Goal: Book appointment/travel/reservation: Book appointment/travel/reservation

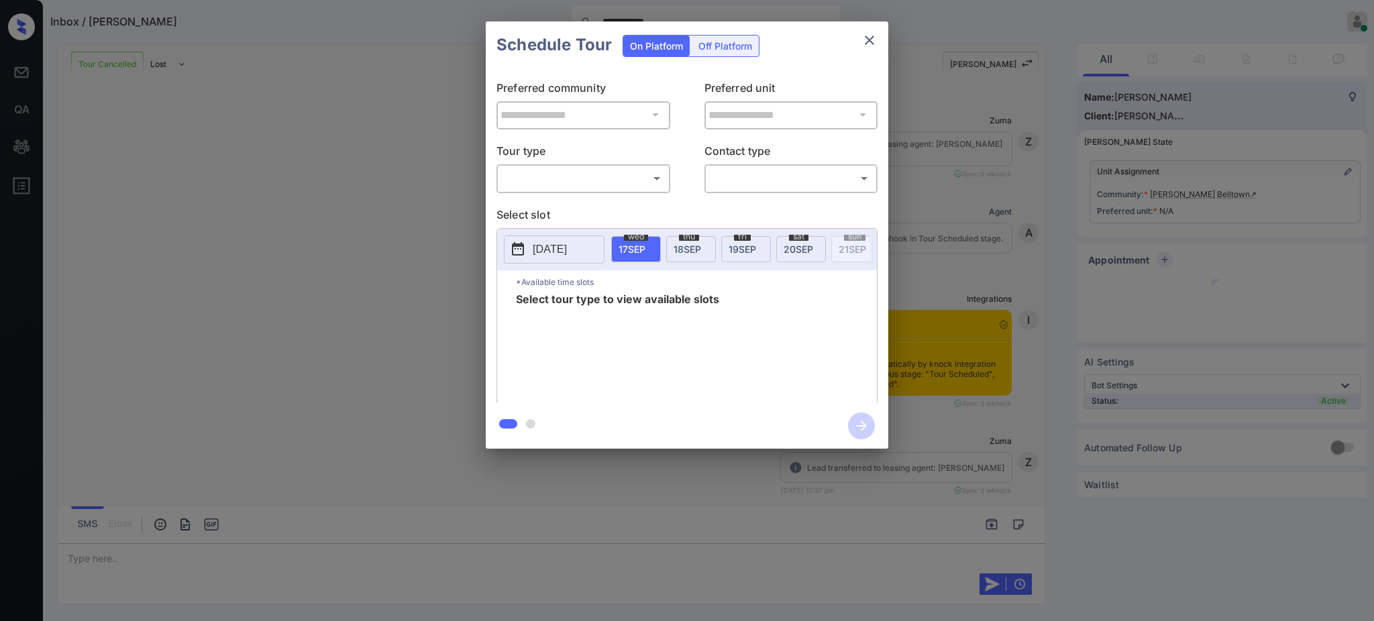
scroll to position [2156, 0]
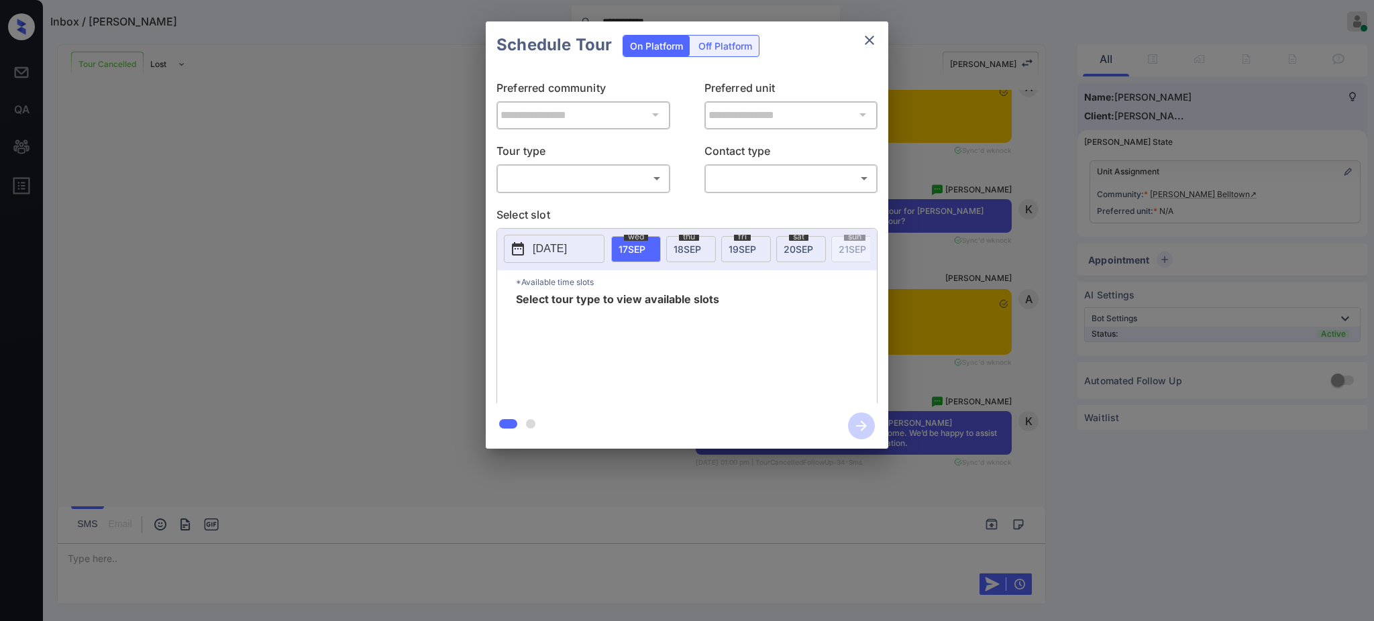
click at [859, 42] on button "close" at bounding box center [869, 40] width 27 height 27
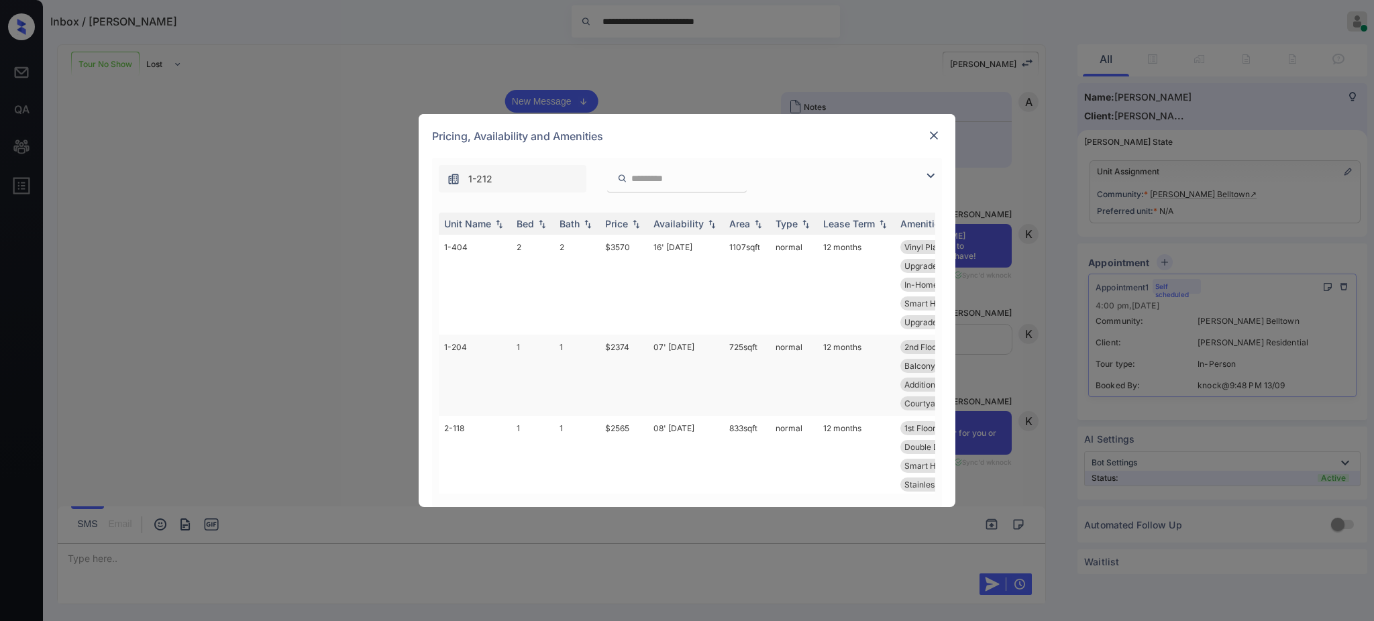
scroll to position [537, 0]
click at [530, 229] on div "Bed" at bounding box center [525, 223] width 17 height 11
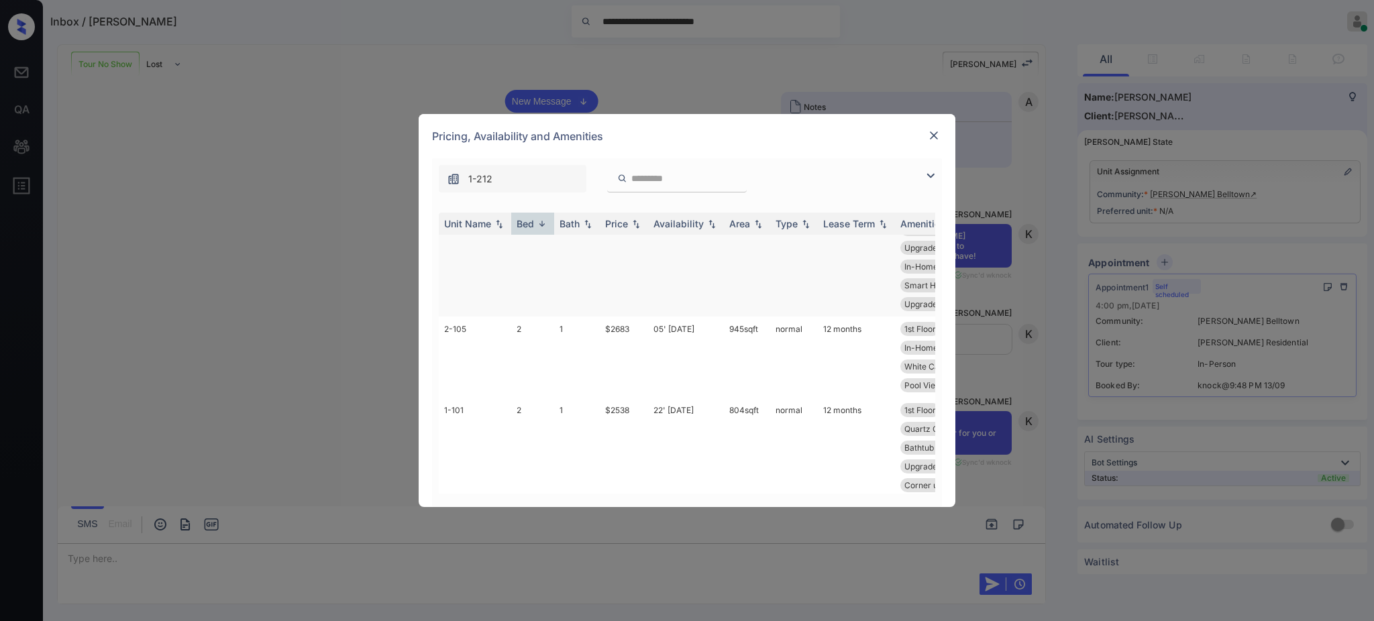
scroll to position [0, 0]
click at [522, 223] on div "Bed" at bounding box center [525, 223] width 17 height 11
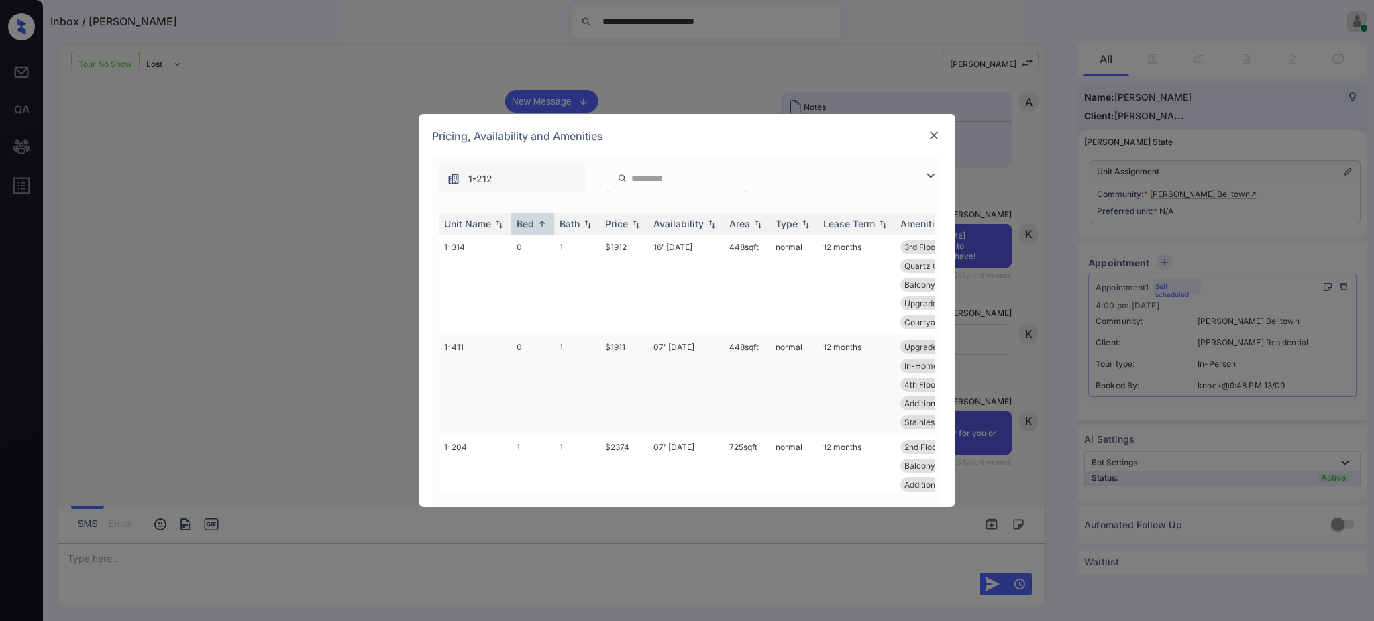
click at [635, 343] on td "$1911" at bounding box center [624, 385] width 48 height 100
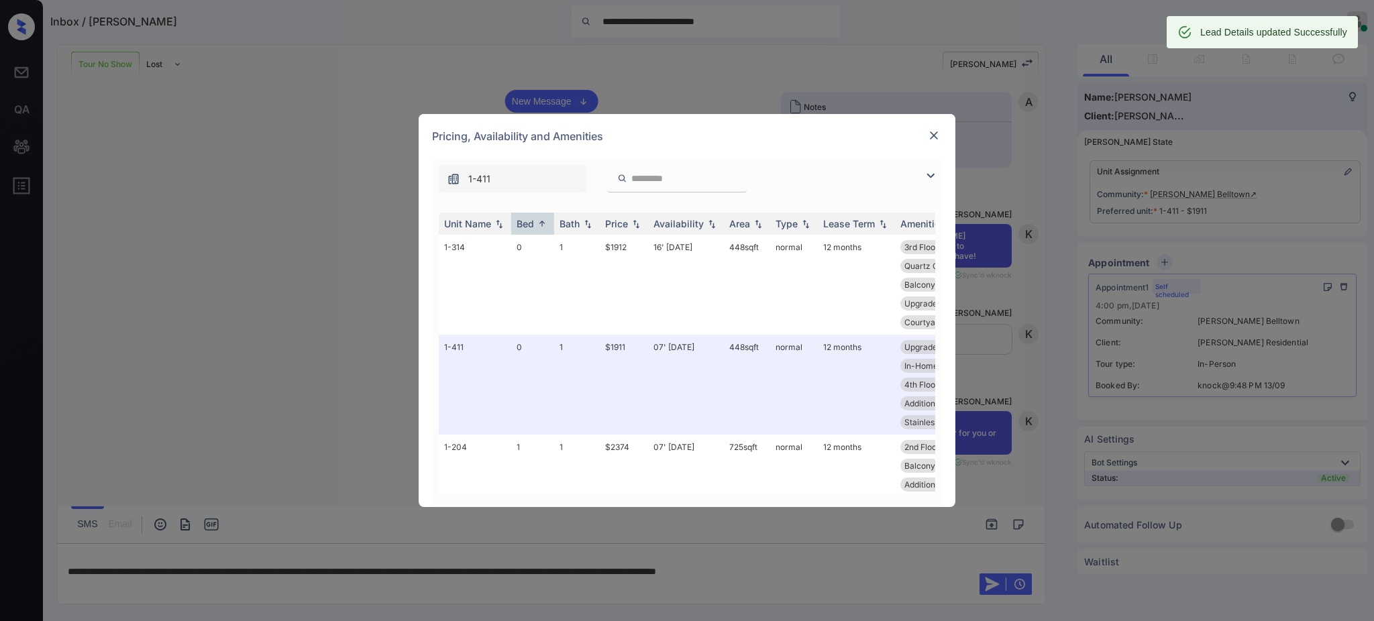
click at [932, 133] on img at bounding box center [933, 135] width 13 height 13
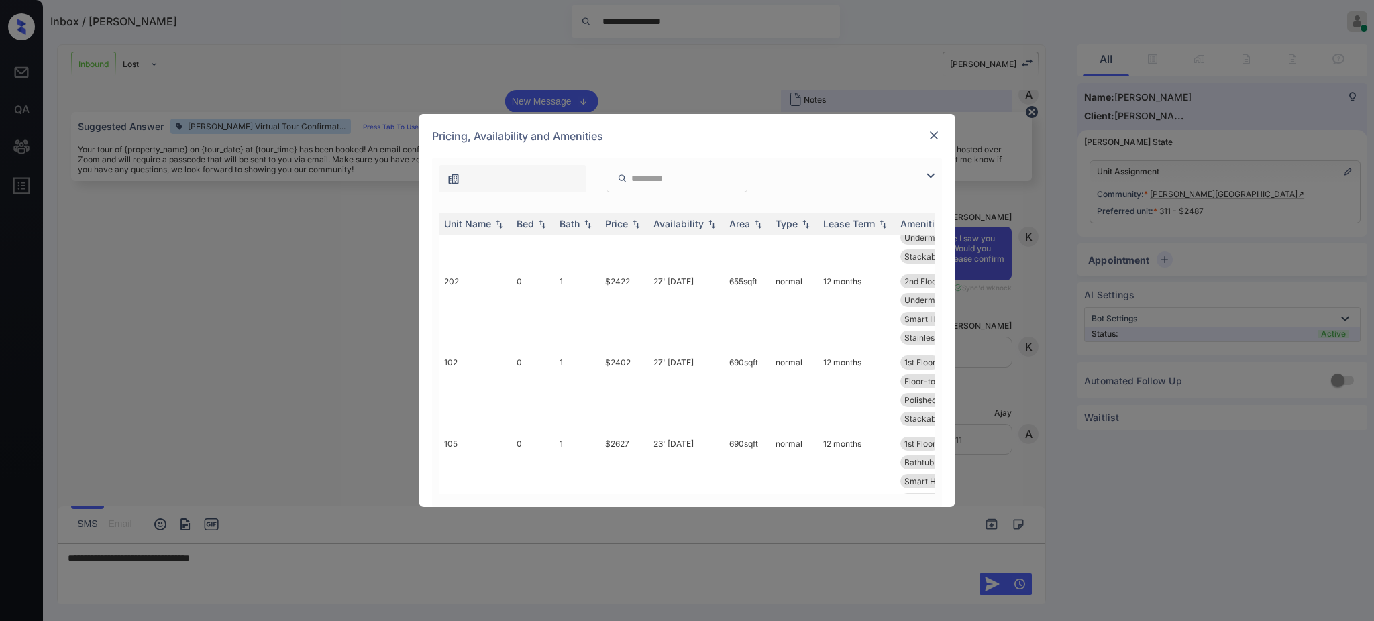
scroll to position [537, 0]
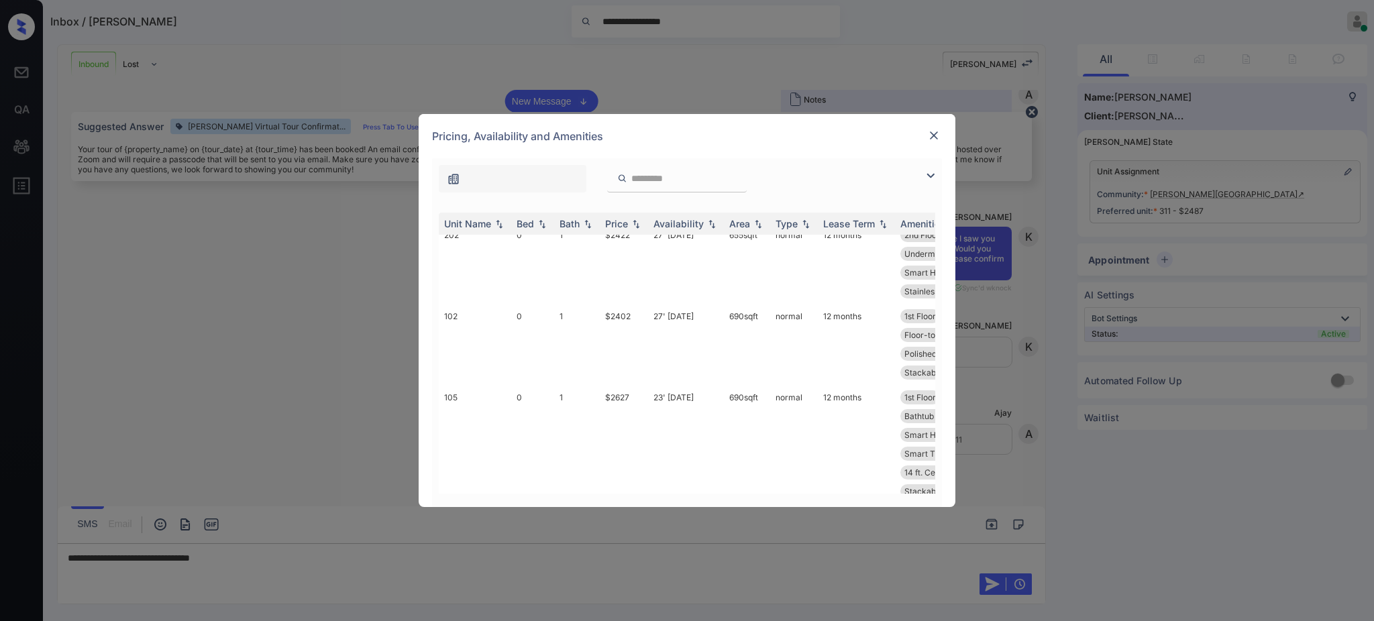
click at [934, 136] on img at bounding box center [933, 135] width 13 height 13
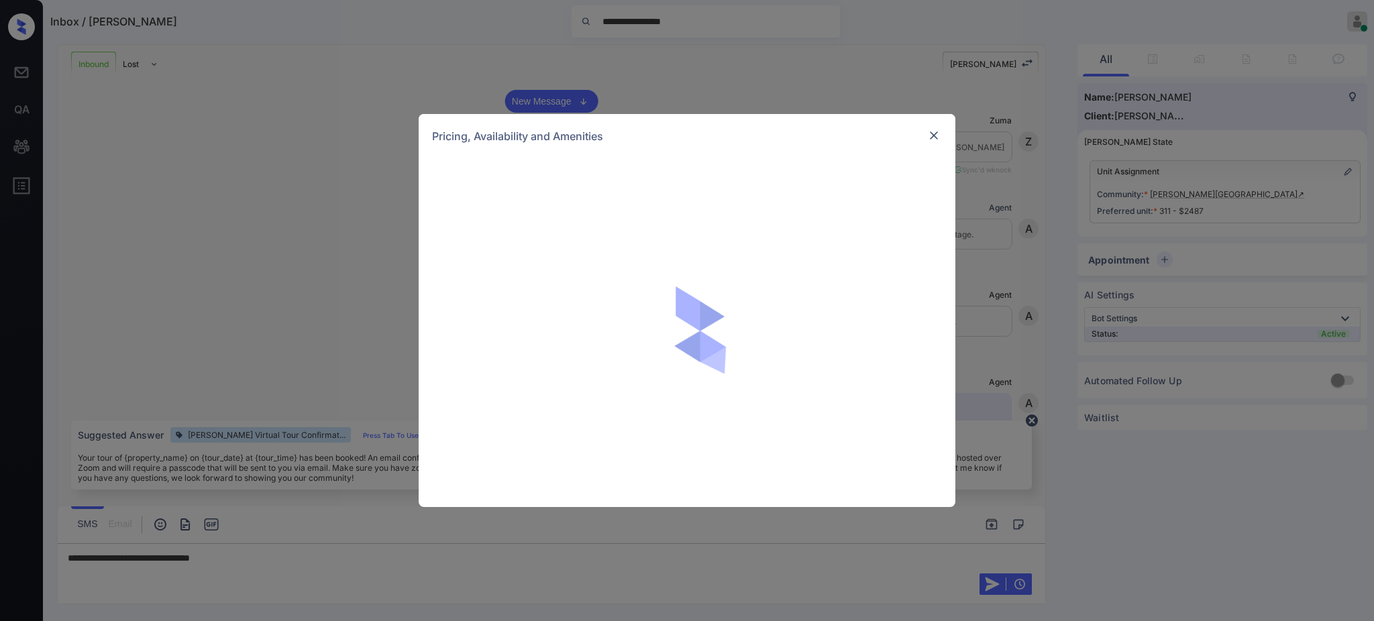
scroll to position [73, 0]
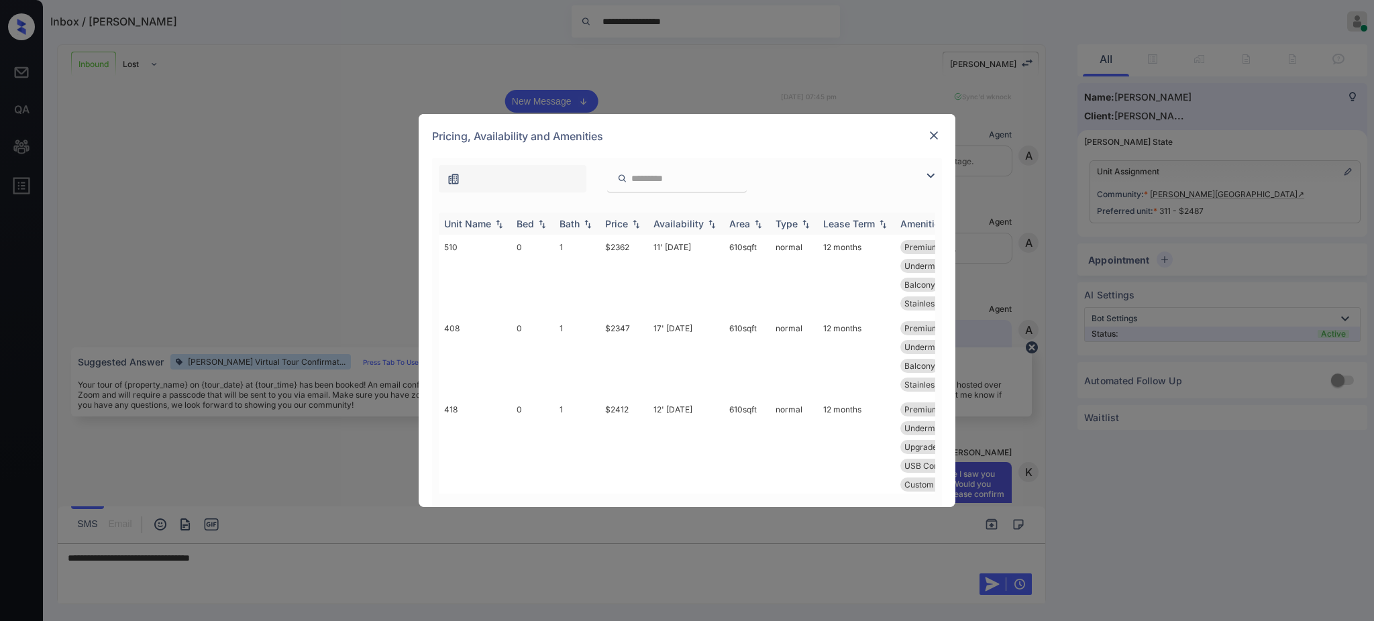
click at [526, 225] on div "Bed" at bounding box center [525, 223] width 17 height 11
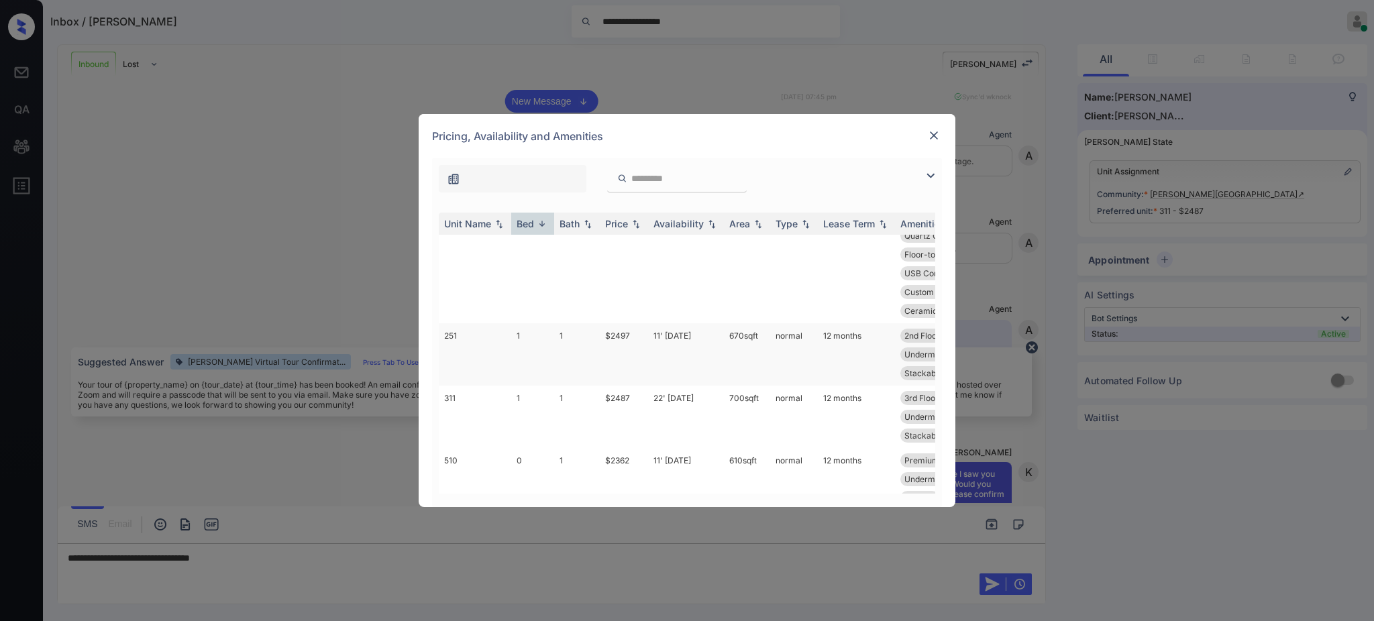
scroll to position [0, 0]
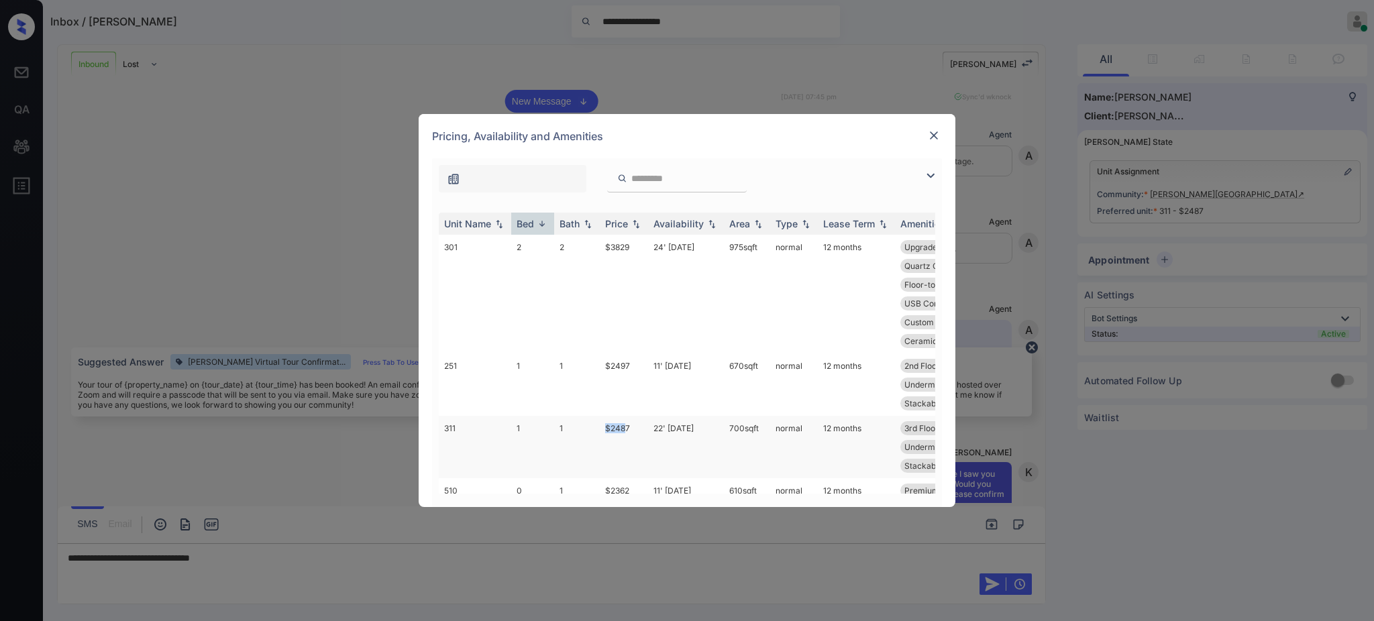
drag, startPoint x: 598, startPoint y: 429, endPoint x: 625, endPoint y: 431, distance: 26.9
click at [625, 431] on tr "311 1 1 $2487 22' Oct 25 700 sqft normal 12 months 3rd Floor Premium Vinyl F...…" at bounding box center [789, 447] width 701 height 62
click at [614, 455] on td "$2487" at bounding box center [624, 447] width 48 height 62
drag, startPoint x: 598, startPoint y: 433, endPoint x: 632, endPoint y: 430, distance: 34.4
click at [632, 430] on tr "311 1 1 $2487 22' Oct 25 700 sqft normal 12 months 3rd Floor Premium Vinyl F...…" at bounding box center [789, 447] width 701 height 62
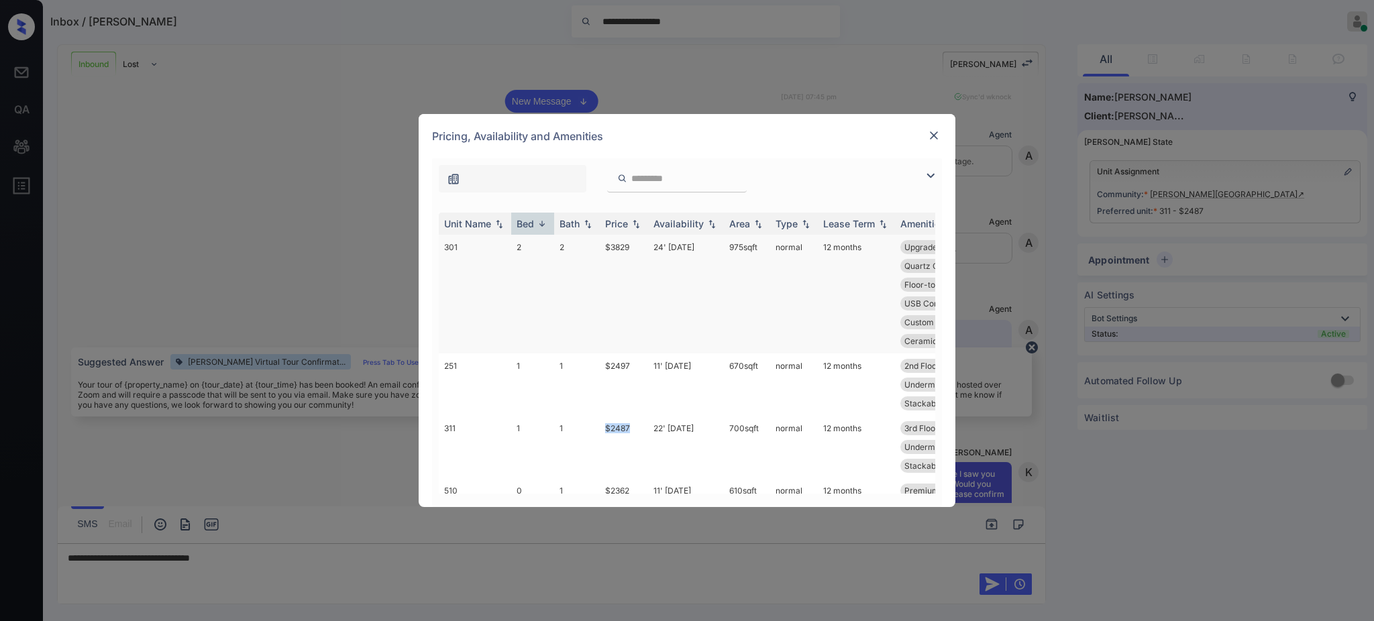
copy tr "$2487"
click at [934, 130] on img at bounding box center [933, 135] width 13 height 13
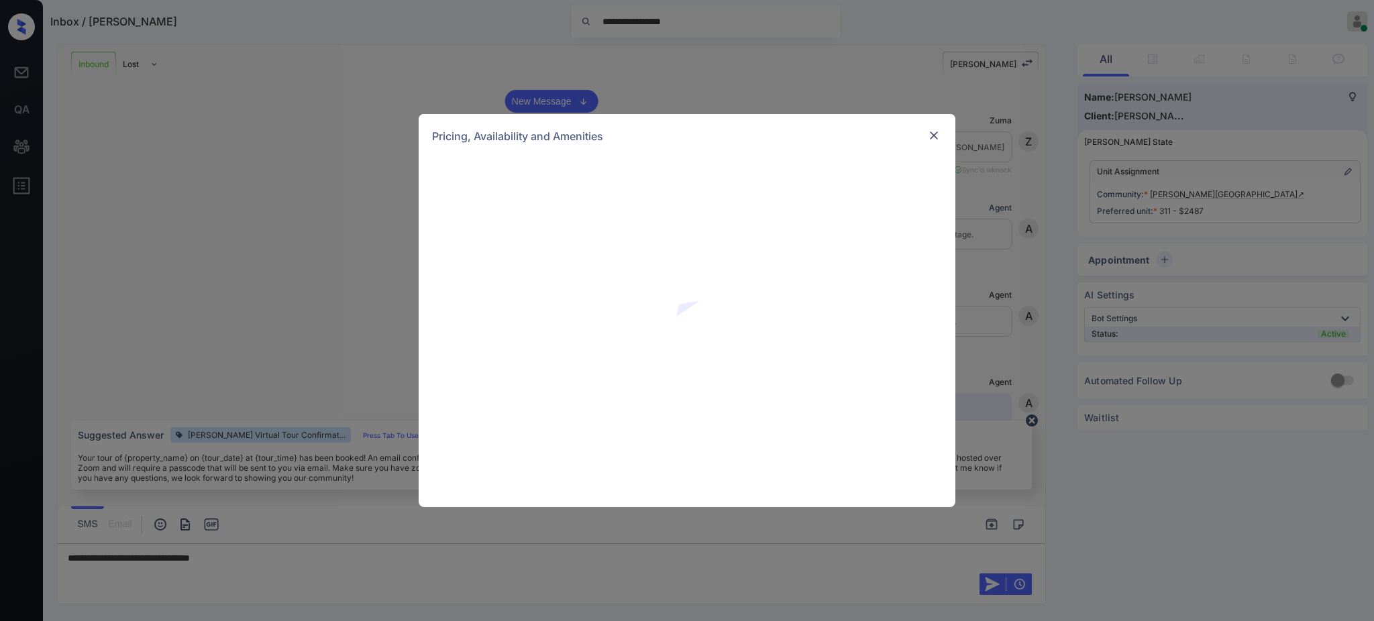
scroll to position [73, 0]
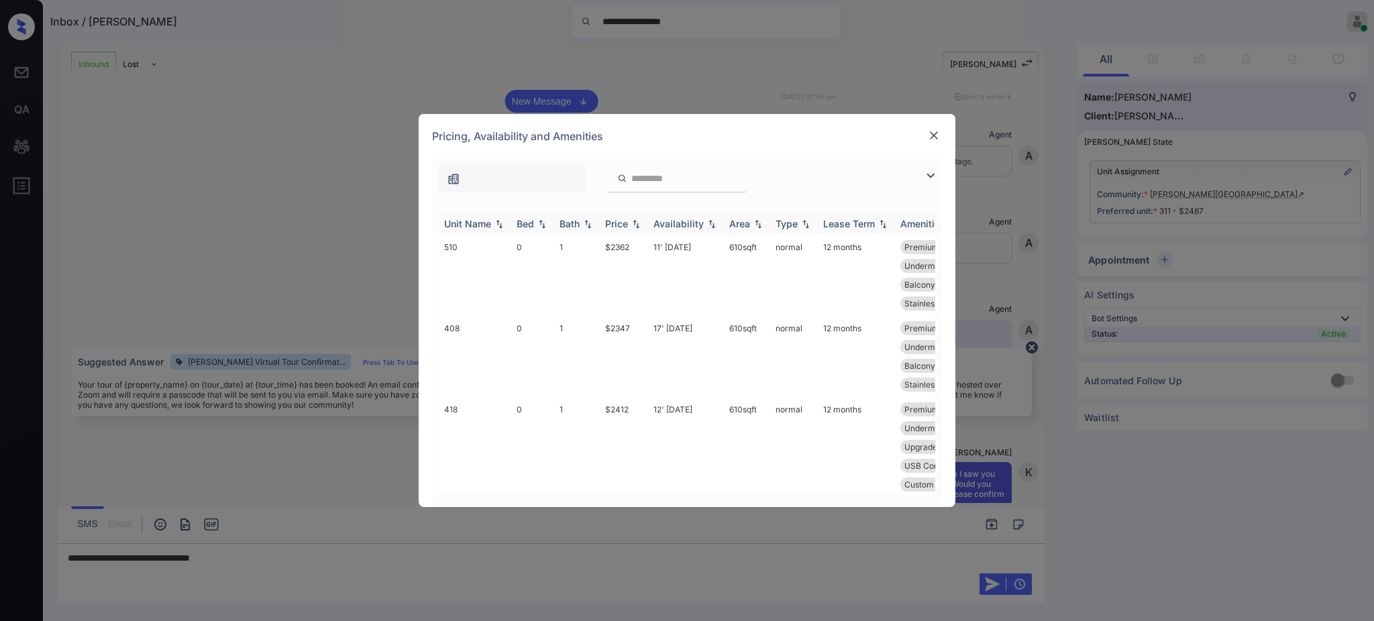
click at [526, 225] on div "Bed" at bounding box center [525, 223] width 17 height 11
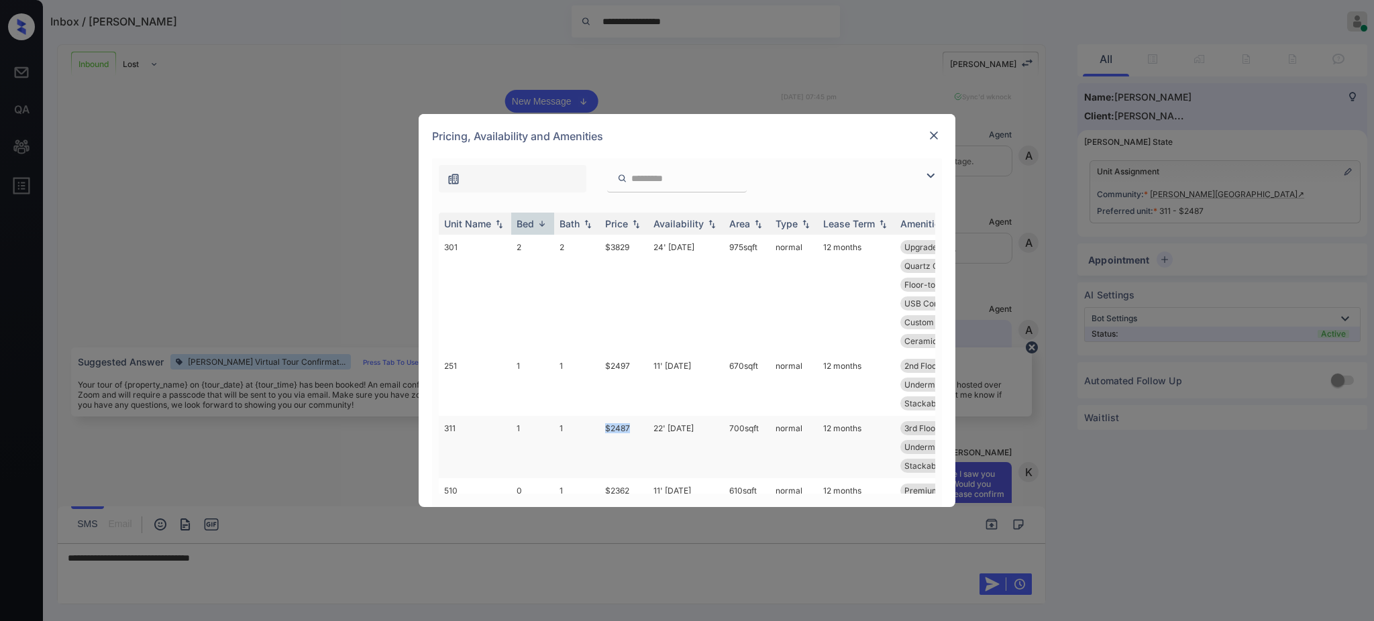
drag, startPoint x: 602, startPoint y: 433, endPoint x: 639, endPoint y: 429, distance: 37.0
click at [637, 429] on td "$2487" at bounding box center [624, 447] width 48 height 62
copy td "$2487"
click at [937, 137] on img at bounding box center [933, 135] width 13 height 13
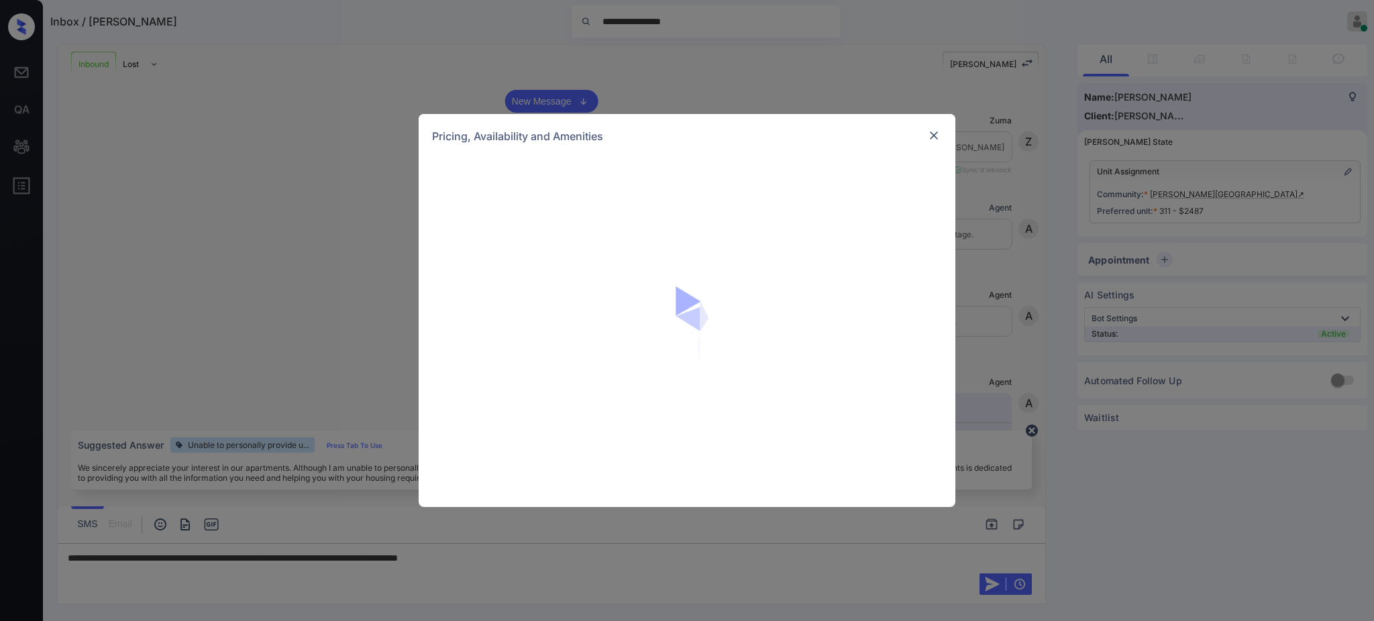
scroll to position [73, 0]
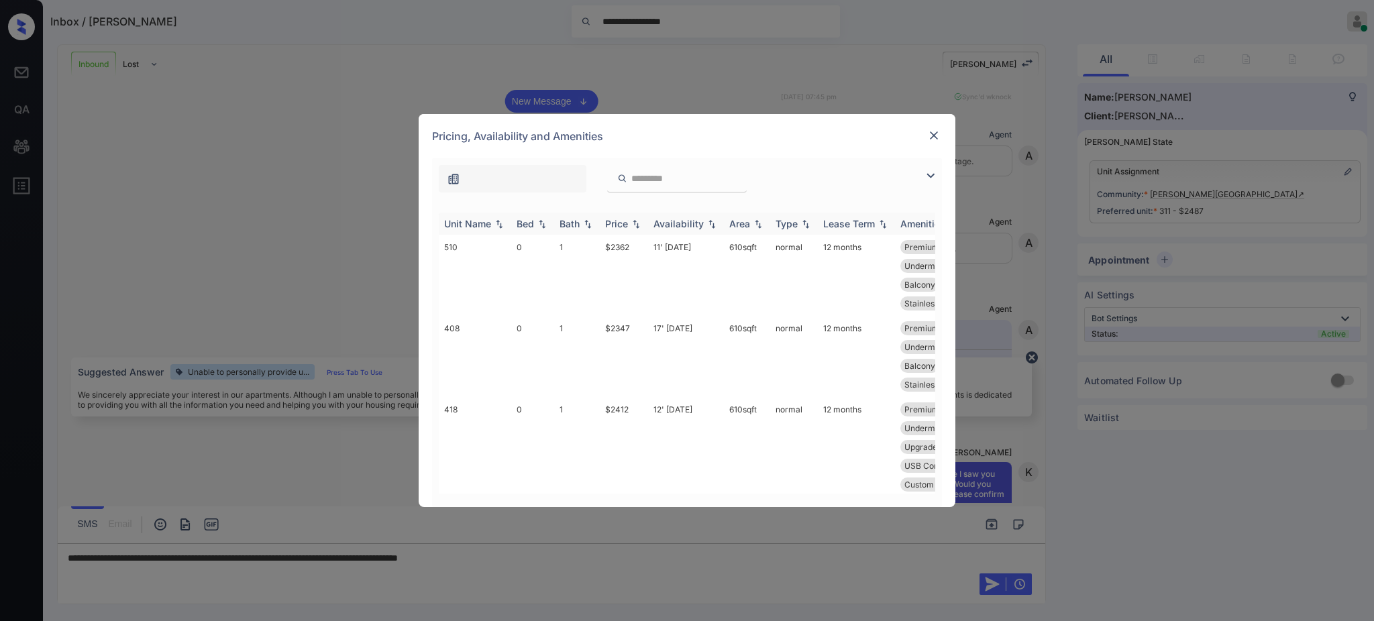
click at [535, 226] on img at bounding box center [541, 223] width 13 height 9
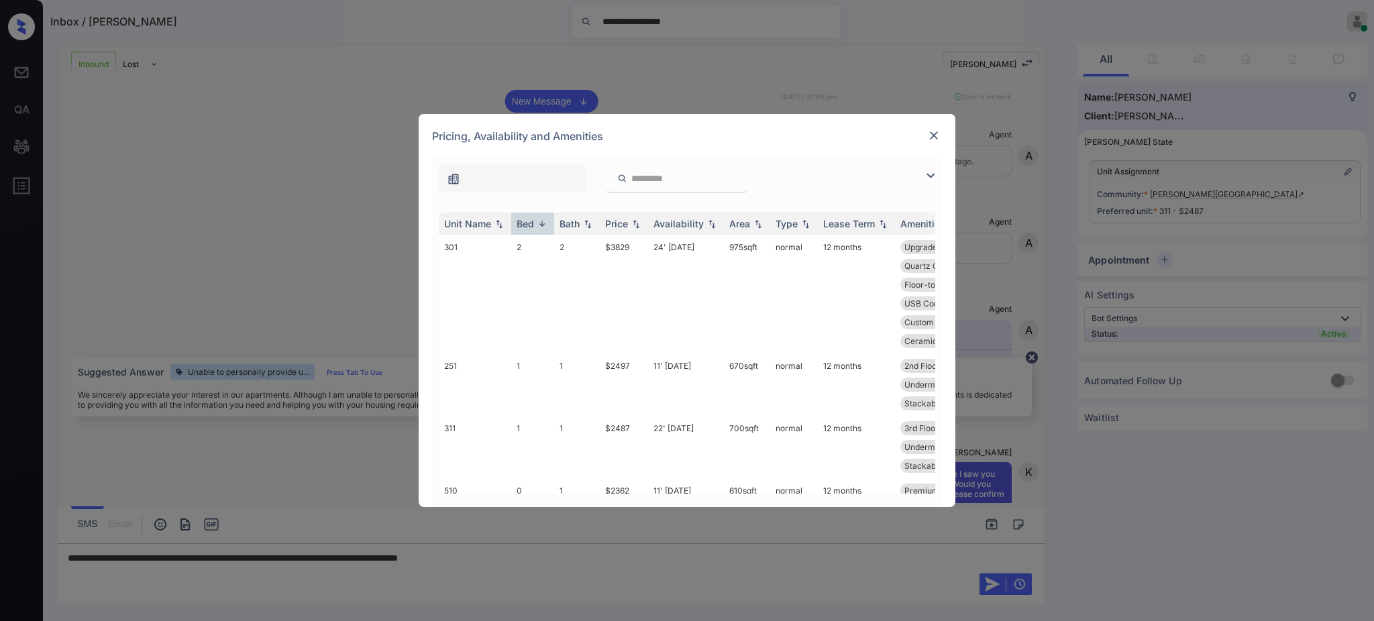
click at [928, 140] on img at bounding box center [933, 135] width 13 height 13
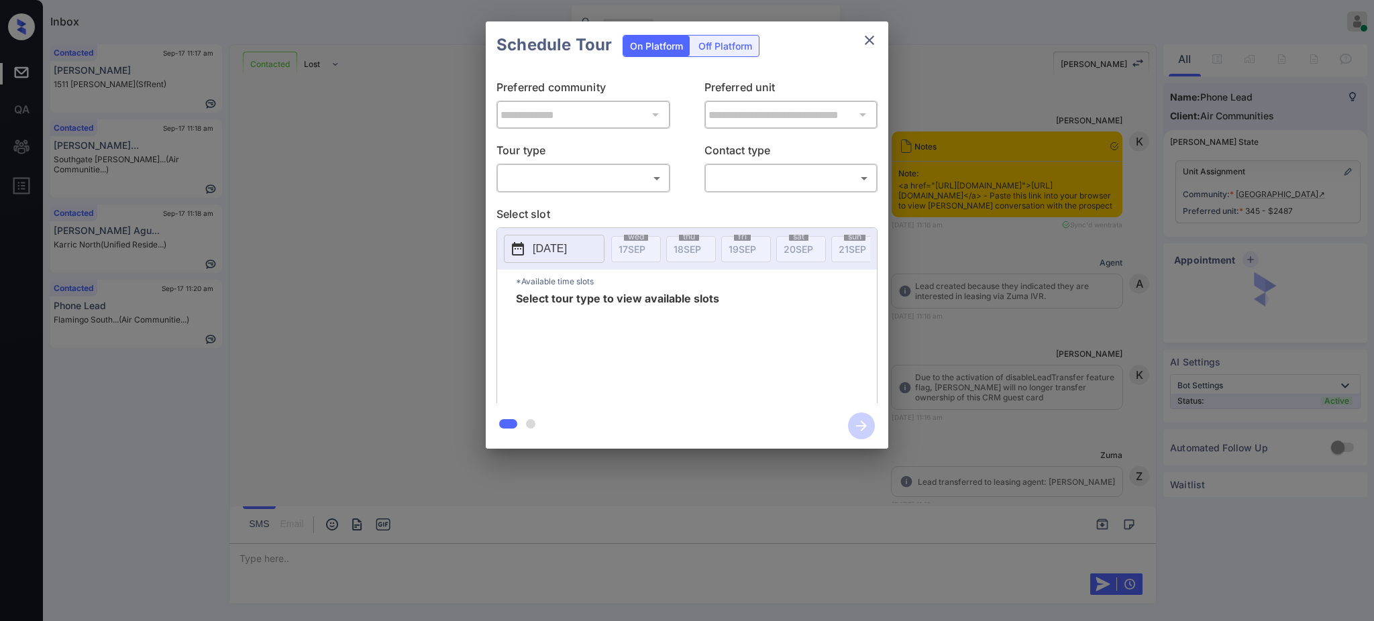
scroll to position [1969, 0]
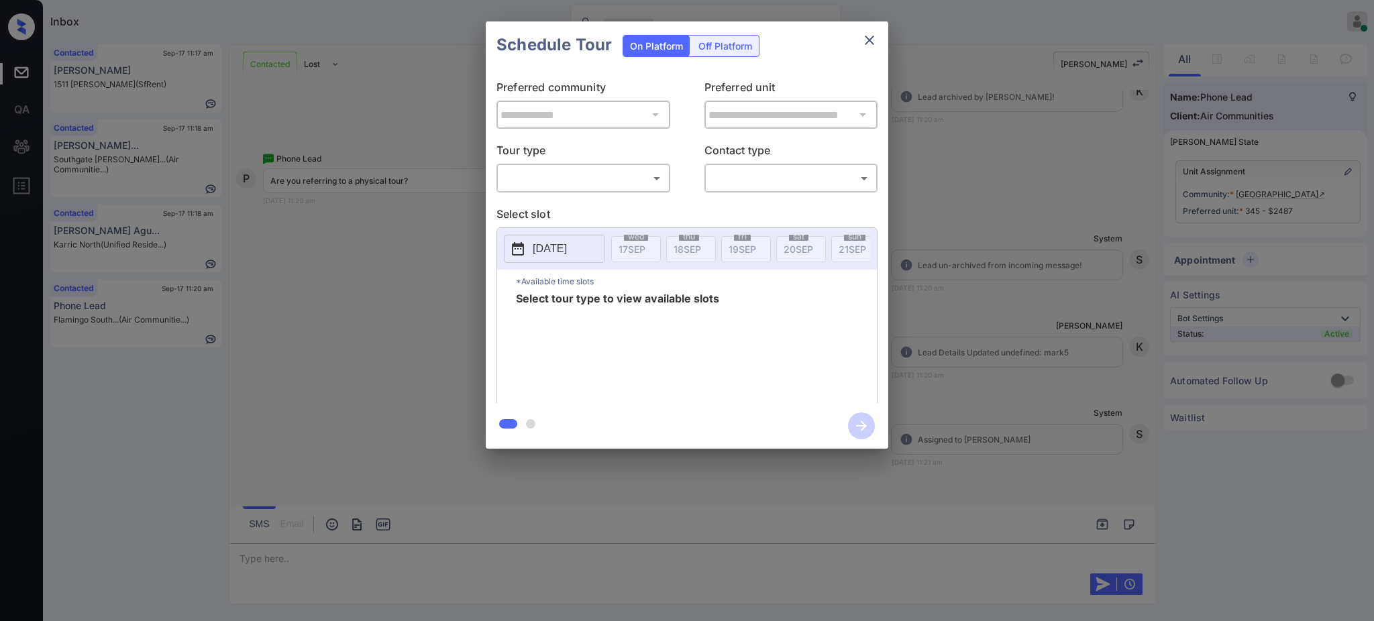
click at [580, 176] on body "Inbox Ajay Kumar Online Set yourself offline Set yourself on break Profile Swit…" at bounding box center [687, 310] width 1374 height 621
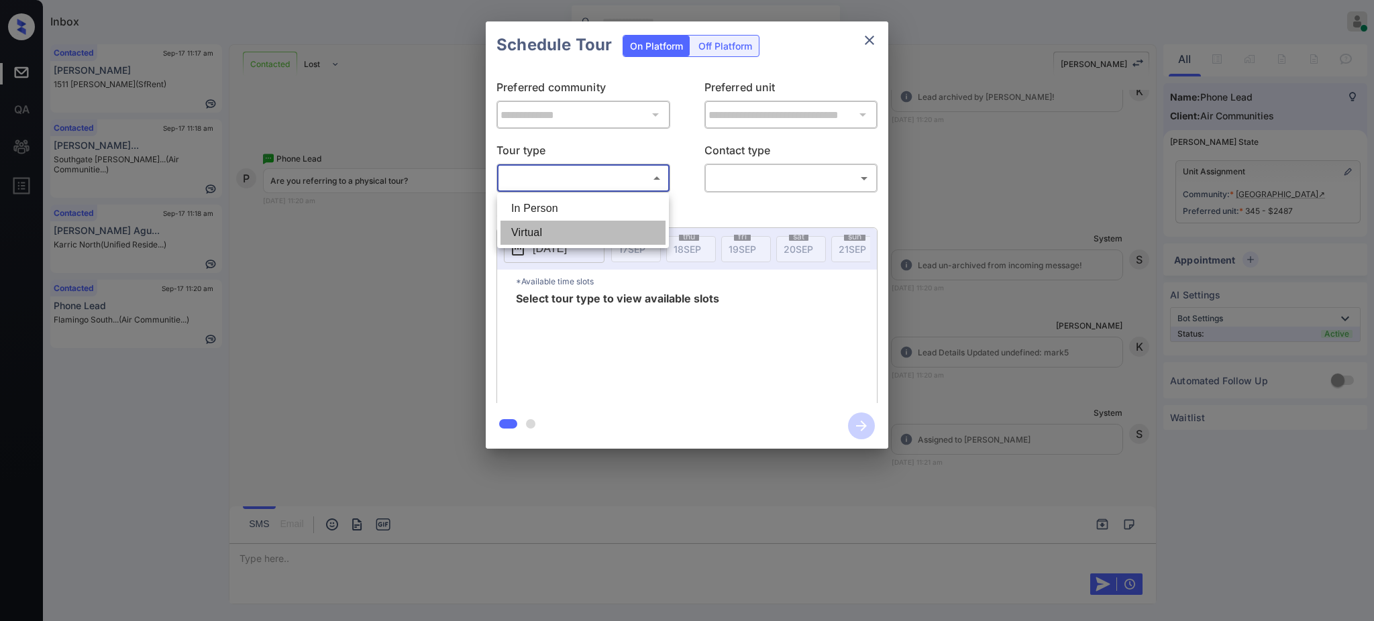
click at [544, 233] on li "Virtual" at bounding box center [582, 233] width 165 height 24
type input "*******"
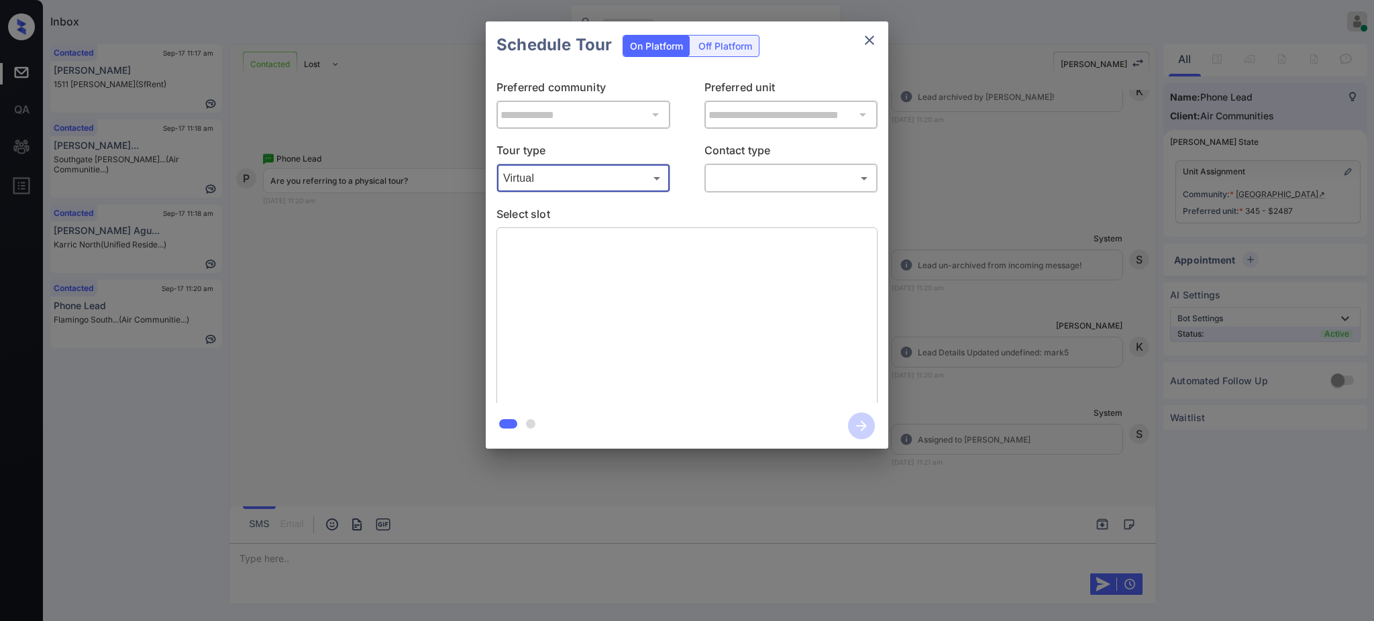
click at [803, 181] on body "Inbox Ajay Kumar Online Set yourself offline Set yourself on break Profile Swit…" at bounding box center [687, 310] width 1374 height 621
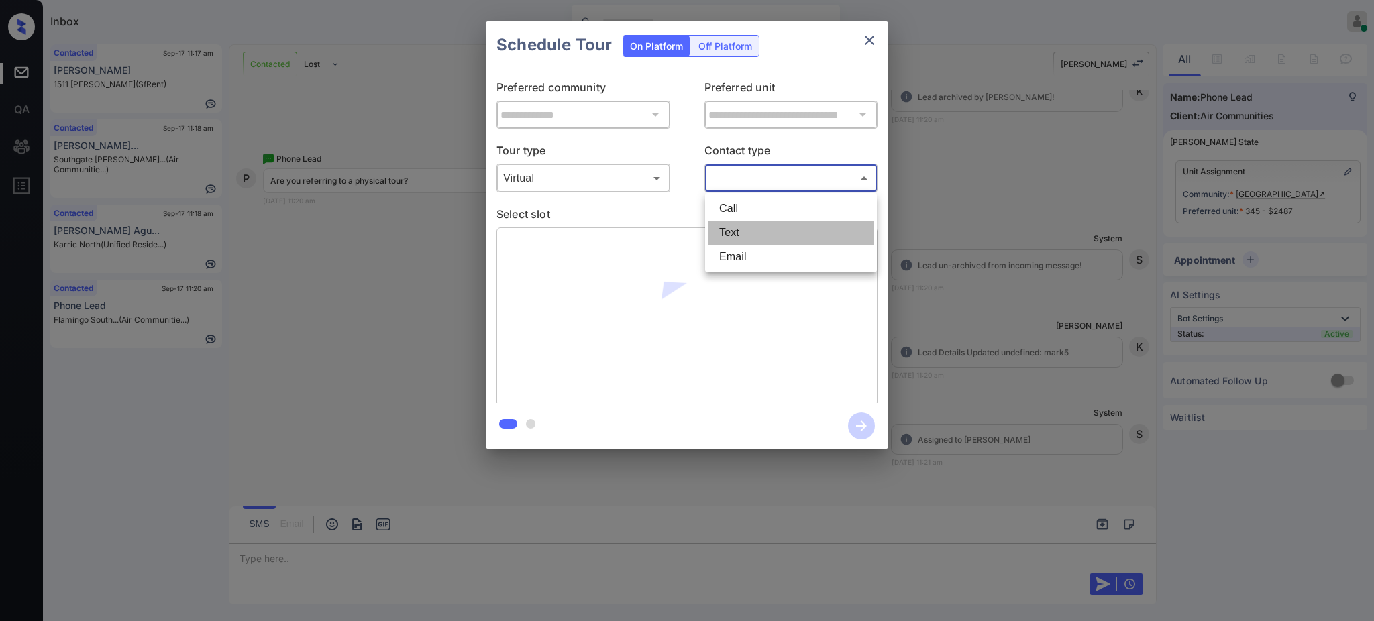
click at [775, 225] on li "Text" at bounding box center [790, 233] width 165 height 24
type input "****"
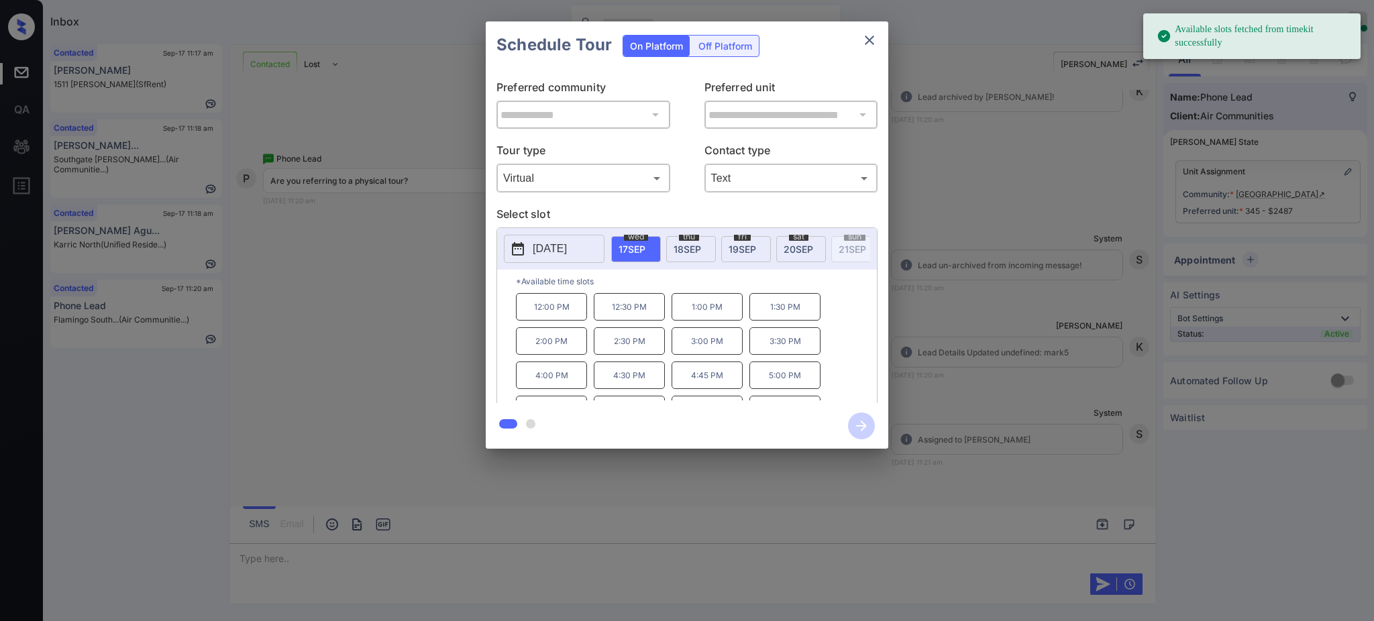
click at [639, 219] on p "Select slot" at bounding box center [686, 216] width 381 height 21
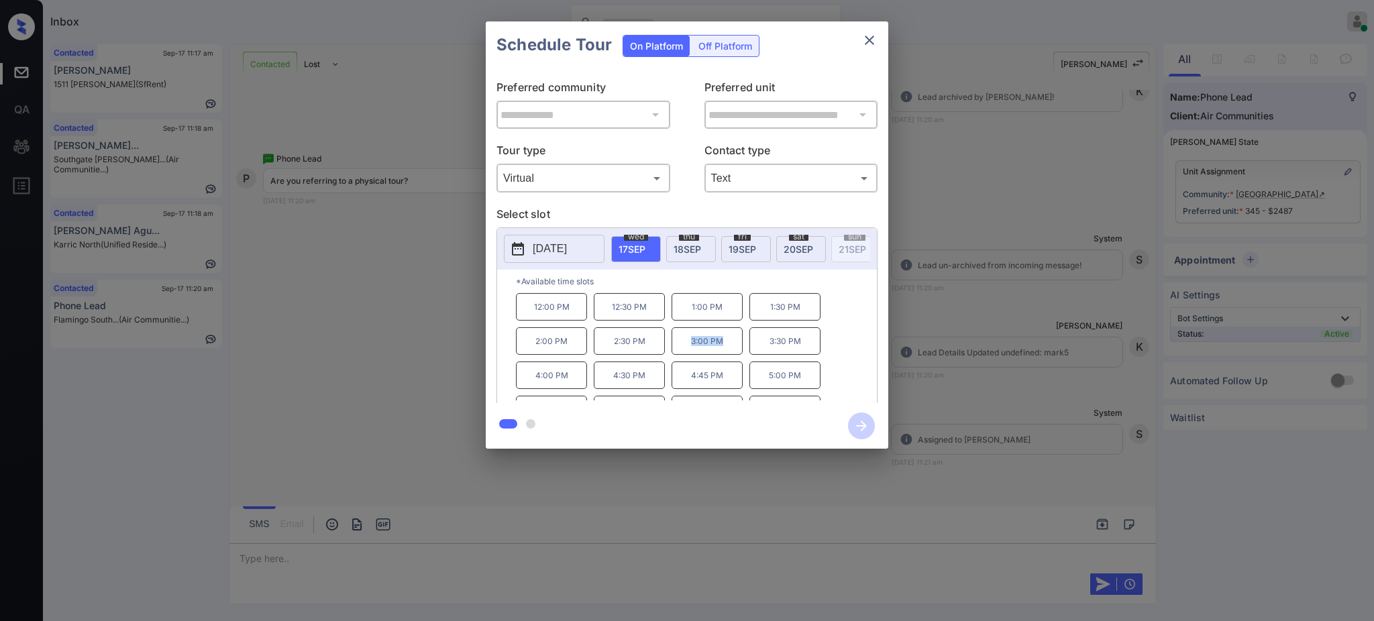
drag, startPoint x: 681, startPoint y: 347, endPoint x: 727, endPoint y: 354, distance: 46.1
click at [727, 354] on p "3:00 PM" at bounding box center [707, 341] width 71 height 28
copy p "3:00 PM"
click at [859, 42] on button "close" at bounding box center [869, 40] width 27 height 27
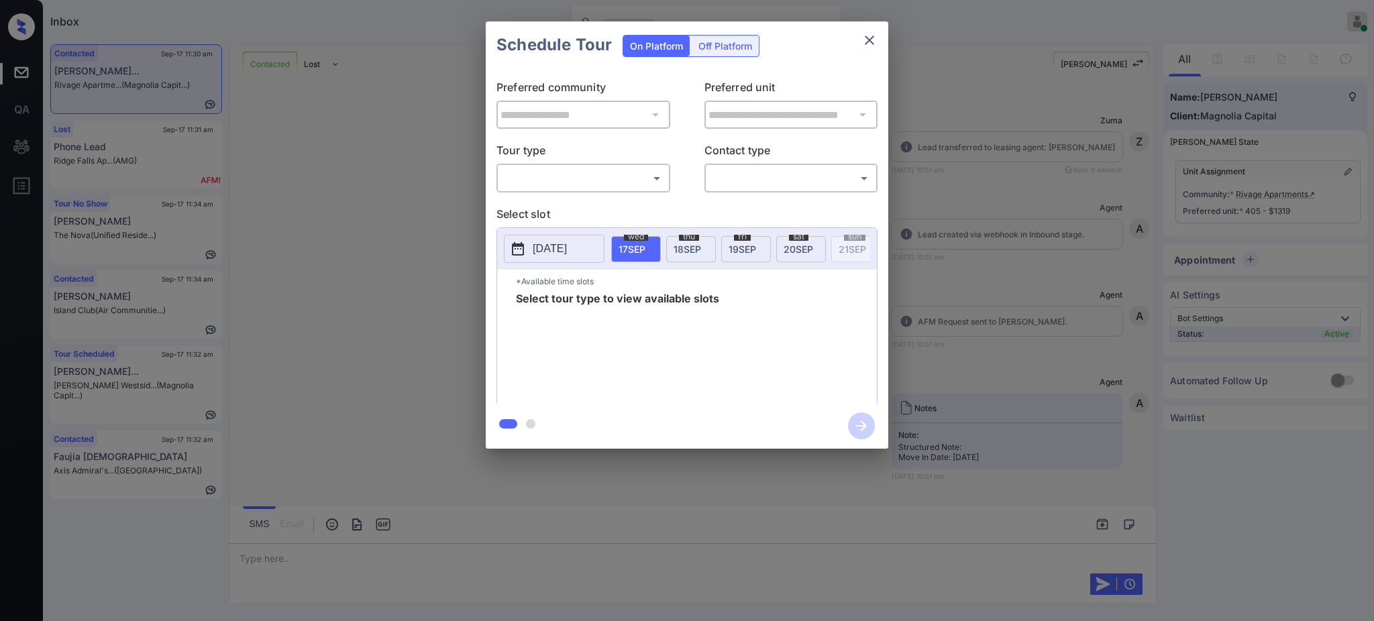
click at [583, 169] on body "Inbox Ajay Kumar Online Set yourself offline Set yourself on break Profile Swit…" at bounding box center [687, 310] width 1374 height 621
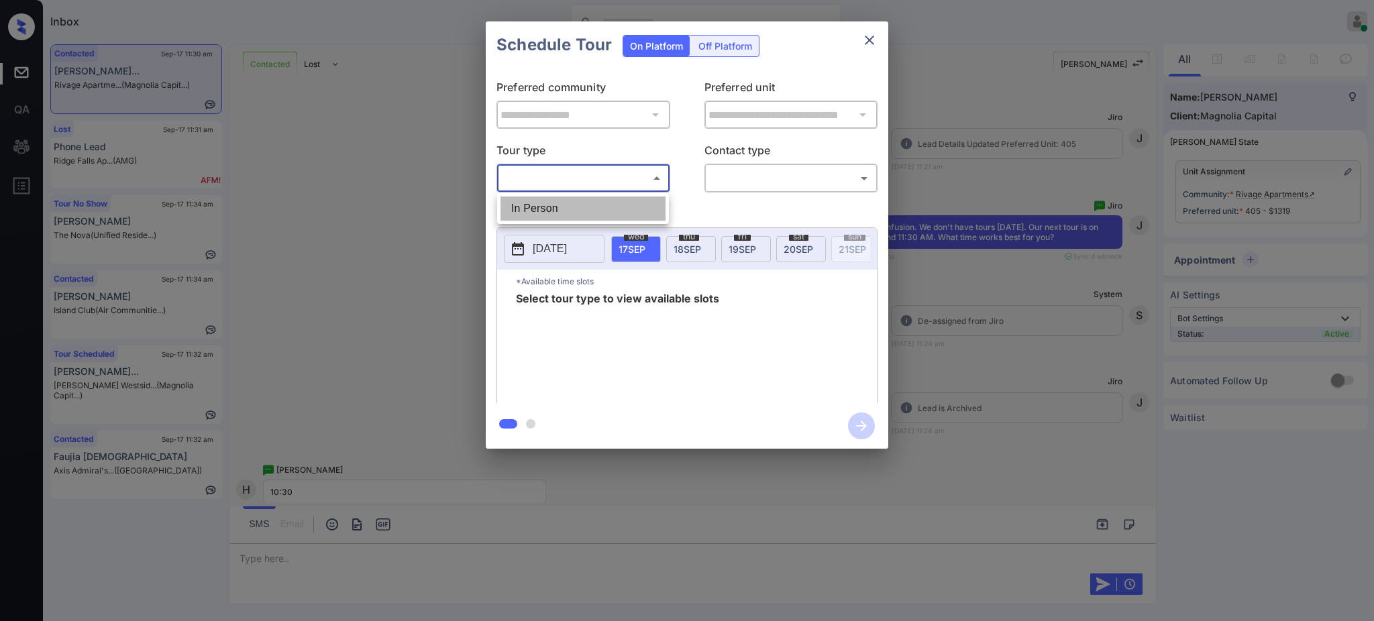
click at [563, 207] on li "In Person" at bounding box center [582, 209] width 165 height 24
type input "********"
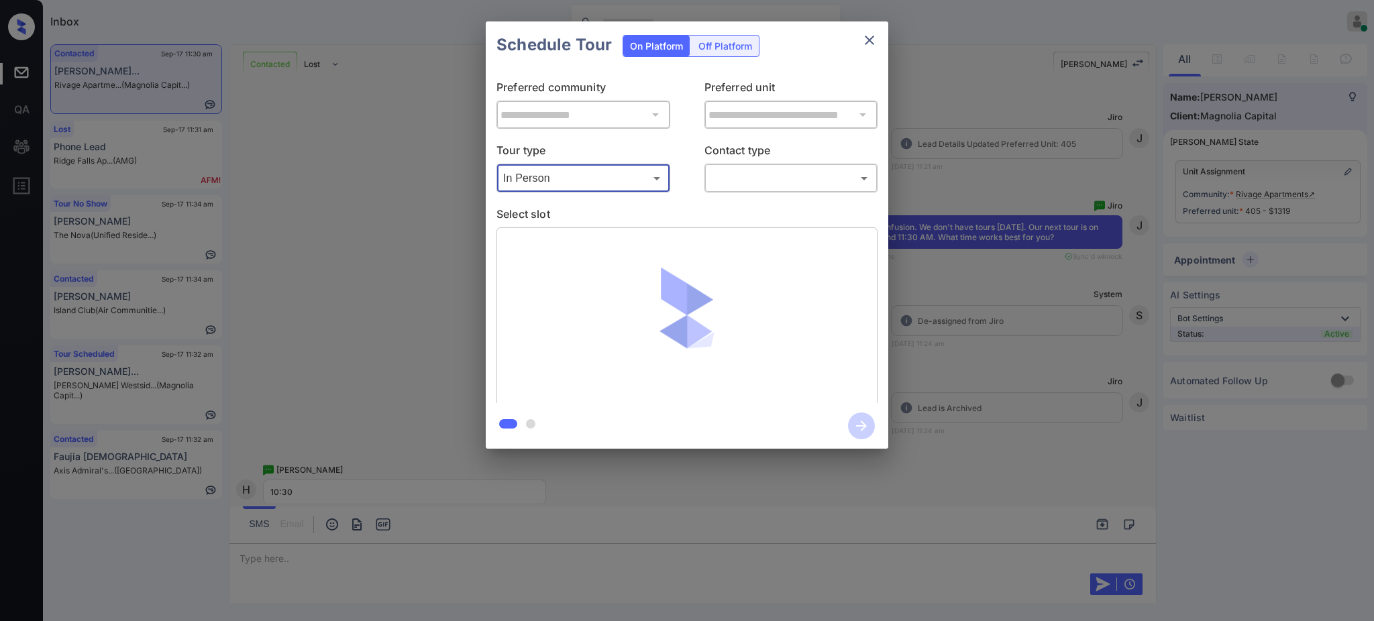
click at [735, 186] on body "Inbox Ajay Kumar Online Set yourself offline Set yourself on break Profile Swit…" at bounding box center [687, 310] width 1374 height 621
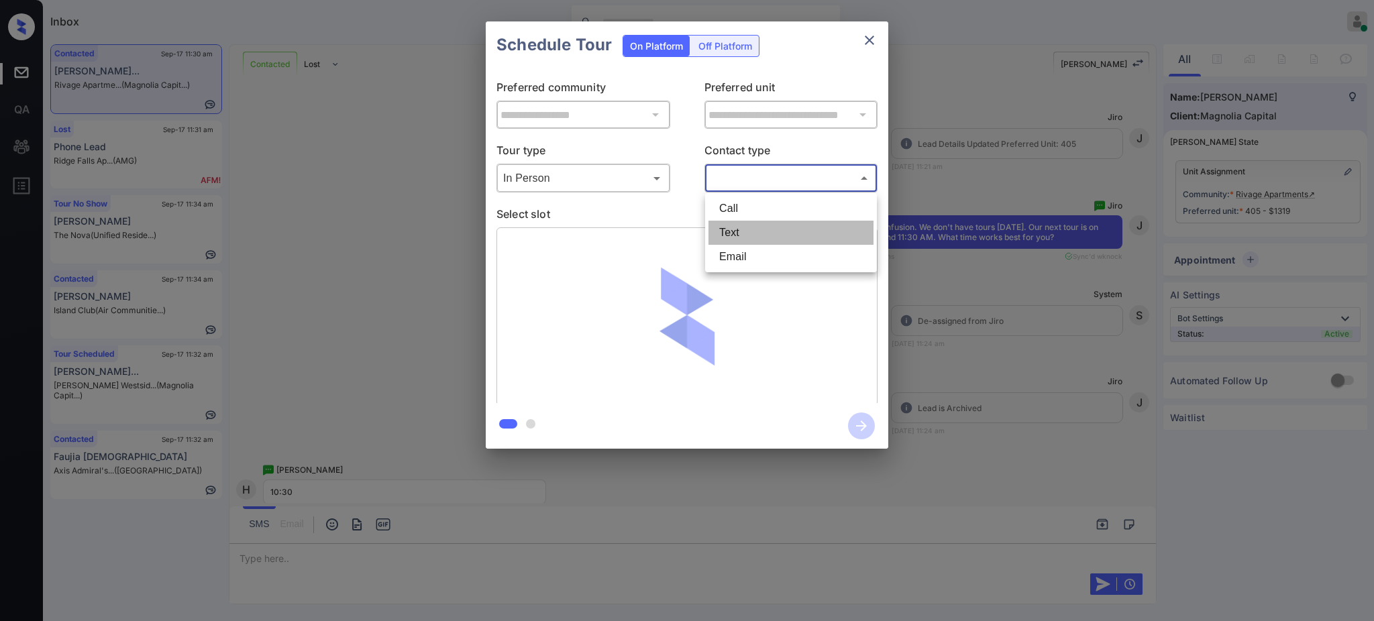
click at [727, 229] on li "Text" at bounding box center [790, 233] width 165 height 24
type input "****"
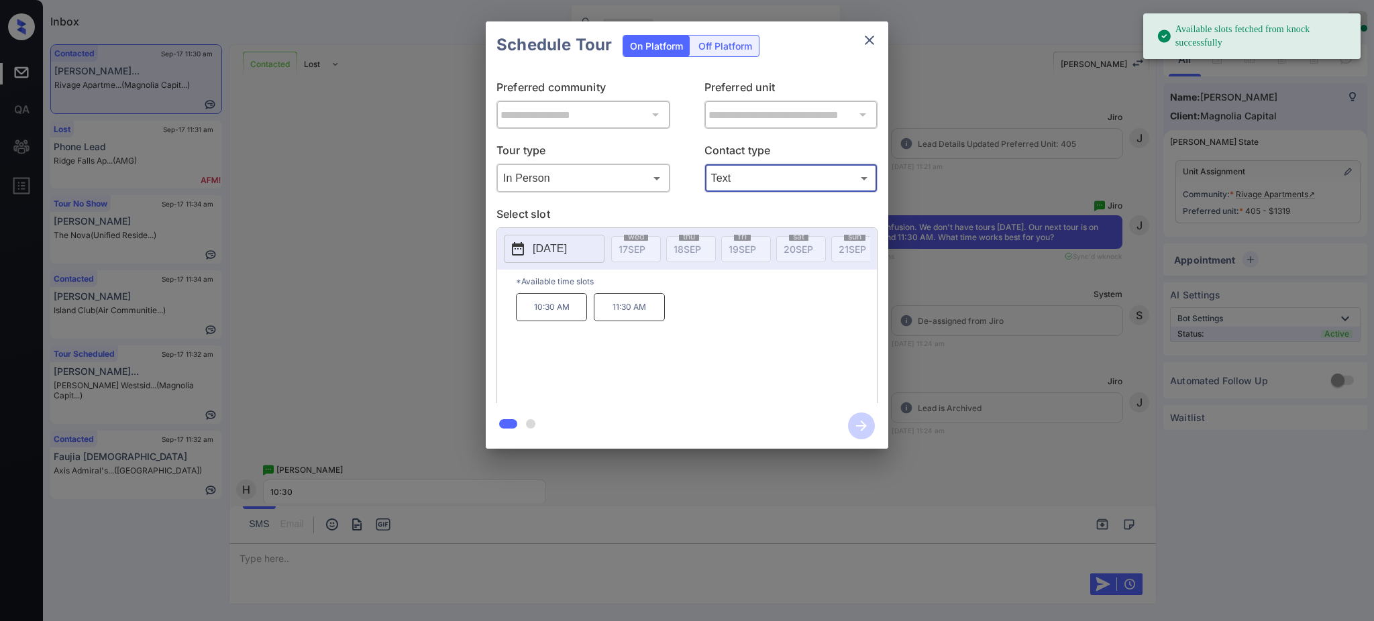
click at [549, 252] on p "2025-09-30" at bounding box center [550, 249] width 34 height 16
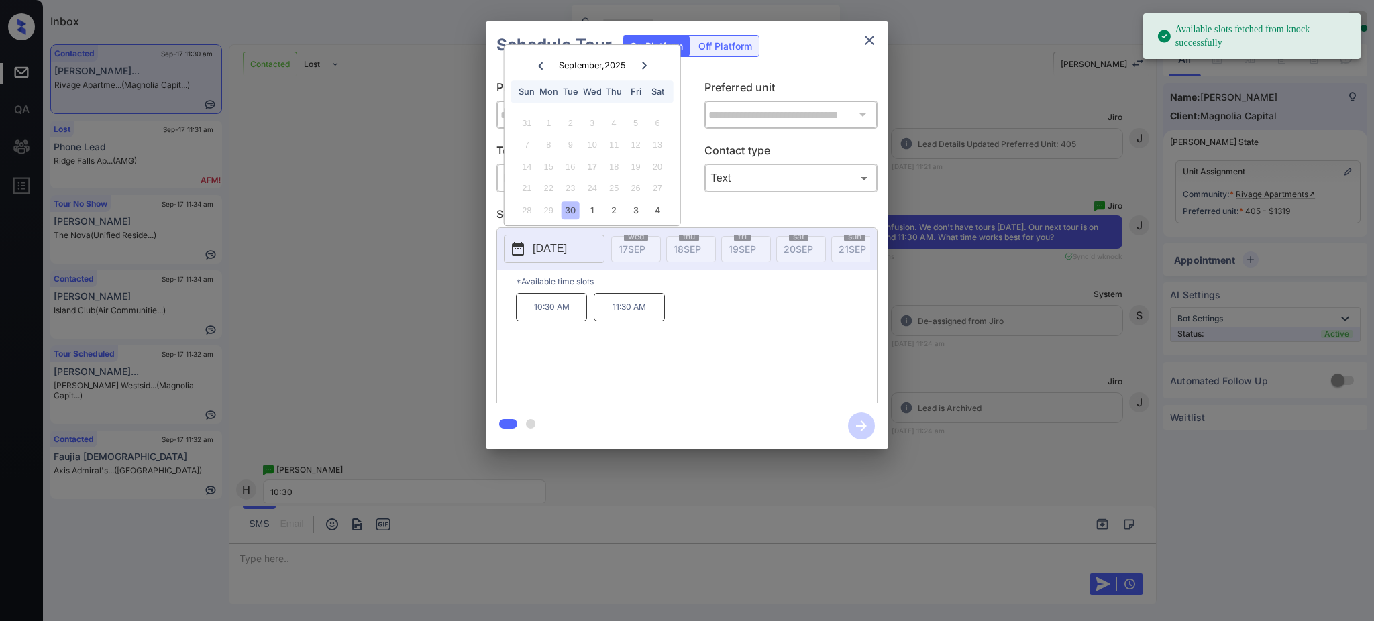
click at [572, 211] on div "30" at bounding box center [570, 210] width 18 height 18
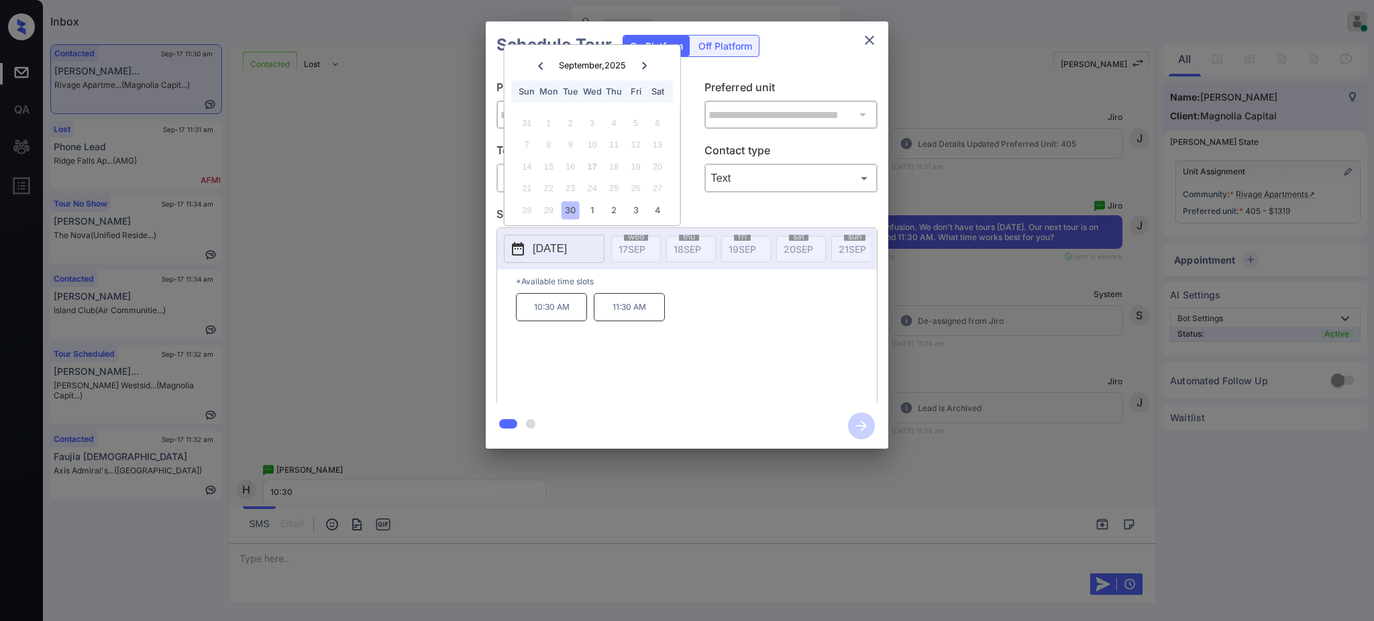
click at [1000, 349] on div "**********" at bounding box center [687, 235] width 1374 height 470
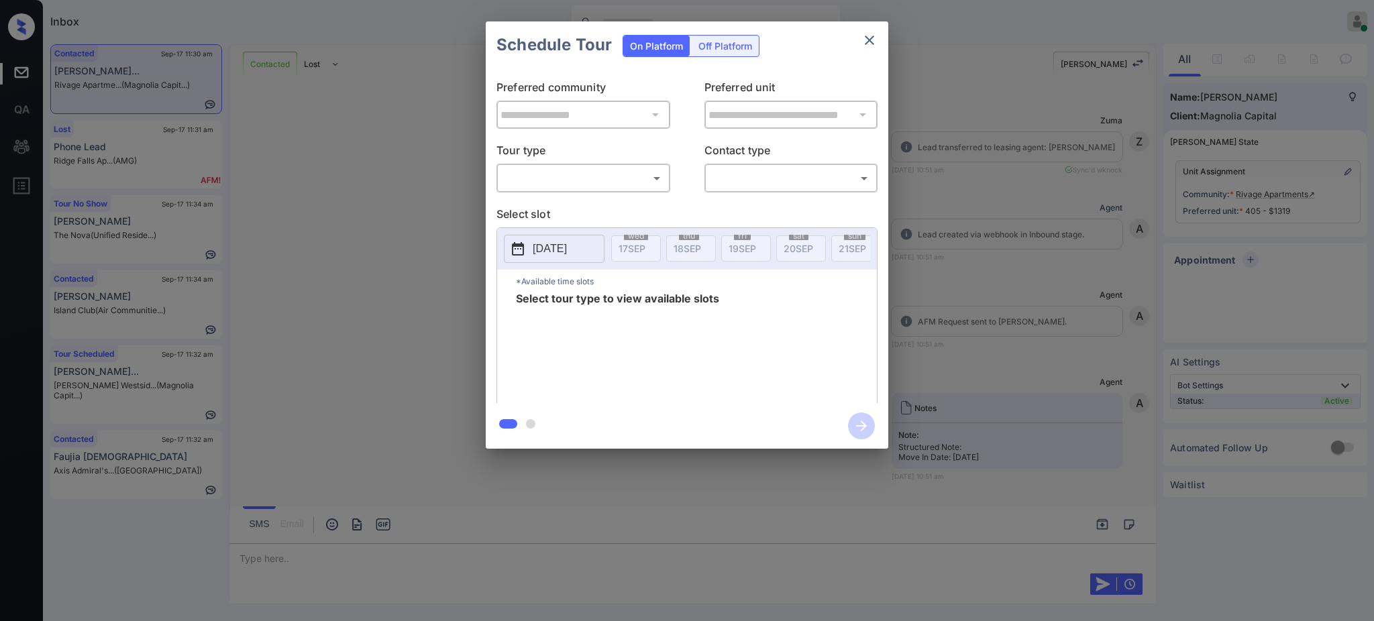
click at [565, 182] on body "Inbox [PERSON_NAME] Online Set yourself offline Set yourself on break Profile S…" at bounding box center [687, 310] width 1374 height 621
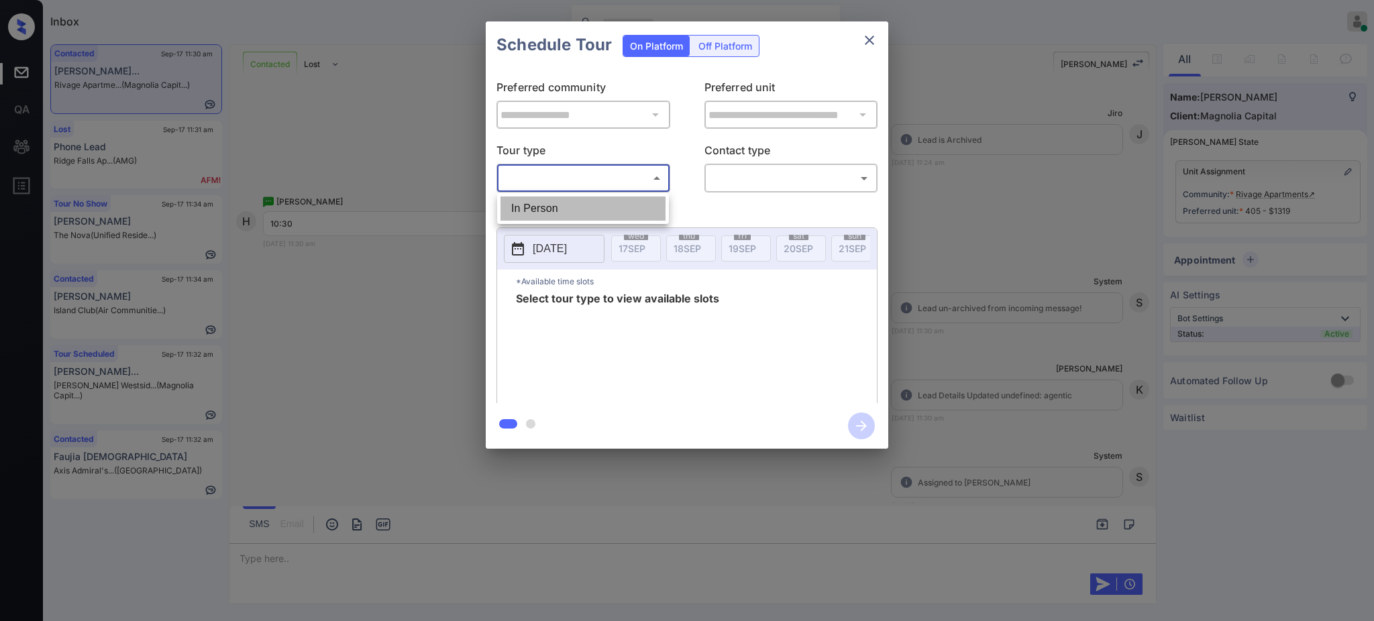
drag, startPoint x: 553, startPoint y: 211, endPoint x: 702, endPoint y: 185, distance: 151.2
click at [553, 212] on li "In Person" at bounding box center [582, 209] width 165 height 24
type input "********"
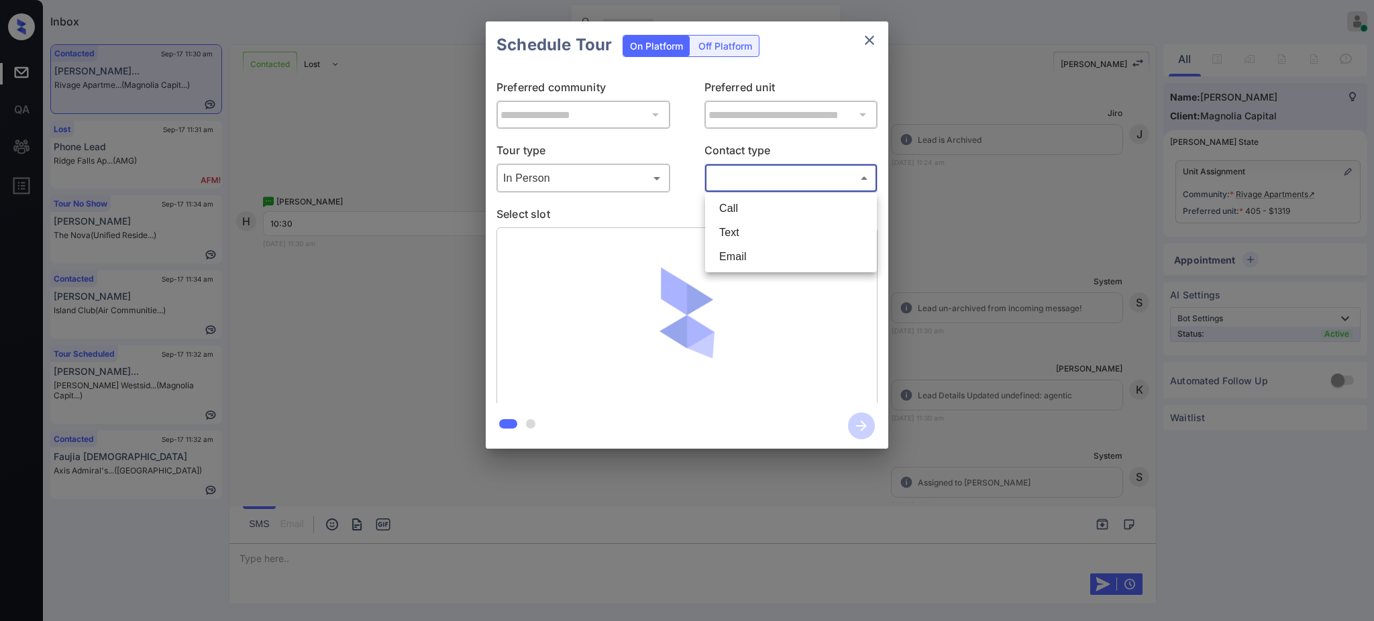
click at [735, 176] on body "Inbox Ajay Kumar Online Set yourself offline Set yourself on break Profile Swit…" at bounding box center [687, 310] width 1374 height 621
click at [731, 235] on li "Text" at bounding box center [790, 233] width 165 height 24
type input "****"
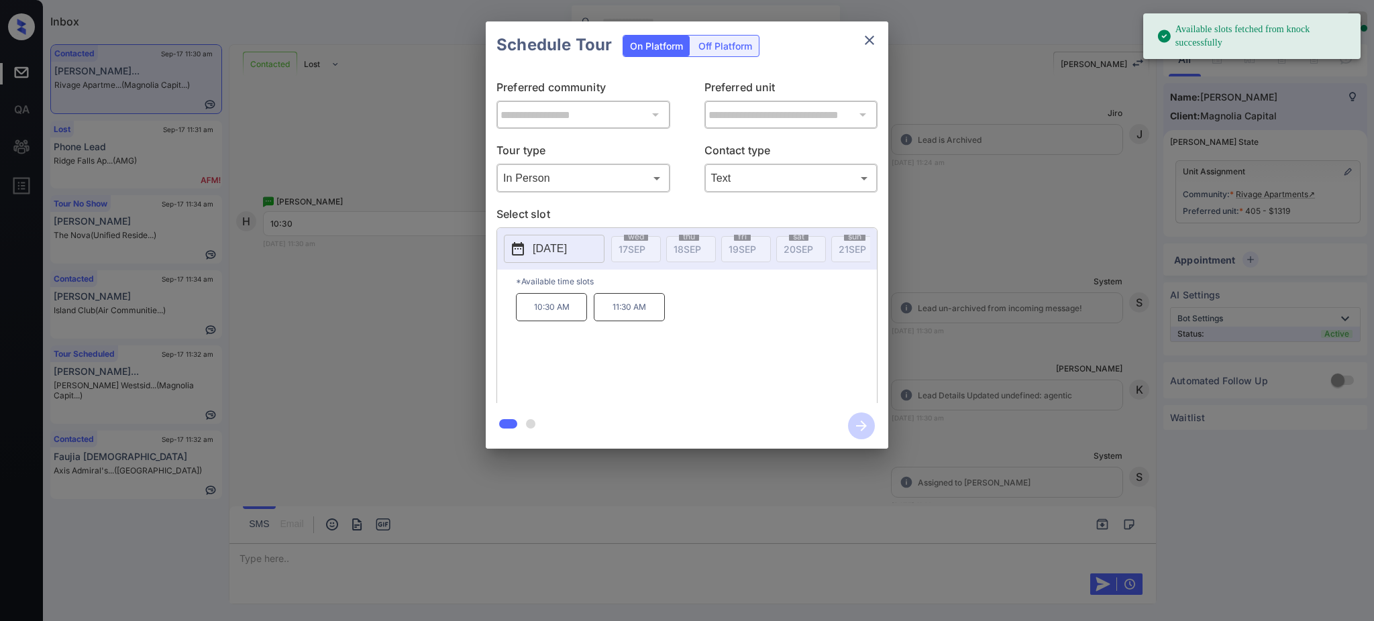
click at [567, 244] on p "2025-09-30" at bounding box center [550, 249] width 34 height 16
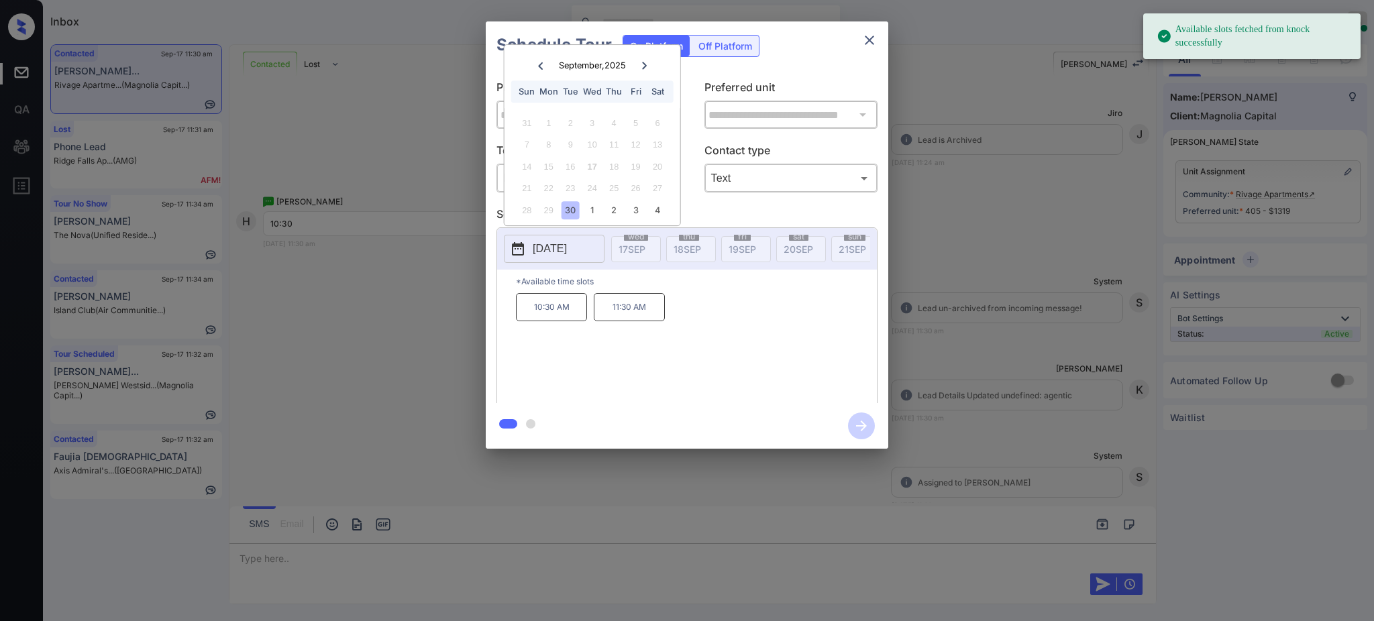
click at [572, 204] on div "30" at bounding box center [570, 210] width 18 height 18
click at [549, 319] on p "10:30 AM" at bounding box center [551, 307] width 71 height 28
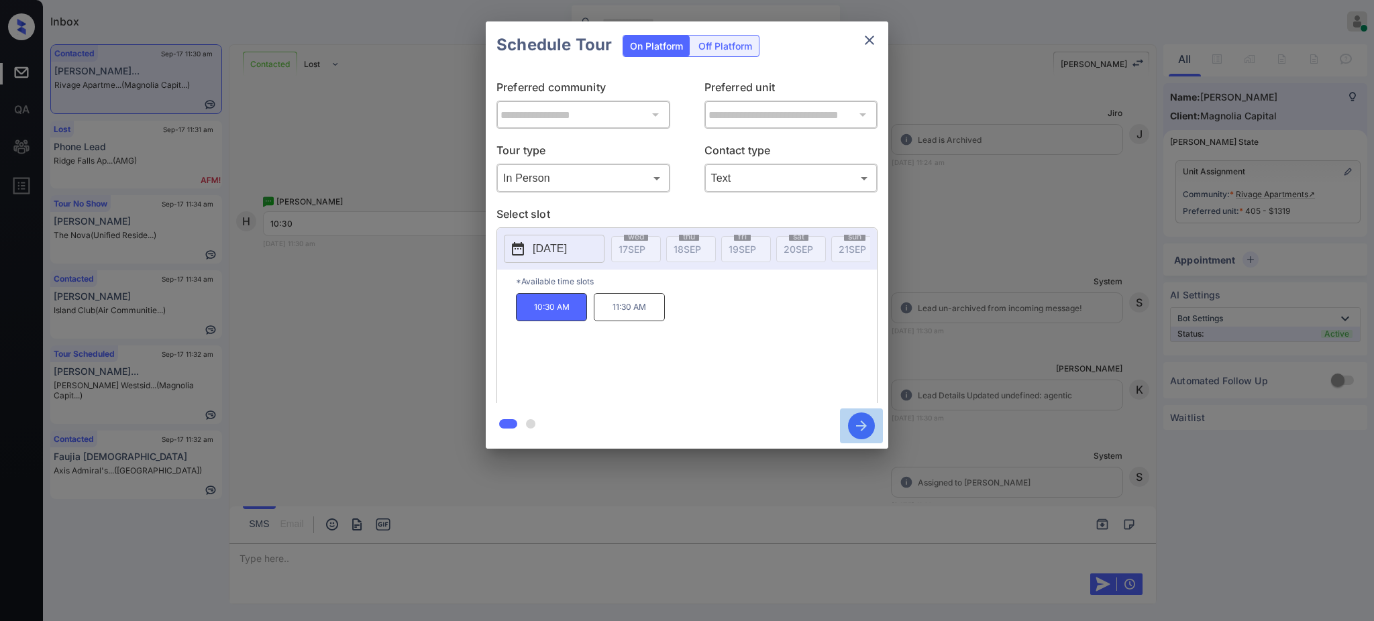
click at [861, 423] on icon "button" at bounding box center [861, 426] width 27 height 27
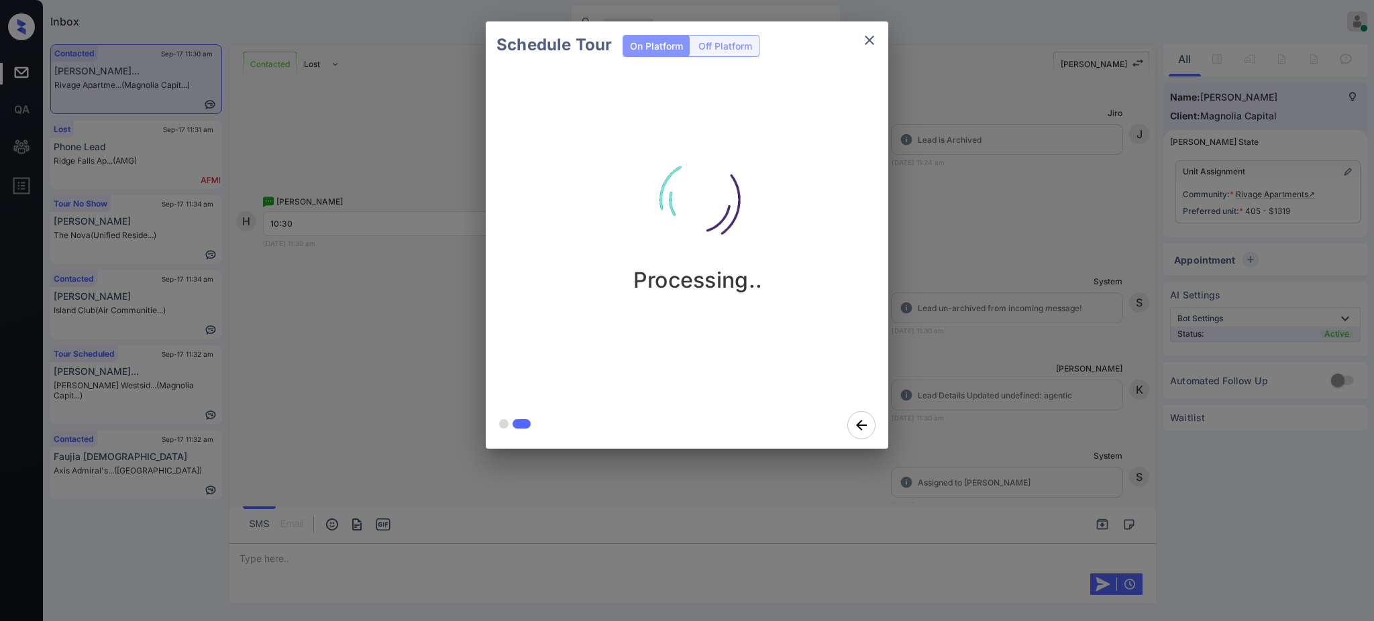
click at [994, 360] on div "Schedule Tour On Platform Off Platform Processing.." at bounding box center [687, 235] width 1374 height 470
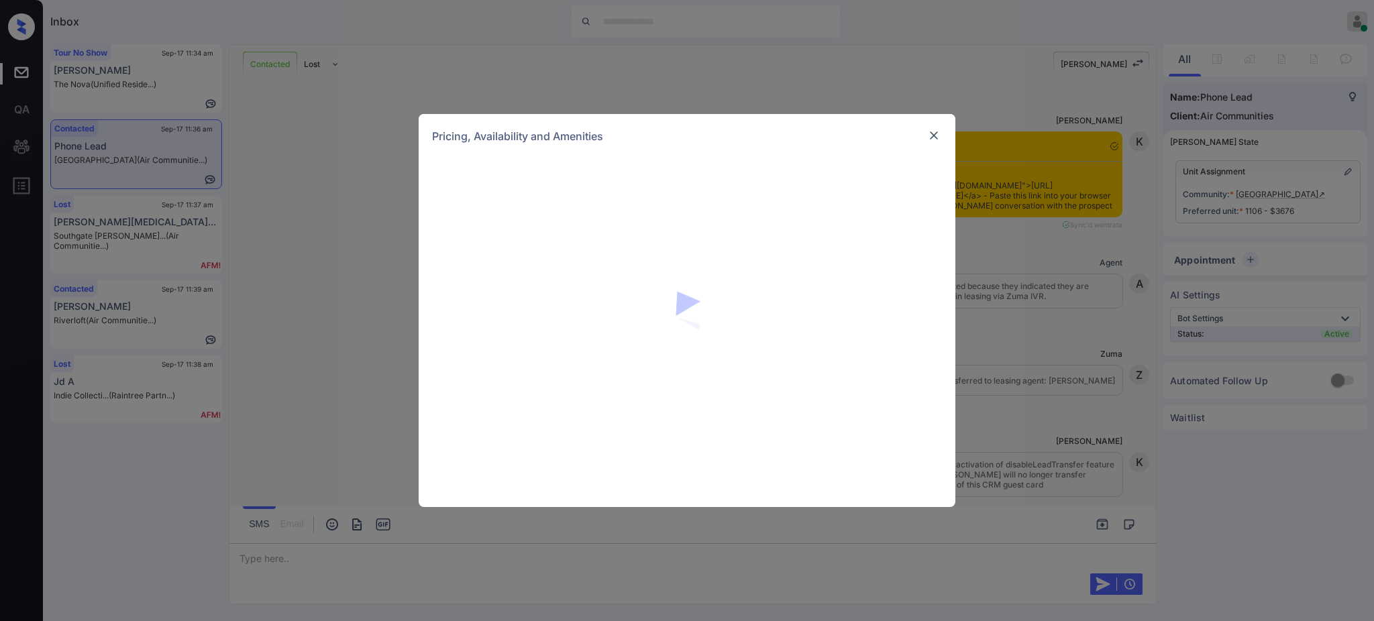
scroll to position [1066, 0]
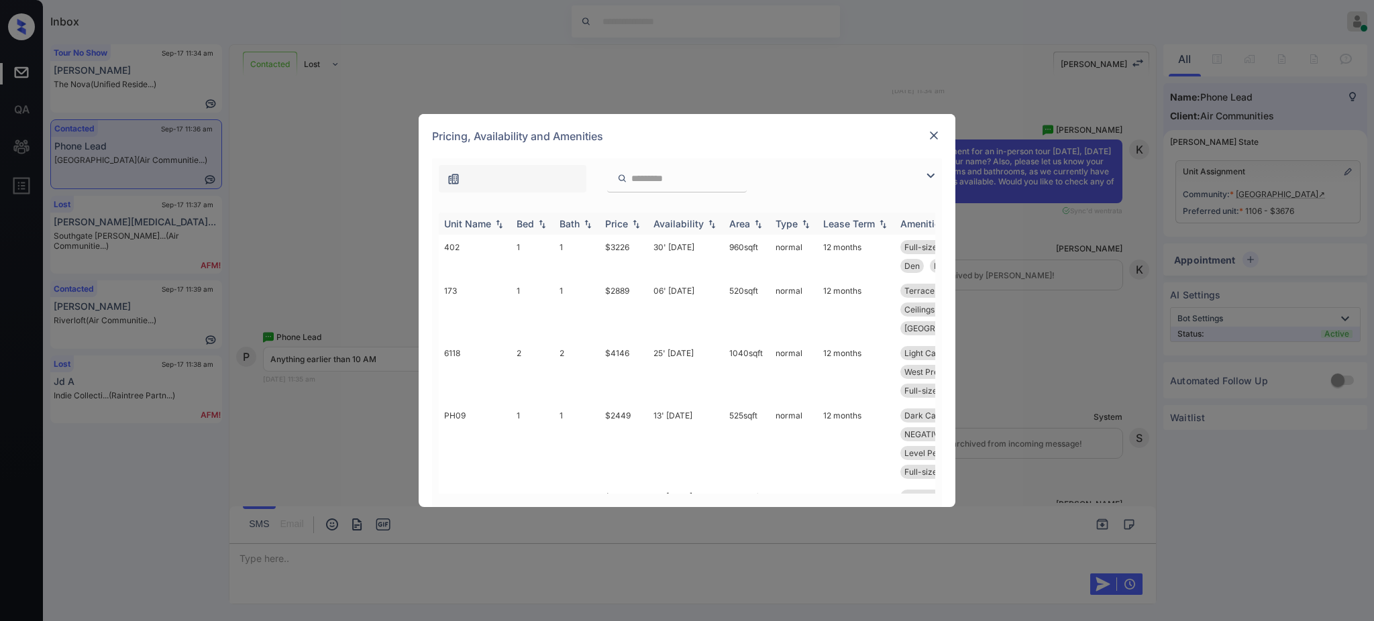
click at [534, 223] on div "Bed" at bounding box center [533, 223] width 32 height 11
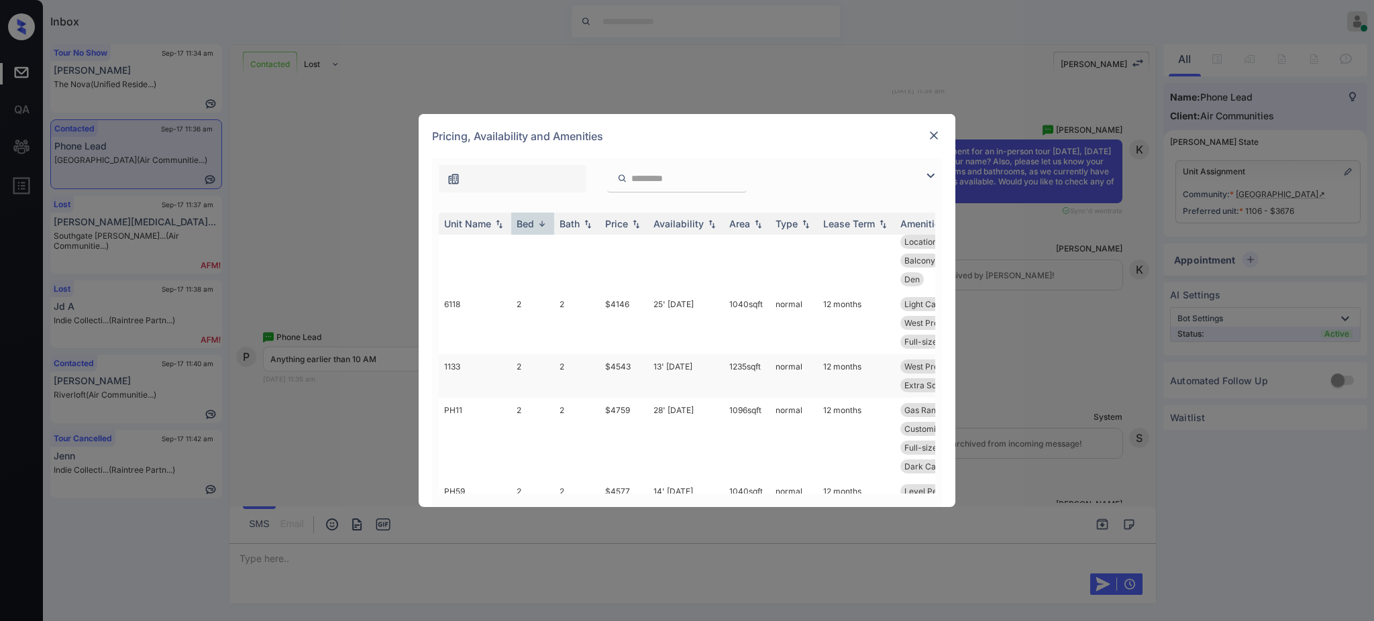
scroll to position [0, 0]
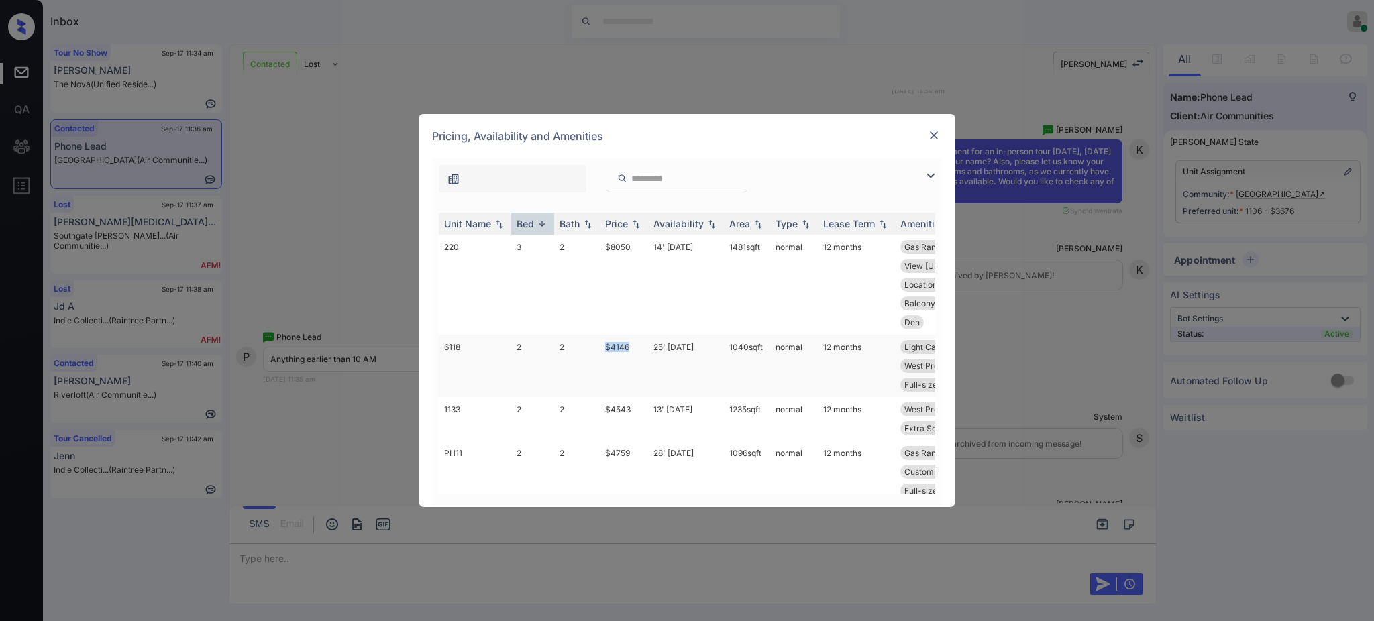
drag, startPoint x: 605, startPoint y: 350, endPoint x: 645, endPoint y: 365, distance: 42.9
click at [637, 350] on td "$4146" at bounding box center [624, 366] width 48 height 62
copy td "$4146"
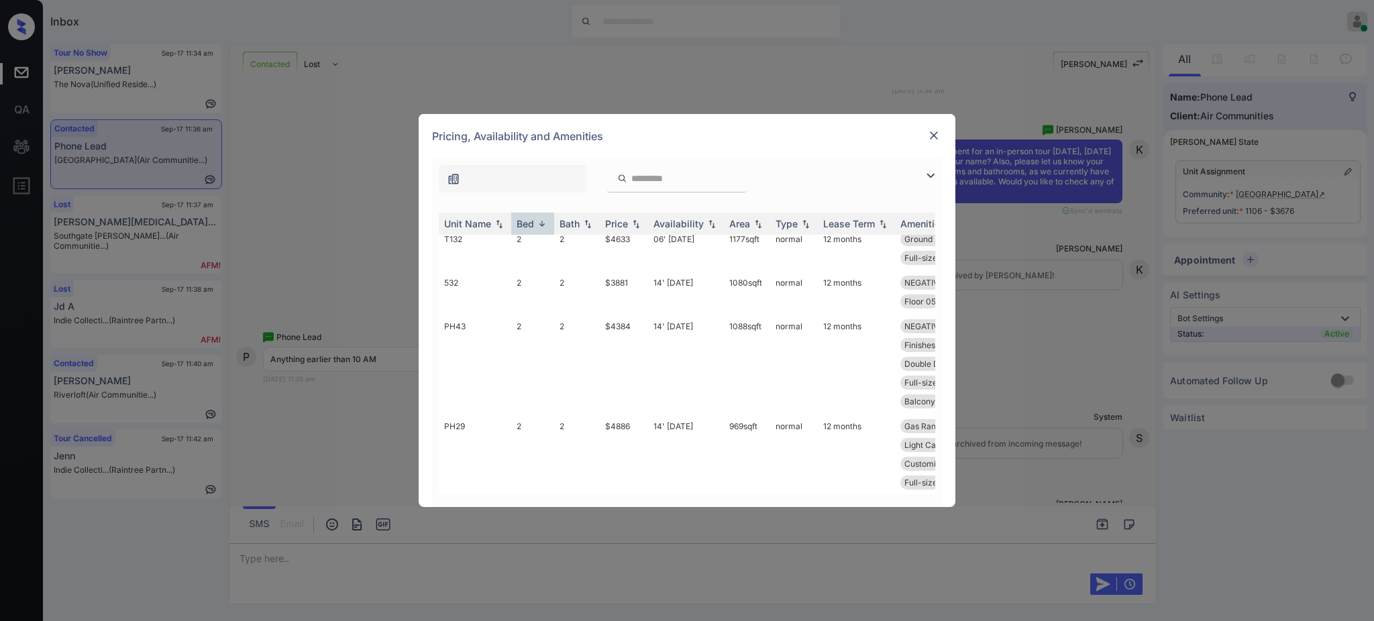
scroll to position [4114, 0]
click at [394, 313] on div "**********" at bounding box center [687, 310] width 1374 height 621
click at [414, 302] on div "**********" at bounding box center [687, 310] width 1374 height 621
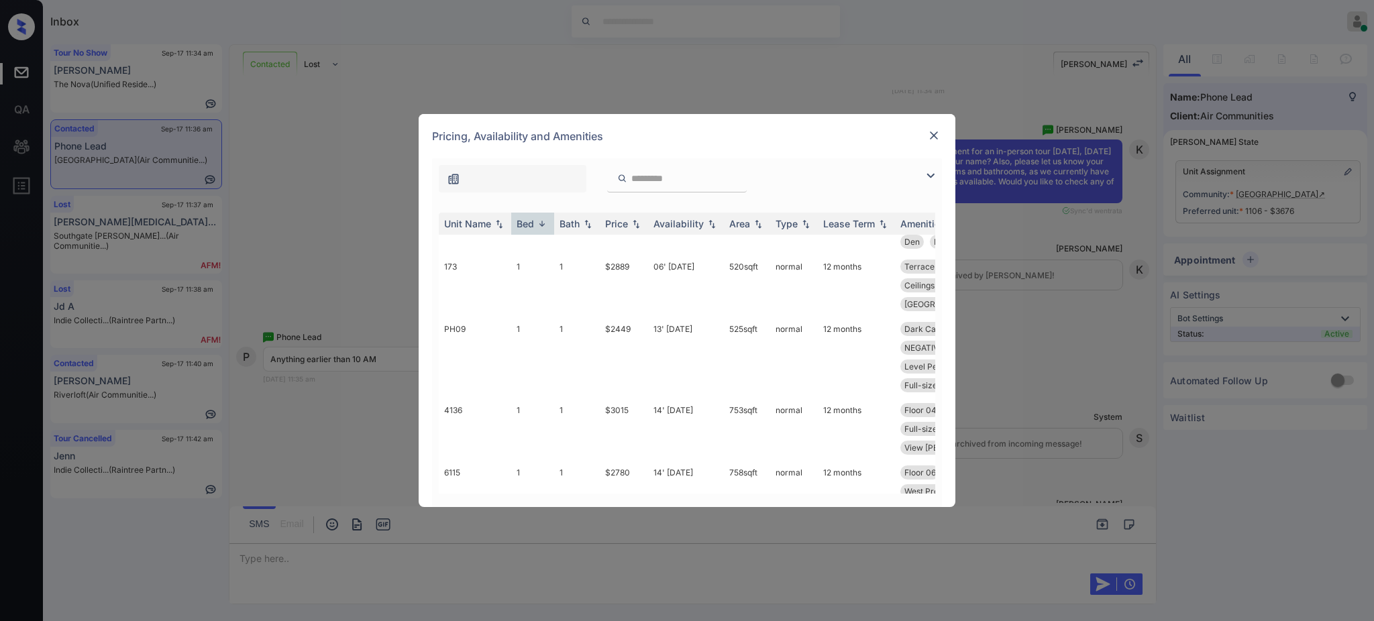
click at [932, 129] on img at bounding box center [933, 135] width 13 height 13
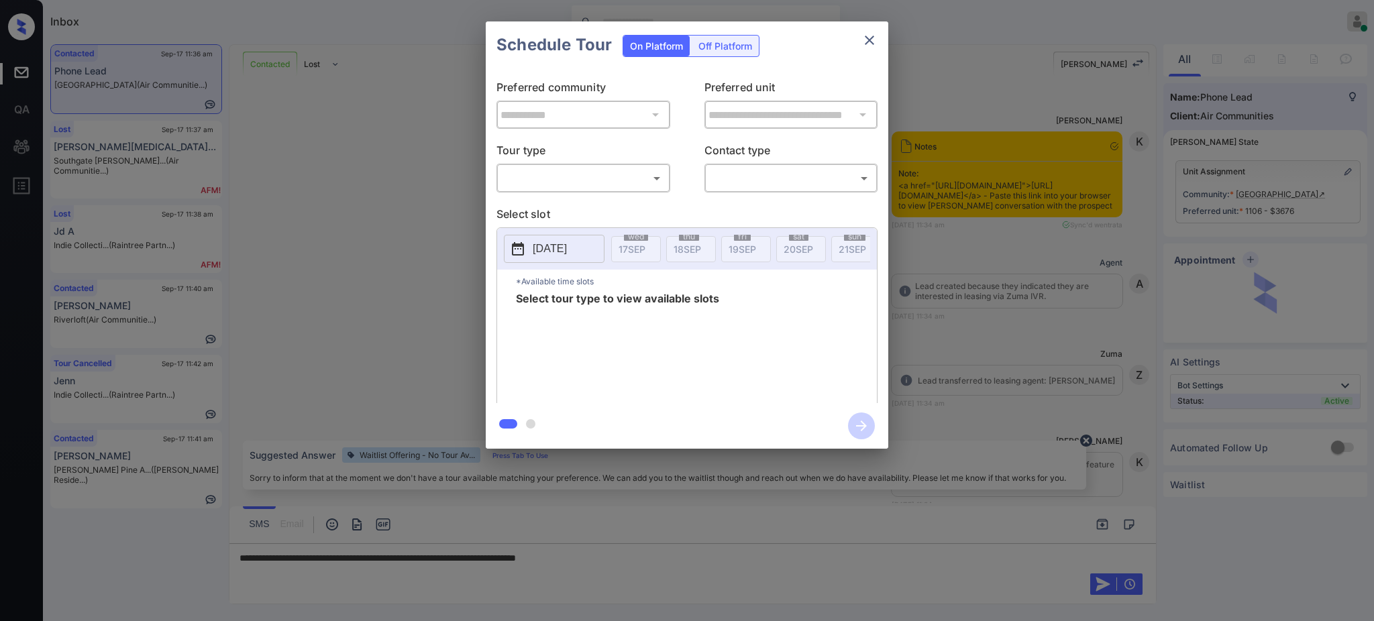
scroll to position [1871, 0]
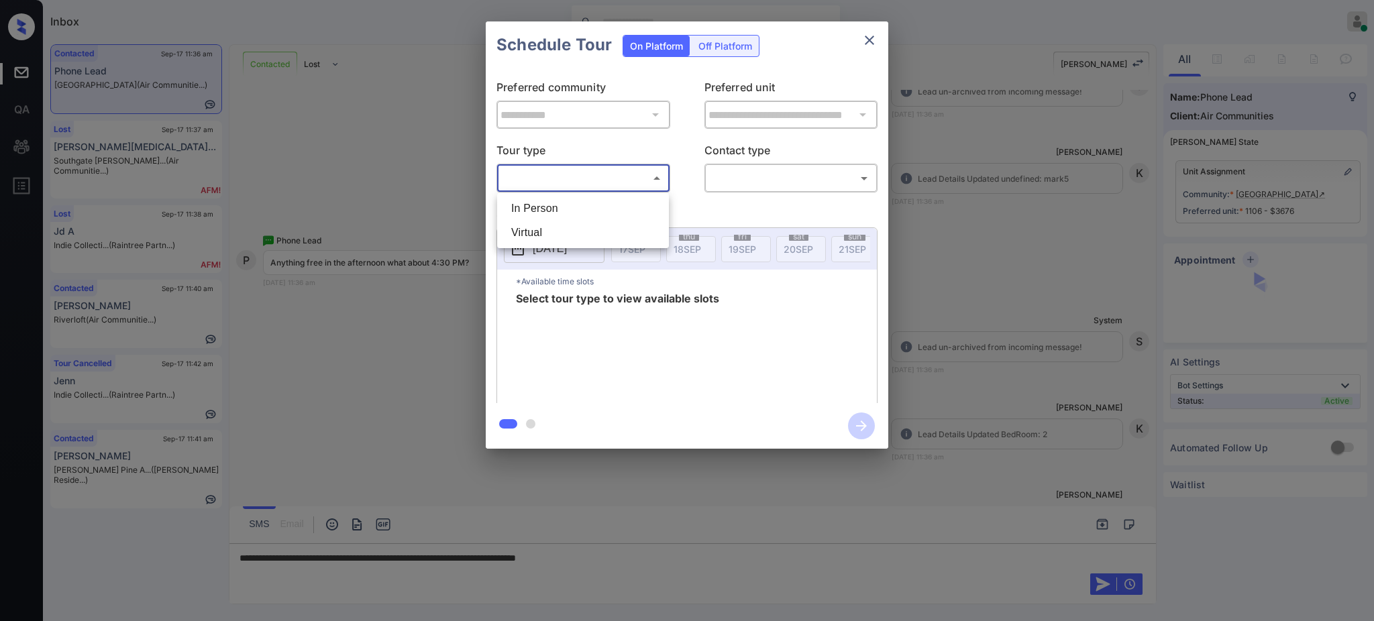
click at [586, 176] on body "Inbox Ajay Kumar Online Set yourself offline Set yourself on break Profile Swit…" at bounding box center [687, 310] width 1374 height 621
click at [566, 200] on li "In Person" at bounding box center [582, 209] width 165 height 24
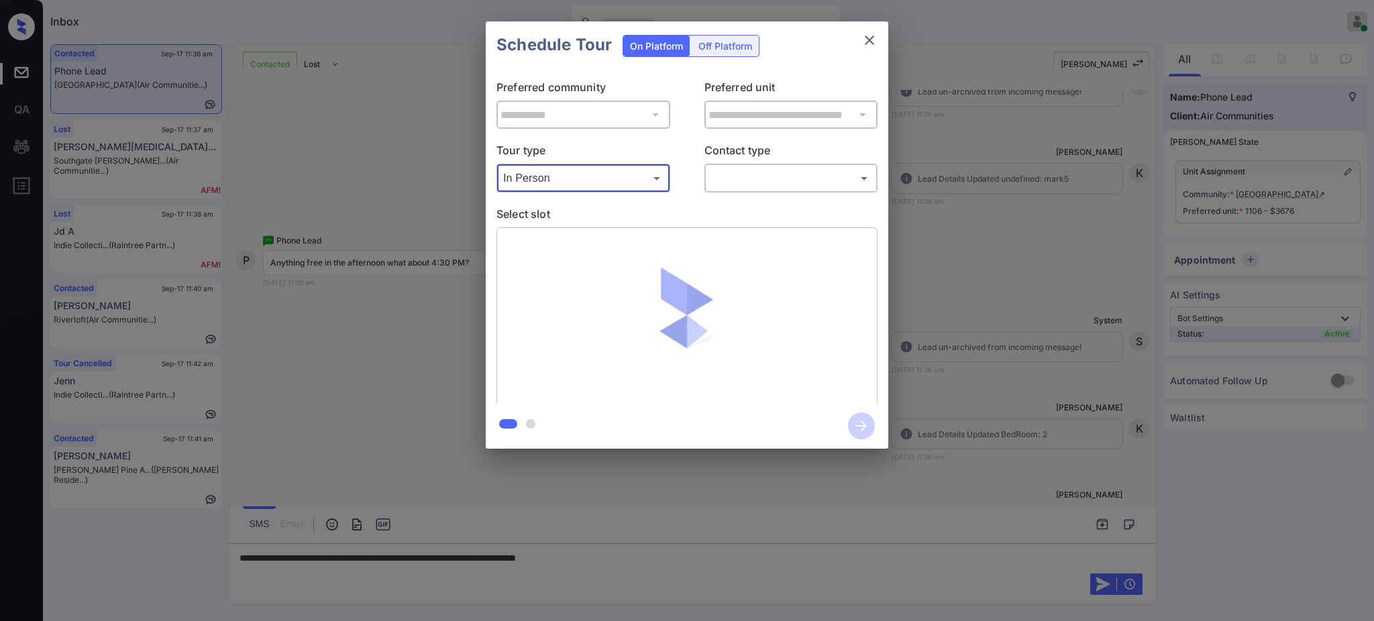
type input "********"
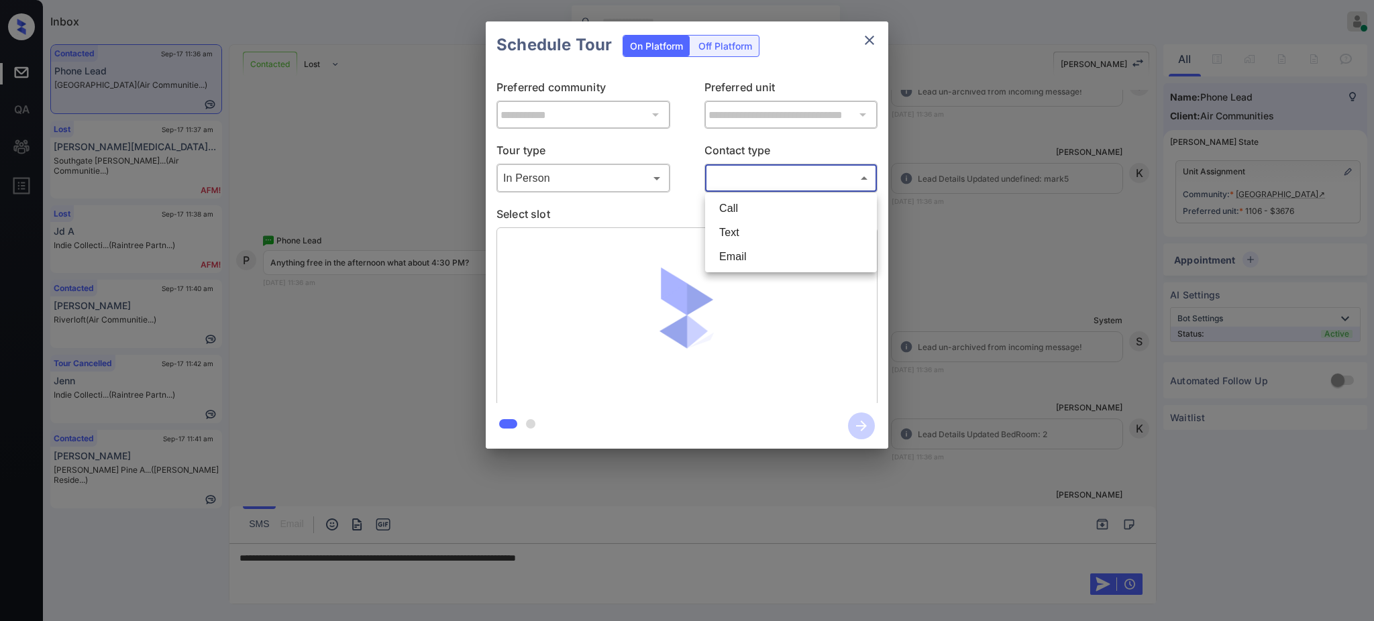
click at [732, 170] on body "Inbox Ajay Kumar Online Set yourself offline Set yourself on break Profile Swit…" at bounding box center [687, 310] width 1374 height 621
click at [734, 233] on li "Text" at bounding box center [790, 233] width 165 height 24
type input "****"
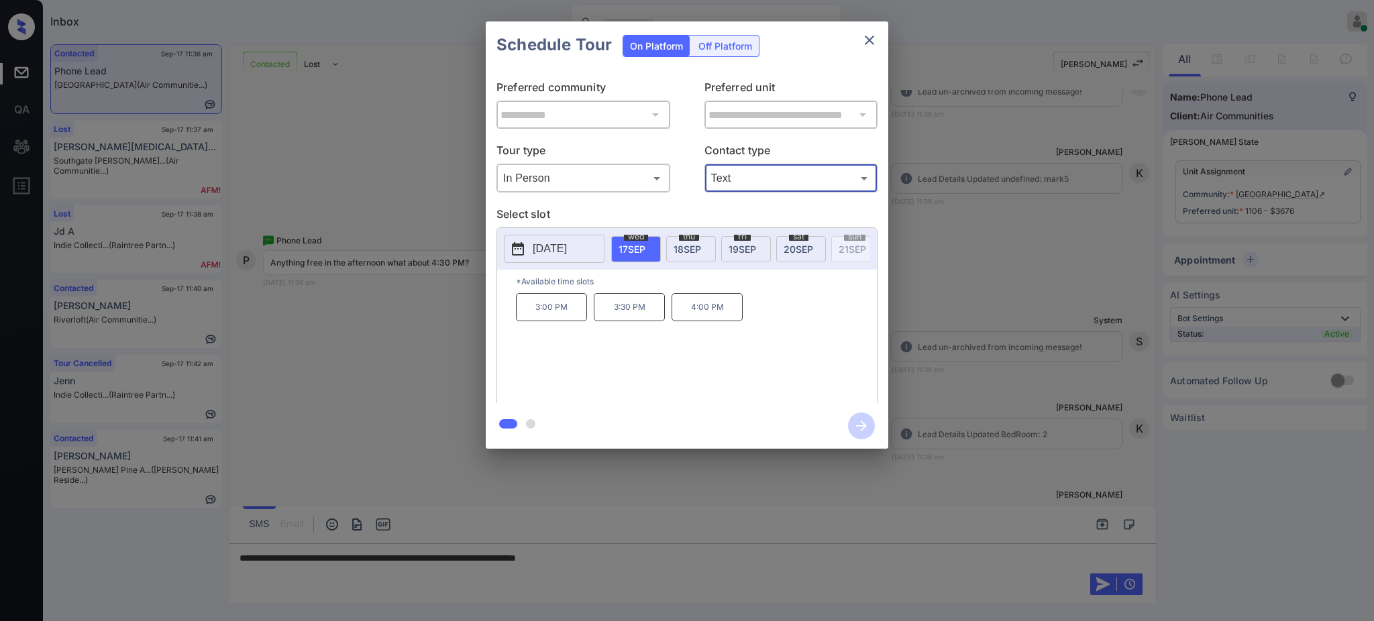
click at [692, 244] on span "18 SEP" at bounding box center [688, 249] width 28 height 11
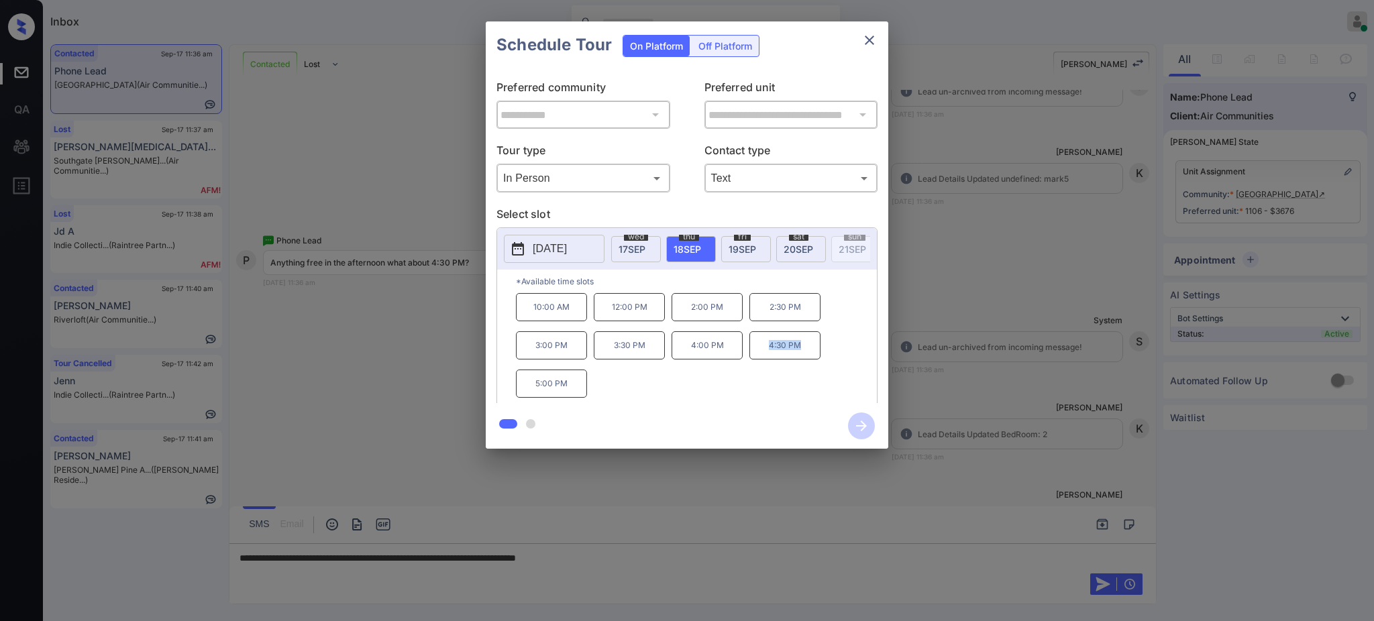
drag, startPoint x: 763, startPoint y: 354, endPoint x: 824, endPoint y: 354, distance: 61.0
click at [820, 360] on p "4:30 PM" at bounding box center [784, 345] width 71 height 28
copy p "4:30 PM"
click at [871, 39] on icon "close" at bounding box center [869, 40] width 9 height 9
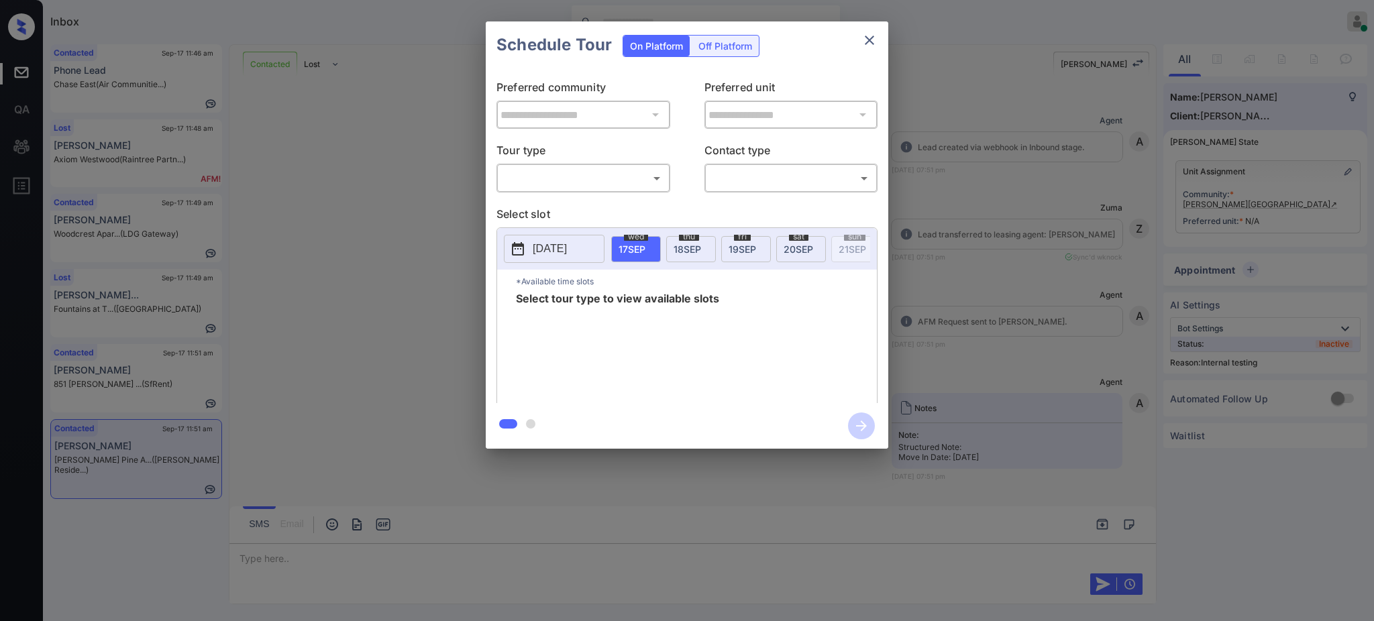
scroll to position [2497, 0]
click at [568, 178] on body "Inbox Ajay Kumar Online Set yourself offline Set yourself on break Profile Swit…" at bounding box center [687, 310] width 1374 height 621
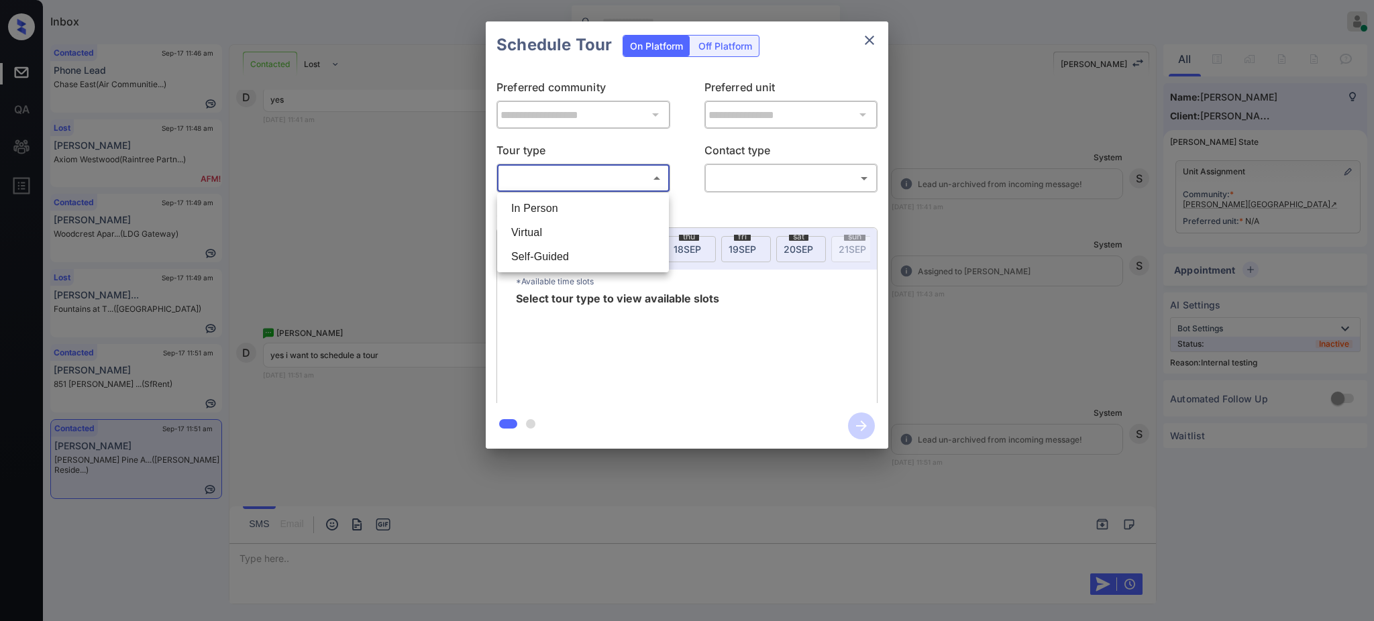
click at [566, 205] on li "In Person" at bounding box center [582, 209] width 165 height 24
type input "********"
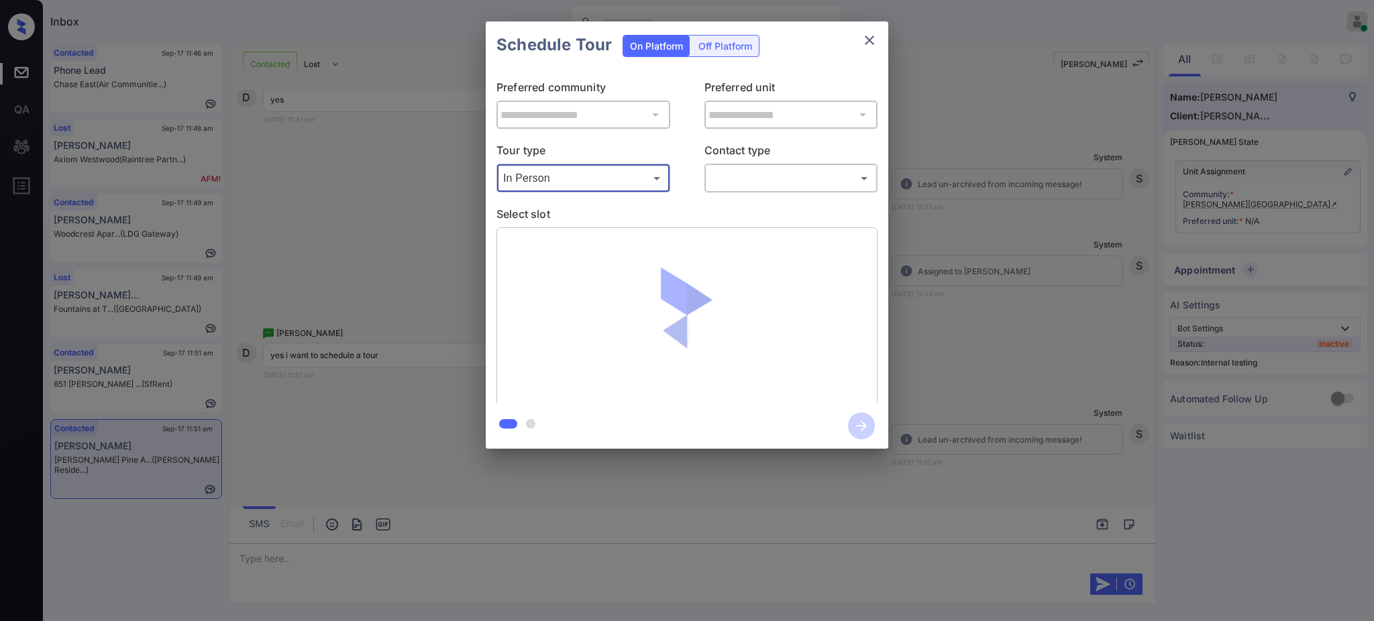
click at [789, 174] on body "Inbox Ajay Kumar Online Set yourself offline Set yourself on break Profile Swit…" at bounding box center [687, 310] width 1374 height 621
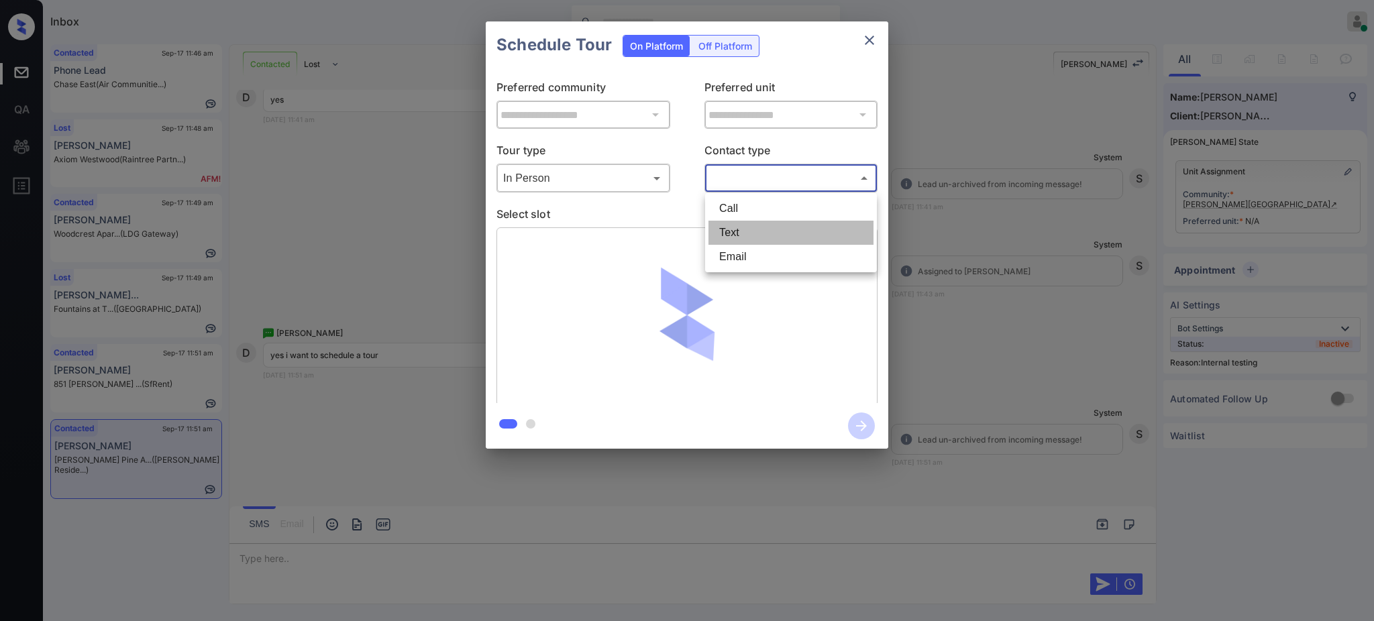
click at [747, 228] on li "Text" at bounding box center [790, 233] width 165 height 24
type input "****"
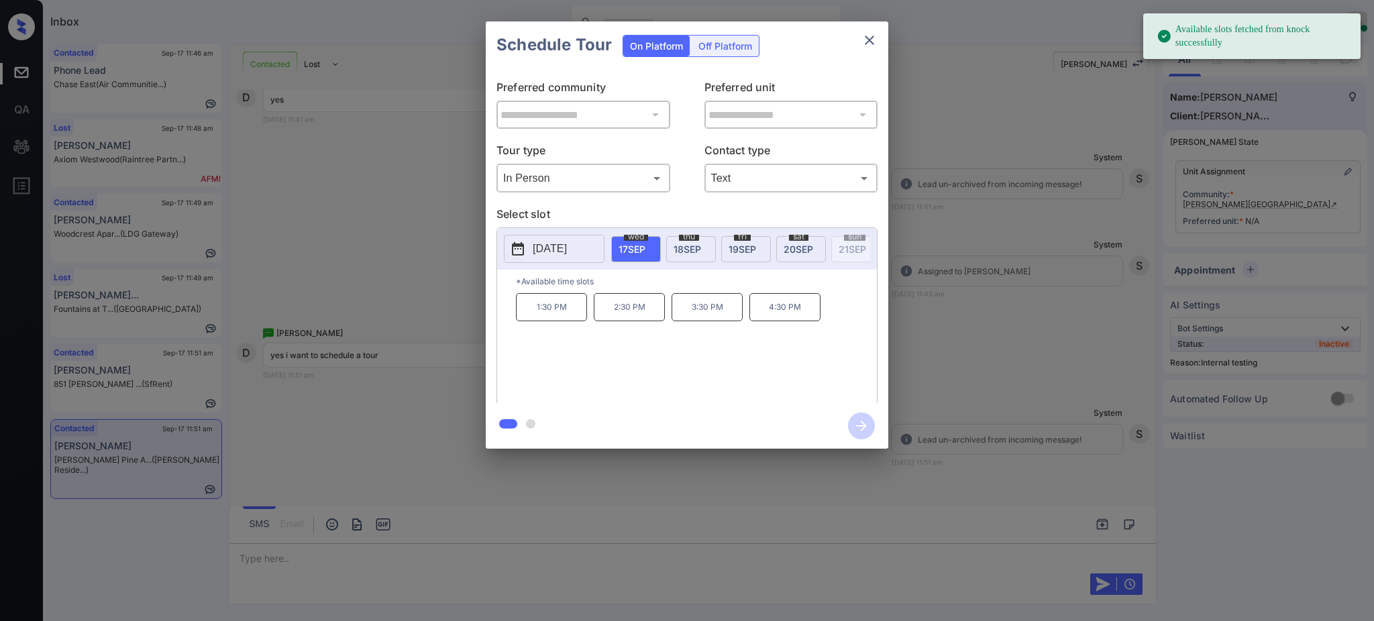
click at [551, 250] on p "2025-09-17" at bounding box center [550, 249] width 34 height 16
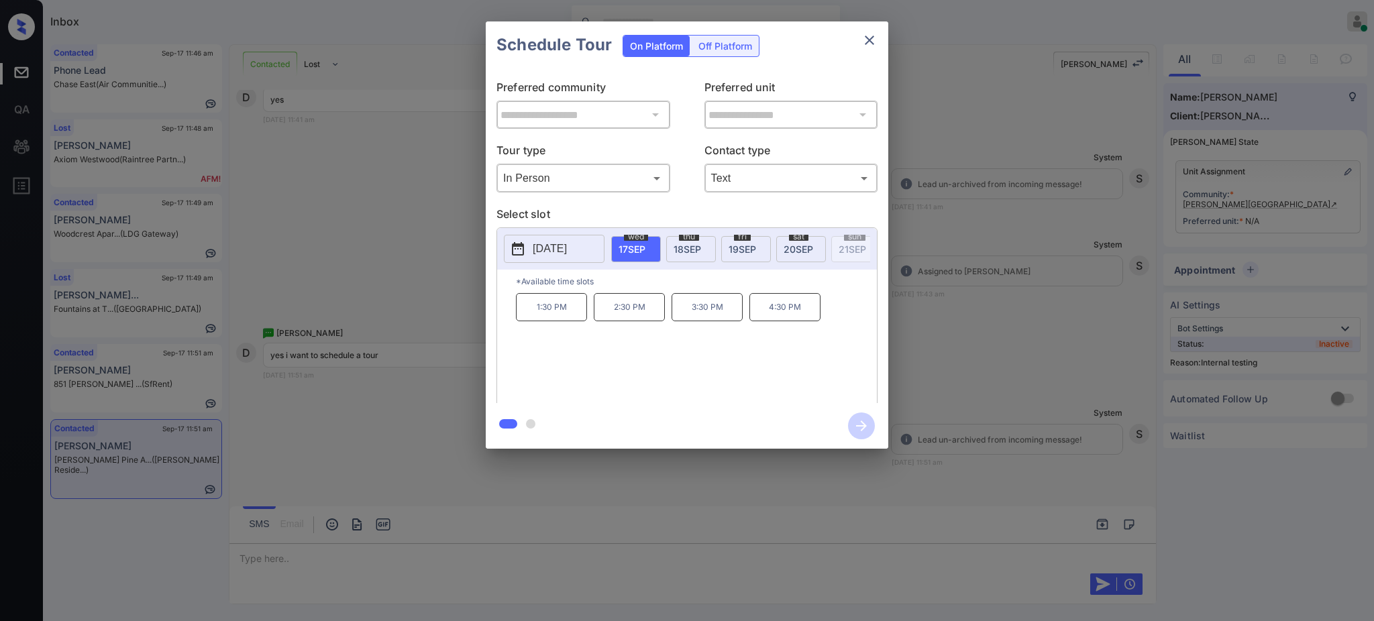
click at [258, 568] on div at bounding box center [687, 310] width 1374 height 621
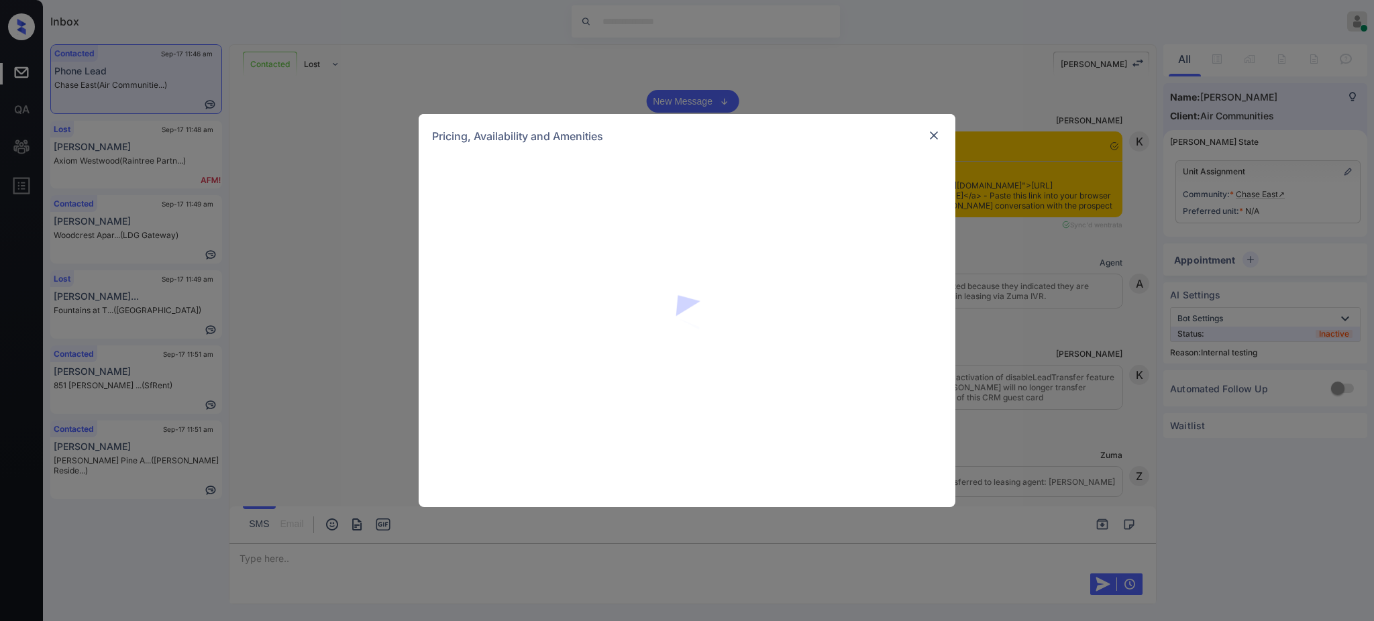
scroll to position [2796, 0]
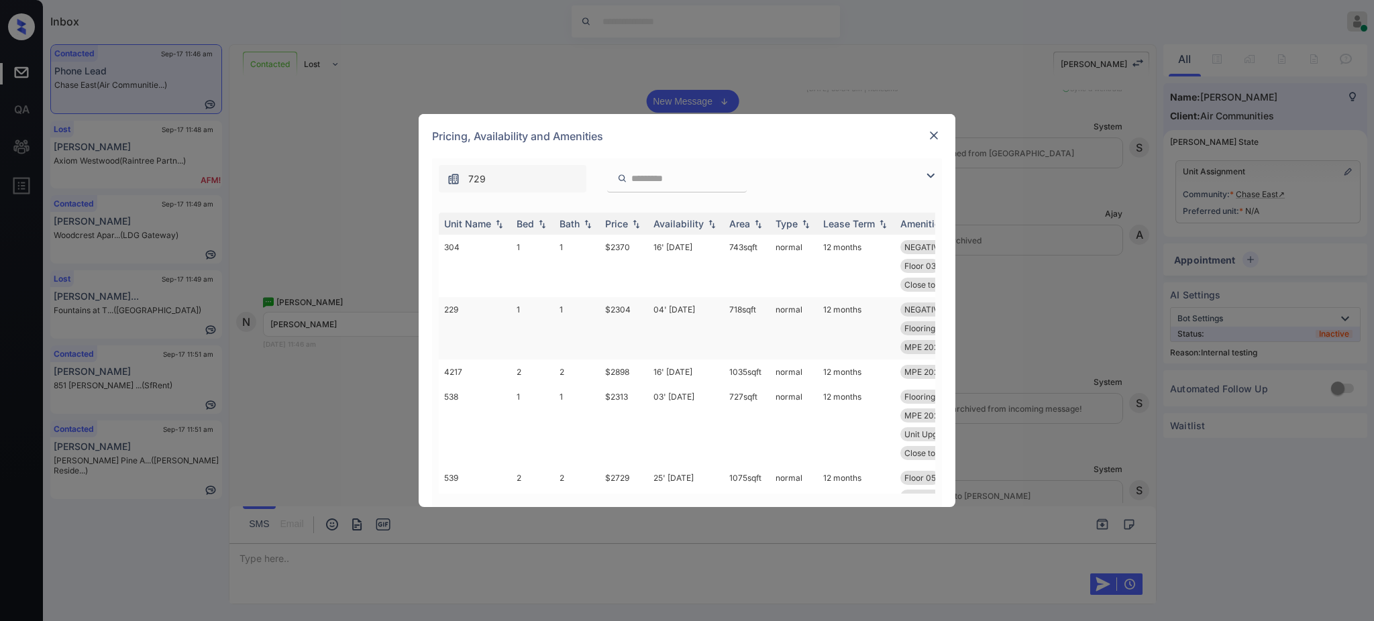
click at [614, 312] on td "$2304" at bounding box center [624, 328] width 48 height 62
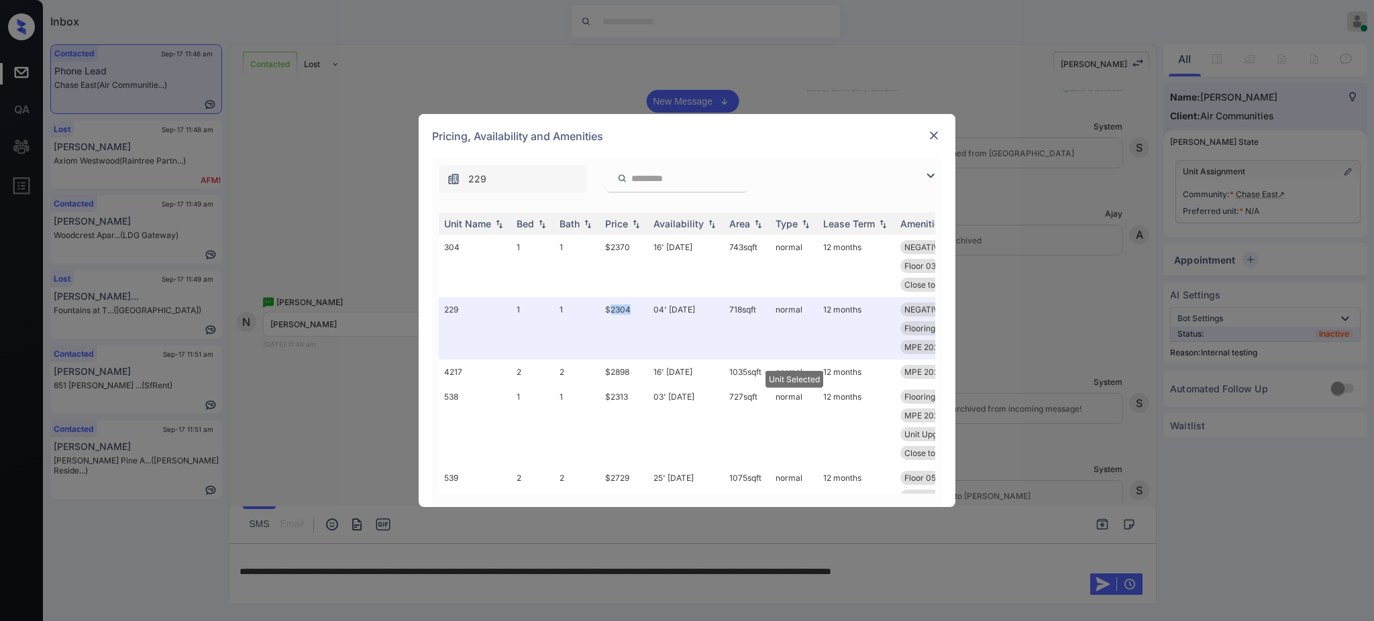
click at [940, 132] on img at bounding box center [933, 135] width 13 height 13
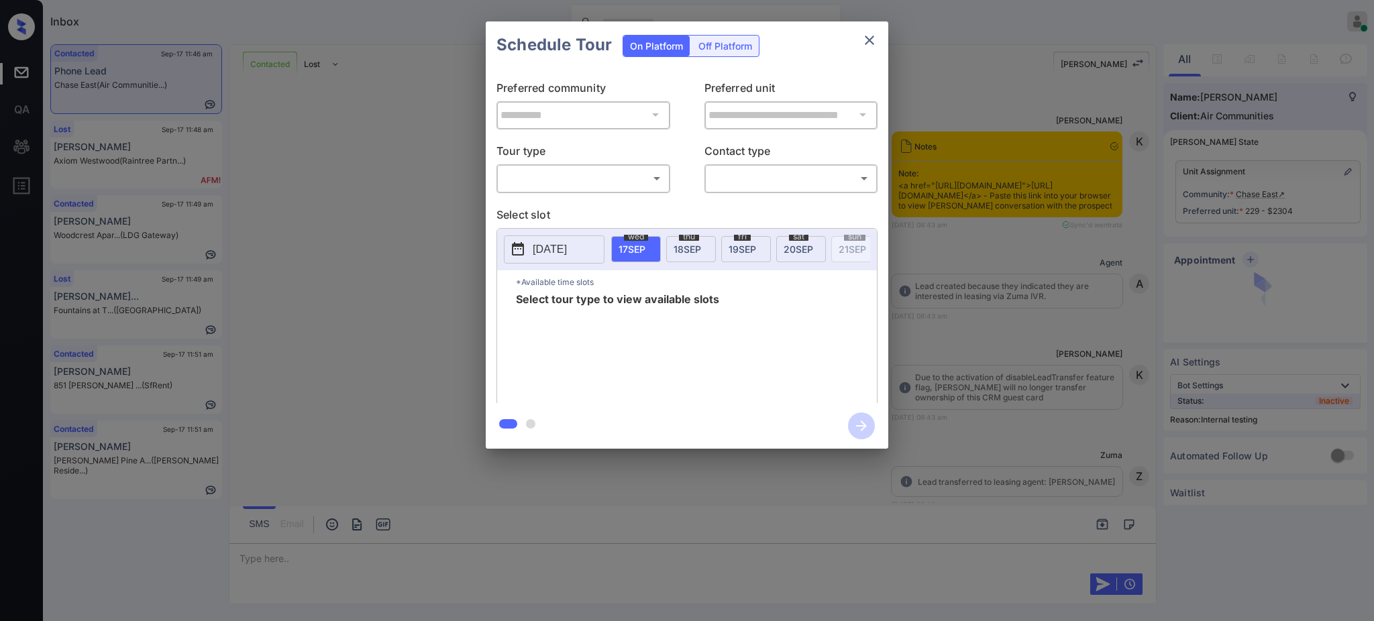
scroll to position [2707, 0]
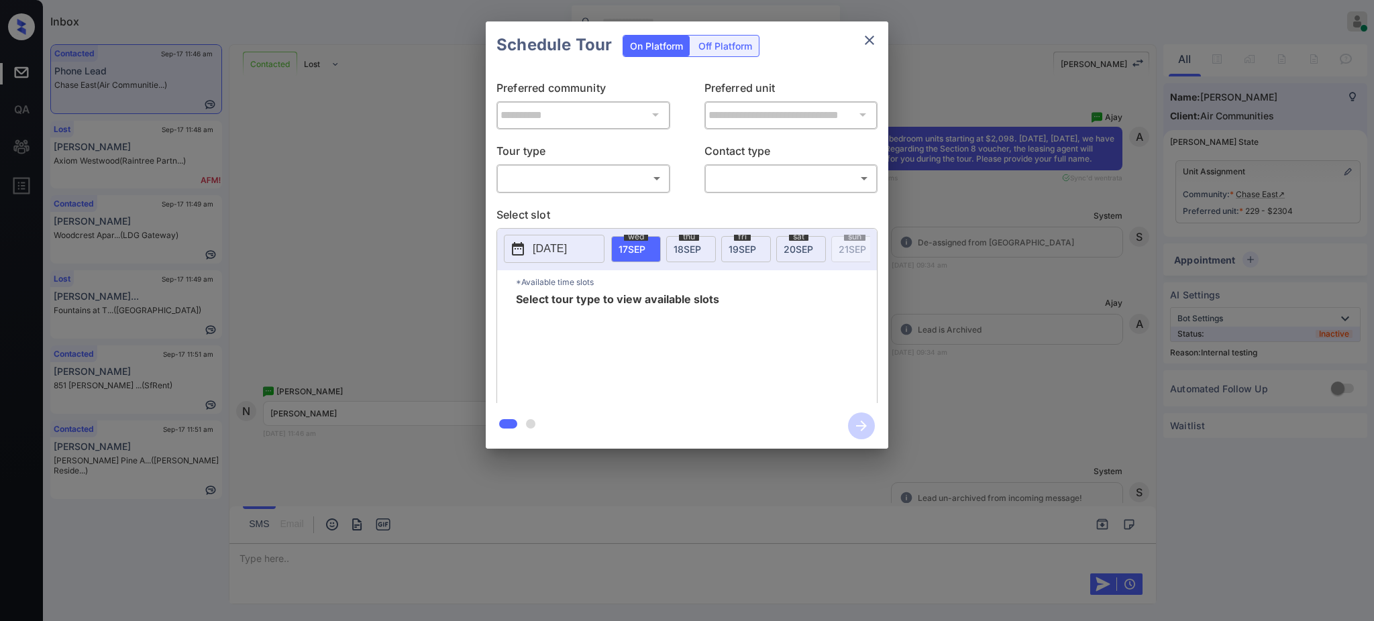
drag, startPoint x: 582, startPoint y: 154, endPoint x: 578, endPoint y: 190, distance: 36.4
click at [582, 158] on p "Tour type" at bounding box center [583, 152] width 174 height 21
click at [578, 190] on div "​ ​" at bounding box center [583, 178] width 174 height 29
click at [569, 178] on body "Inbox Ajay Kumar Online Set yourself offline Set yourself on break Profile Swit…" at bounding box center [687, 310] width 1374 height 621
drag, startPoint x: 568, startPoint y: 202, endPoint x: 578, endPoint y: 203, distance: 10.8
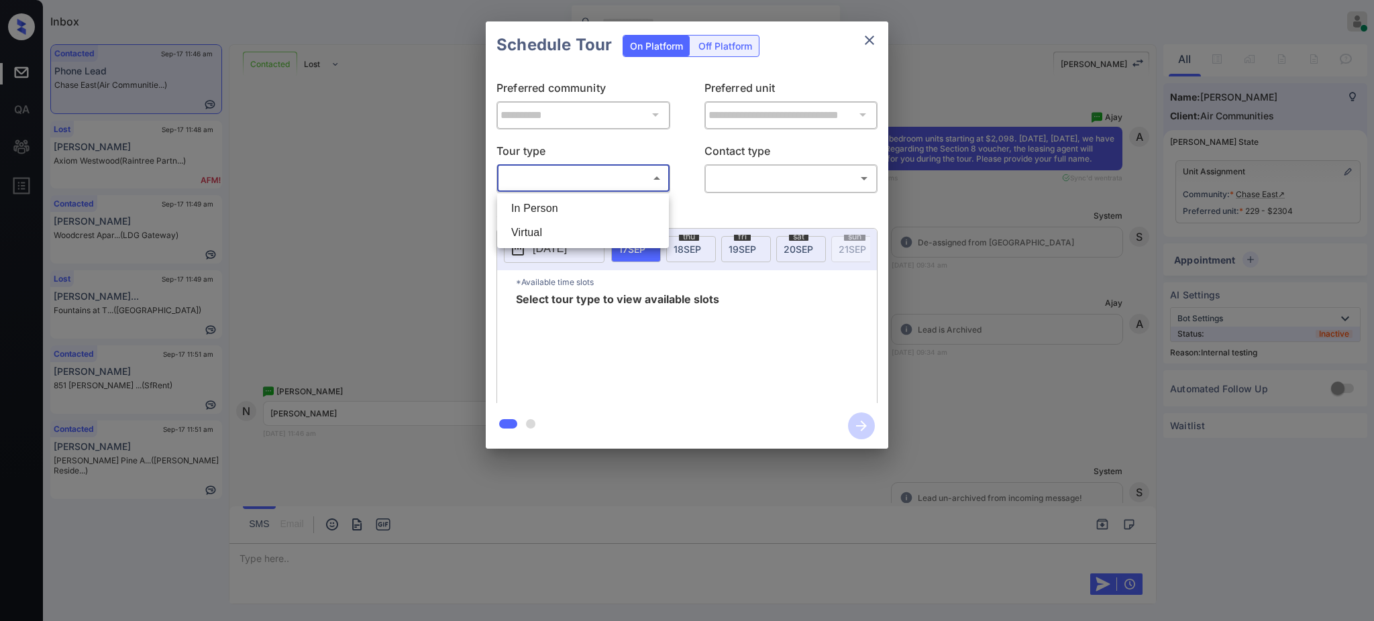
click at [568, 203] on li "In Person" at bounding box center [582, 209] width 165 height 24
type input "********"
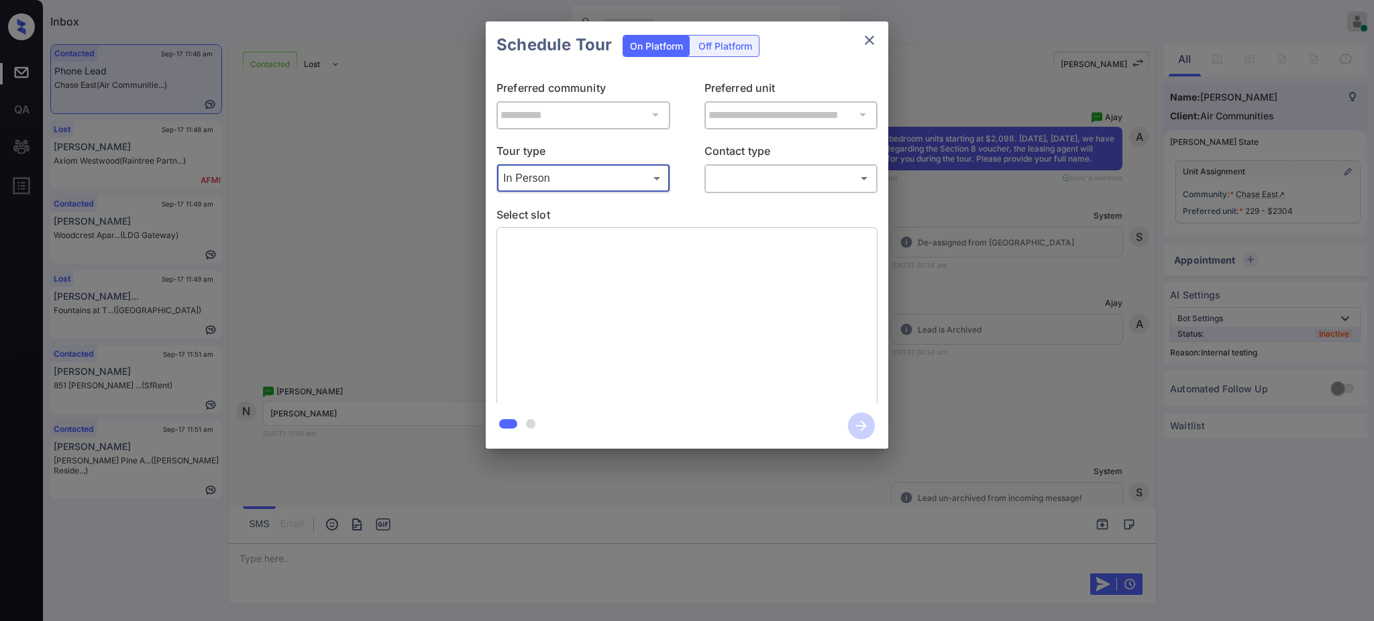
click at [755, 170] on body "Inbox Ajay Kumar Online Set yourself offline Set yourself on break Profile Swit…" at bounding box center [687, 310] width 1374 height 621
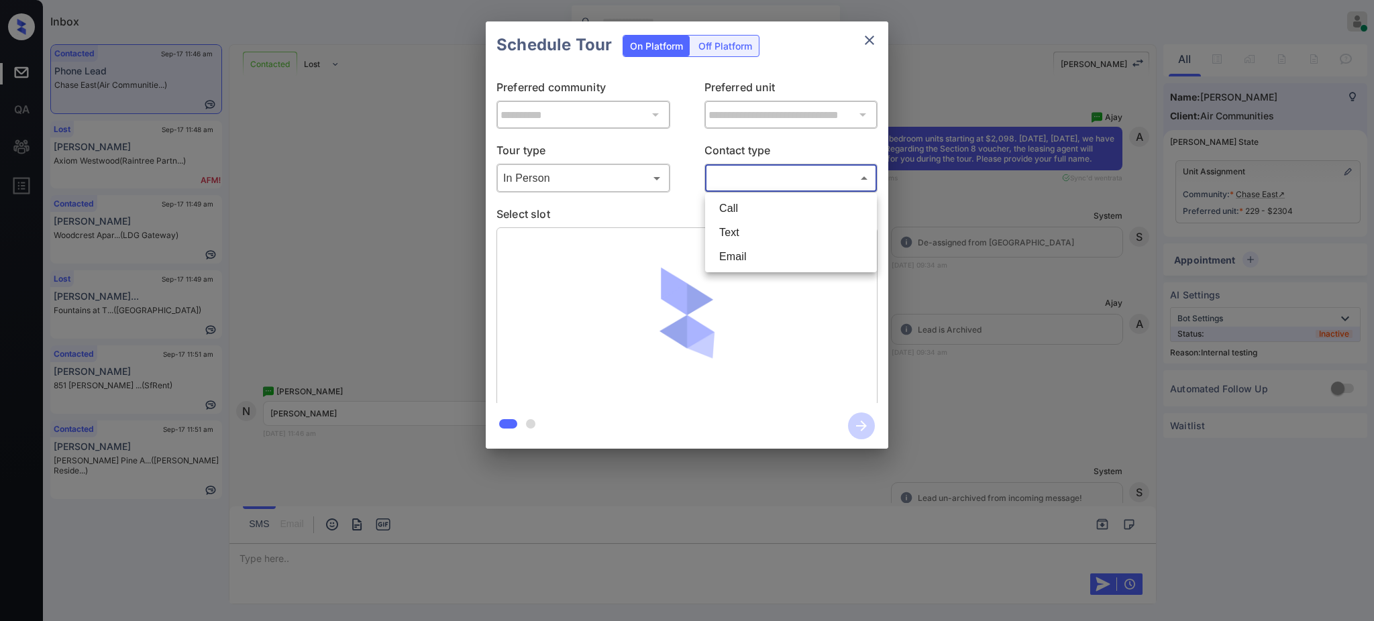
click at [745, 229] on li "Text" at bounding box center [790, 233] width 165 height 24
type input "****"
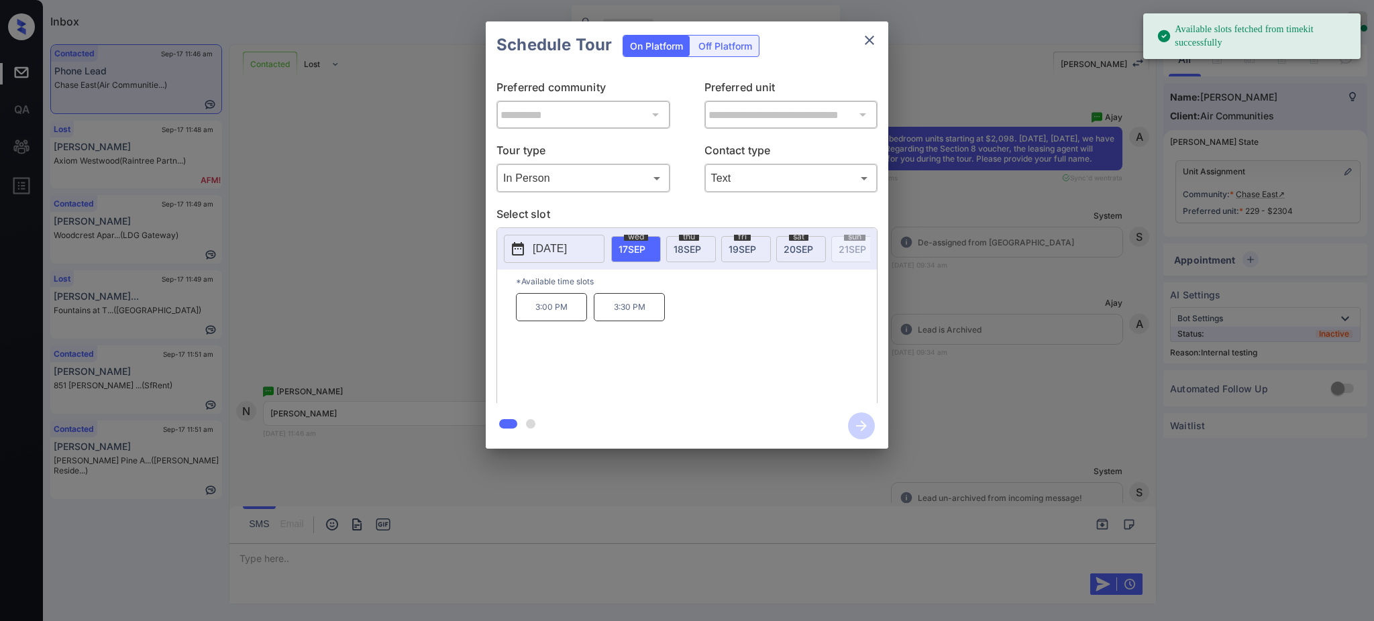
click at [680, 244] on span "18 SEP" at bounding box center [688, 249] width 28 height 11
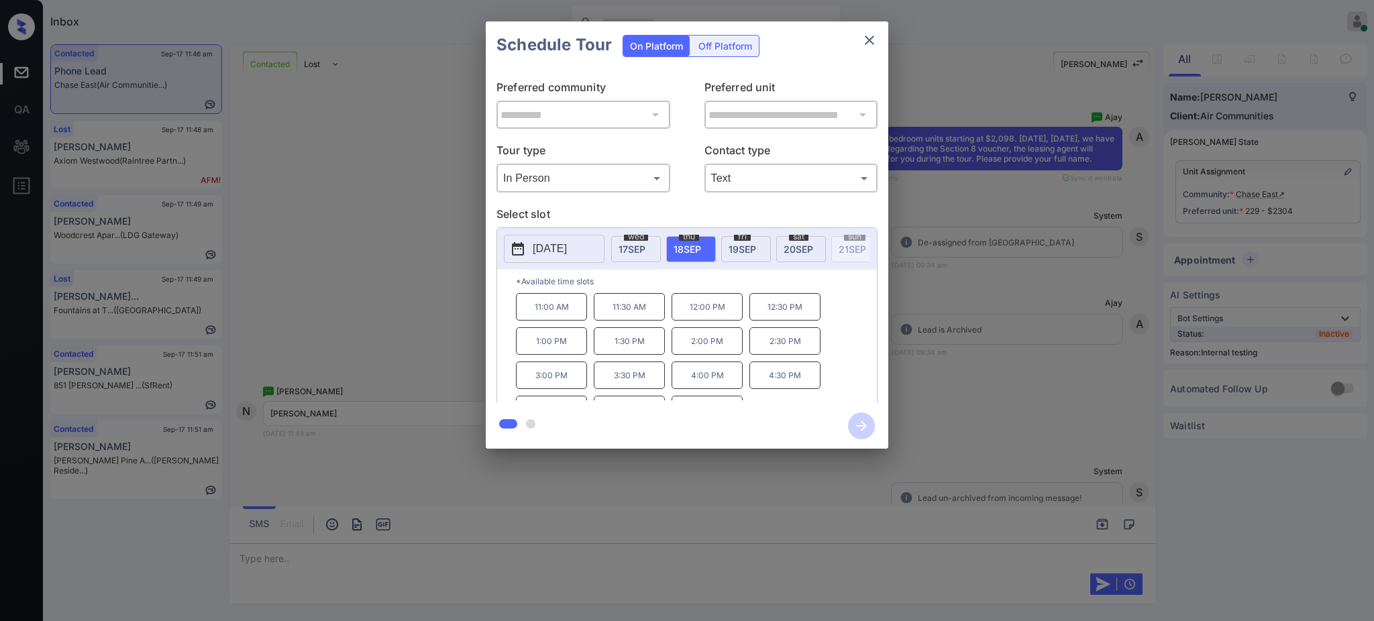
click at [555, 315] on p "11:00 AM" at bounding box center [551, 307] width 71 height 28
click at [866, 422] on icon "button" at bounding box center [861, 426] width 27 height 27
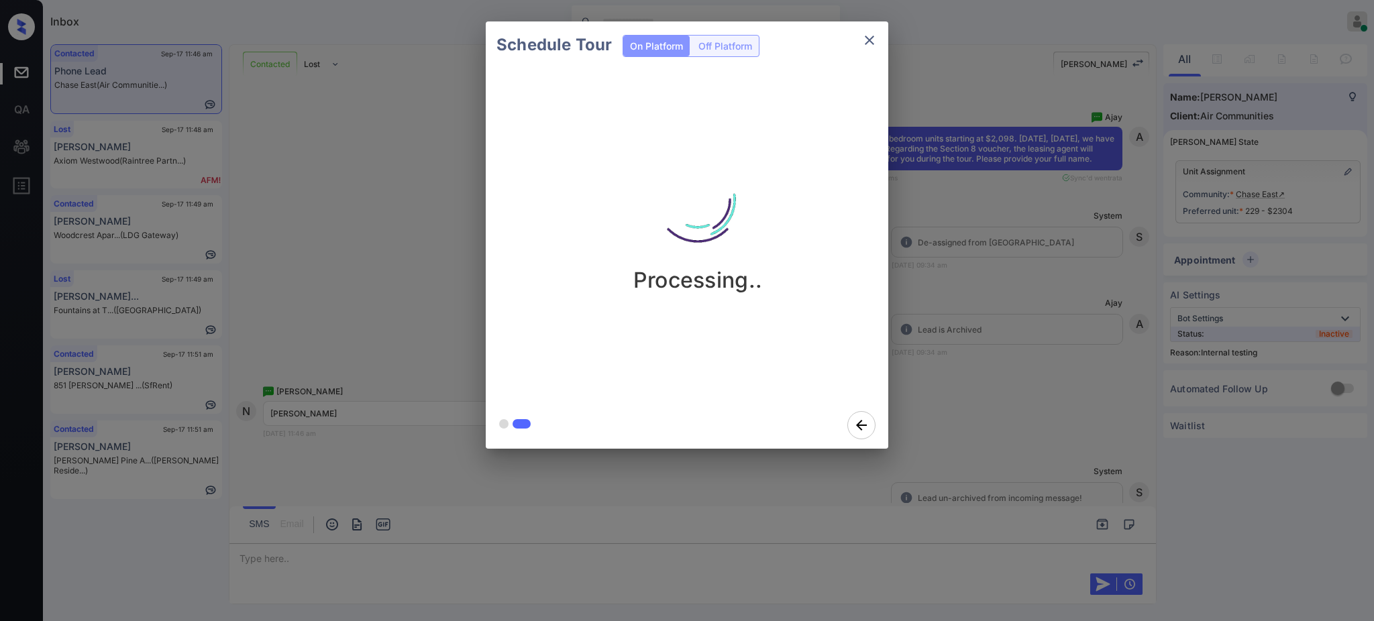
click at [947, 412] on div "Schedule Tour On Platform Off Platform Processing.." at bounding box center [687, 235] width 1374 height 470
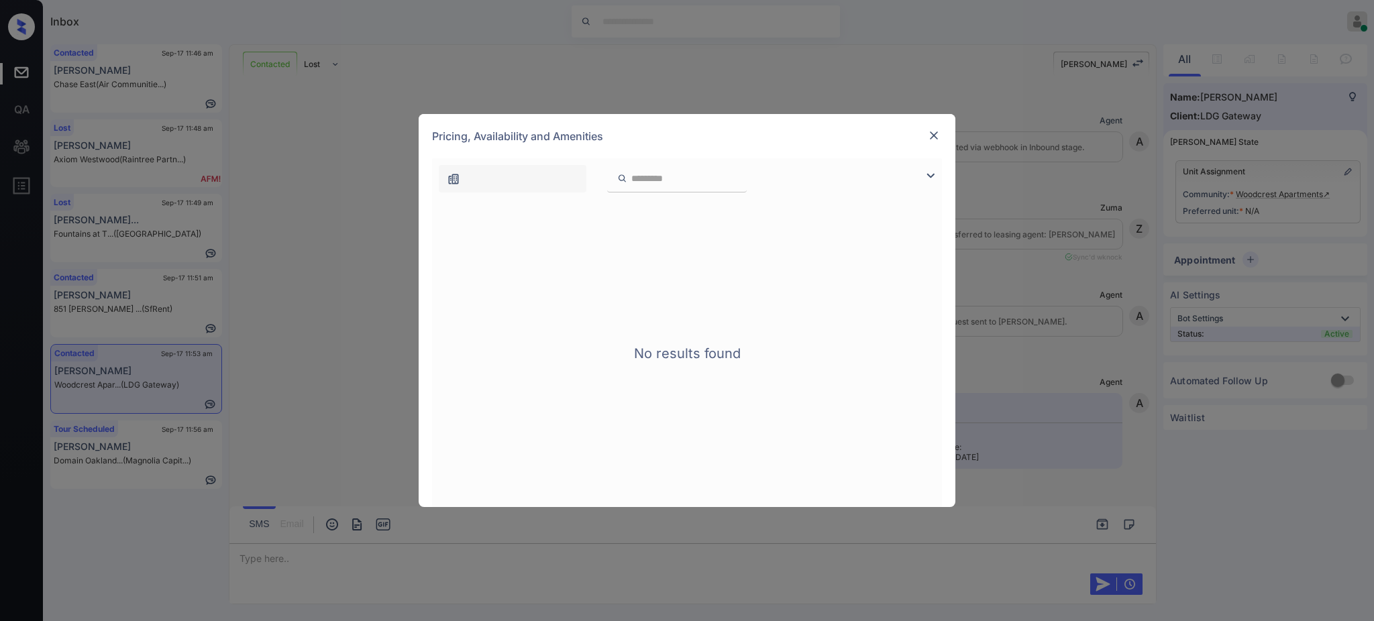
scroll to position [2310, 0]
click at [932, 136] on img at bounding box center [933, 135] width 13 height 13
click at [930, 139] on img at bounding box center [933, 135] width 13 height 13
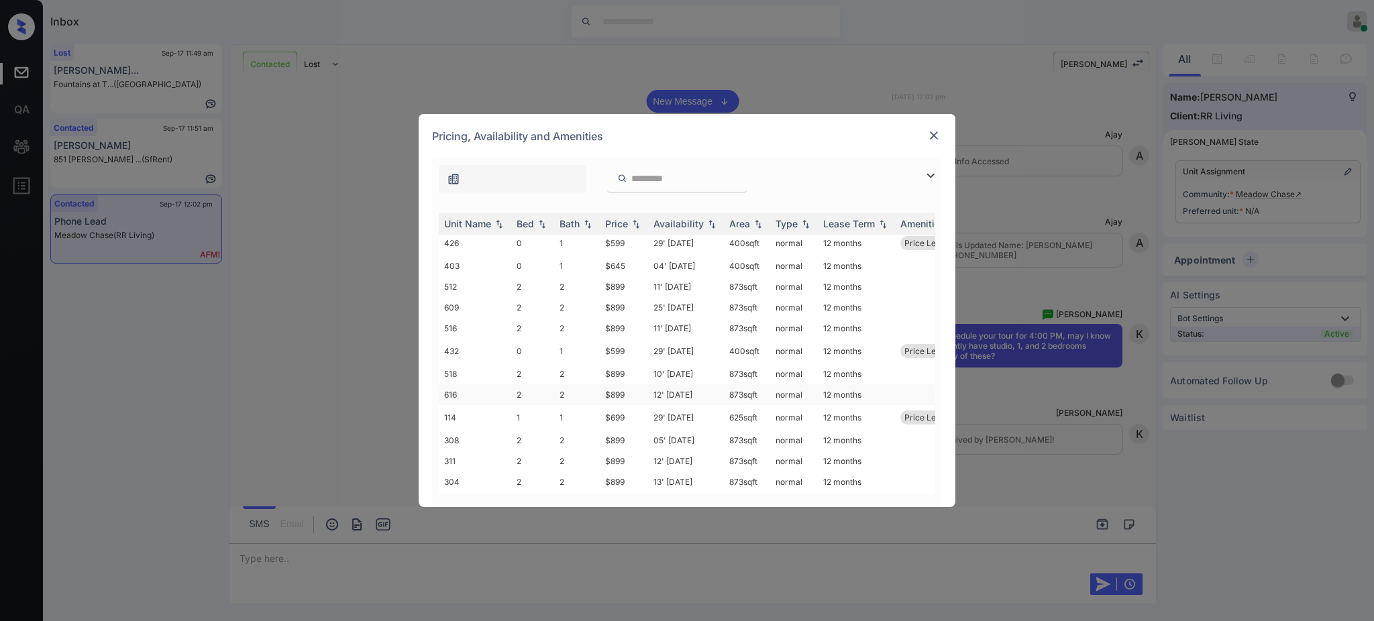
scroll to position [215, 0]
click at [939, 132] on img at bounding box center [933, 135] width 13 height 13
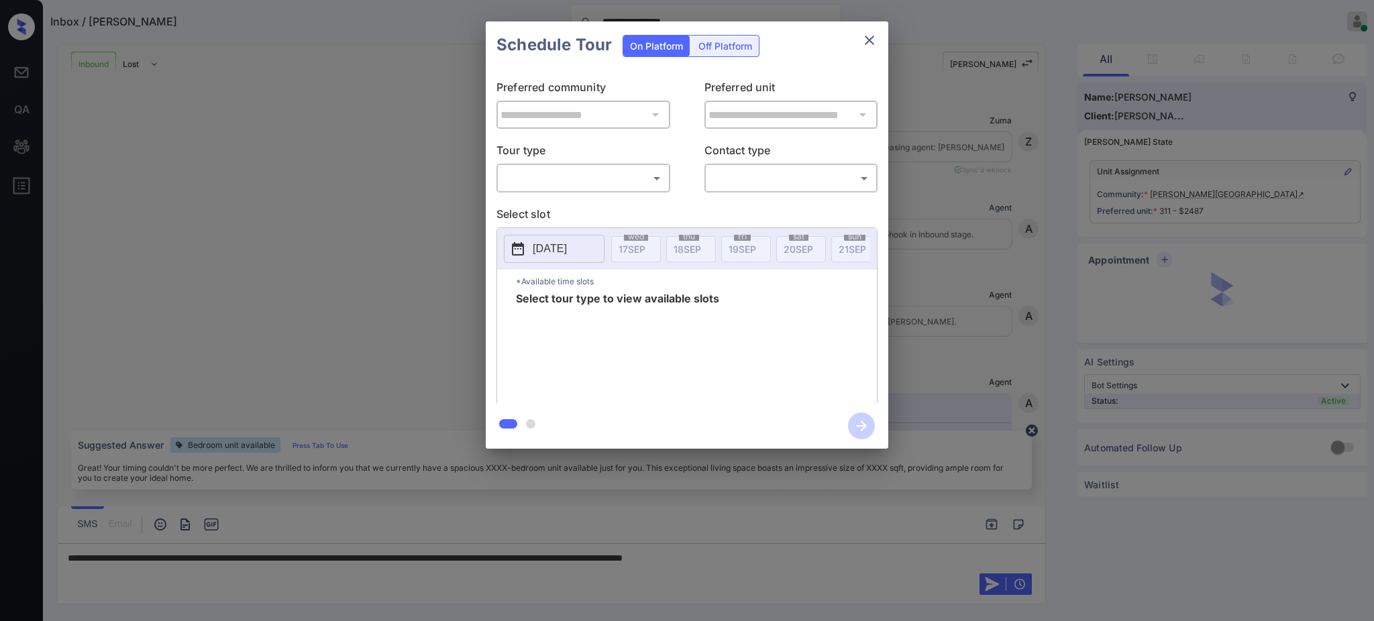
click at [602, 181] on body "**********" at bounding box center [687, 310] width 1374 height 621
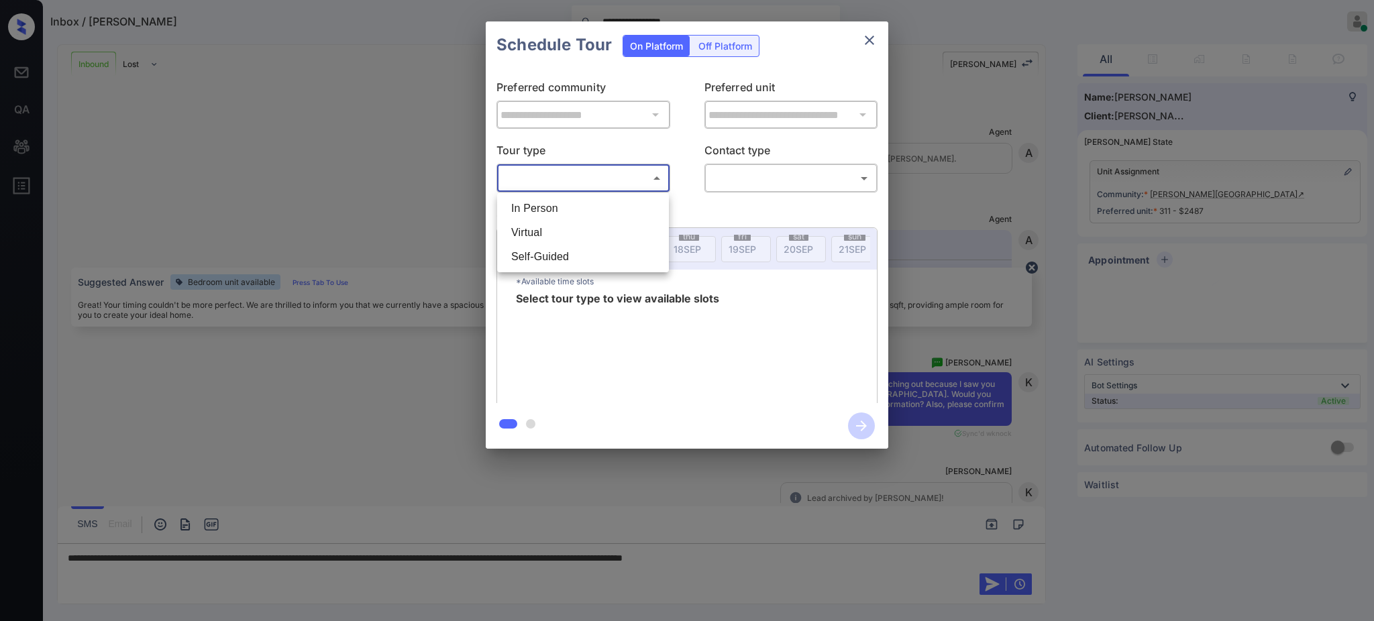
click at [575, 212] on li "In Person" at bounding box center [582, 209] width 165 height 24
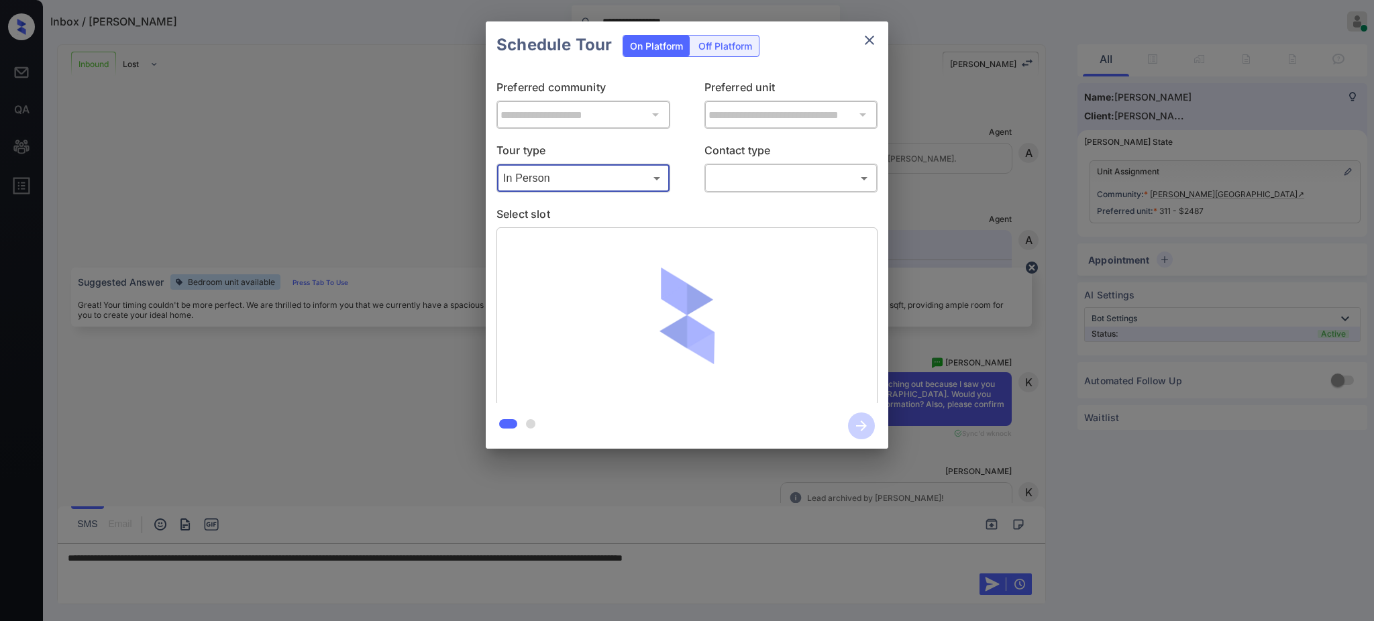
type input "********"
click at [733, 170] on body "**********" at bounding box center [687, 310] width 1374 height 621
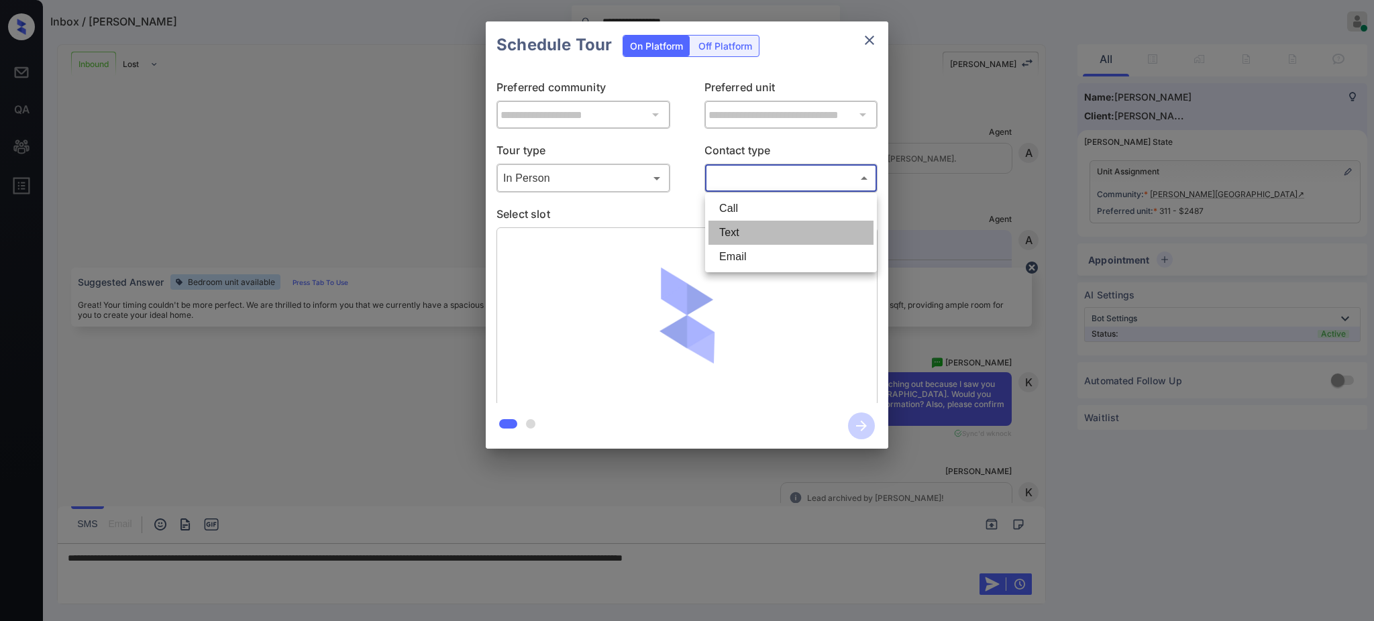
drag, startPoint x: 737, startPoint y: 221, endPoint x: 673, endPoint y: 289, distance: 94.0
click at [739, 222] on li "Text" at bounding box center [790, 233] width 165 height 24
type input "****"
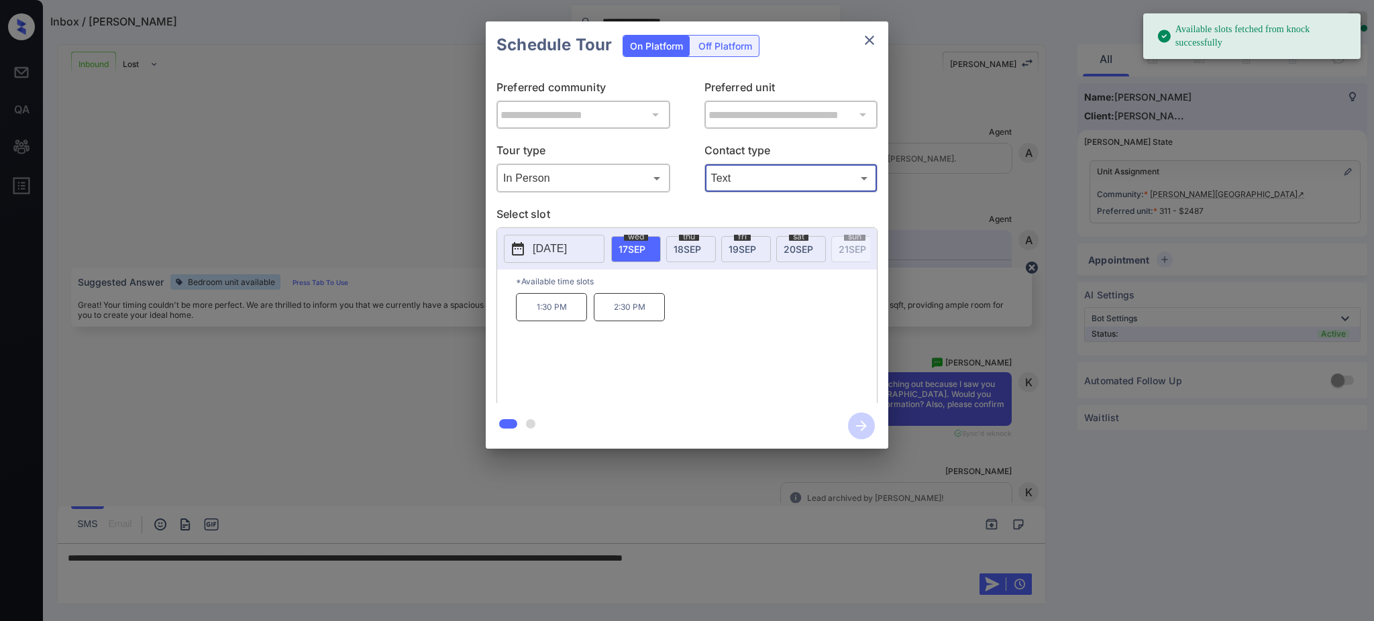
click at [550, 234] on div "2025-09-17 wed 17 SEP thu 18 SEP fri 19 SEP sat 20 SEP sun 21 SEP mon 22 SEP tu…" at bounding box center [687, 249] width 380 height 42
click at [544, 254] on p "2025-09-17" at bounding box center [550, 249] width 34 height 16
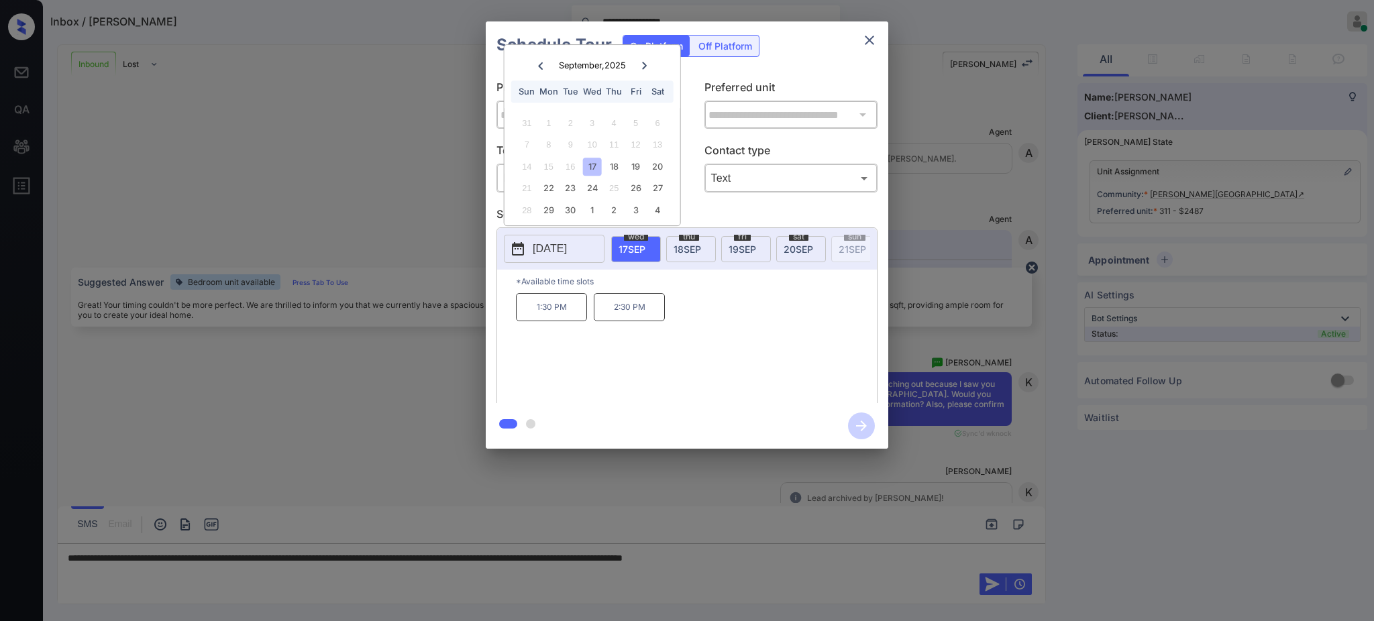
click at [825, 556] on div at bounding box center [687, 310] width 1374 height 621
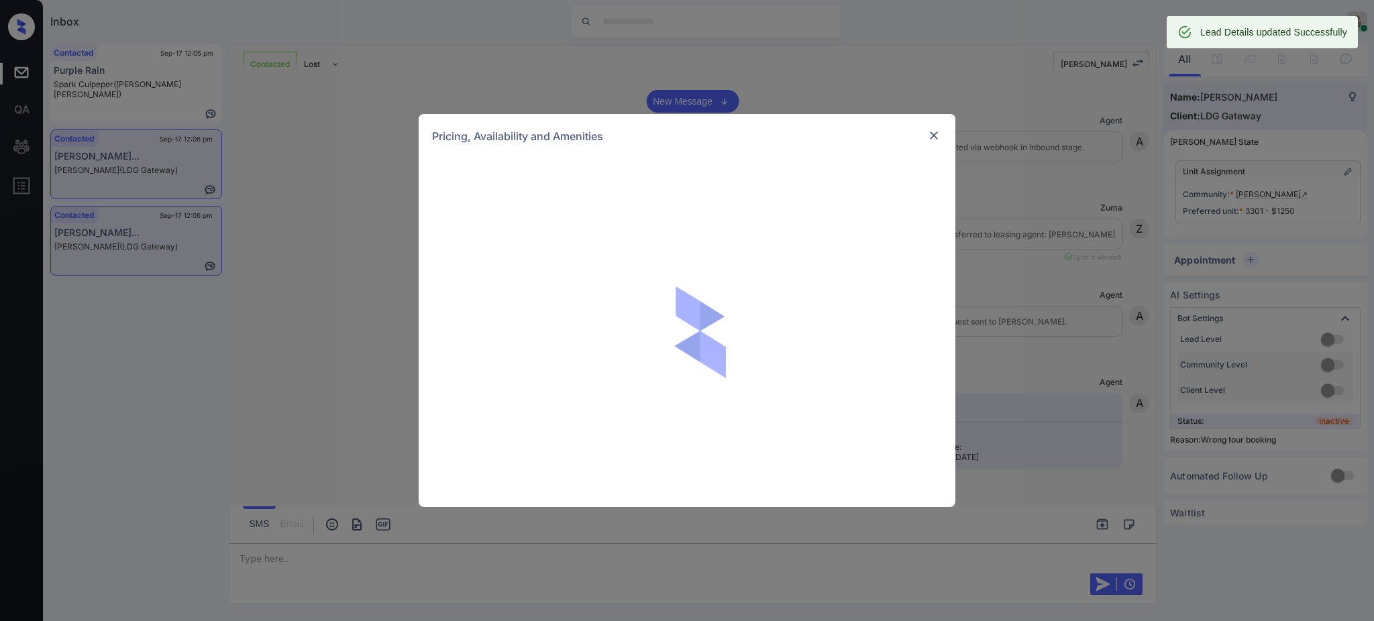
scroll to position [2695, 0]
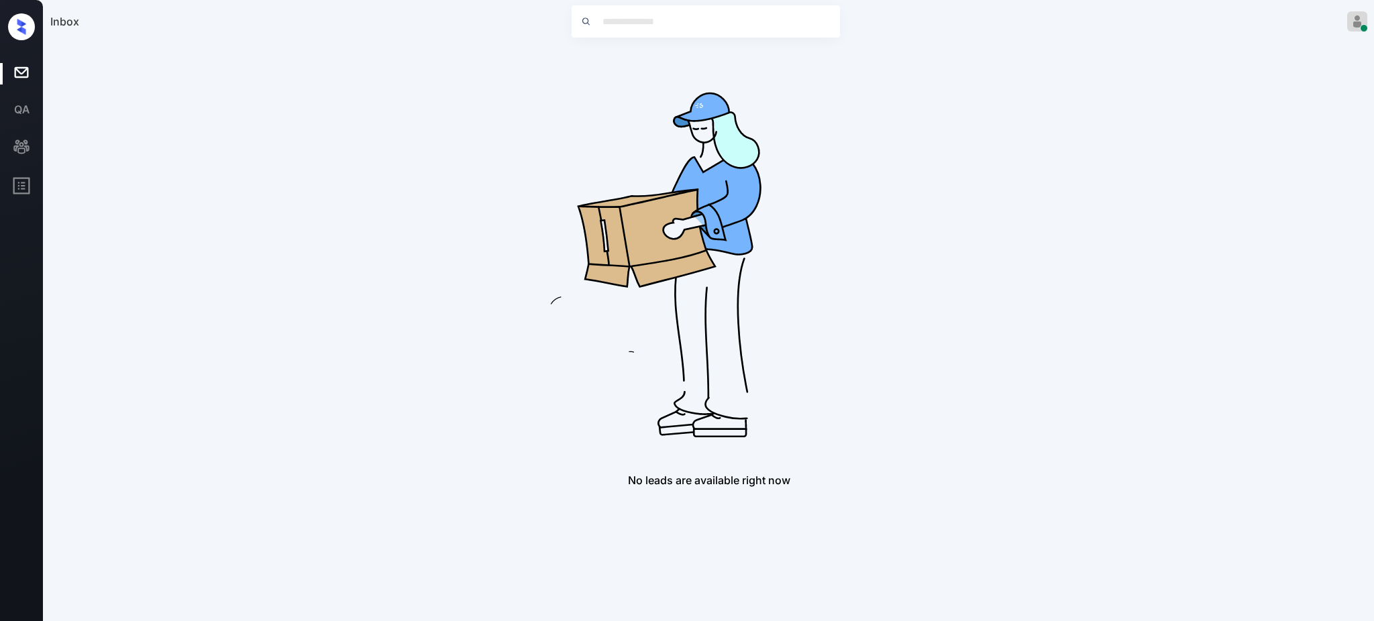
click at [533, 222] on img at bounding box center [708, 258] width 429 height 429
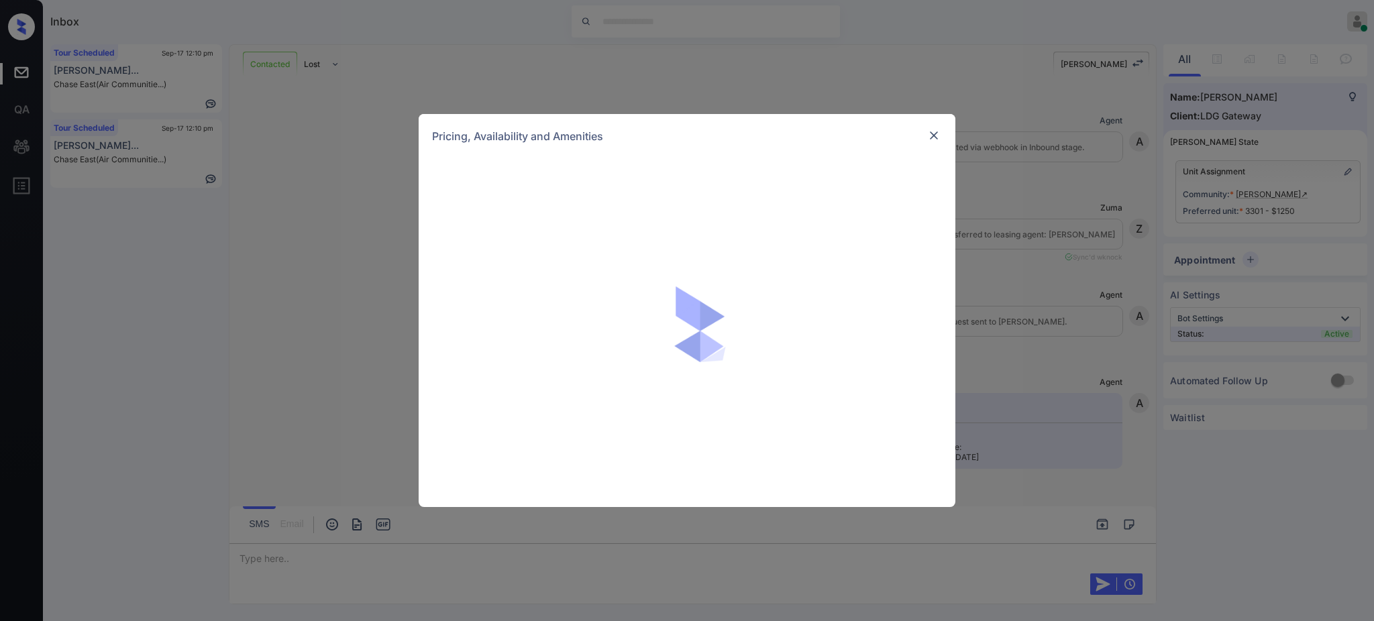
scroll to position [2784, 0]
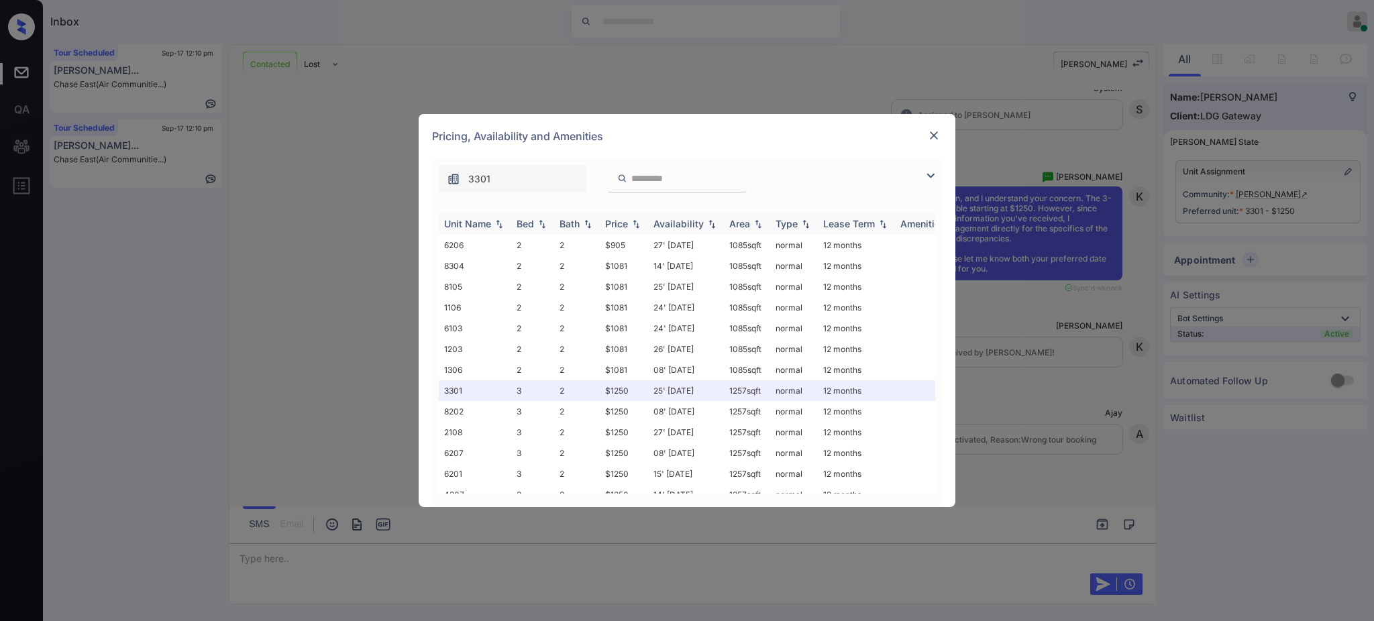
click at [525, 229] on div "Bed" at bounding box center [525, 223] width 17 height 11
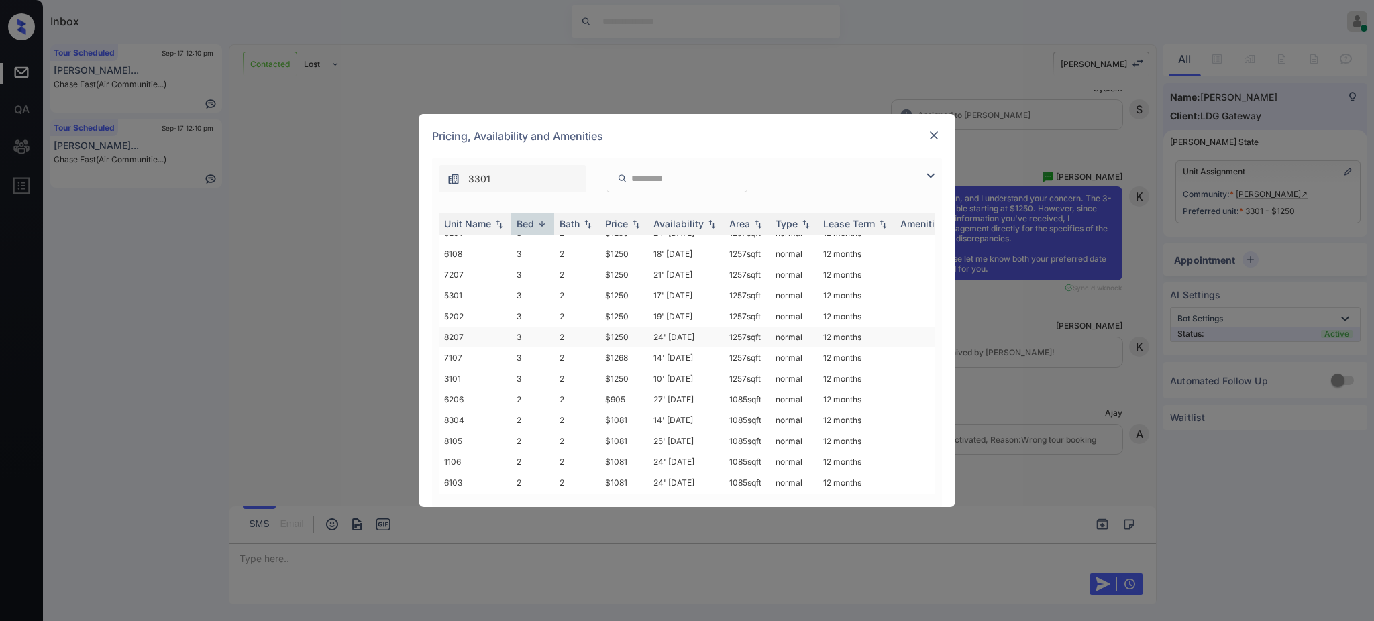
scroll to position [178, 0]
drag, startPoint x: 603, startPoint y: 379, endPoint x: 633, endPoint y: 380, distance: 30.2
click at [633, 380] on td "$1081" at bounding box center [624, 379] width 48 height 21
copy td "$1081"
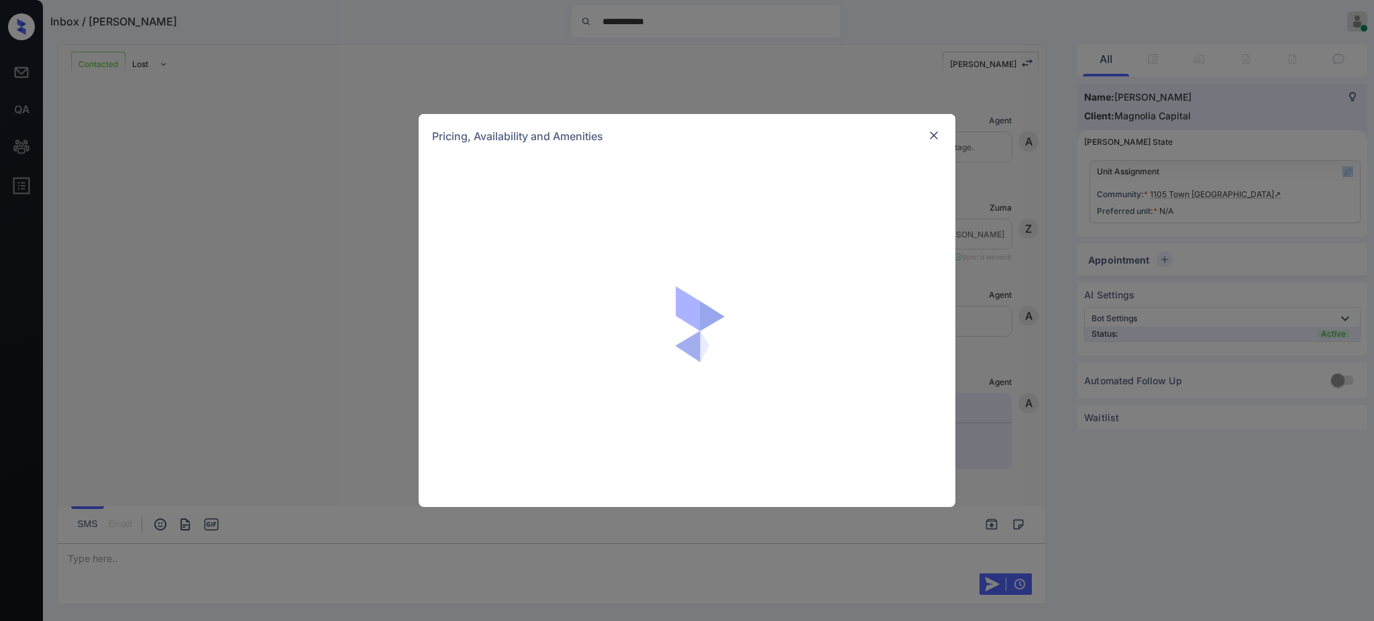
scroll to position [2079, 0]
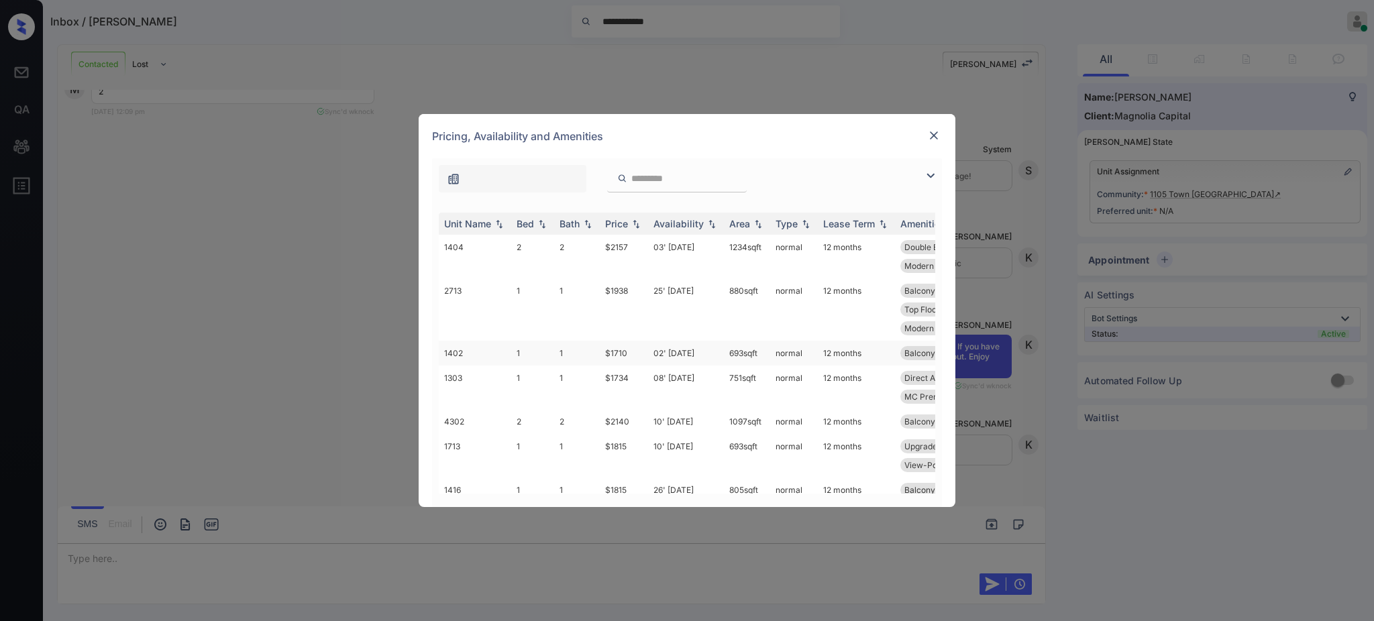
click at [567, 348] on td "1" at bounding box center [577, 353] width 46 height 25
click td "1"
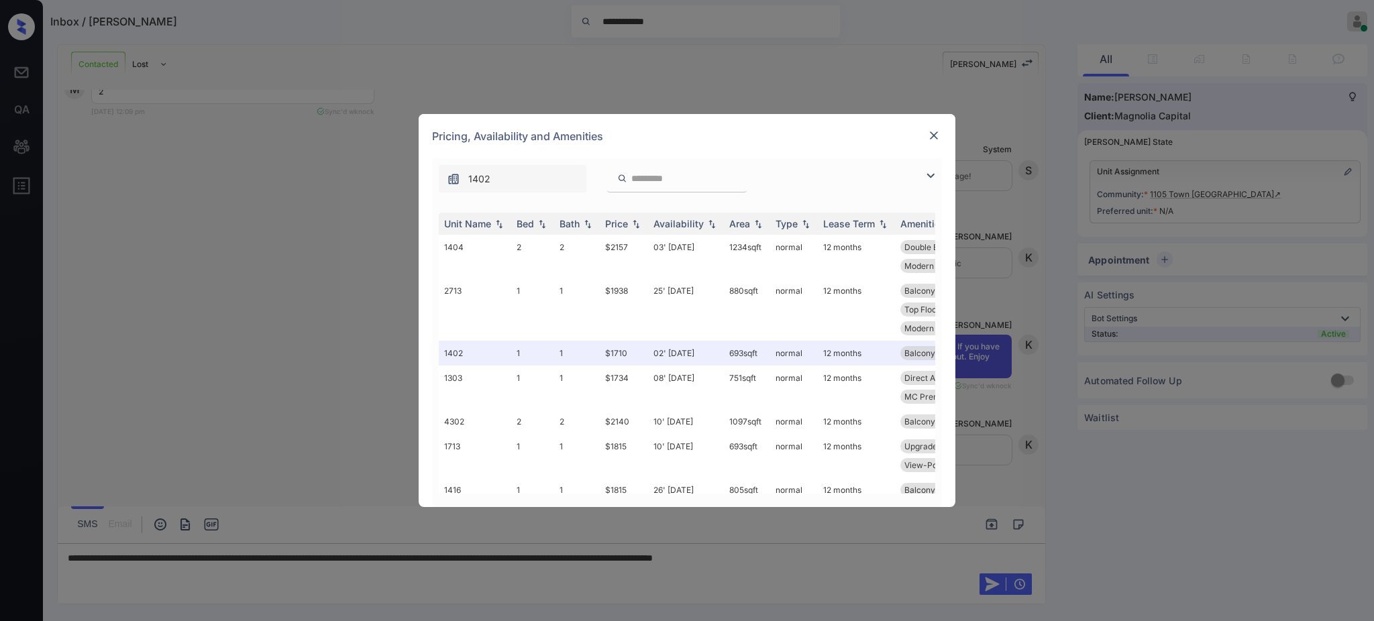
click img
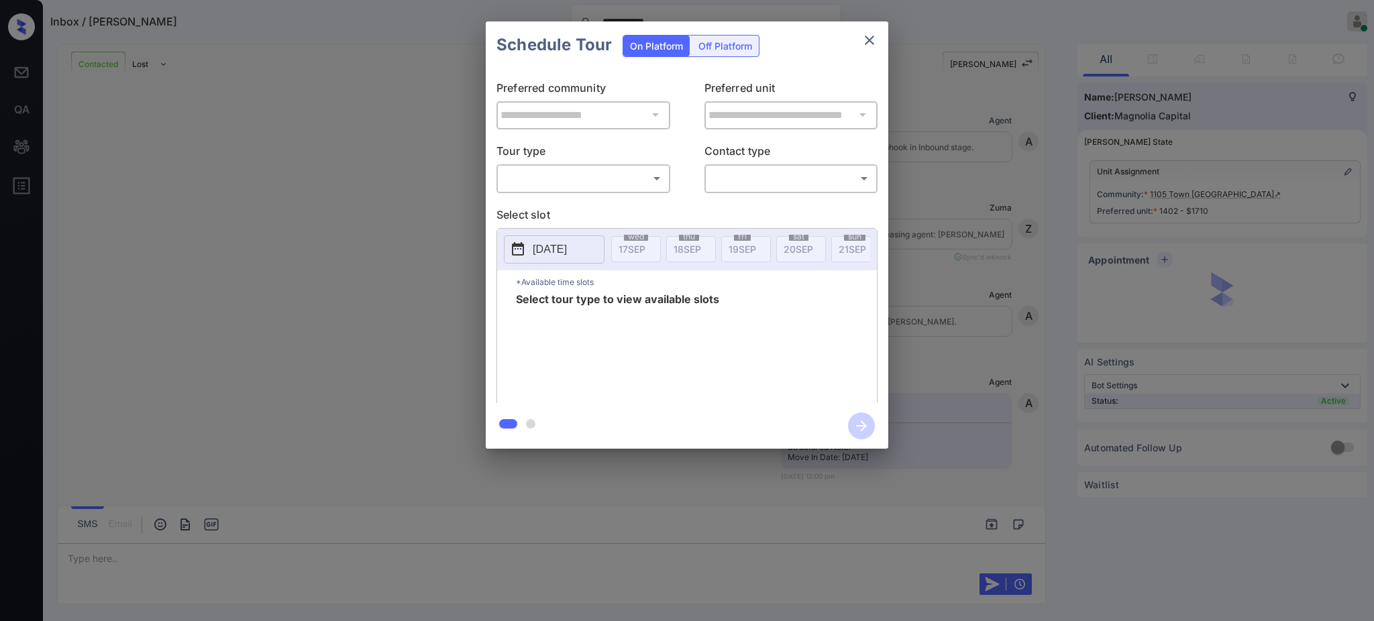
scroll to position [1811, 0]
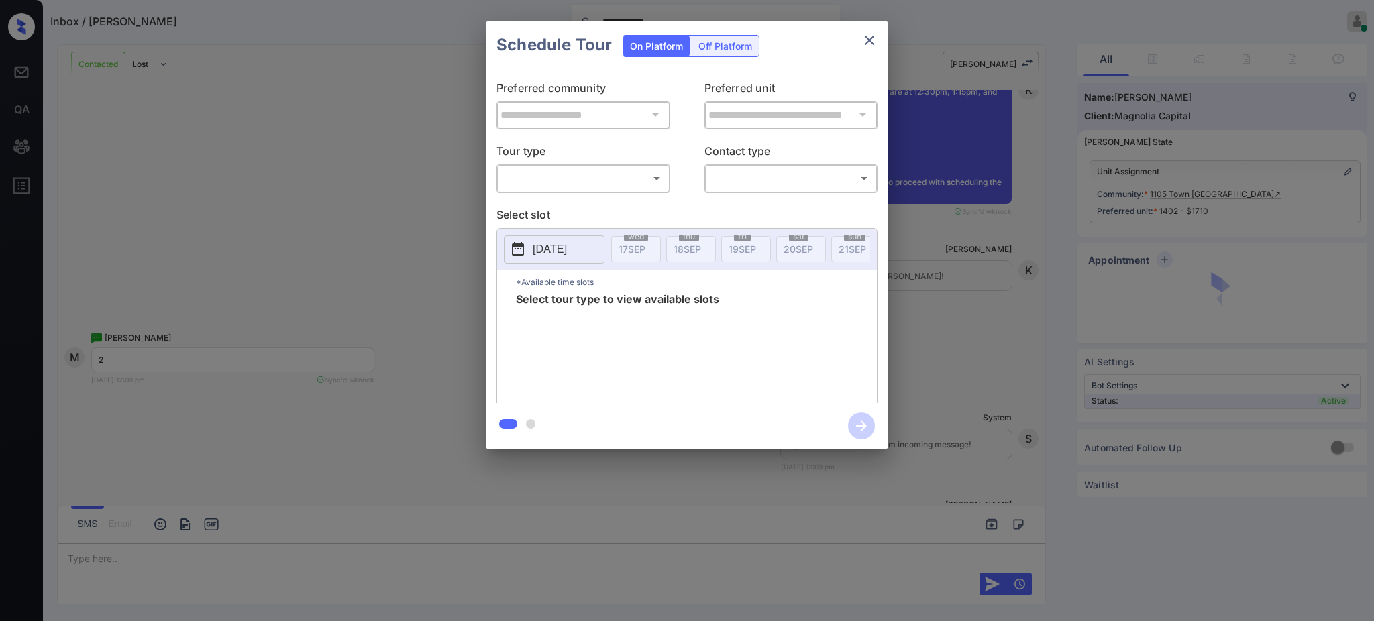
click at [541, 176] on body "**********" at bounding box center [687, 310] width 1374 height 621
click at [535, 214] on li "In Person" at bounding box center [582, 209] width 165 height 24
type input "********"
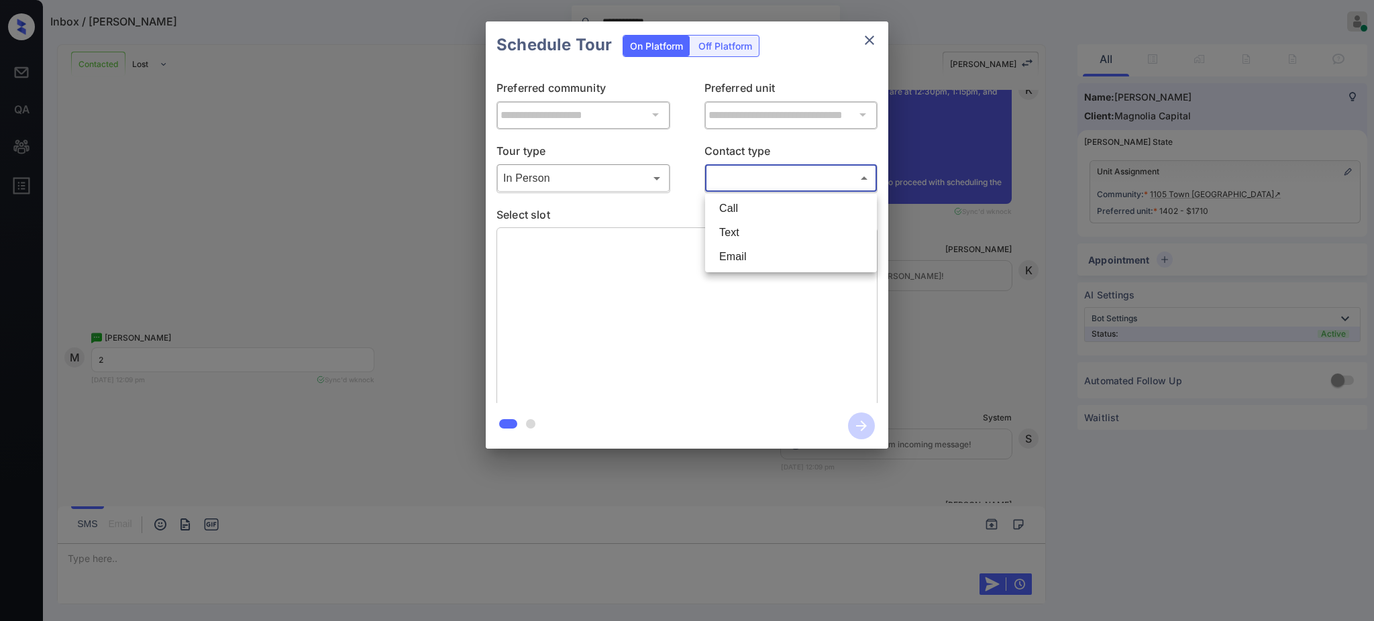
click at [735, 172] on body "**********" at bounding box center [687, 310] width 1374 height 621
click at [735, 235] on li "Text" at bounding box center [790, 233] width 165 height 24
type input "****"
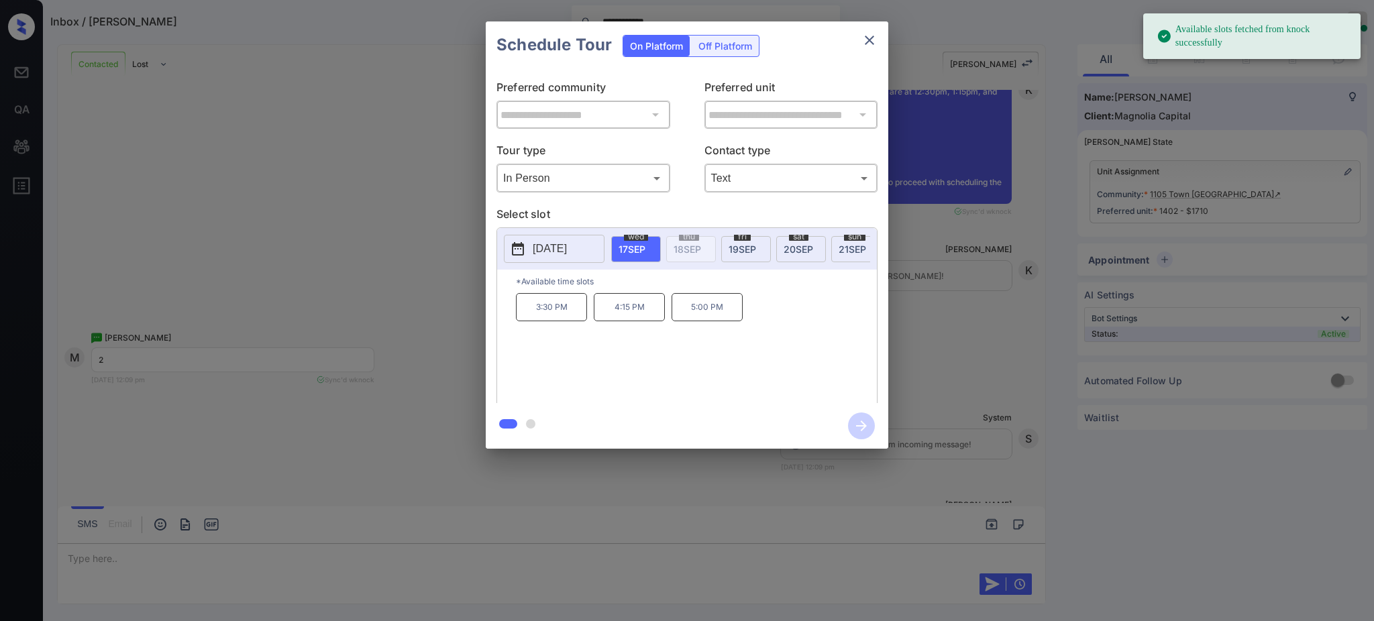
click at [739, 250] on span "[DATE]" at bounding box center [743, 249] width 28 height 11
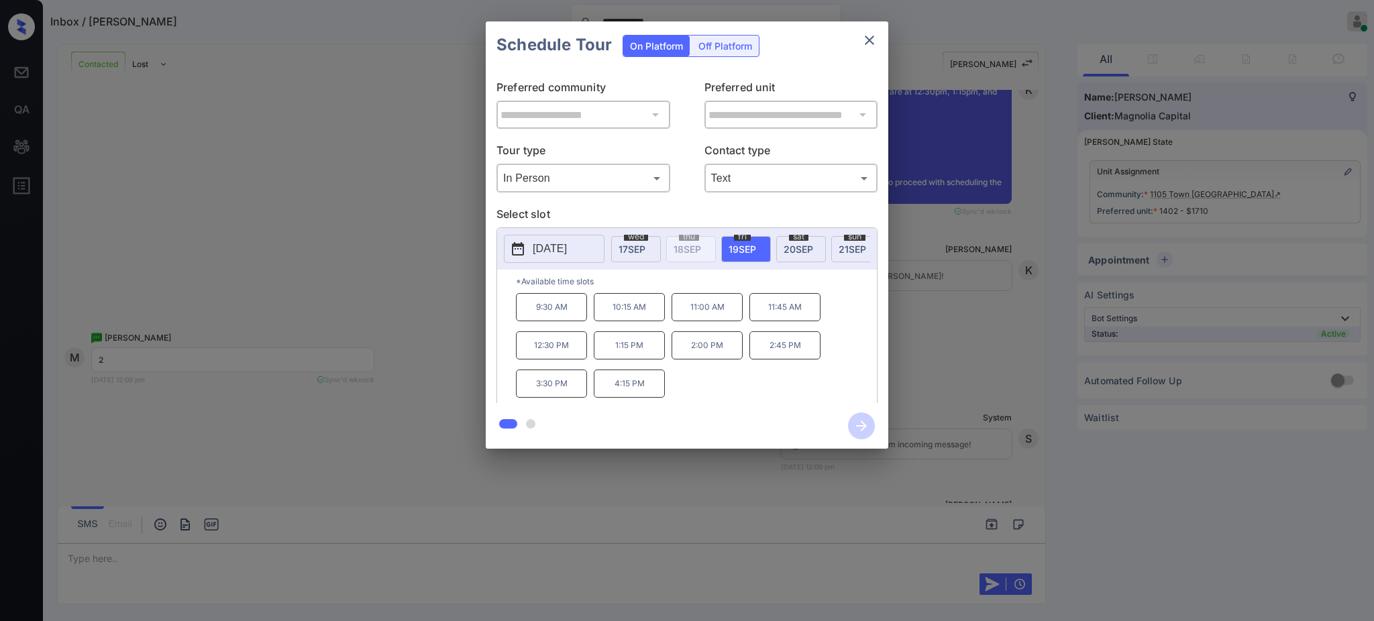
click at [714, 354] on p "2:00 PM" at bounding box center [707, 345] width 71 height 28
click at [860, 424] on icon "button" at bounding box center [861, 426] width 27 height 27
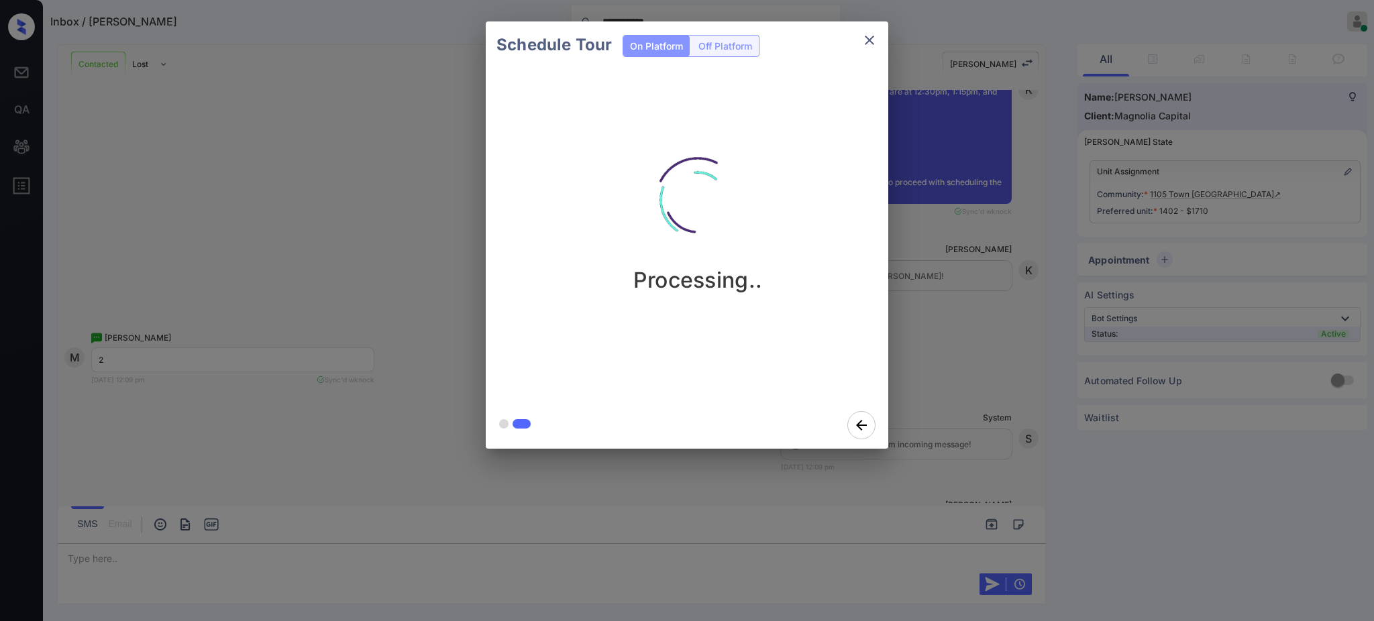
click at [925, 375] on div "Schedule Tour On Platform Off Platform Processing.." at bounding box center [687, 235] width 1374 height 470
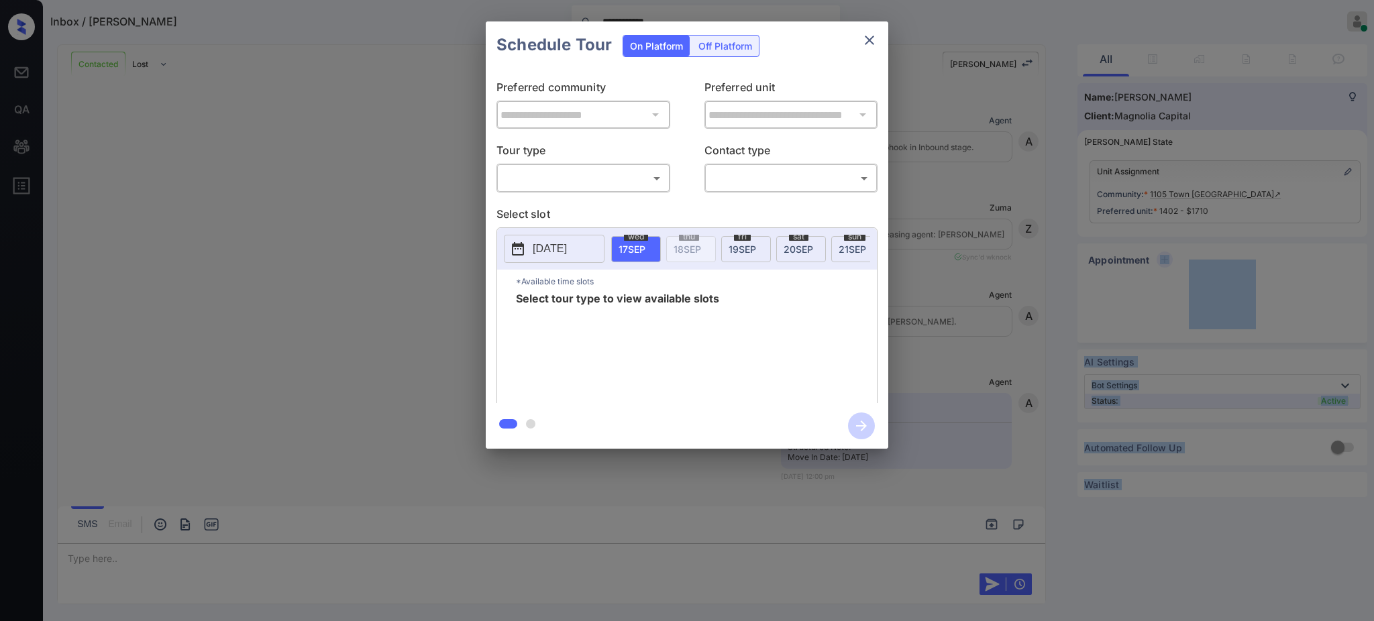
click at [570, 180] on body "**********" at bounding box center [687, 310] width 1374 height 621
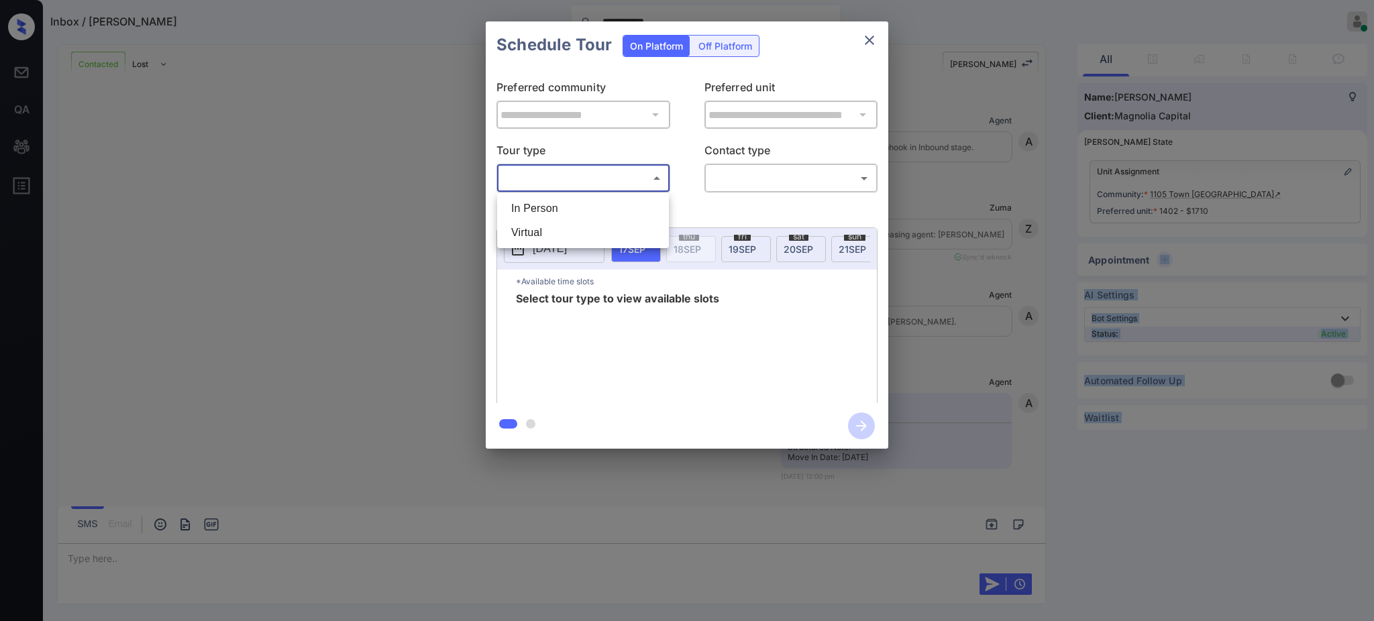
scroll to position [2347, 0]
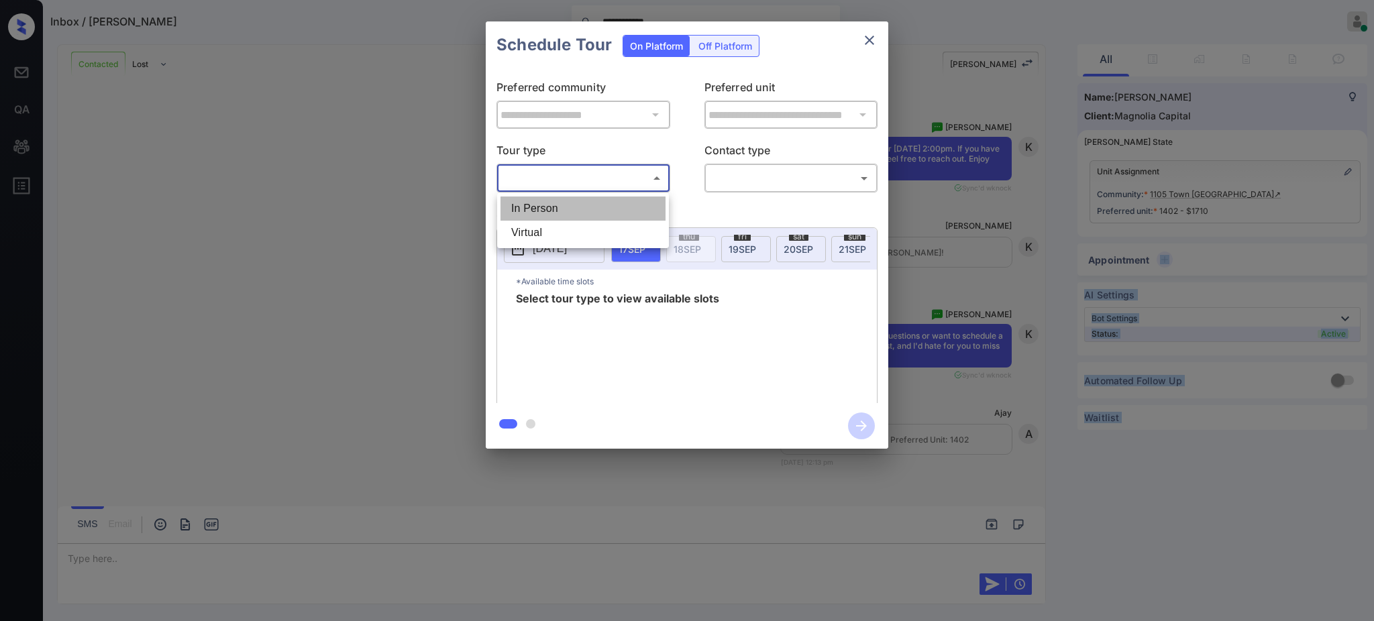
click at [555, 205] on li "In Person" at bounding box center [582, 209] width 165 height 24
type input "********"
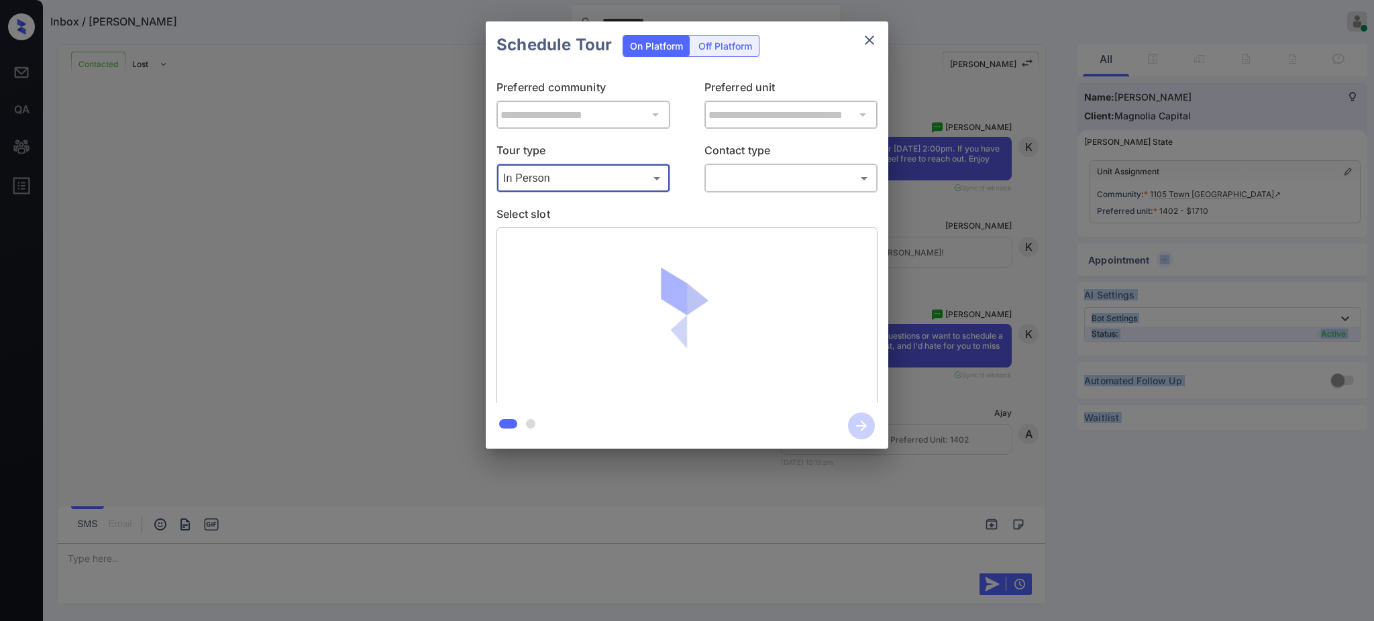
click at [743, 180] on body "**********" at bounding box center [687, 310] width 1374 height 621
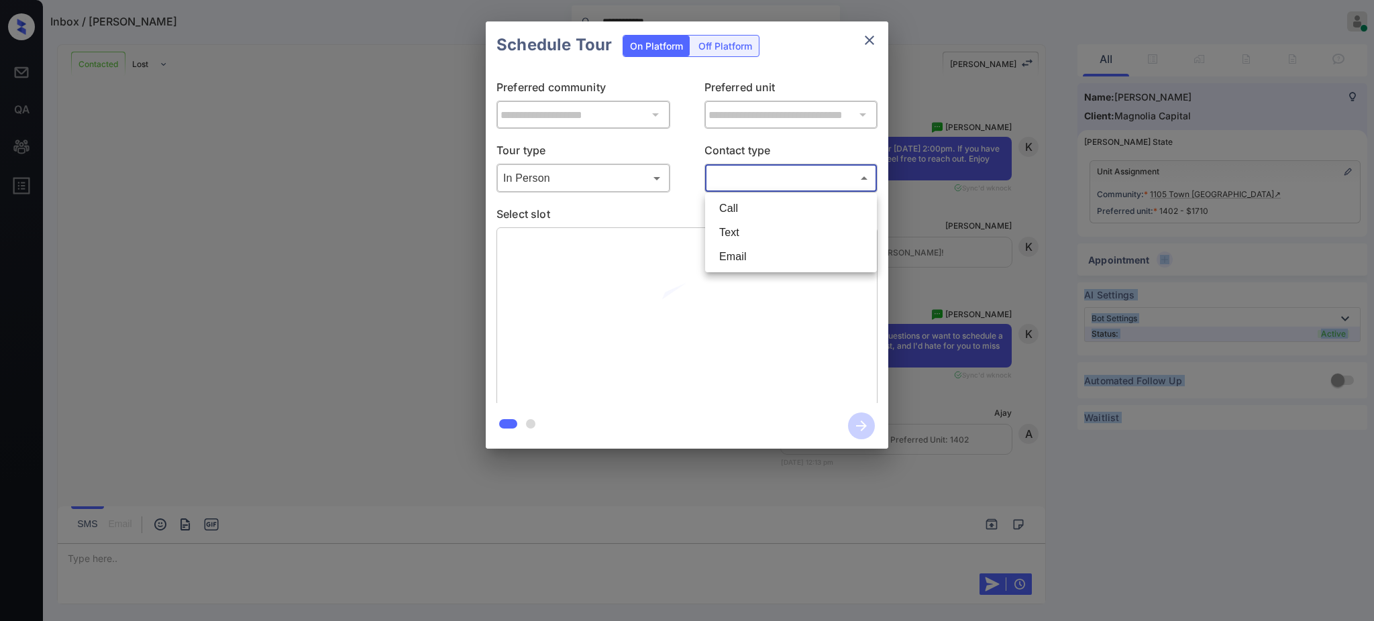
click at [738, 230] on li "Text" at bounding box center [790, 233] width 165 height 24
type input "****"
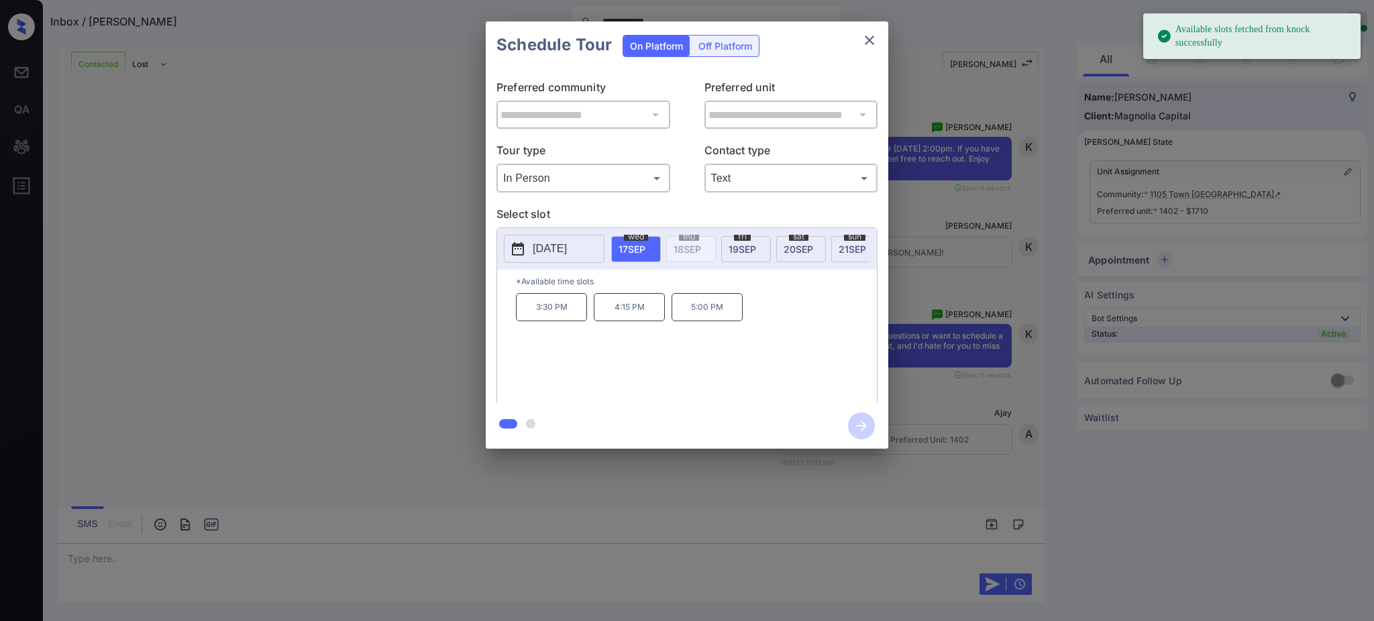
click at [747, 250] on span "19 SEP" at bounding box center [743, 249] width 28 height 11
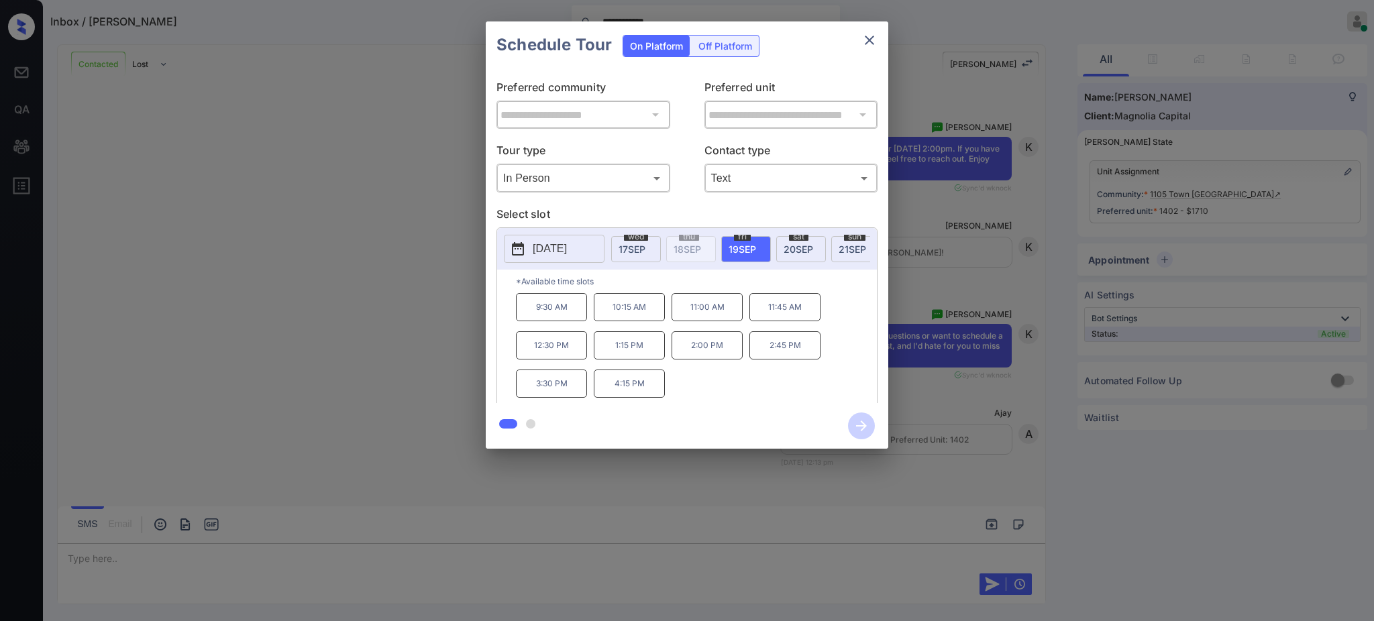
click at [770, 360] on p "2:45 PM" at bounding box center [784, 345] width 71 height 28
click at [857, 425] on icon "button" at bounding box center [861, 426] width 27 height 27
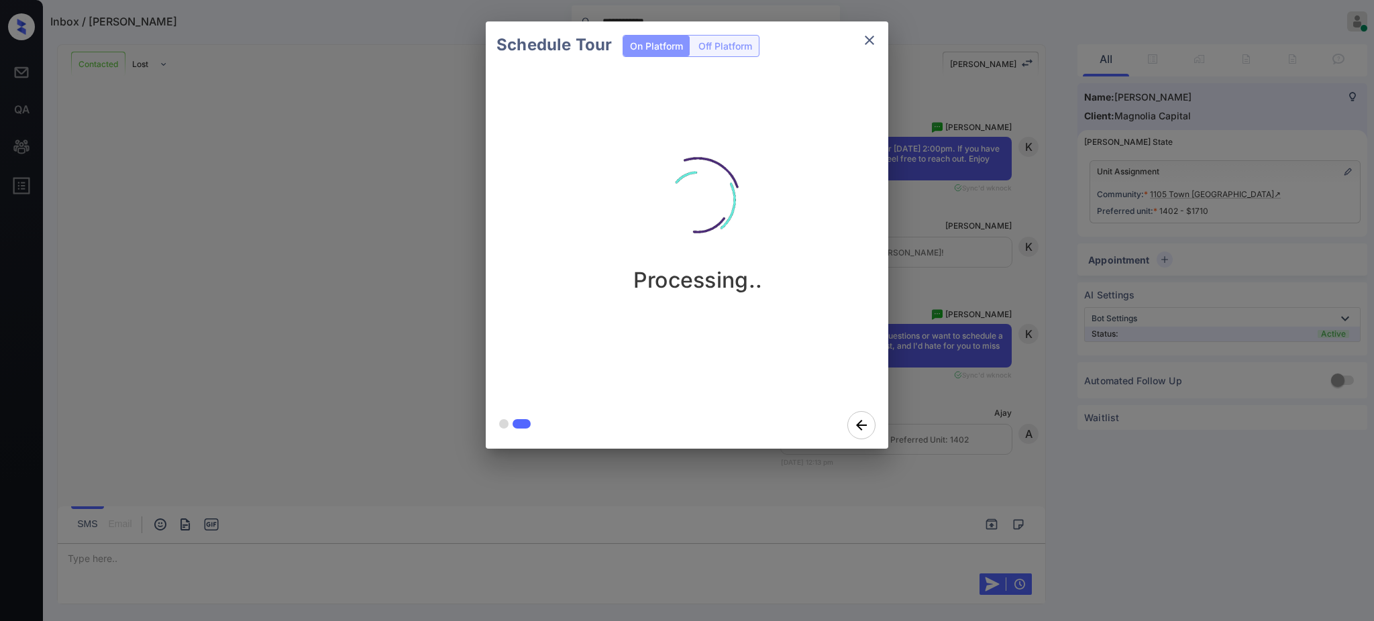
click at [942, 379] on div "Schedule Tour On Platform Off Platform Processing.." at bounding box center [687, 235] width 1374 height 470
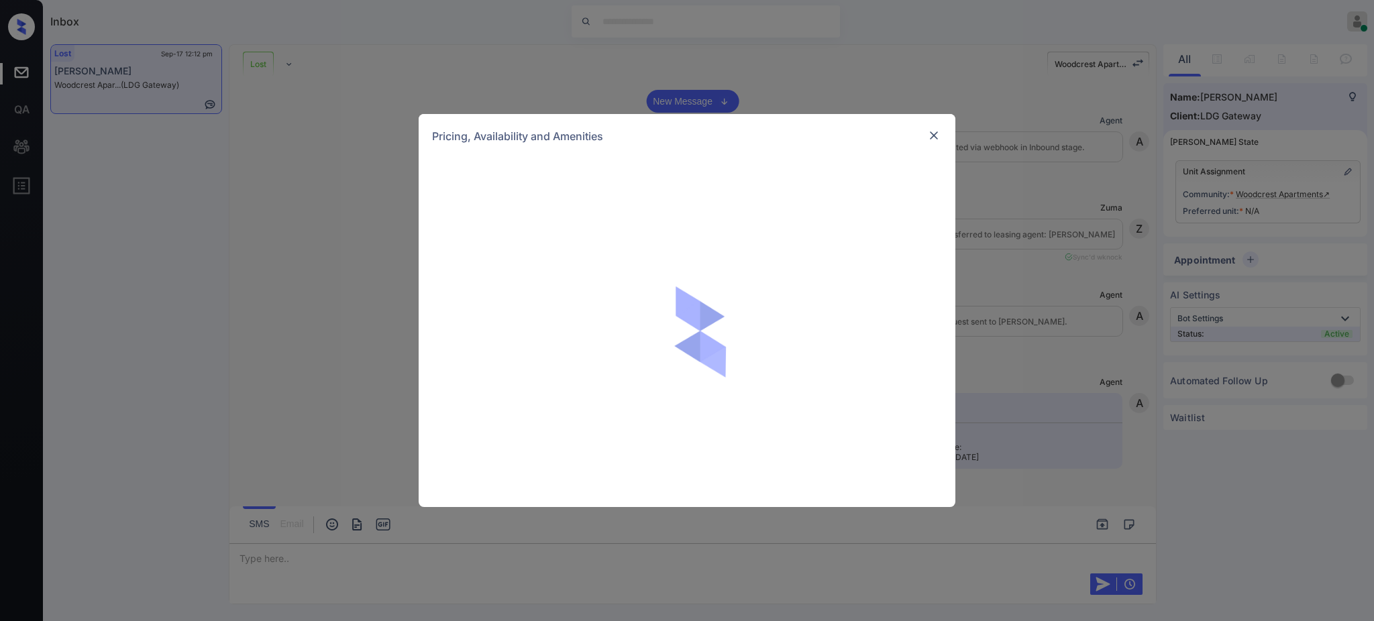
scroll to position [3497, 0]
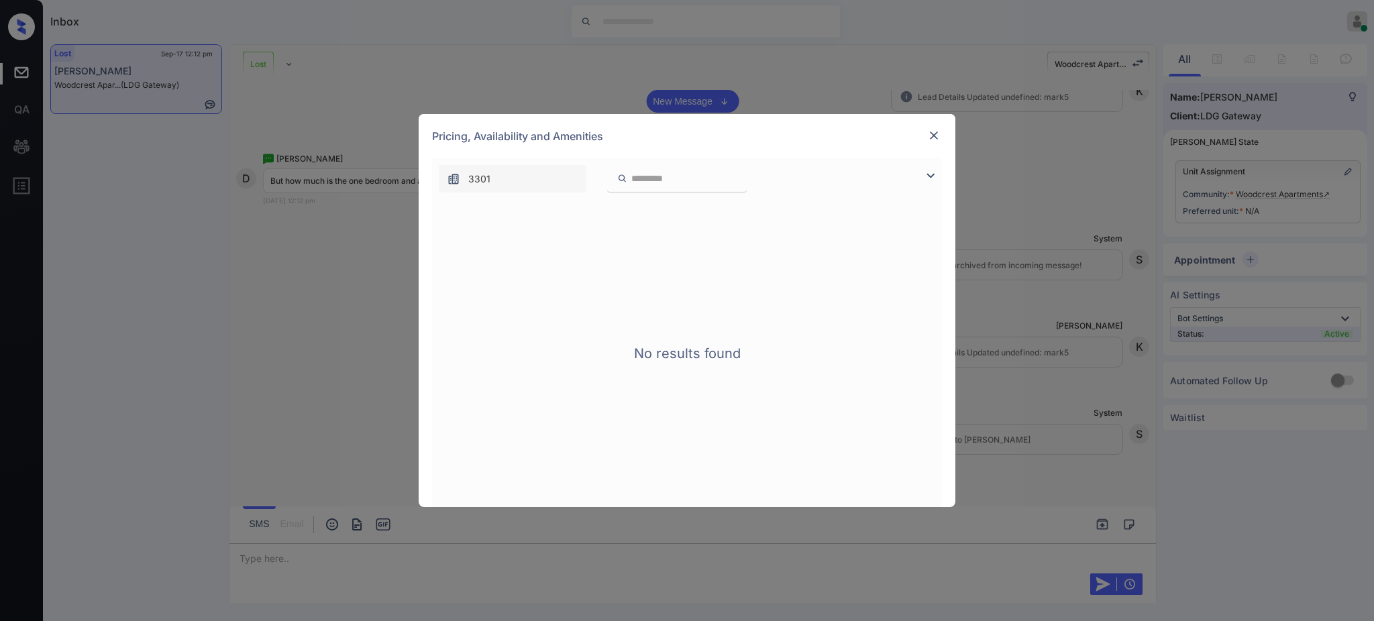
click at [938, 133] on img at bounding box center [933, 135] width 13 height 13
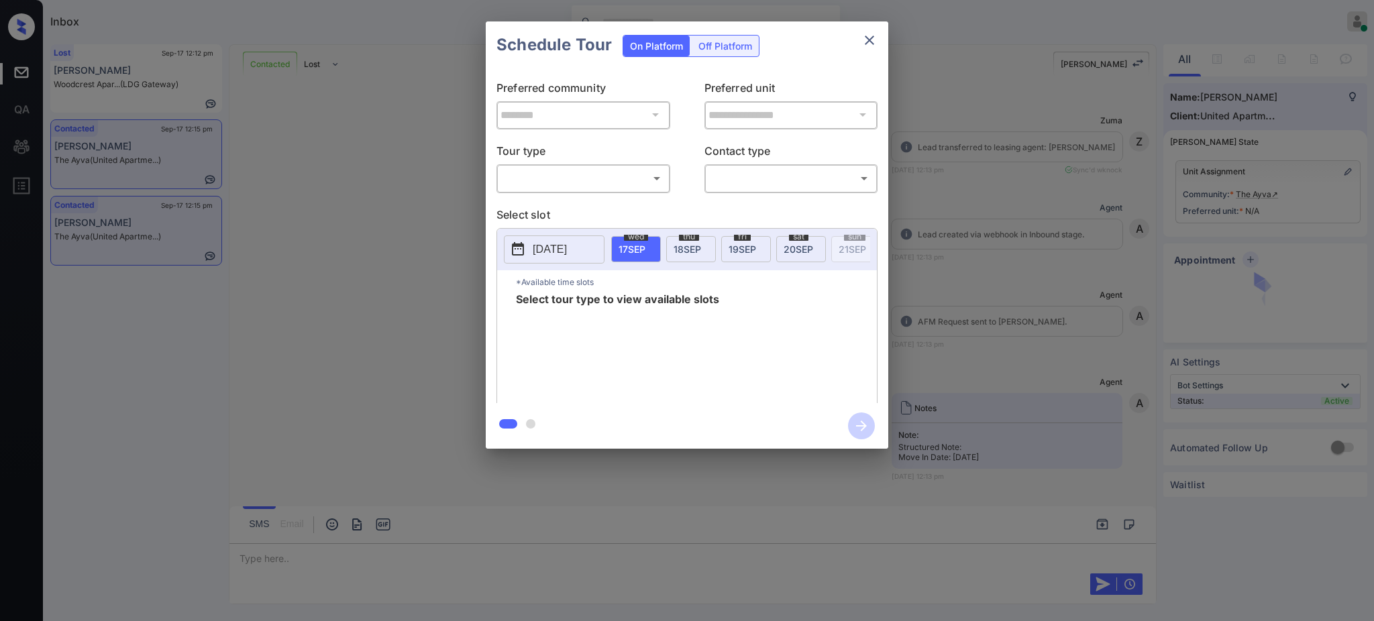
scroll to position [893, 0]
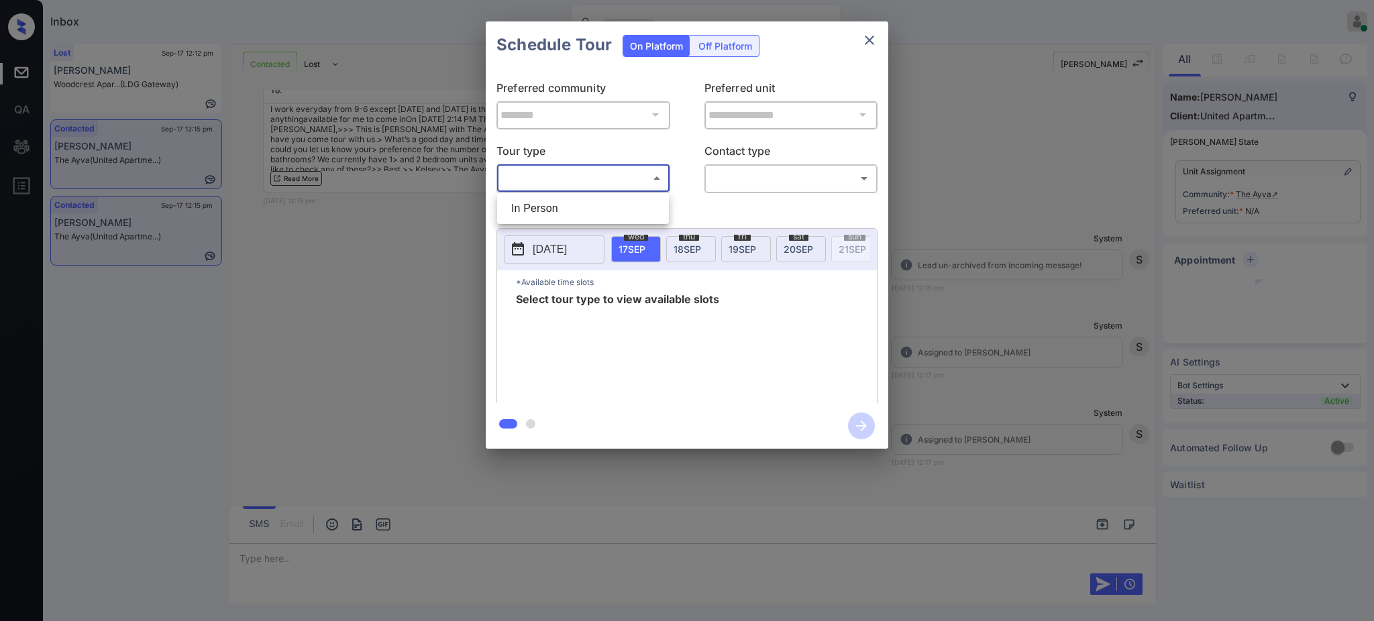
click at [620, 170] on body "Inbox Ajay Kumar Online Set yourself offline Set yourself on break Profile Swit…" at bounding box center [687, 310] width 1374 height 621
click at [544, 211] on li "In Person" at bounding box center [582, 209] width 165 height 24
type input "********"
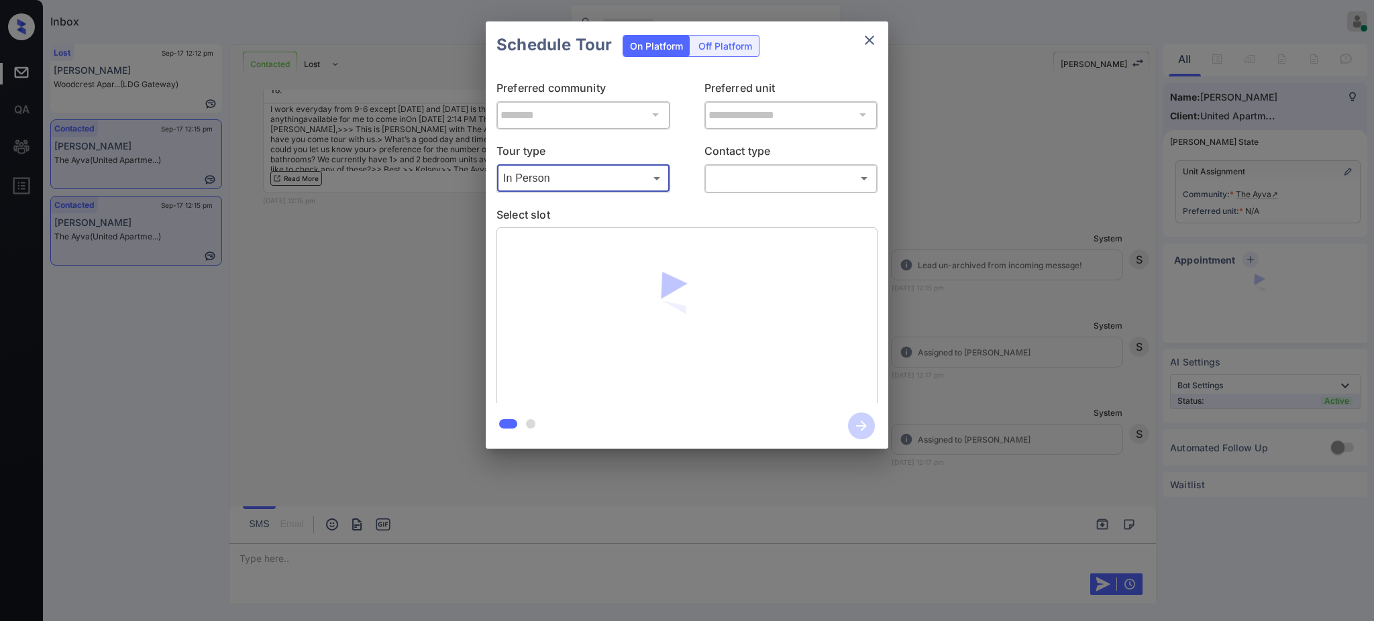
click at [730, 180] on body "Inbox Ajay Kumar Online Set yourself offline Set yourself on break Profile Swit…" at bounding box center [687, 310] width 1374 height 621
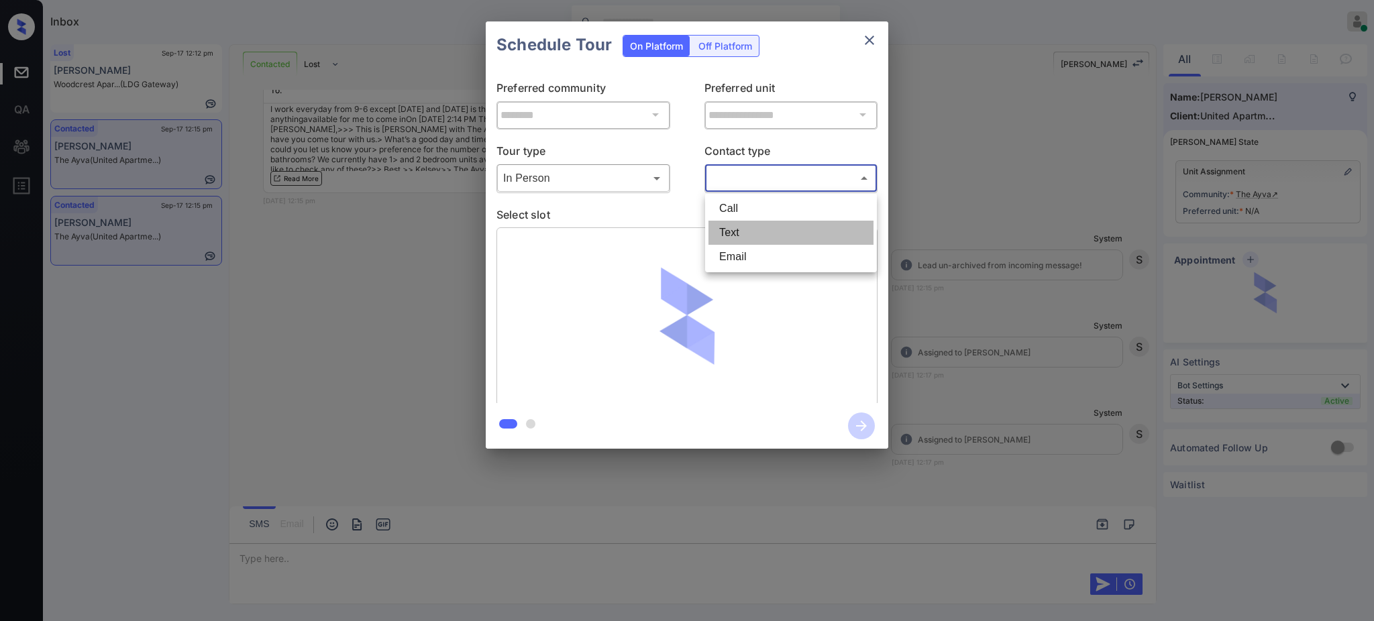
click at [733, 243] on li "Text" at bounding box center [790, 233] width 165 height 24
type input "****"
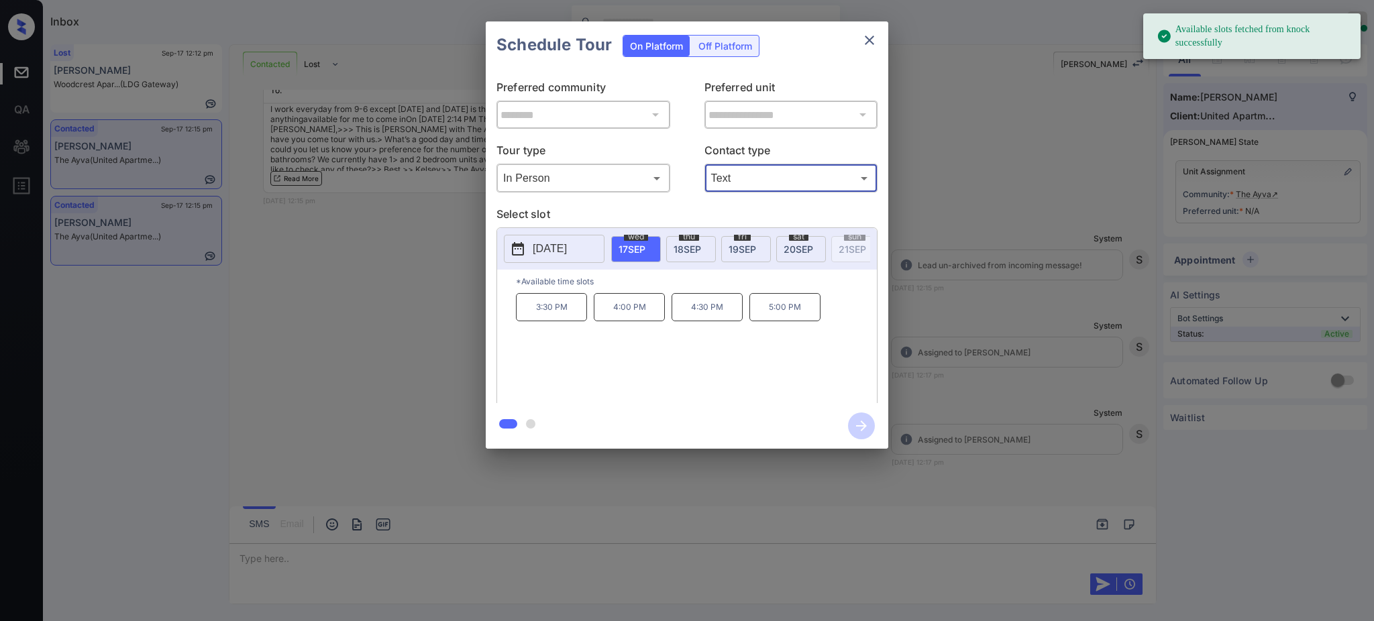
click at [588, 242] on button "2025-09-17" at bounding box center [554, 249] width 101 height 28
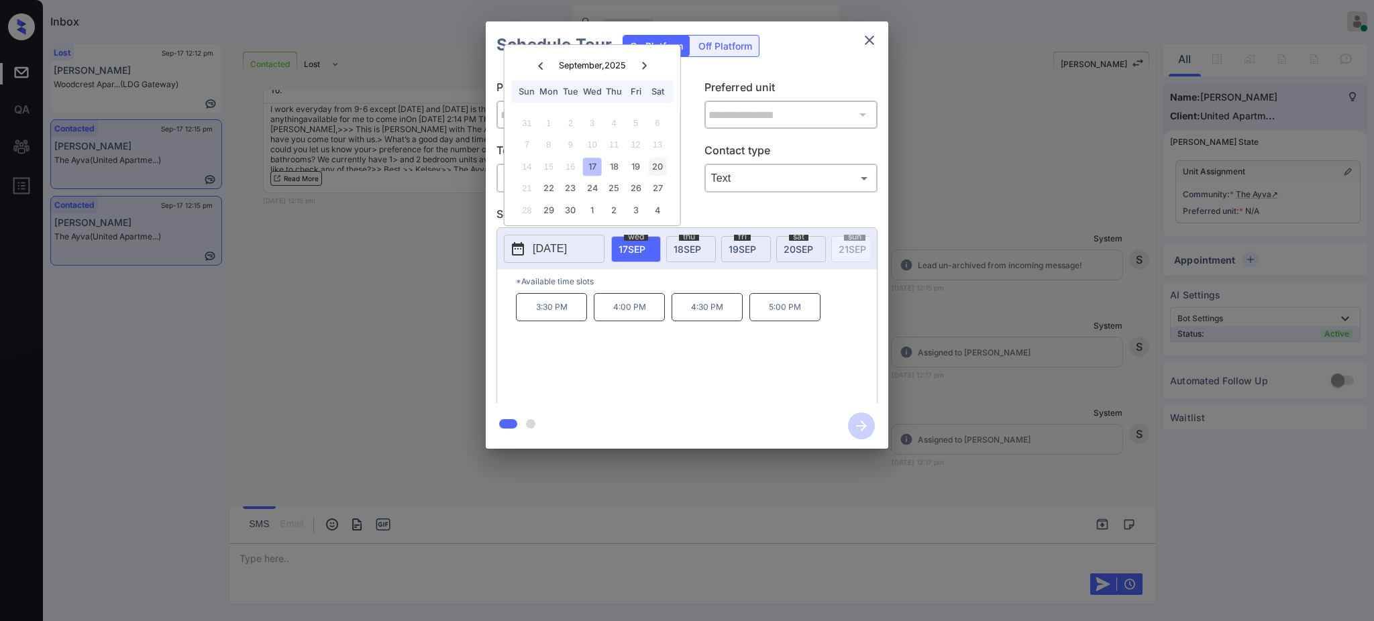
click at [661, 160] on div "20" at bounding box center [657, 167] width 18 height 18
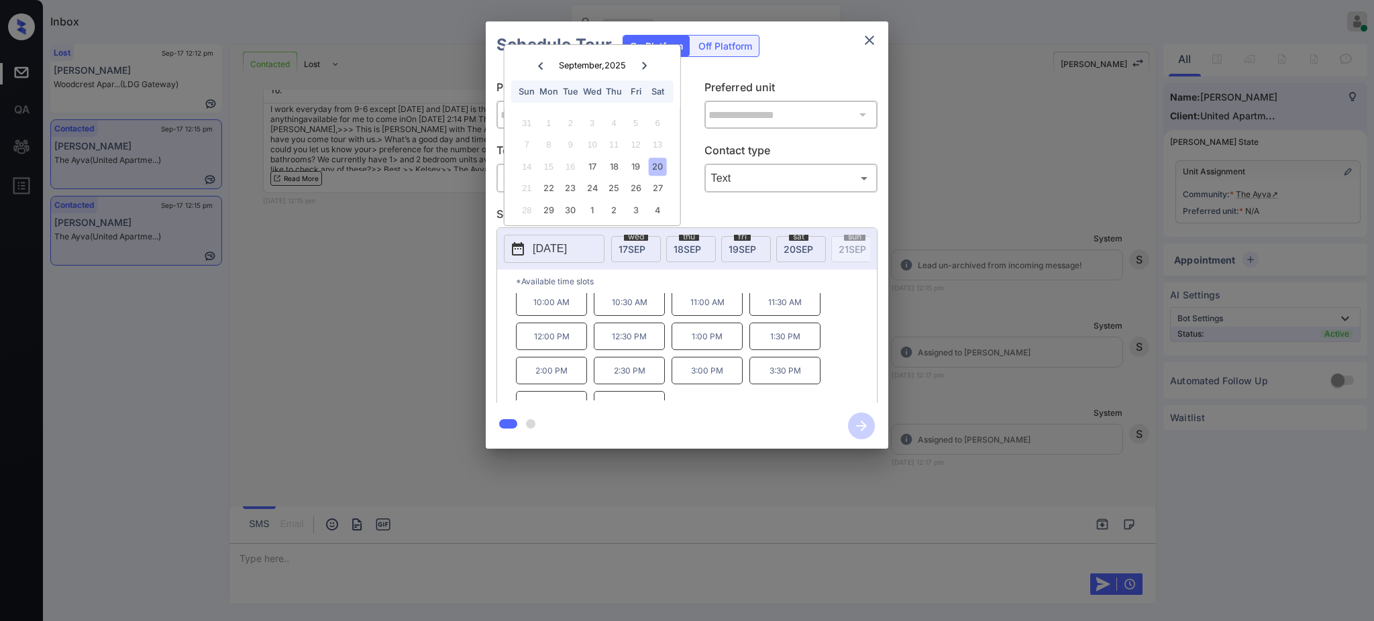
scroll to position [0, 0]
click at [1021, 341] on div "**********" at bounding box center [687, 235] width 1374 height 470
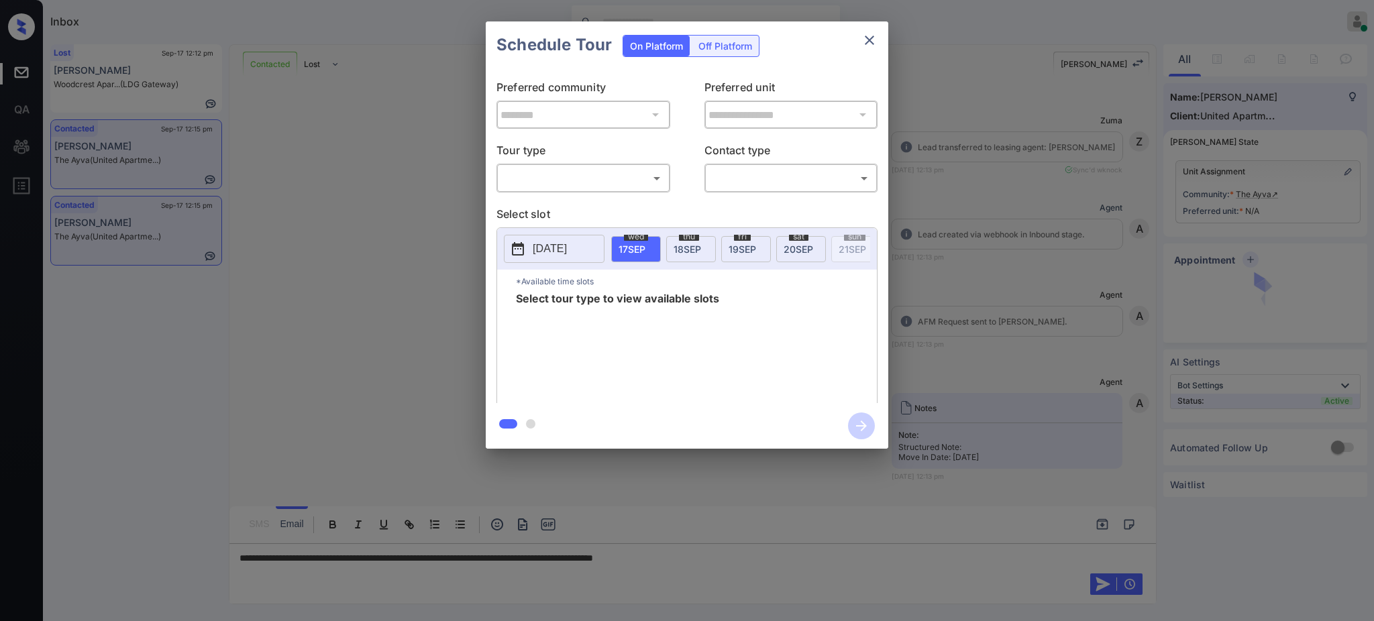
scroll to position [714, 0]
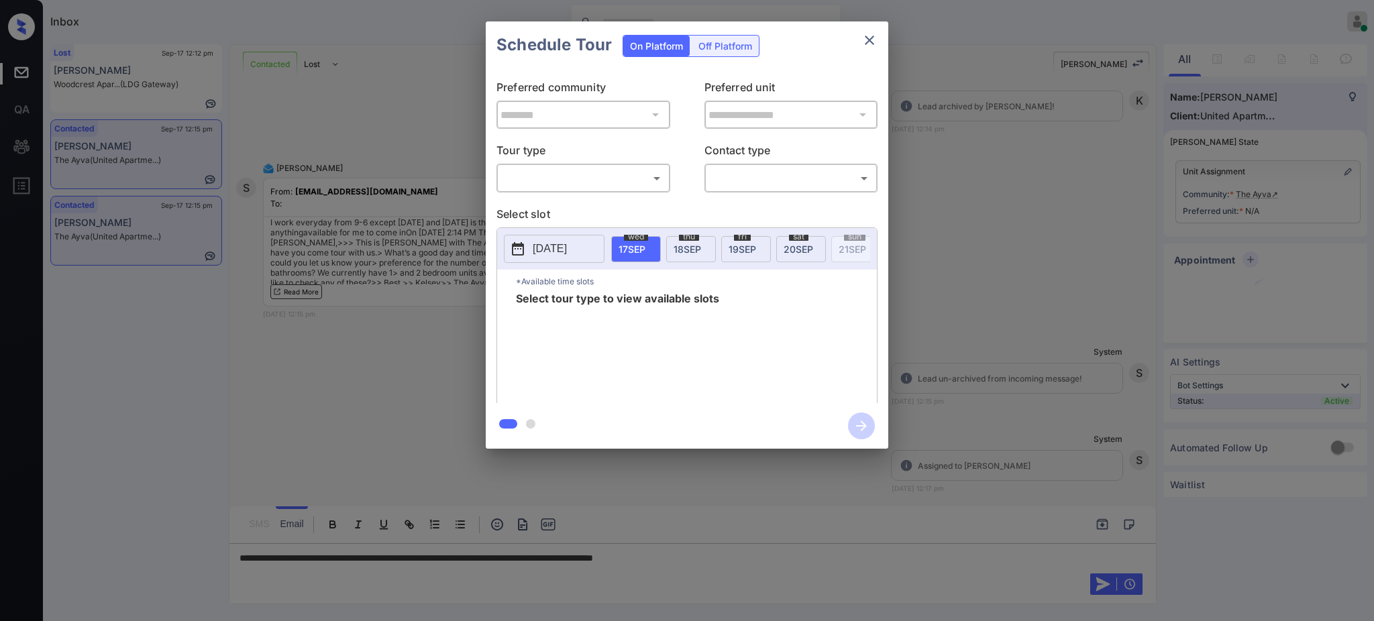
click at [537, 187] on body "Inbox Ajay Kumar Online Set yourself offline Set yourself on break Profile Swit…" at bounding box center [687, 310] width 1374 height 621
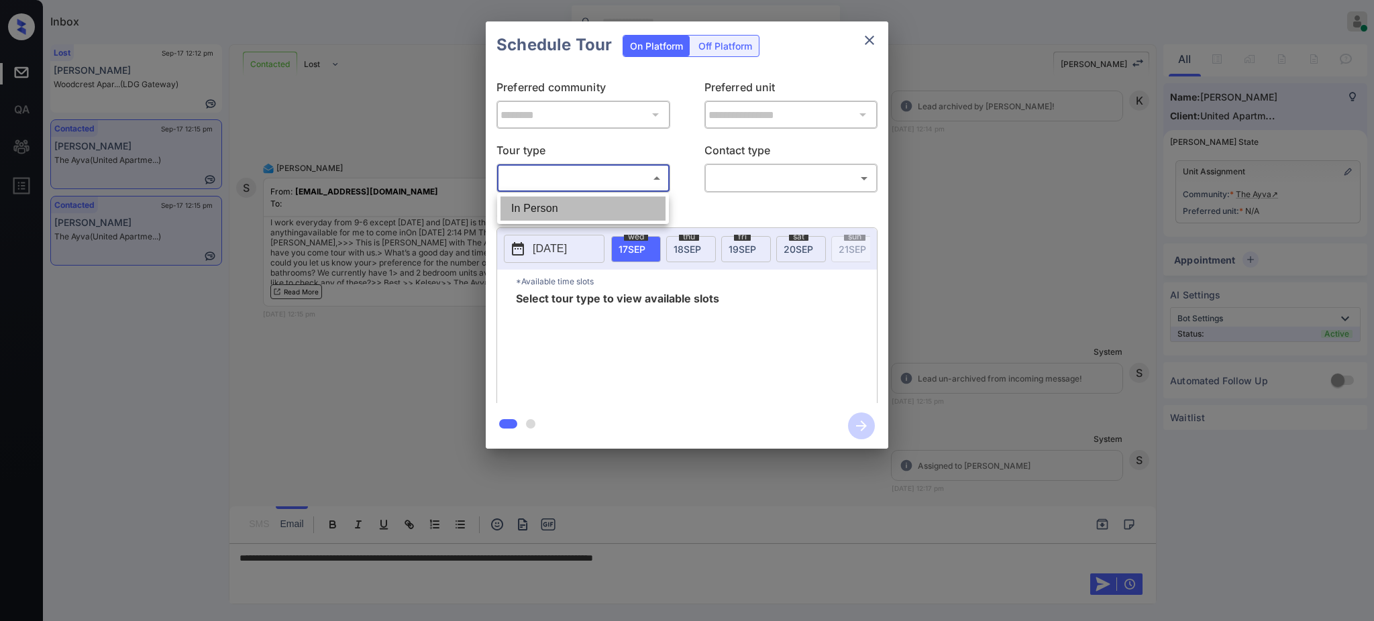
click at [537, 209] on li "In Person" at bounding box center [582, 209] width 165 height 24
type input "********"
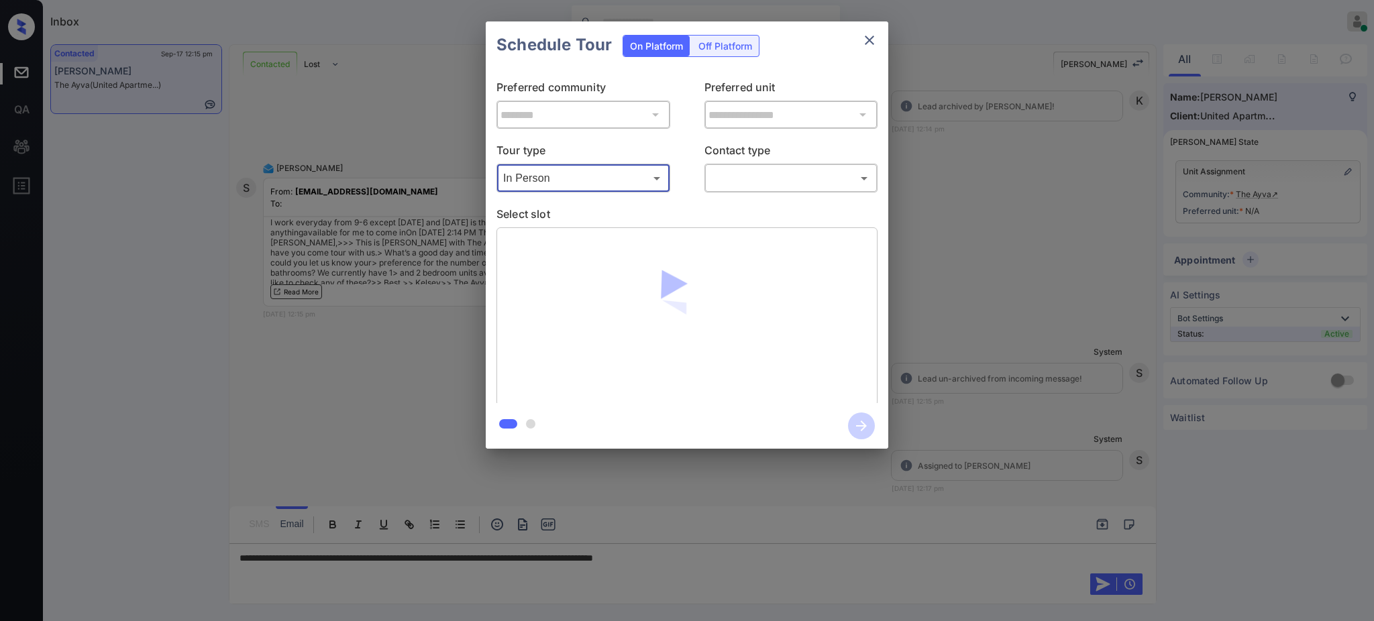
click at [746, 156] on p "Contact type" at bounding box center [791, 152] width 174 height 21
click at [742, 178] on body "Inbox Ajay Kumar Online Set yourself offline Set yourself on break Profile Swit…" at bounding box center [687, 310] width 1374 height 621
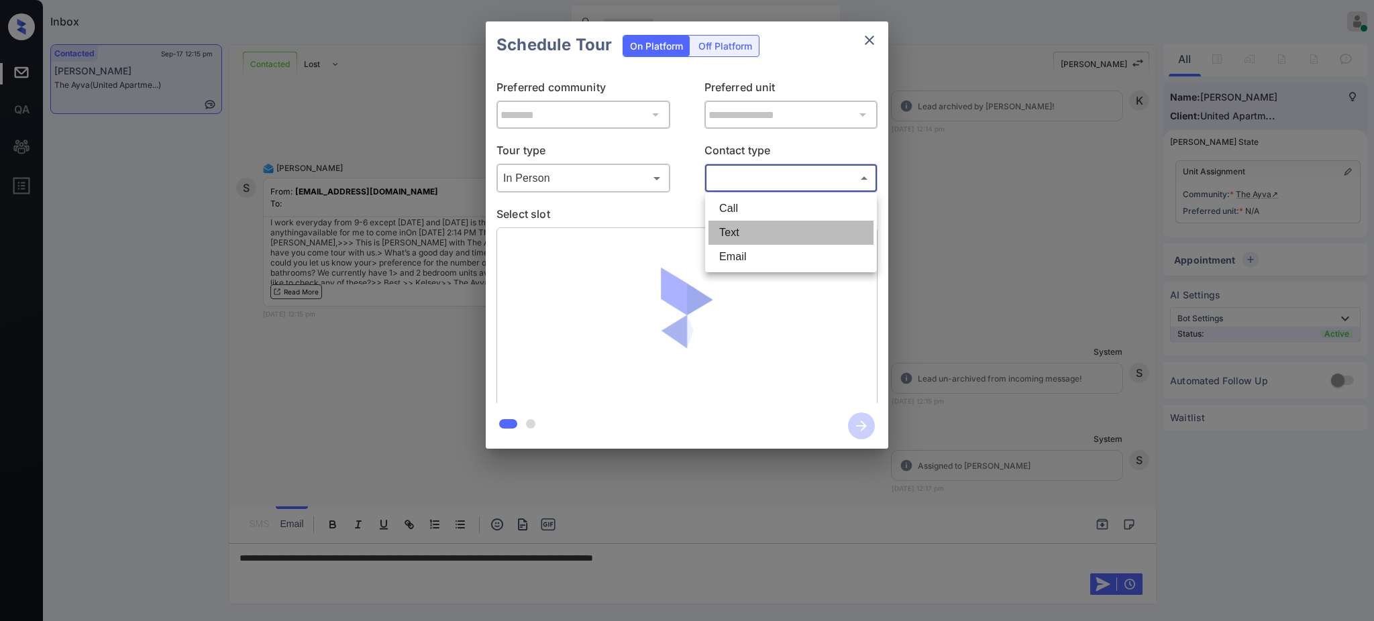
click at [742, 225] on li "Text" at bounding box center [790, 233] width 165 height 24
type input "****"
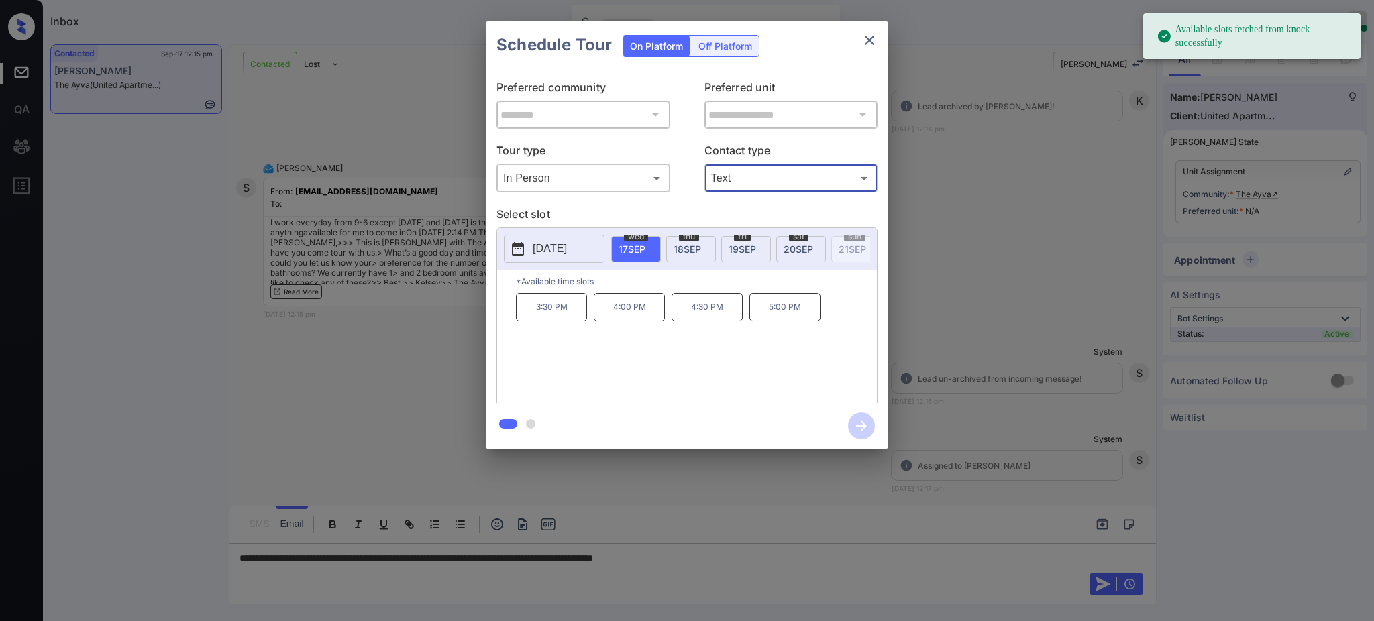
click at [800, 250] on span "20 SEP" at bounding box center [799, 249] width 30 height 11
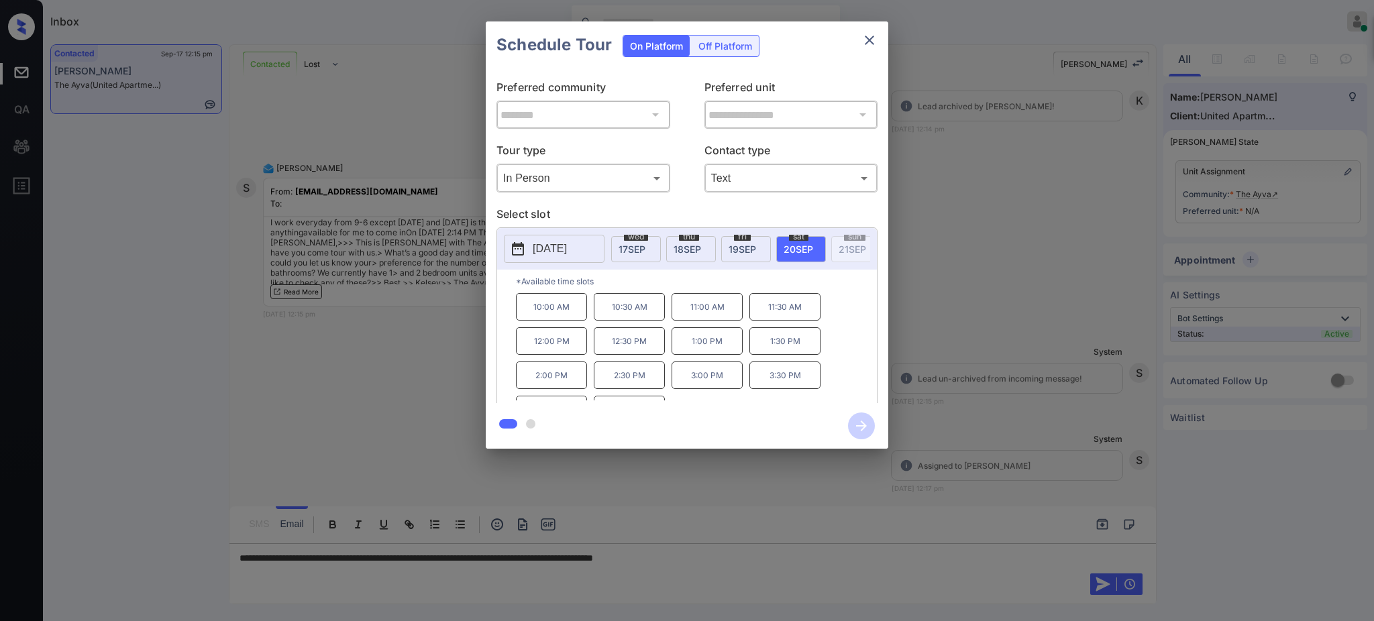
click at [871, 42] on icon "close" at bounding box center [869, 40] width 16 height 16
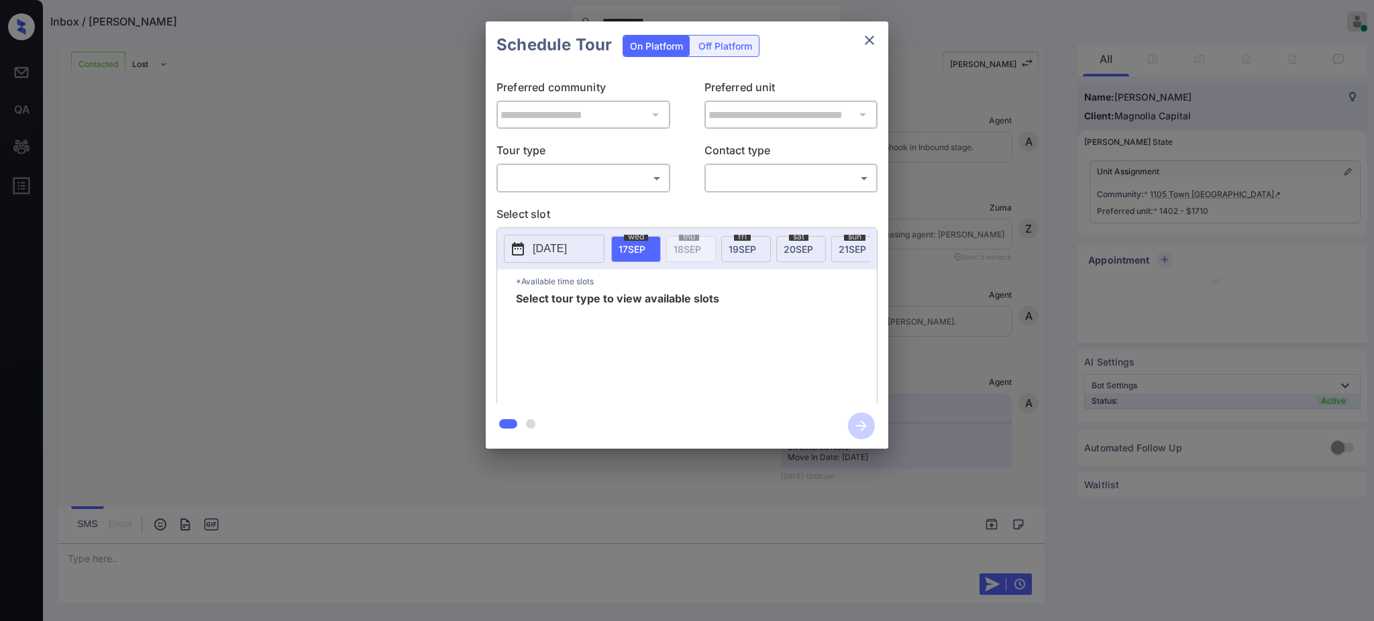
scroll to position [1810, 0]
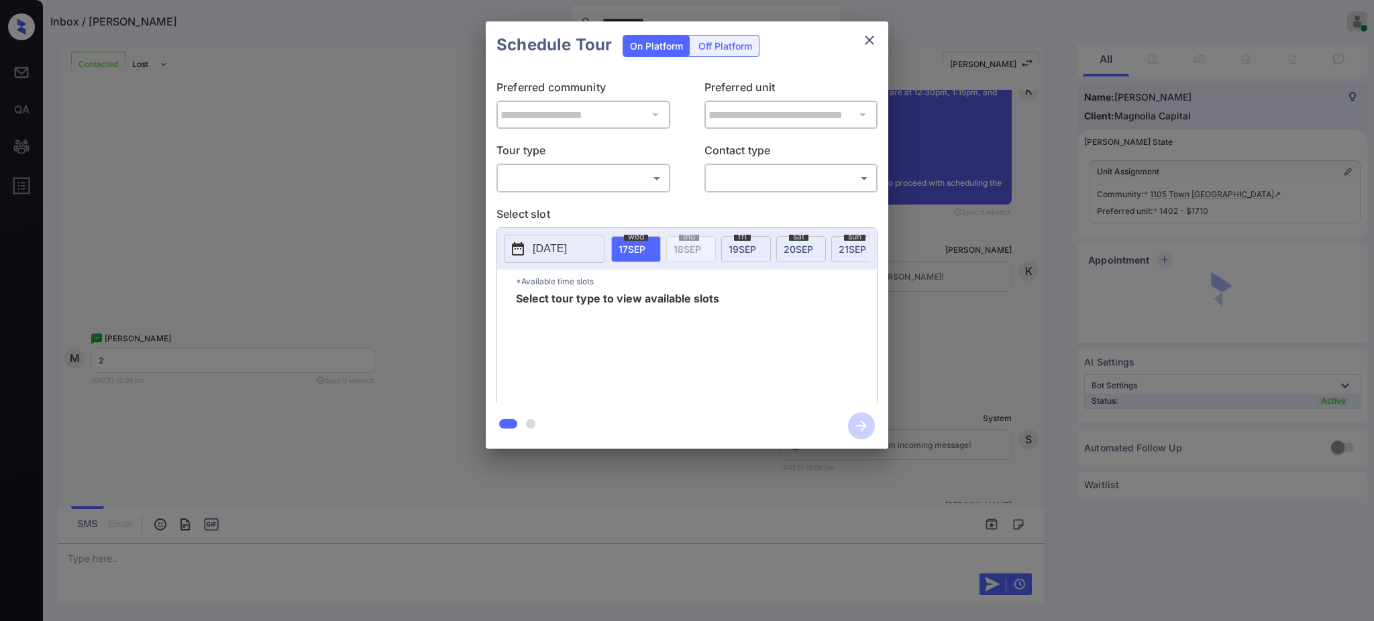
click at [705, 48] on div "Off Platform" at bounding box center [725, 46] width 67 height 21
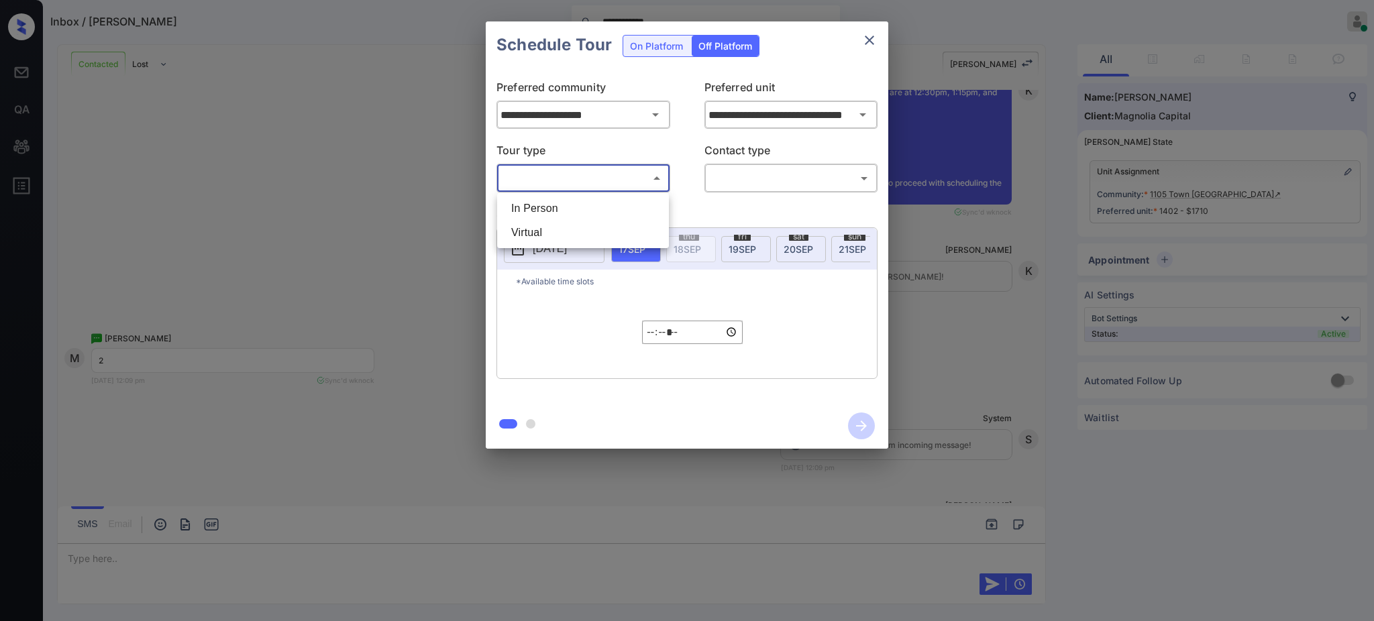
click at [590, 170] on body "**********" at bounding box center [687, 310] width 1374 height 621
click at [561, 225] on li "Virtual" at bounding box center [582, 233] width 165 height 24
click at [559, 182] on body "**********" at bounding box center [687, 310] width 1374 height 621
click at [564, 199] on li "In Person" at bounding box center [582, 209] width 165 height 24
type input "********"
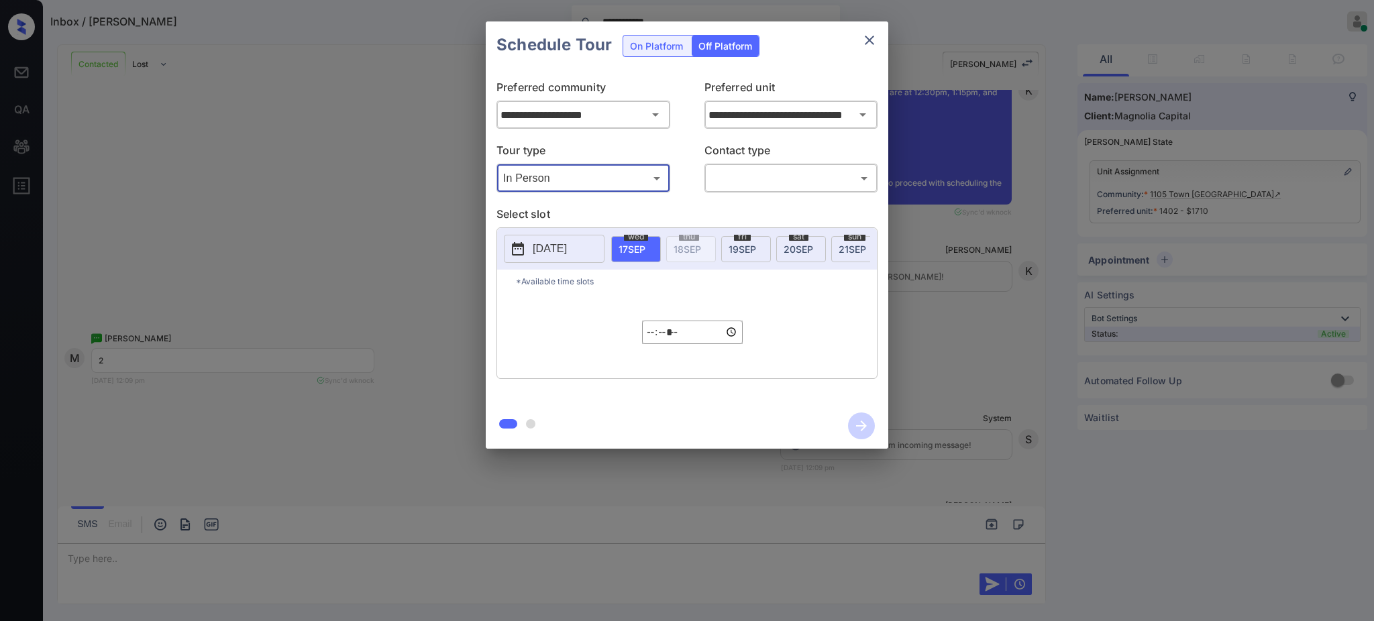
click at [724, 166] on div "​ ​" at bounding box center [791, 178] width 174 height 29
click at [731, 182] on body "**********" at bounding box center [687, 310] width 1374 height 621
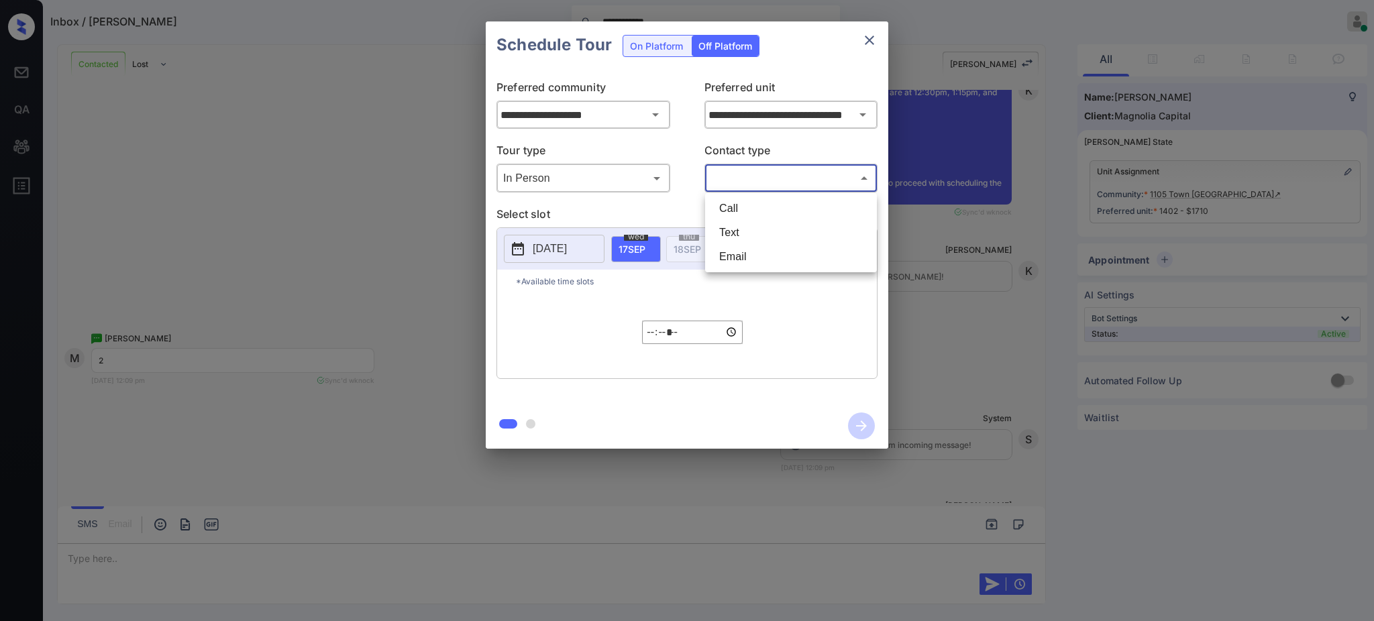
click at [736, 229] on li "Text" at bounding box center [790, 233] width 165 height 24
type input "****"
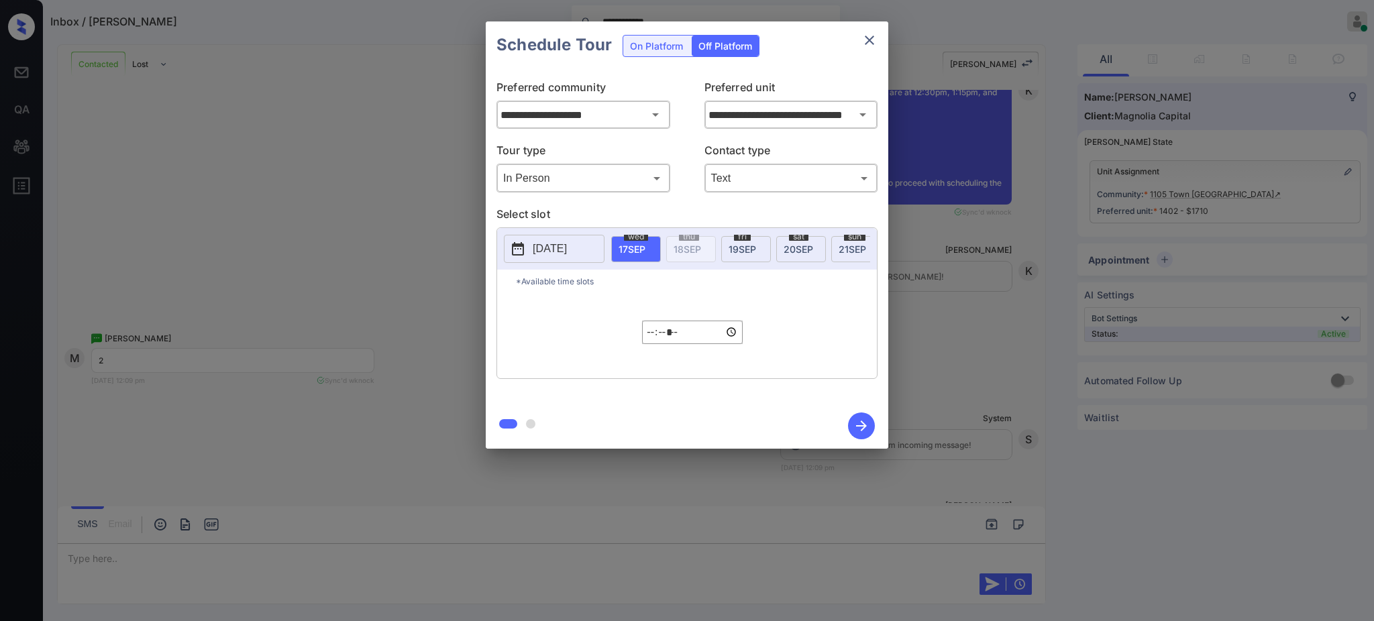
click at [567, 255] on p "[DATE]" at bounding box center [550, 249] width 34 height 16
click at [637, 169] on div "19" at bounding box center [636, 167] width 18 height 18
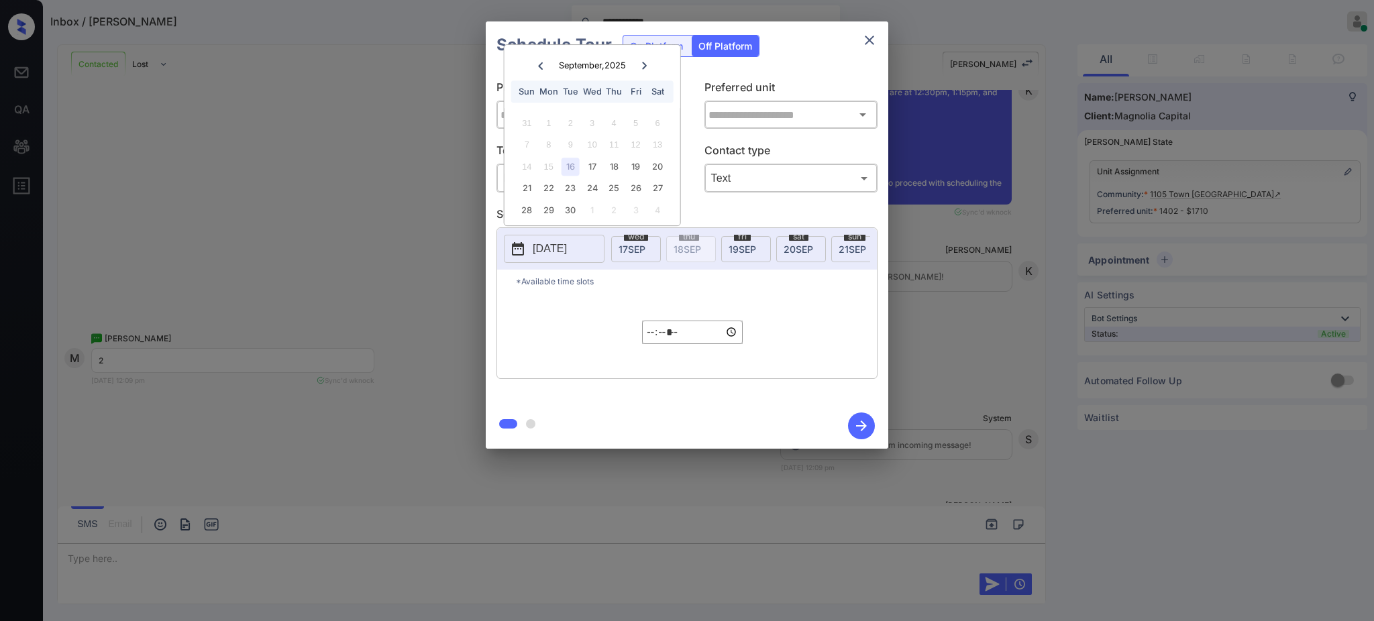
type input "**********"
click at [636, 164] on div "19" at bounding box center [636, 167] width 18 height 18
click at [656, 341] on input "*****" at bounding box center [692, 332] width 101 height 23
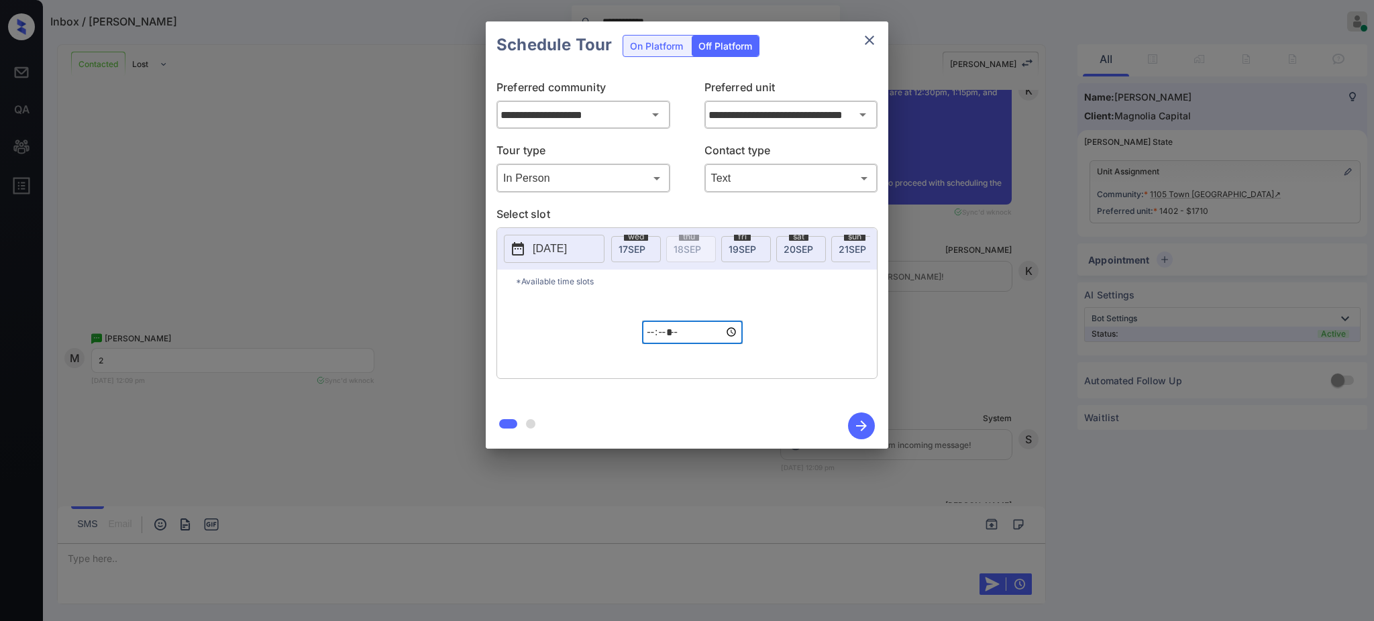
type input "*****"
click at [864, 431] on icon "button" at bounding box center [861, 426] width 27 height 27
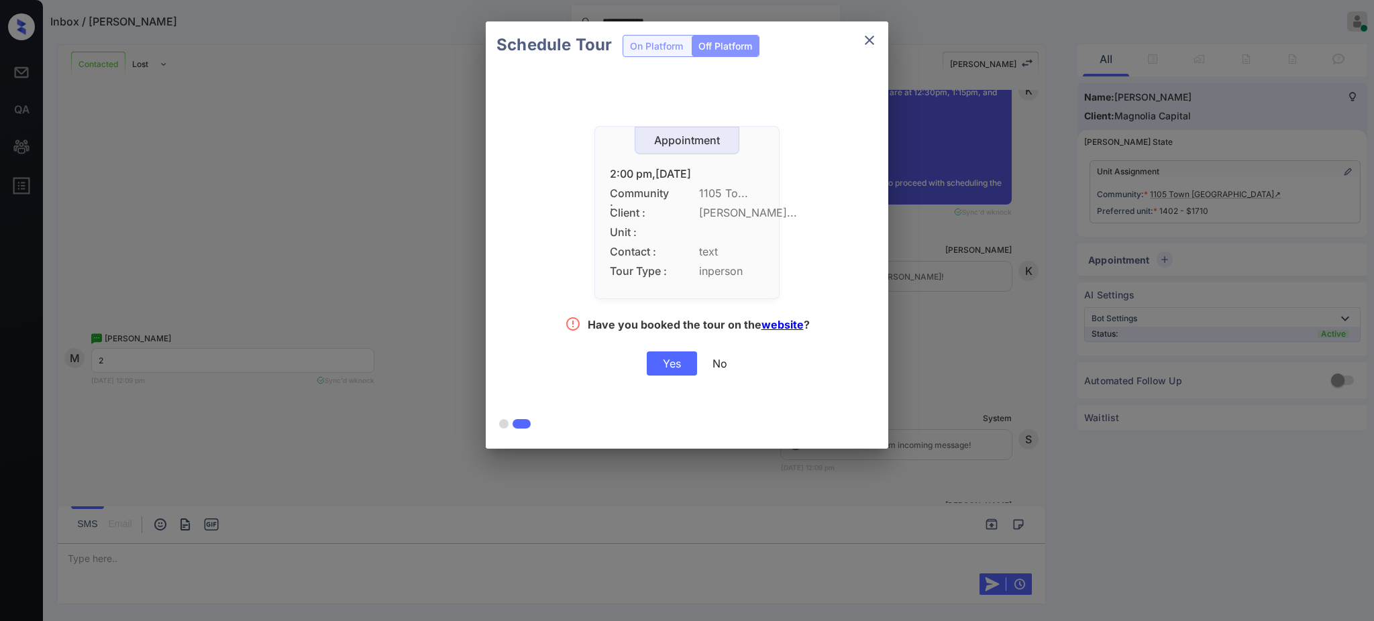
click at [680, 370] on div "Yes" at bounding box center [672, 364] width 50 height 24
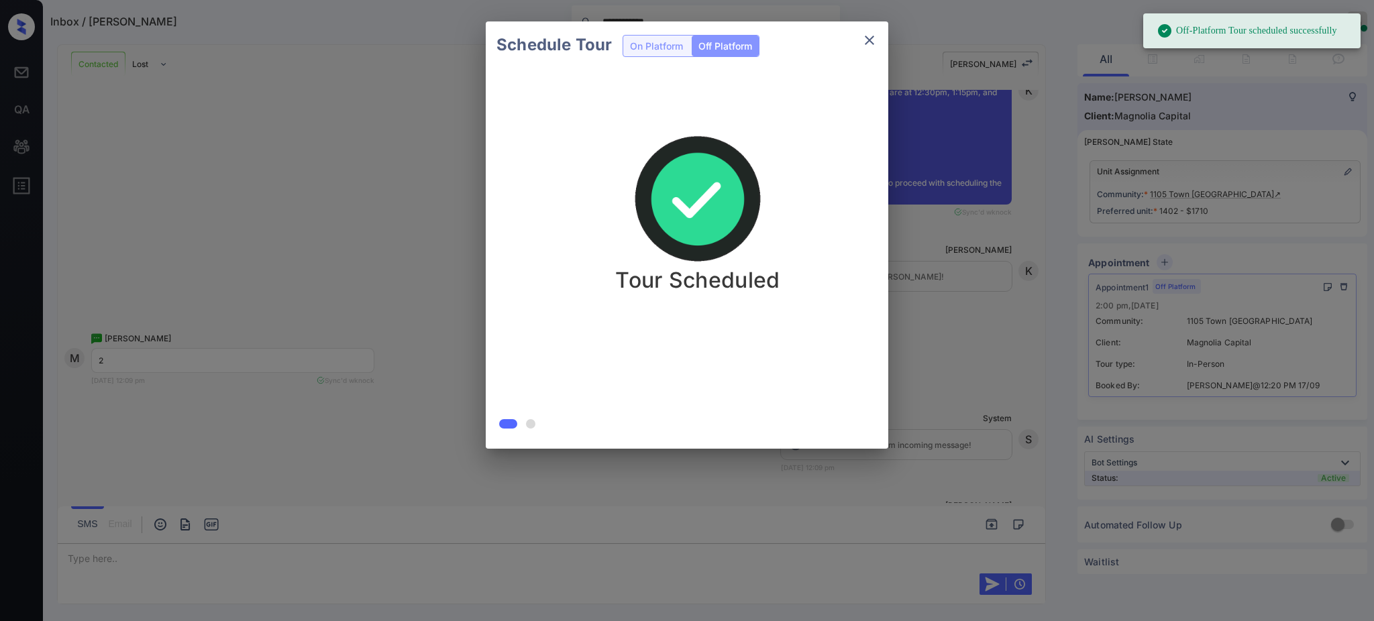
click at [871, 40] on icon "close" at bounding box center [869, 40] width 16 height 16
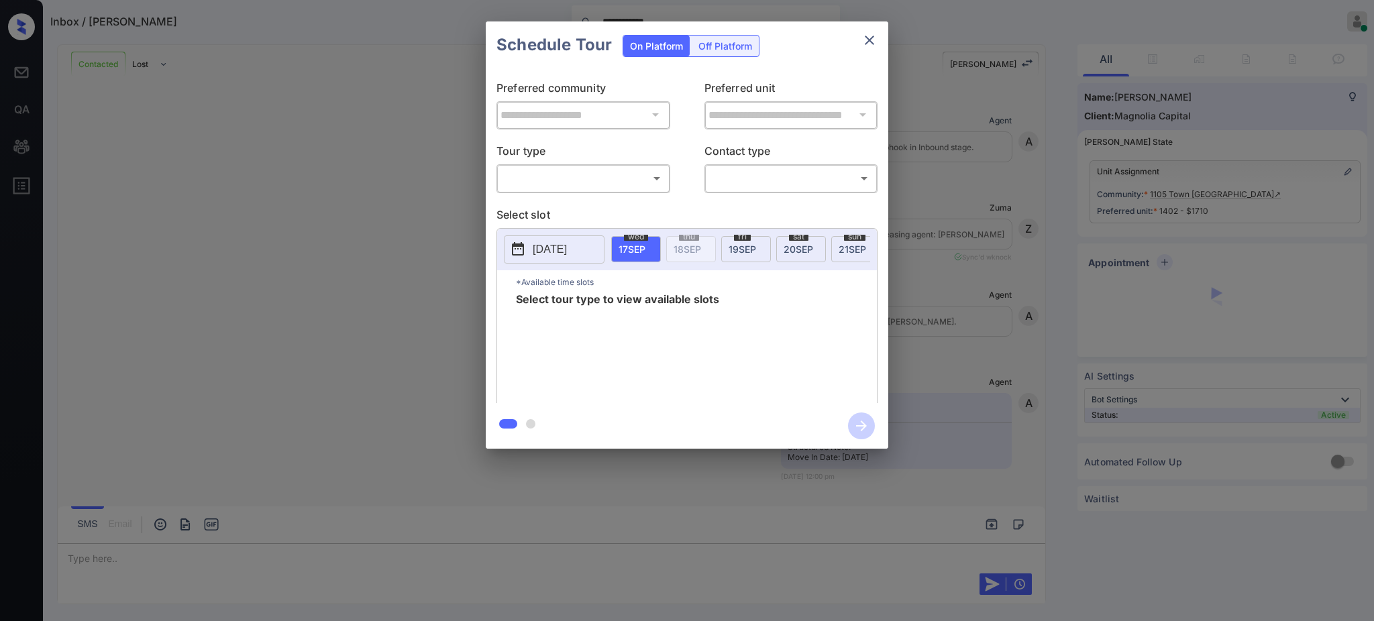
scroll to position [2524, 0]
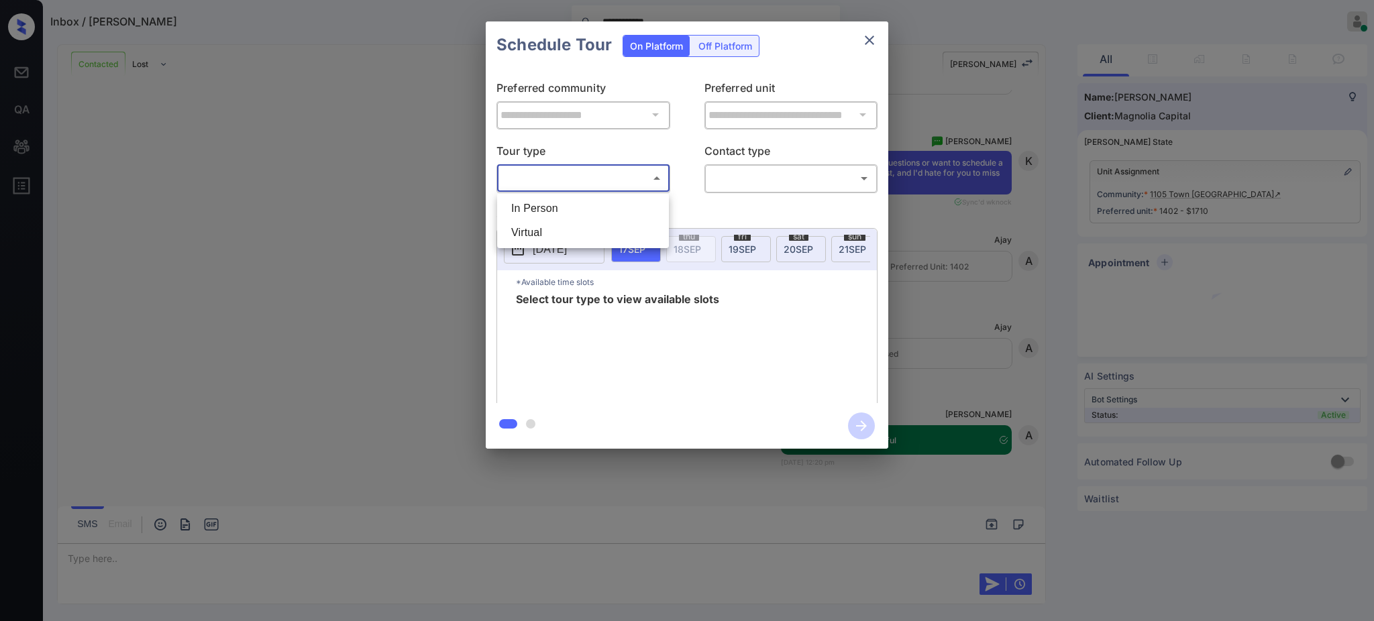
click at [555, 178] on body "**********" at bounding box center [687, 310] width 1374 height 621
drag, startPoint x: 553, startPoint y: 209, endPoint x: 608, endPoint y: 210, distance: 55.7
click at [553, 210] on li "In Person" at bounding box center [582, 209] width 165 height 24
type input "********"
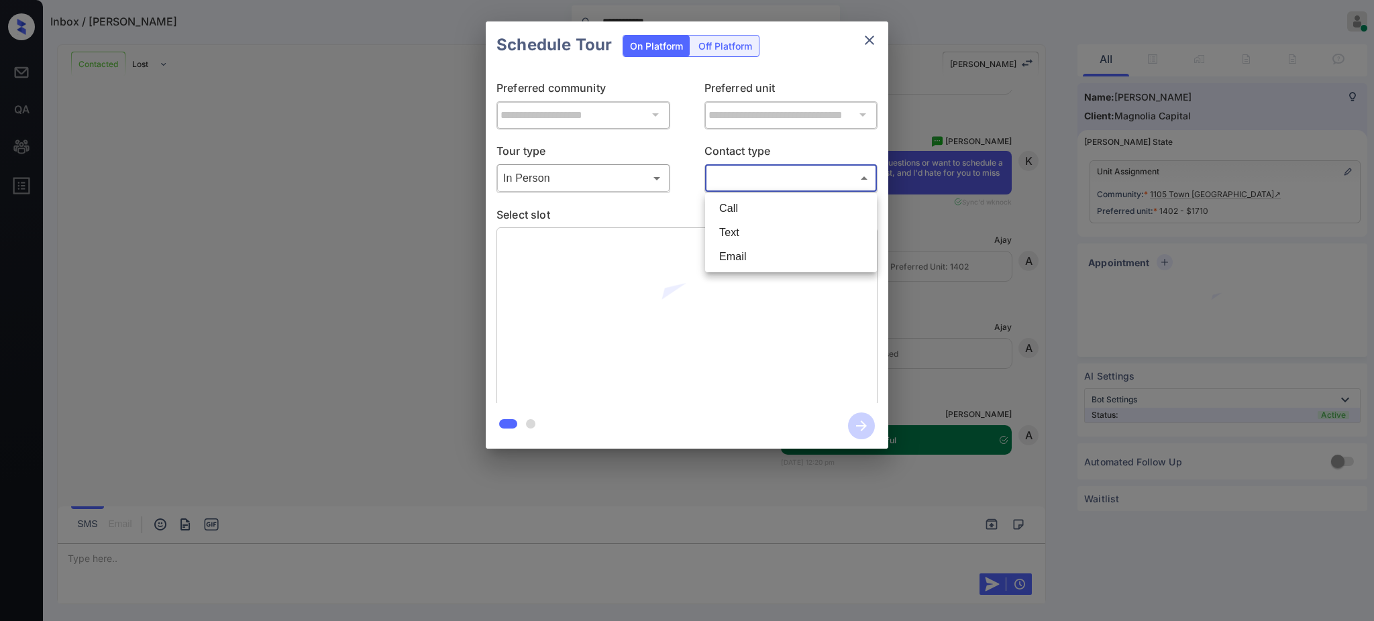
click at [778, 185] on body "**********" at bounding box center [687, 310] width 1374 height 621
click at [743, 227] on li "Text" at bounding box center [790, 233] width 165 height 24
type input "****"
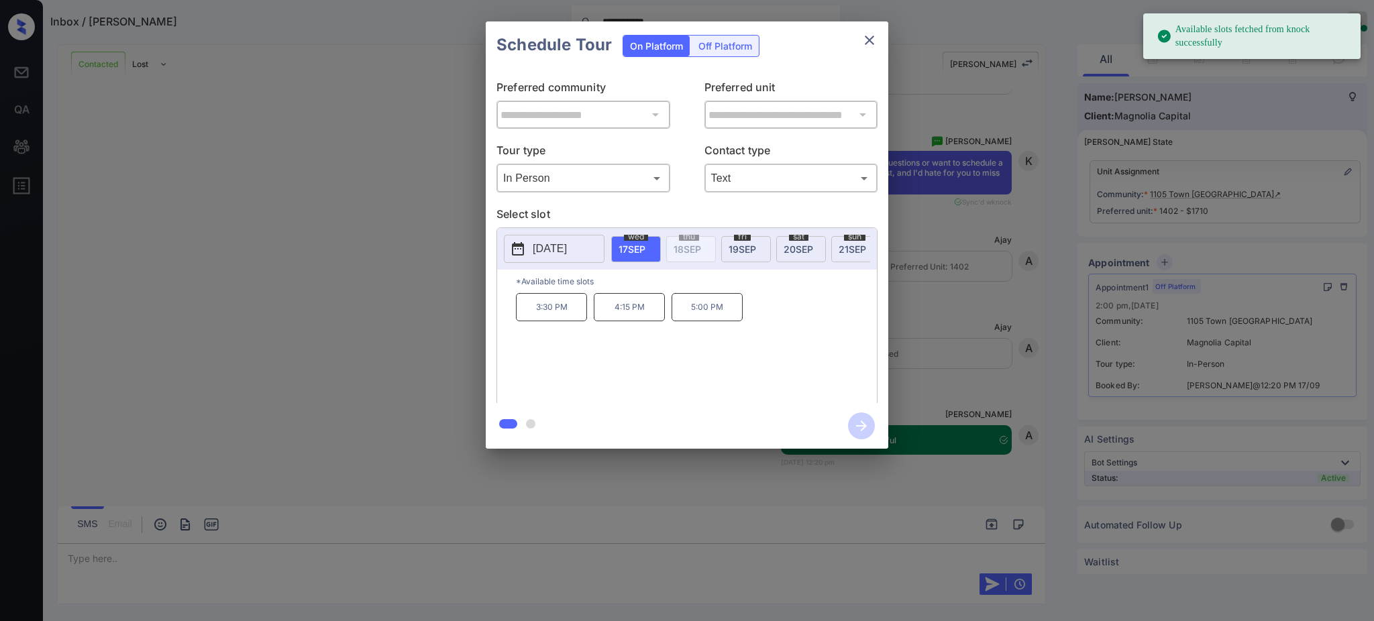
click at [757, 242] on div "[DATE]" at bounding box center [746, 249] width 50 height 26
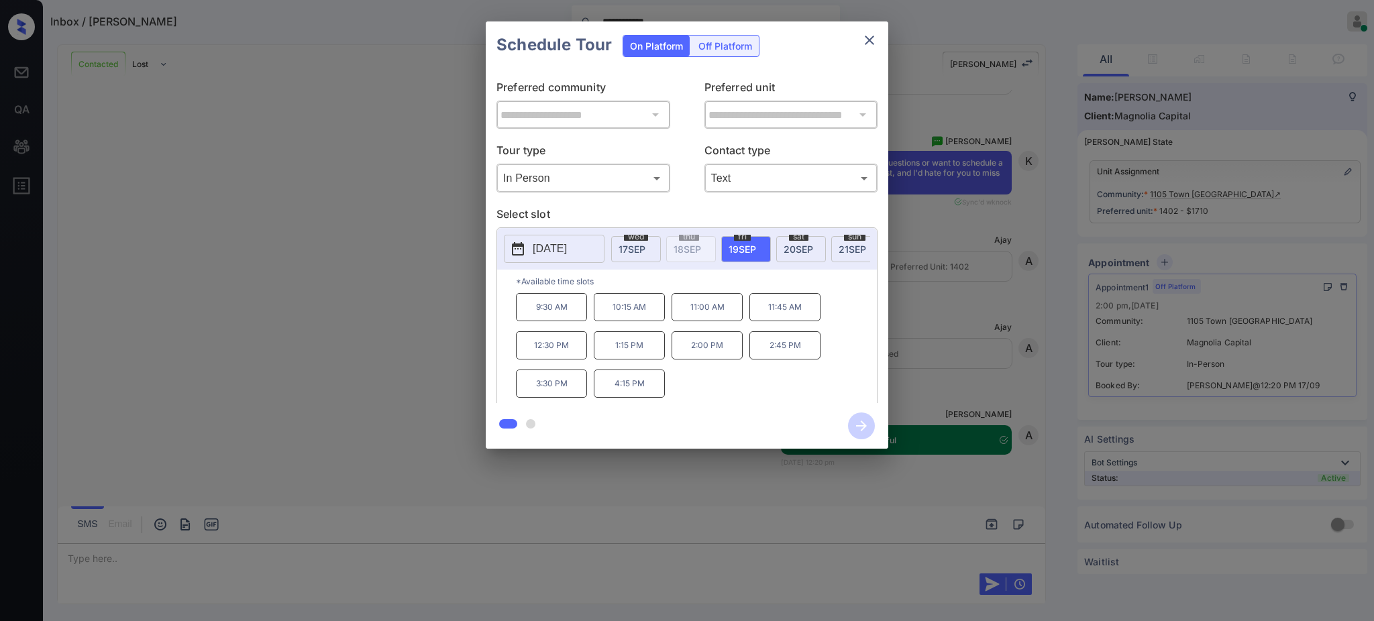
click at [558, 396] on p "3:30 PM" at bounding box center [551, 384] width 71 height 28
click at [861, 423] on icon "button" at bounding box center [861, 426] width 27 height 27
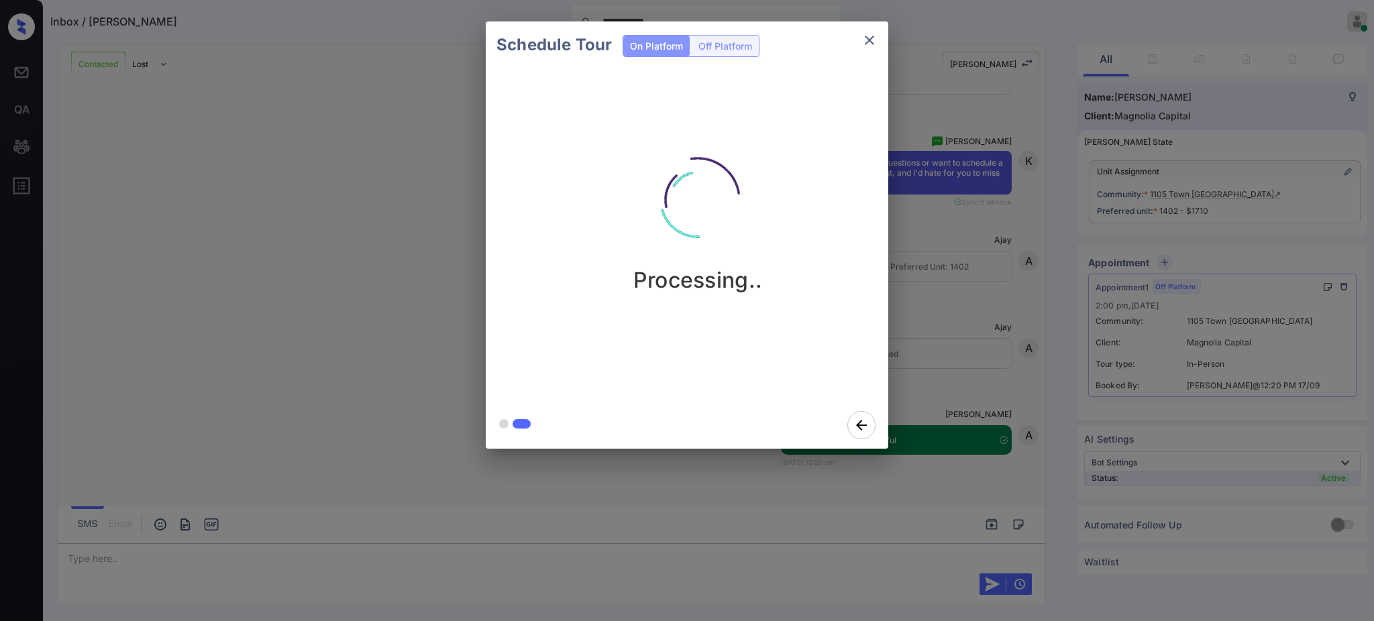
click at [987, 287] on div "Schedule Tour On Platform Off Platform Processing.." at bounding box center [687, 235] width 1374 height 470
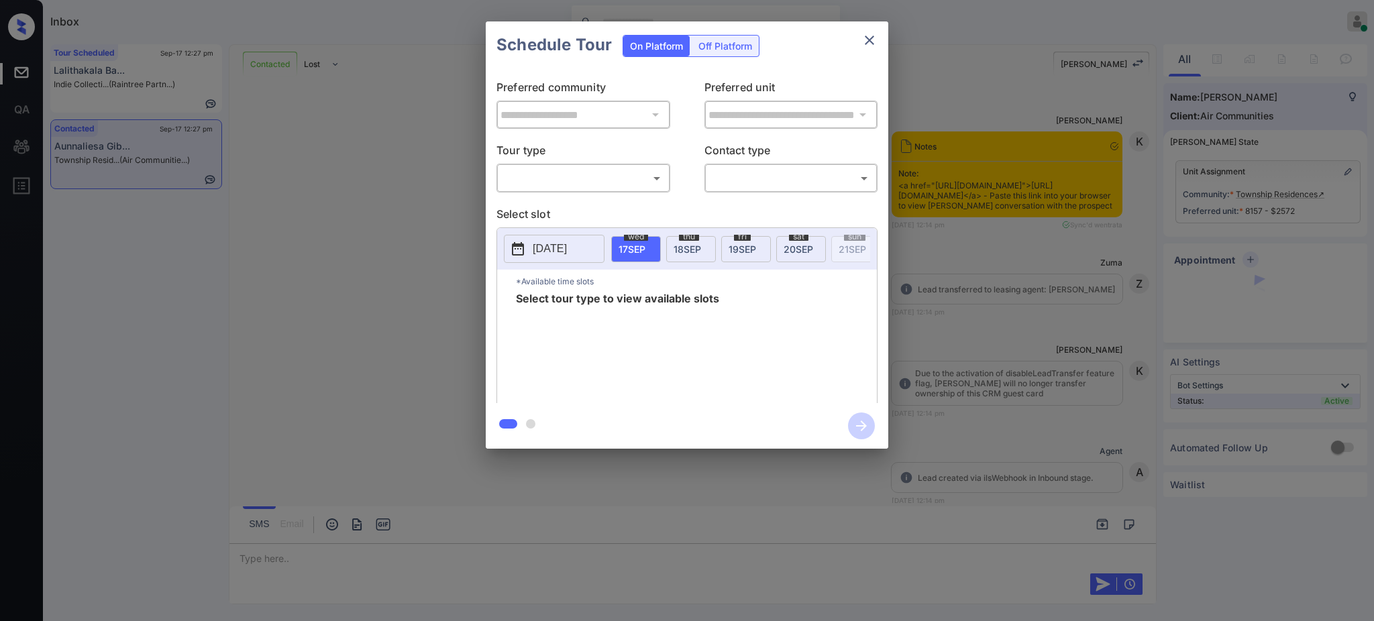
scroll to position [1678, 0]
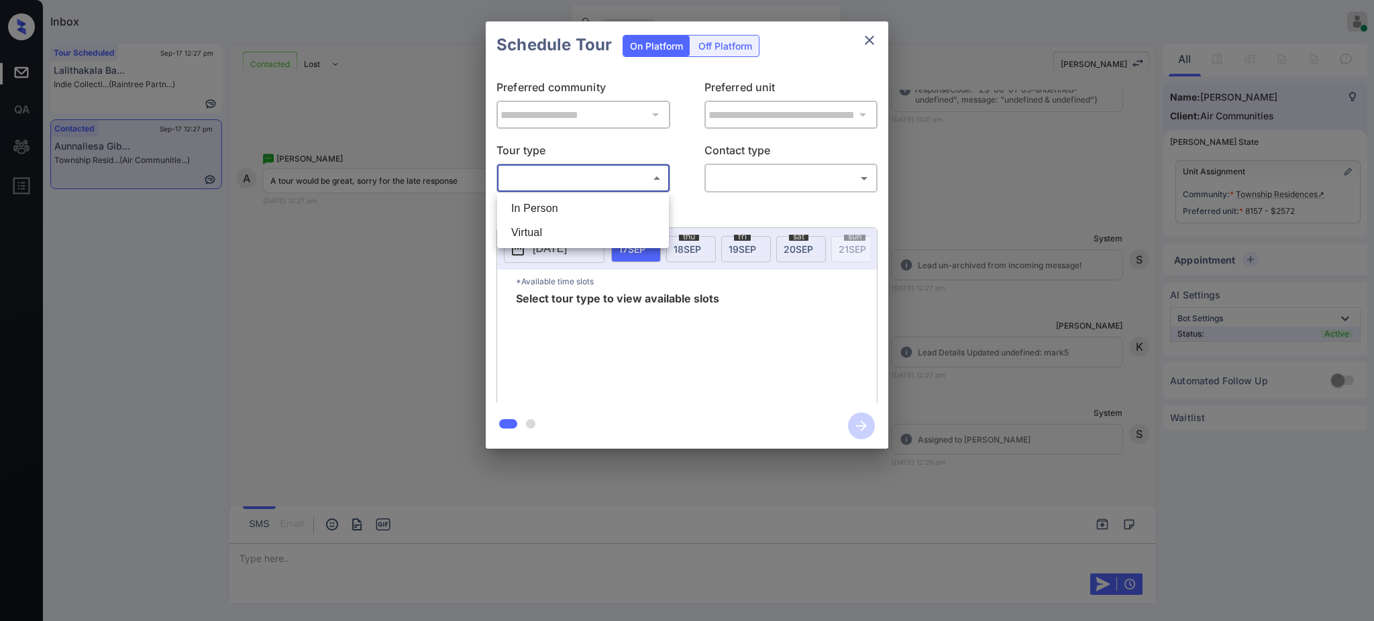
click at [568, 169] on body "Inbox Ajay Kumar Online Set yourself offline Set yourself on break Profile Swit…" at bounding box center [687, 310] width 1374 height 621
click at [544, 210] on li "In Person" at bounding box center [582, 209] width 165 height 24
type input "********"
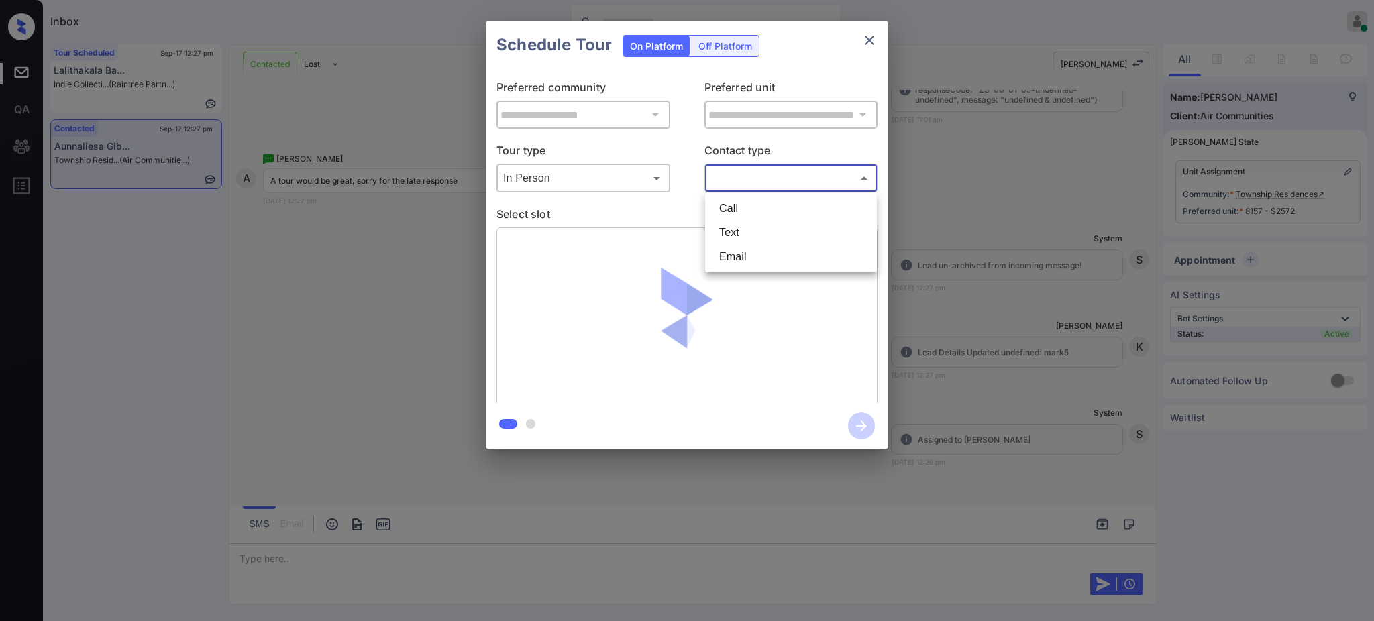
click at [739, 170] on body "Inbox Ajay Kumar Online Set yourself offline Set yourself on break Profile Swit…" at bounding box center [687, 310] width 1374 height 621
click at [734, 227] on li "Text" at bounding box center [790, 233] width 165 height 24
type input "****"
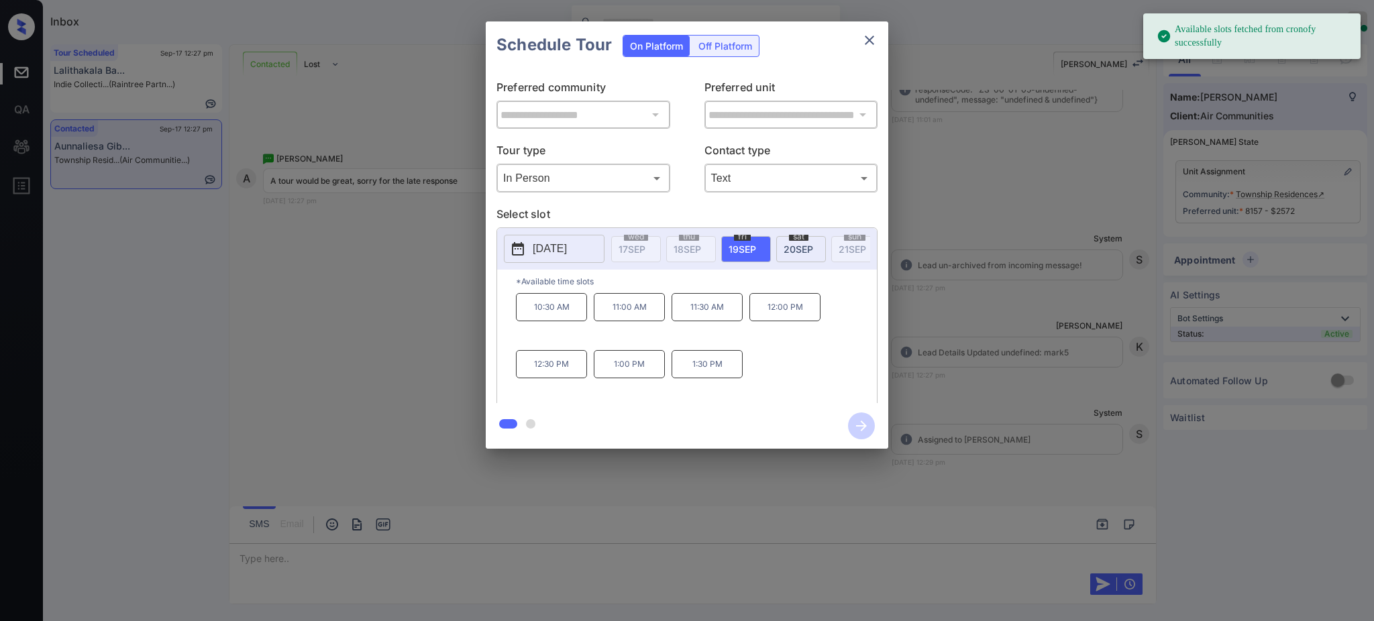
click at [567, 244] on p "2025-09-19" at bounding box center [550, 249] width 34 height 16
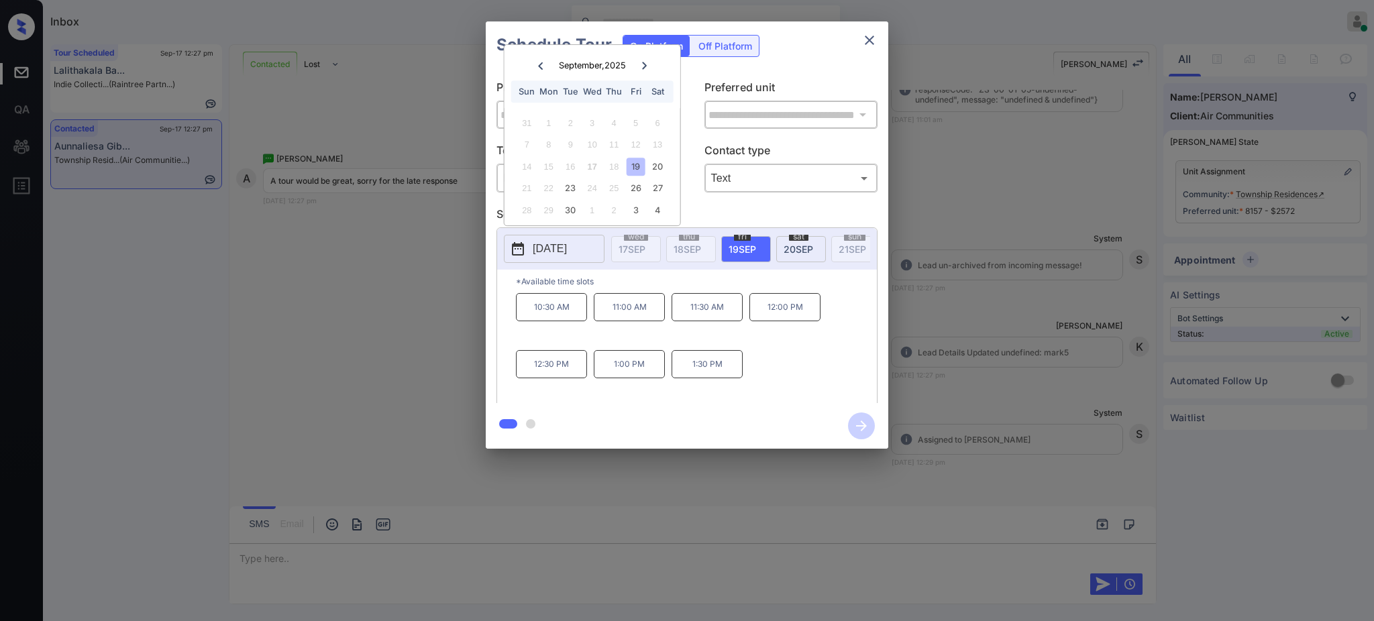
click at [638, 162] on div "19" at bounding box center [636, 167] width 18 height 18
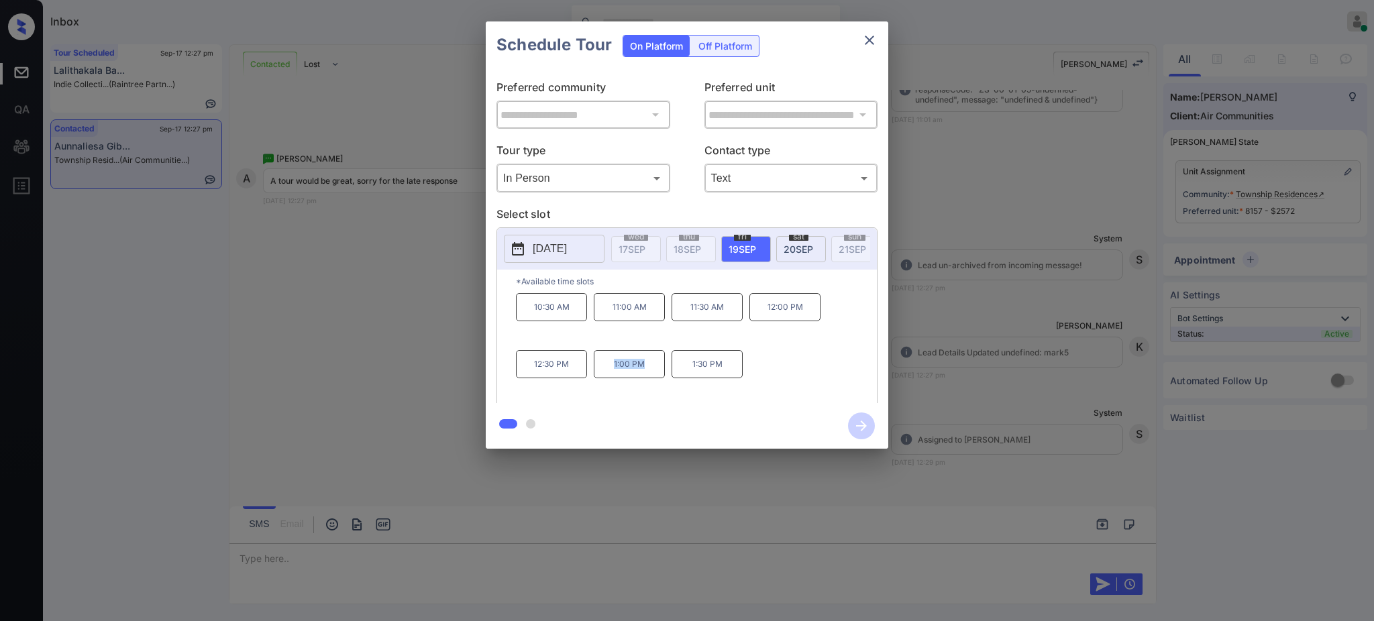
drag, startPoint x: 601, startPoint y: 376, endPoint x: 756, endPoint y: 302, distance: 171.9
click at [659, 376] on p "1:00 PM" at bounding box center [629, 364] width 71 height 28
copy p "1:00 PM"
click at [872, 29] on button "close" at bounding box center [869, 40] width 27 height 27
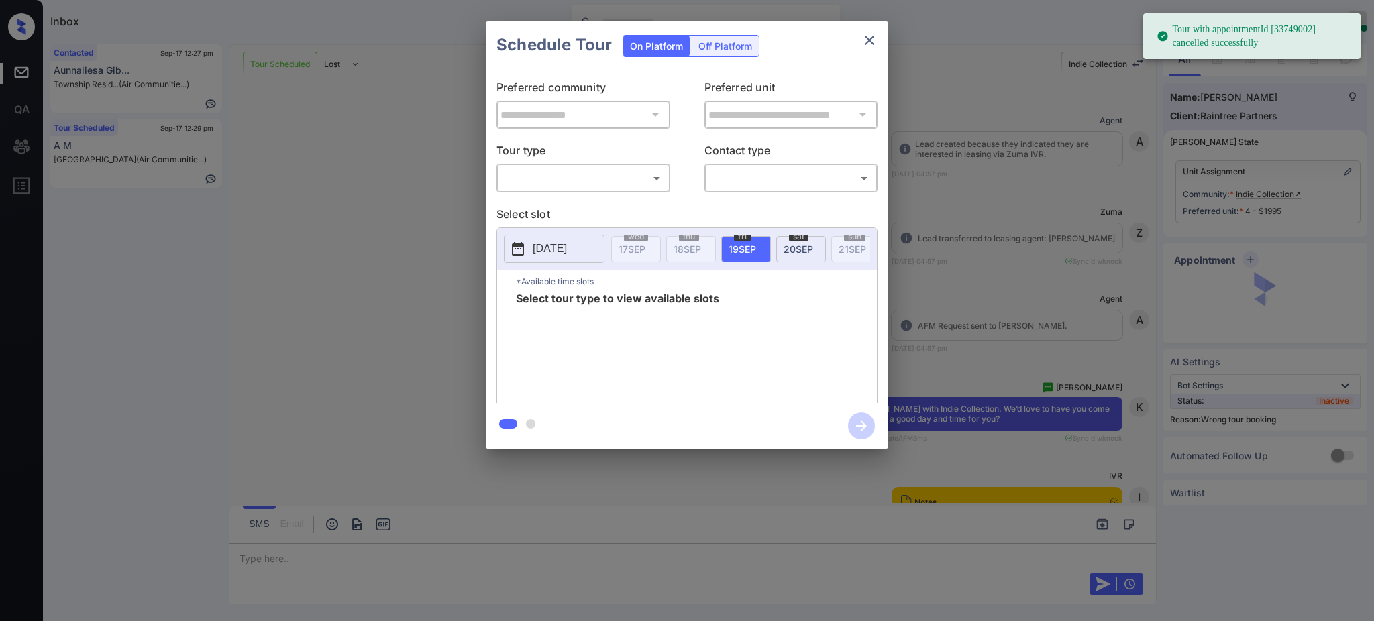
click at [617, 180] on body "Tour with appointmentId [33749002] cancelled successfully Inbox Ajay Kumar Onli…" at bounding box center [687, 310] width 1374 height 621
click at [574, 192] on div at bounding box center [687, 310] width 1374 height 621
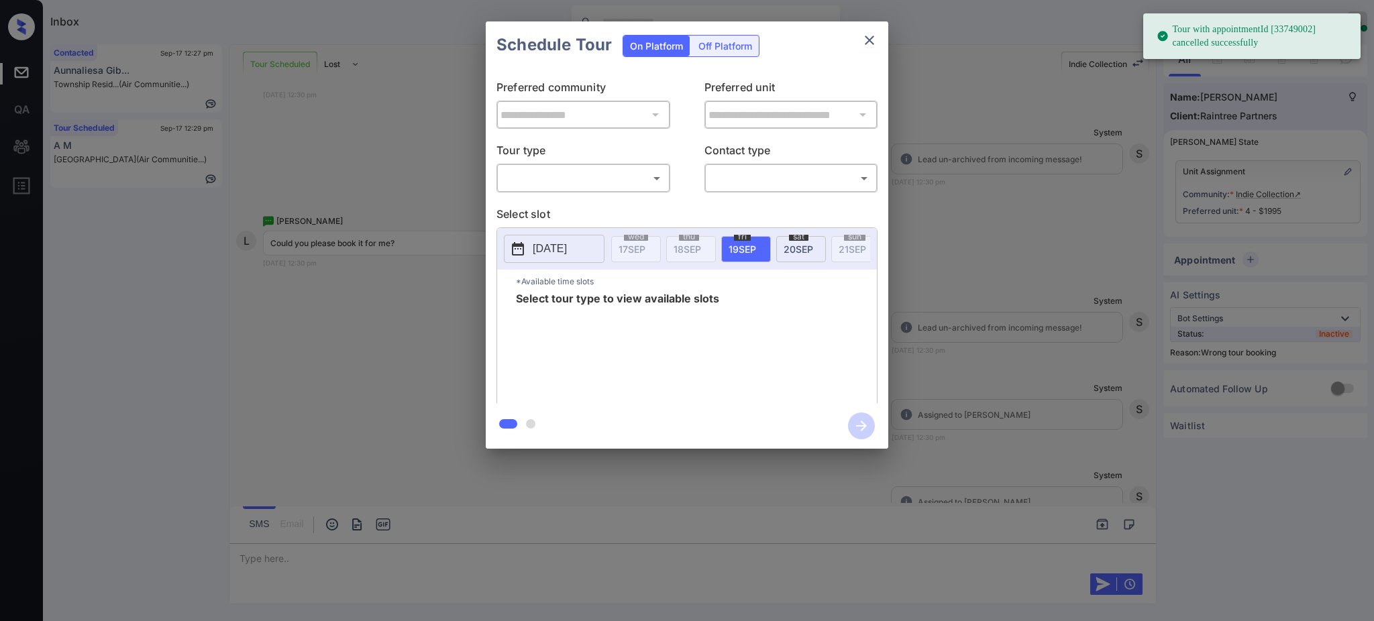
click at [627, 174] on body "Tour with appointmentId [33749002] cancelled successfully Inbox Ajay Kumar Onli…" at bounding box center [687, 310] width 1374 height 621
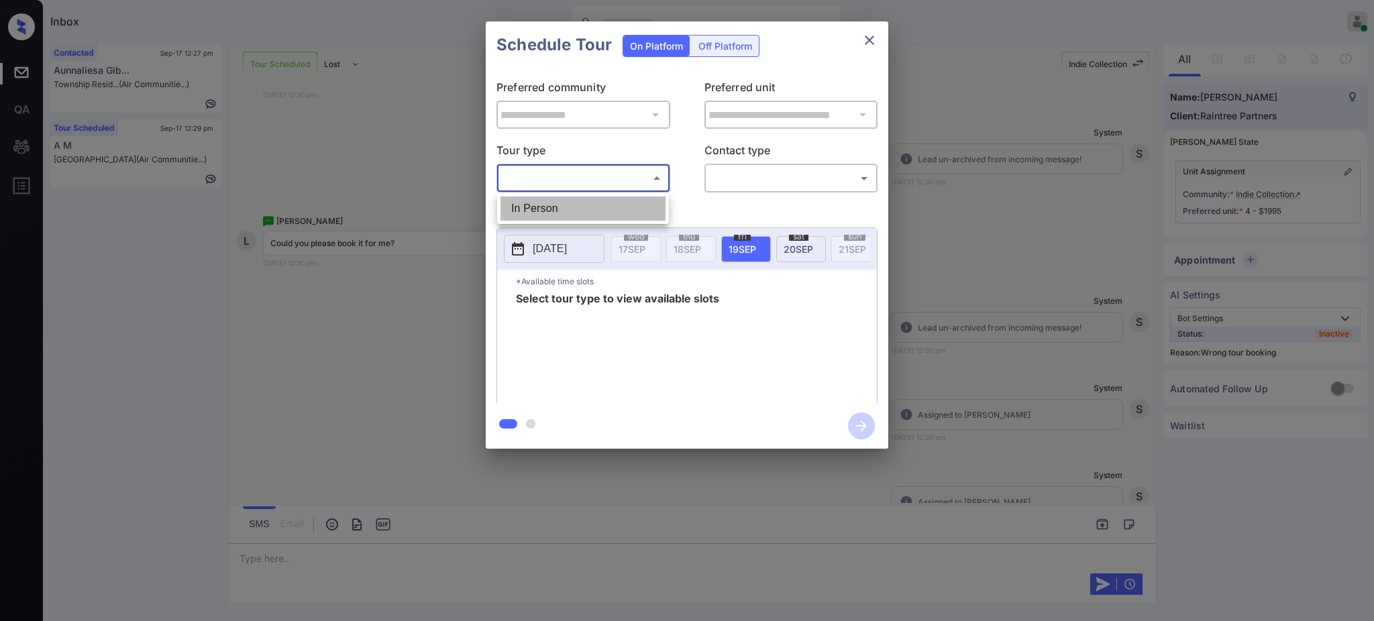
click at [585, 210] on li "In Person" at bounding box center [582, 209] width 165 height 24
type input "********"
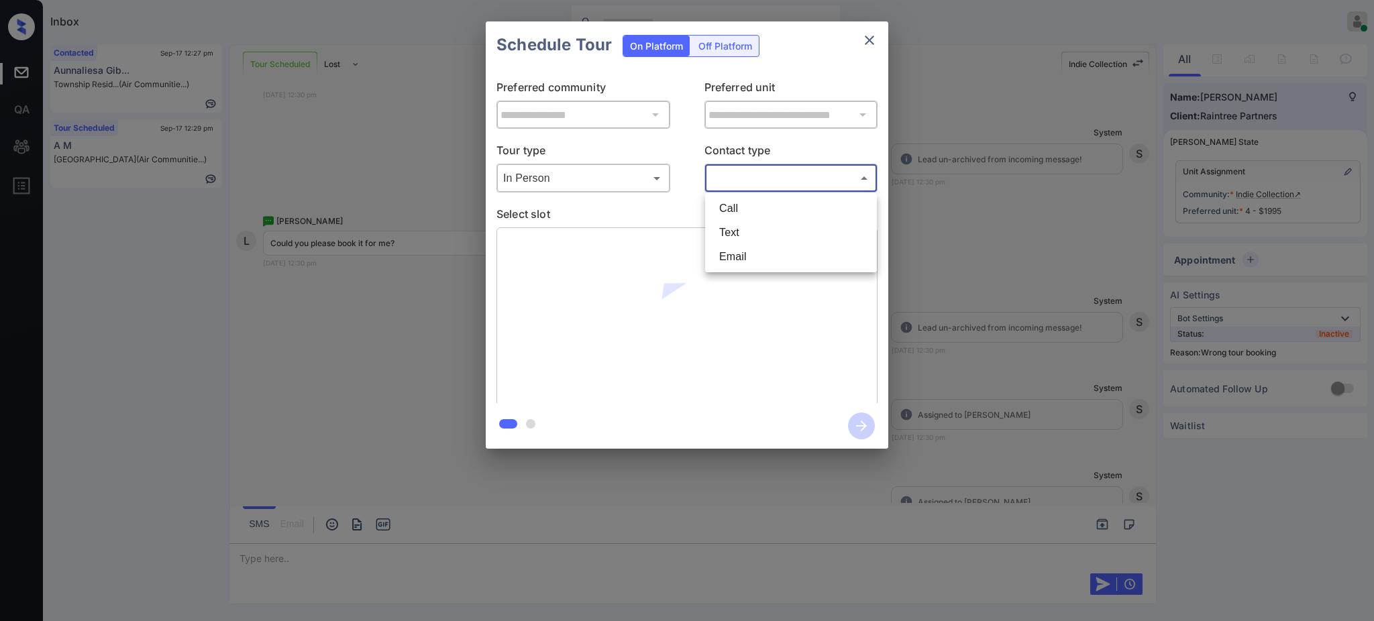
click at [727, 171] on body "Inbox Ajay Kumar Online Set yourself offline Set yourself on break Profile Swit…" at bounding box center [687, 310] width 1374 height 621
click at [726, 234] on li "Text" at bounding box center [790, 233] width 165 height 24
type input "****"
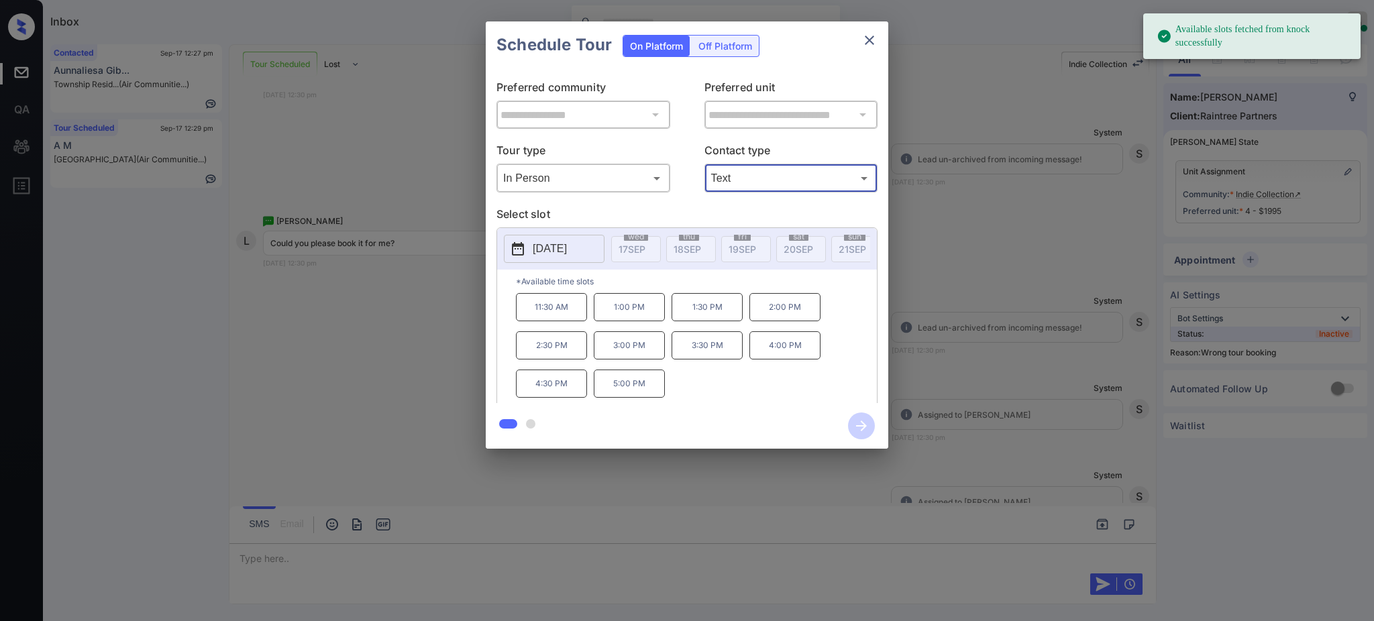
click at [567, 248] on p "2025-09-24" at bounding box center [550, 249] width 34 height 16
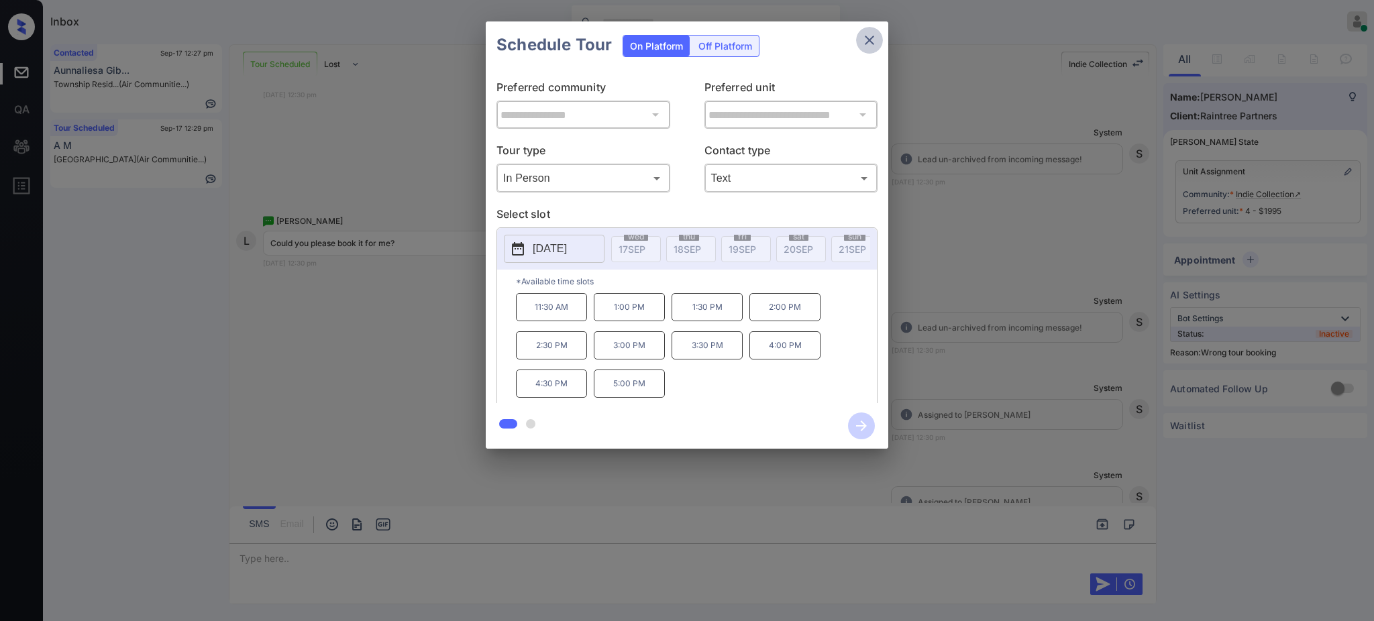
click at [870, 40] on icon "close" at bounding box center [869, 40] width 9 height 9
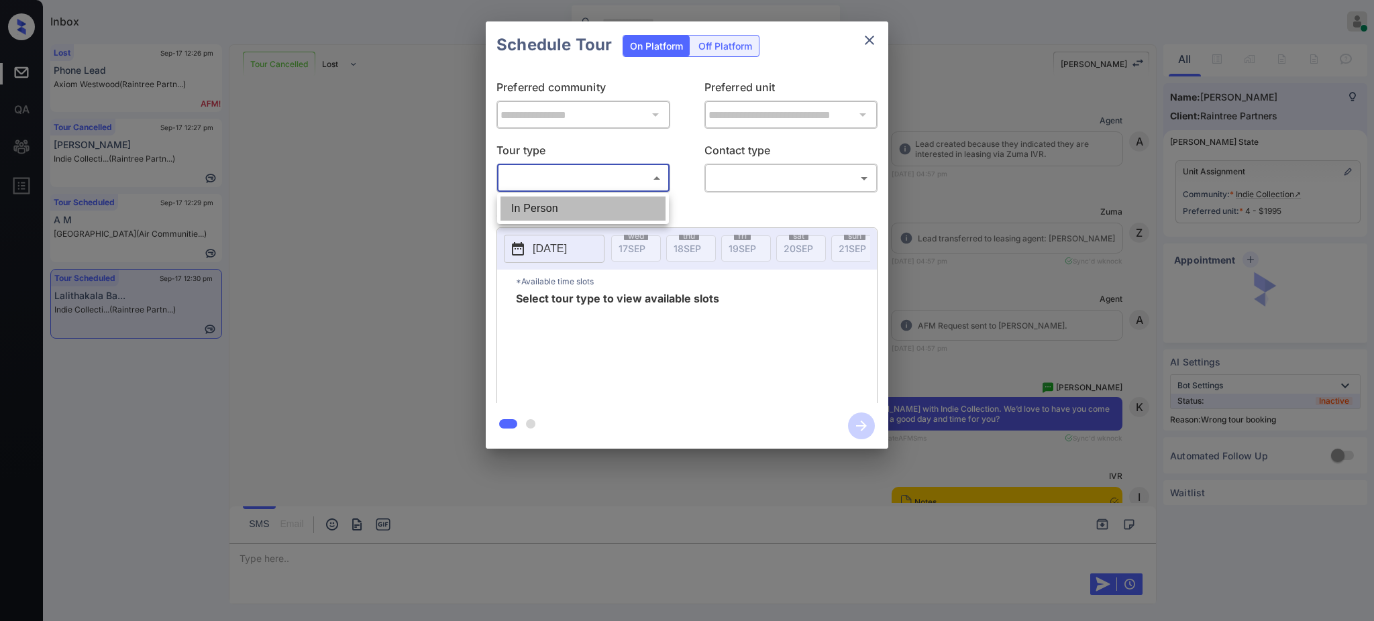
click at [580, 199] on li "In Person" at bounding box center [582, 209] width 165 height 24
type input "********"
click at [724, 172] on div at bounding box center [687, 310] width 1374 height 621
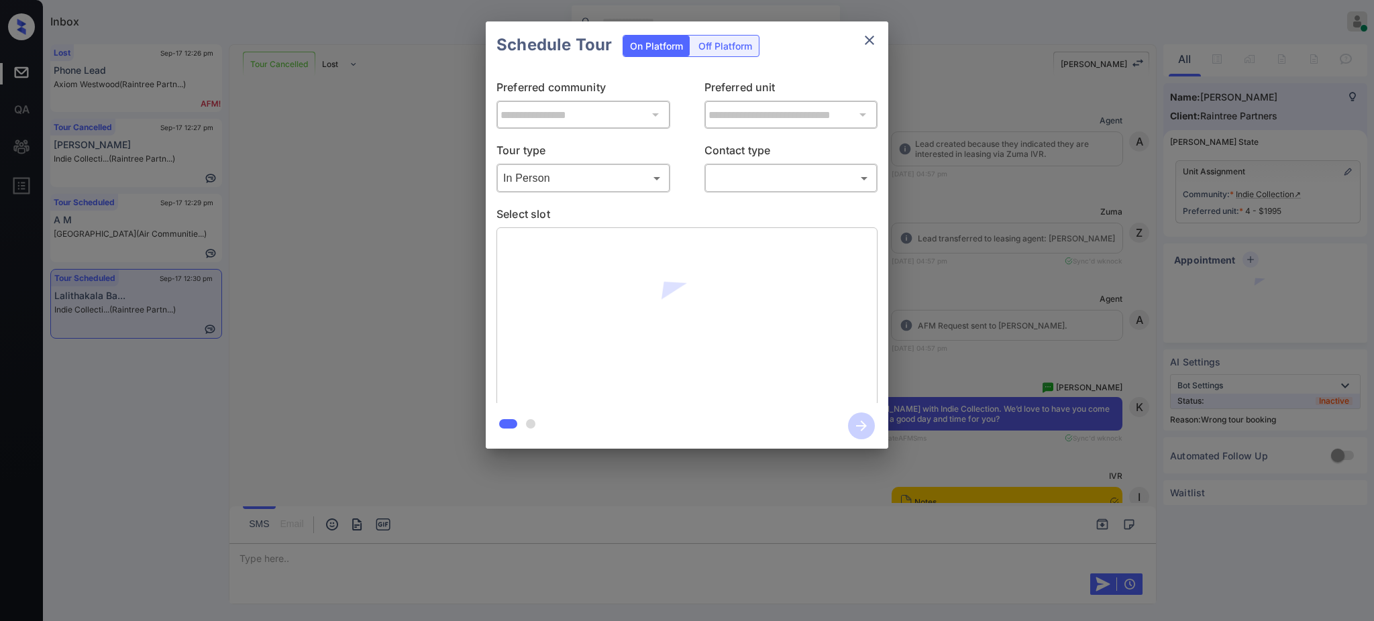
scroll to position [11813, 0]
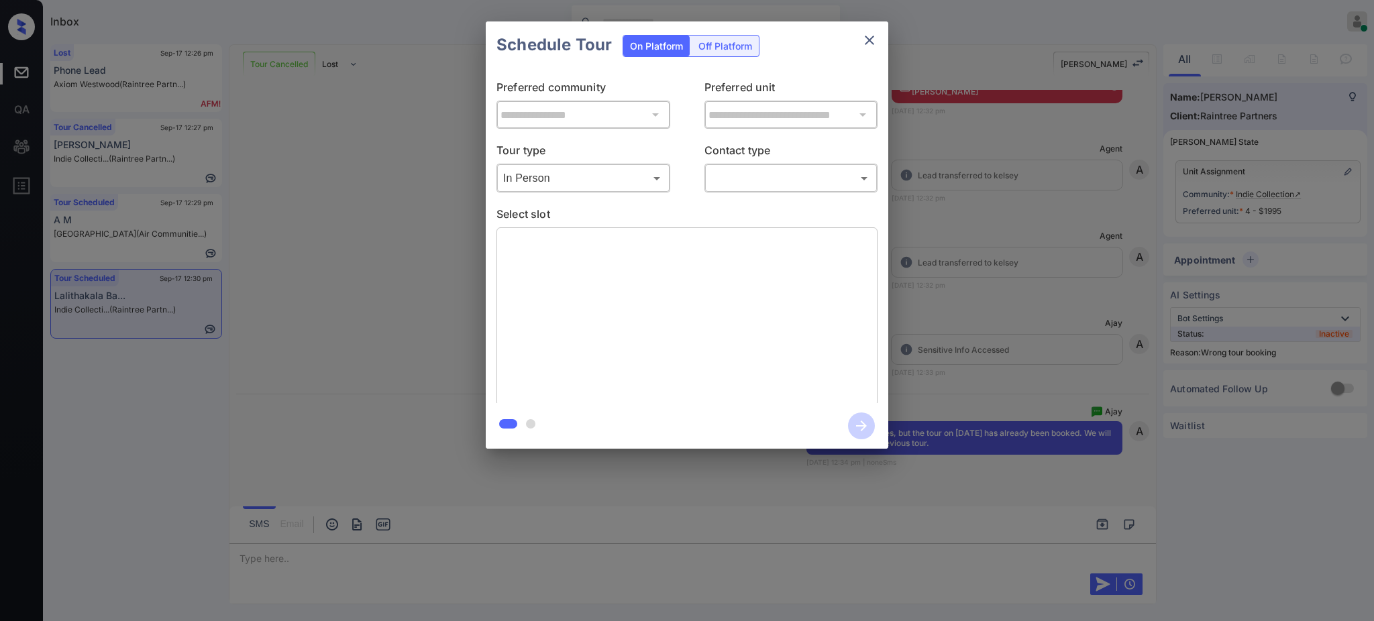
click at [737, 176] on body "Inbox [PERSON_NAME] Online Set yourself offline Set yourself on break Profile S…" at bounding box center [687, 310] width 1374 height 621
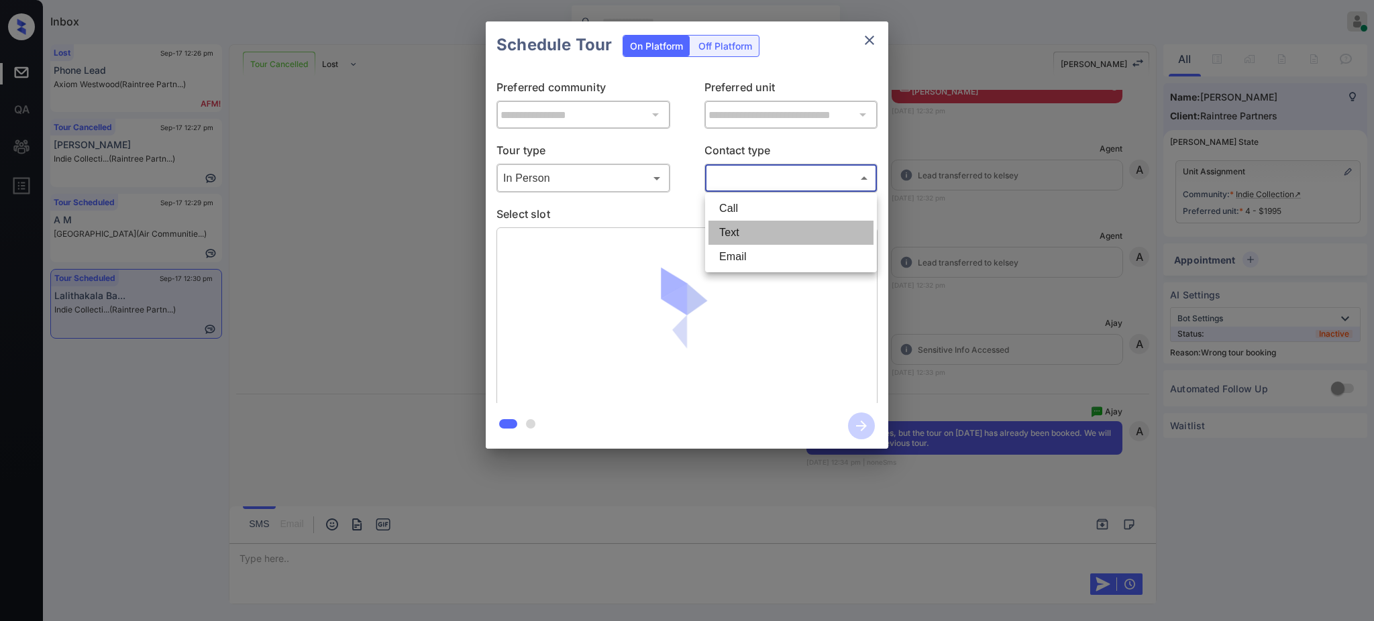
click at [737, 225] on li "Text" at bounding box center [790, 233] width 165 height 24
type input "****"
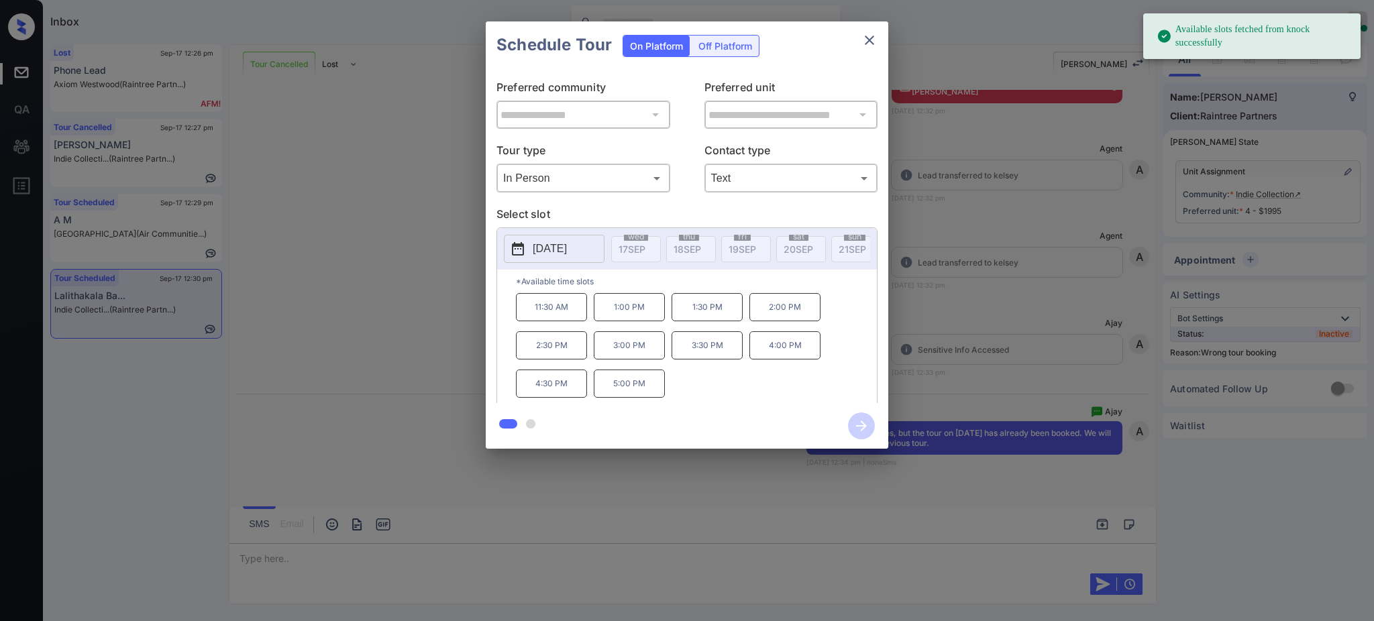
click at [567, 246] on p "2025-09-24" at bounding box center [550, 249] width 34 height 16
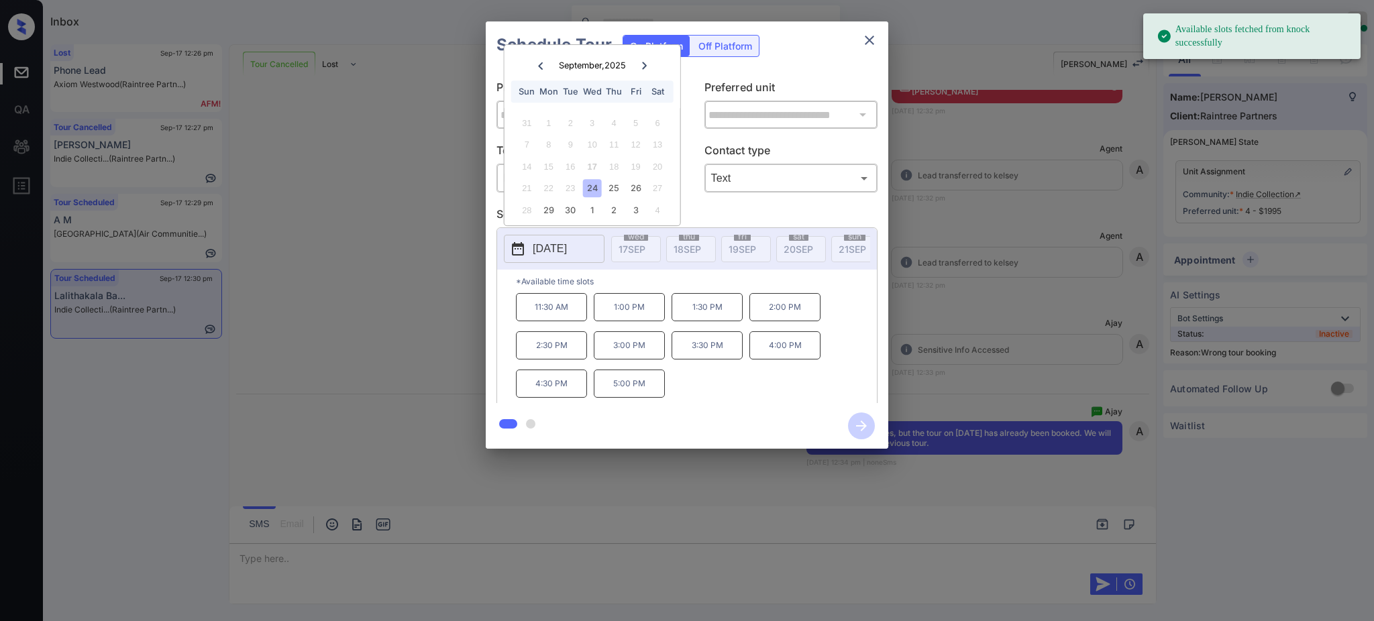
click at [594, 187] on div "24" at bounding box center [592, 188] width 18 height 18
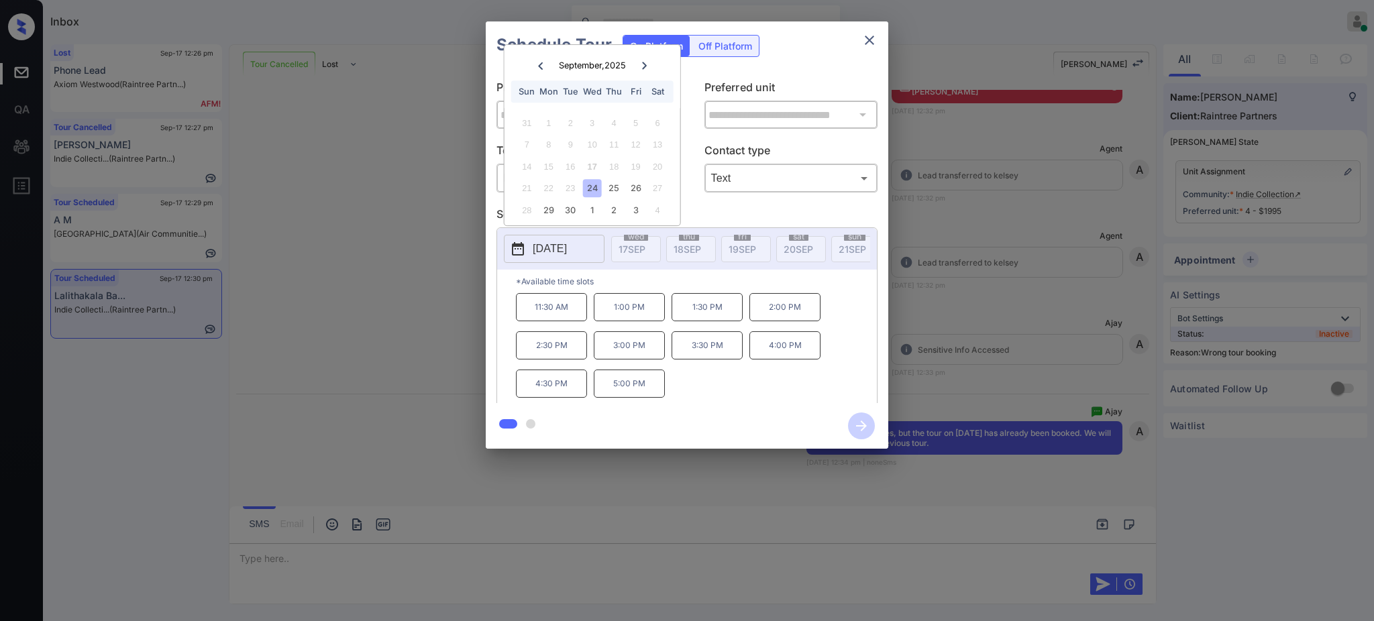
click at [594, 187] on div "24" at bounding box center [592, 188] width 18 height 18
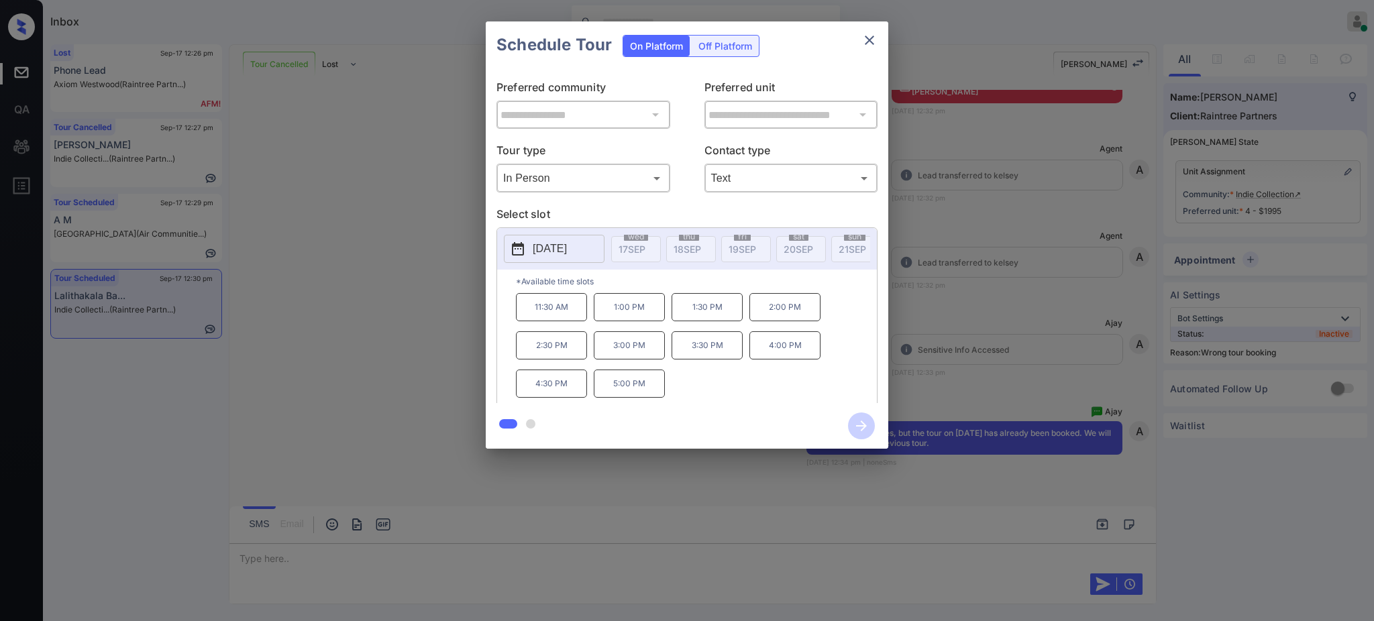
click at [617, 396] on p "5:00 PM" at bounding box center [629, 384] width 71 height 28
drag, startPoint x: 854, startPoint y: 423, endPoint x: 958, endPoint y: 346, distance: 129.5
click at [854, 423] on icon "button" at bounding box center [861, 426] width 27 height 27
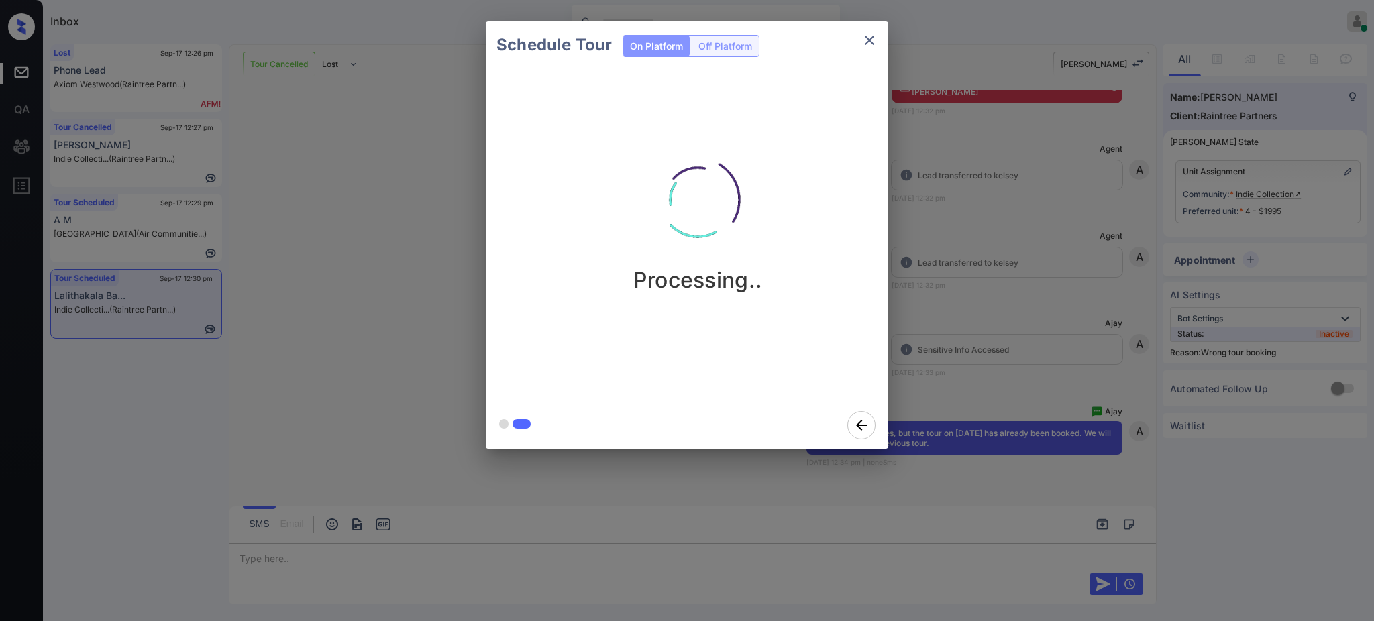
click at [962, 328] on div "Schedule Tour On Platform Off Platform Processing.." at bounding box center [687, 235] width 1374 height 470
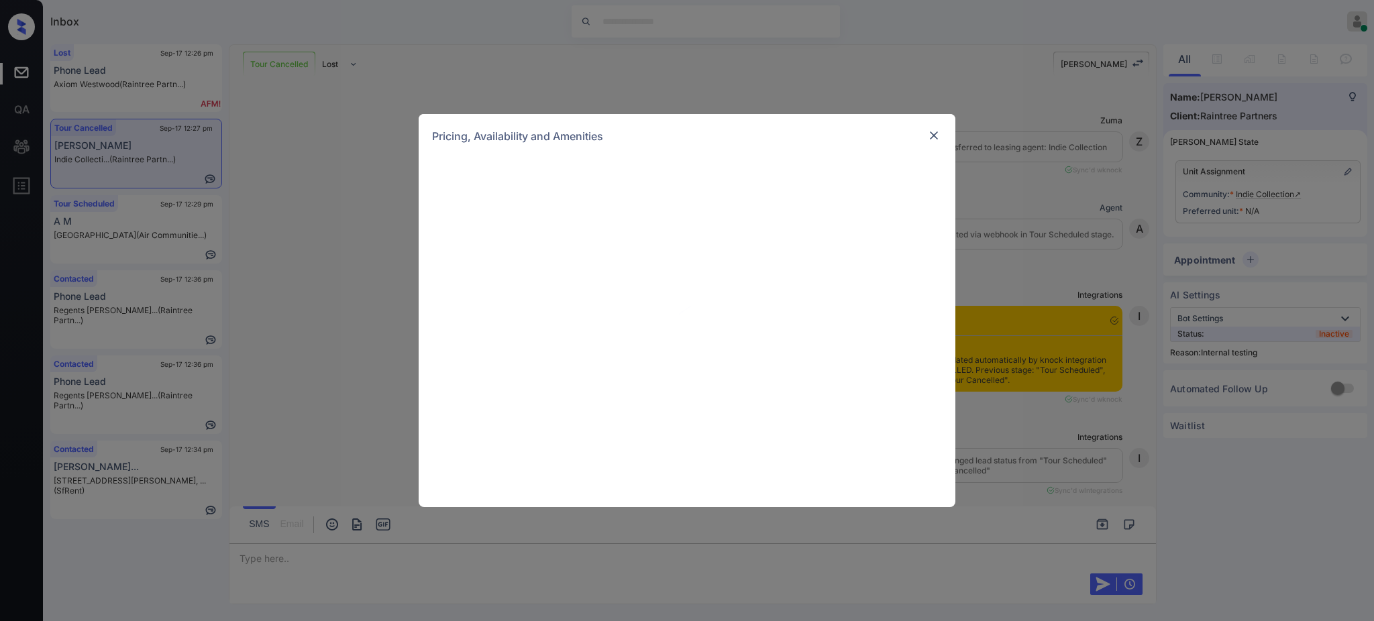
scroll to position [2548, 0]
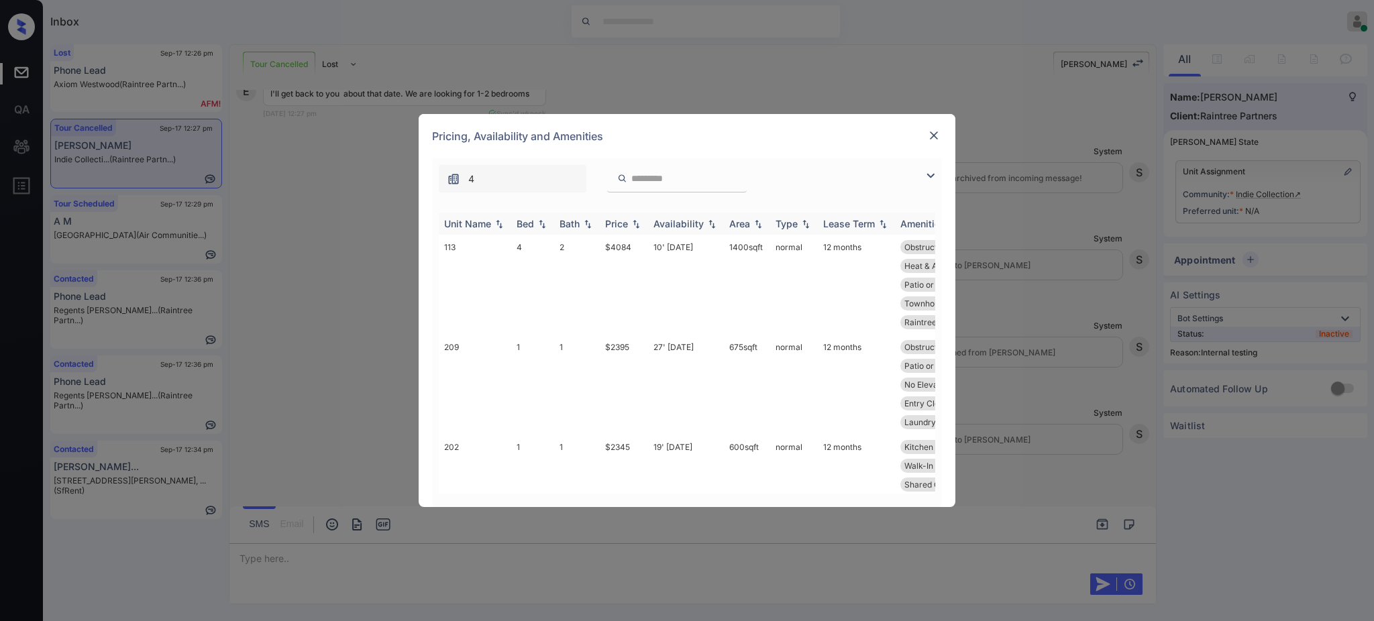
click at [541, 221] on img at bounding box center [541, 223] width 13 height 9
click at [539, 223] on img at bounding box center [541, 224] width 13 height 10
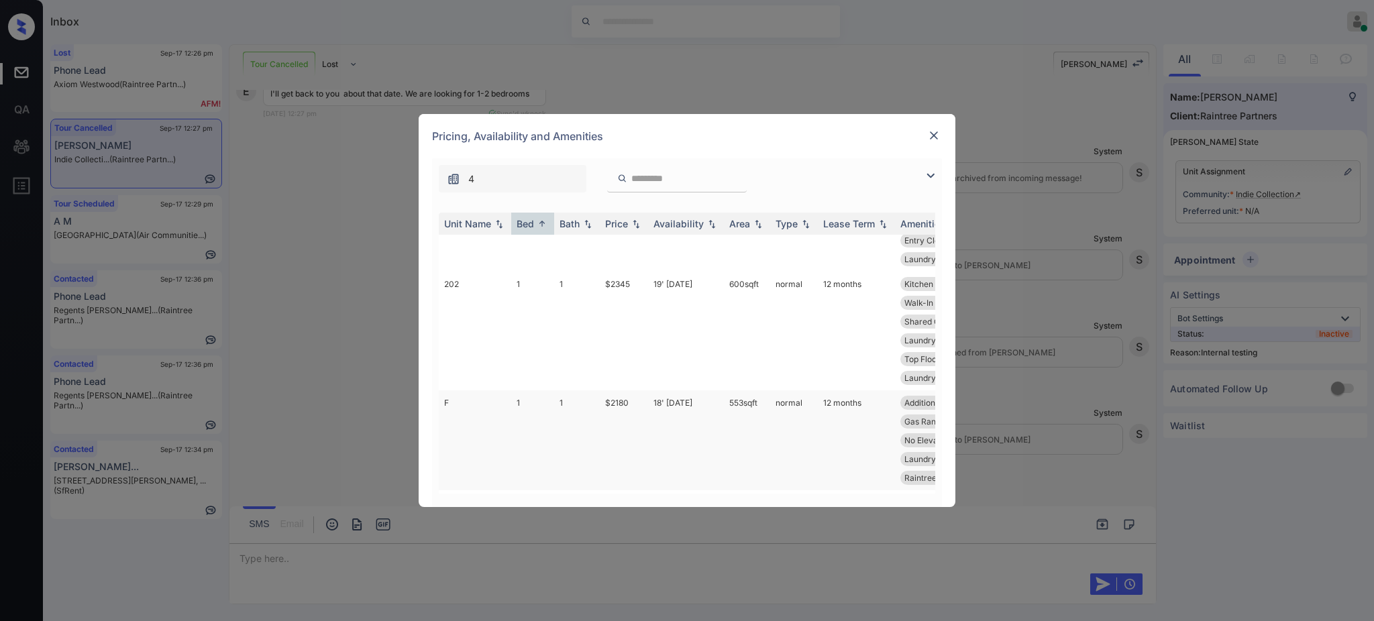
scroll to position [89, 0]
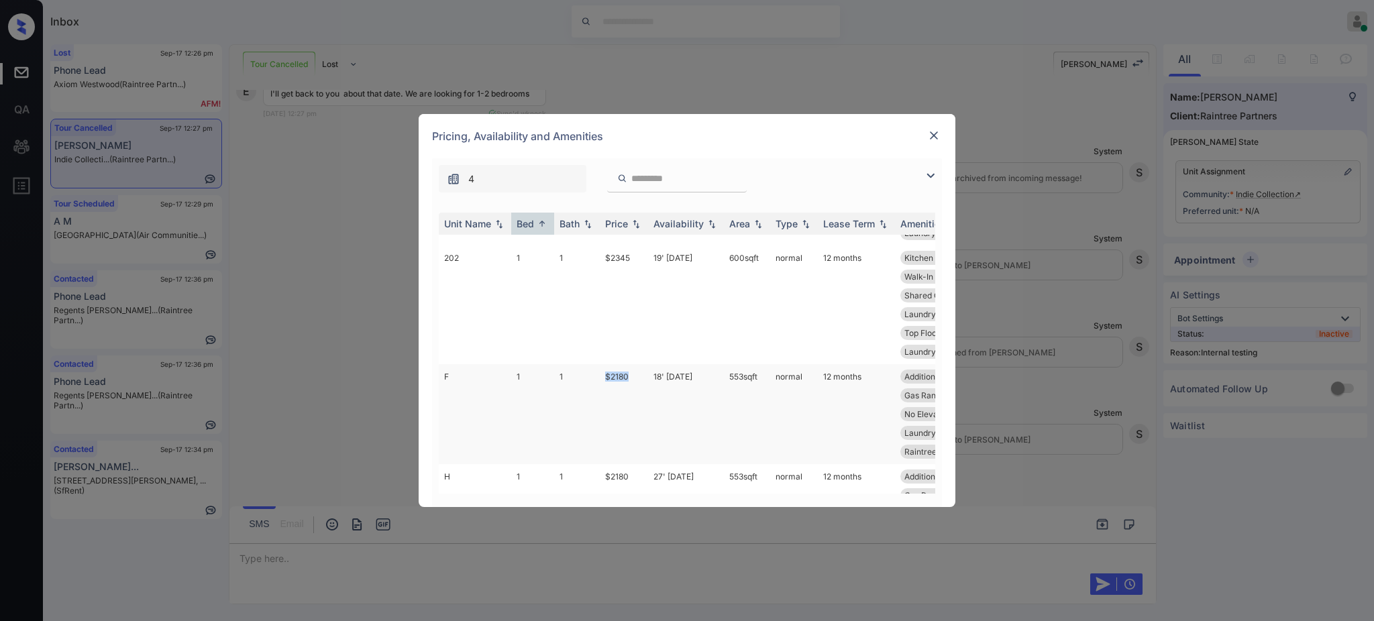
drag, startPoint x: 601, startPoint y: 354, endPoint x: 661, endPoint y: 364, distance: 61.2
click at [634, 364] on td "$2180" at bounding box center [624, 414] width 48 height 100
copy td "$2180"
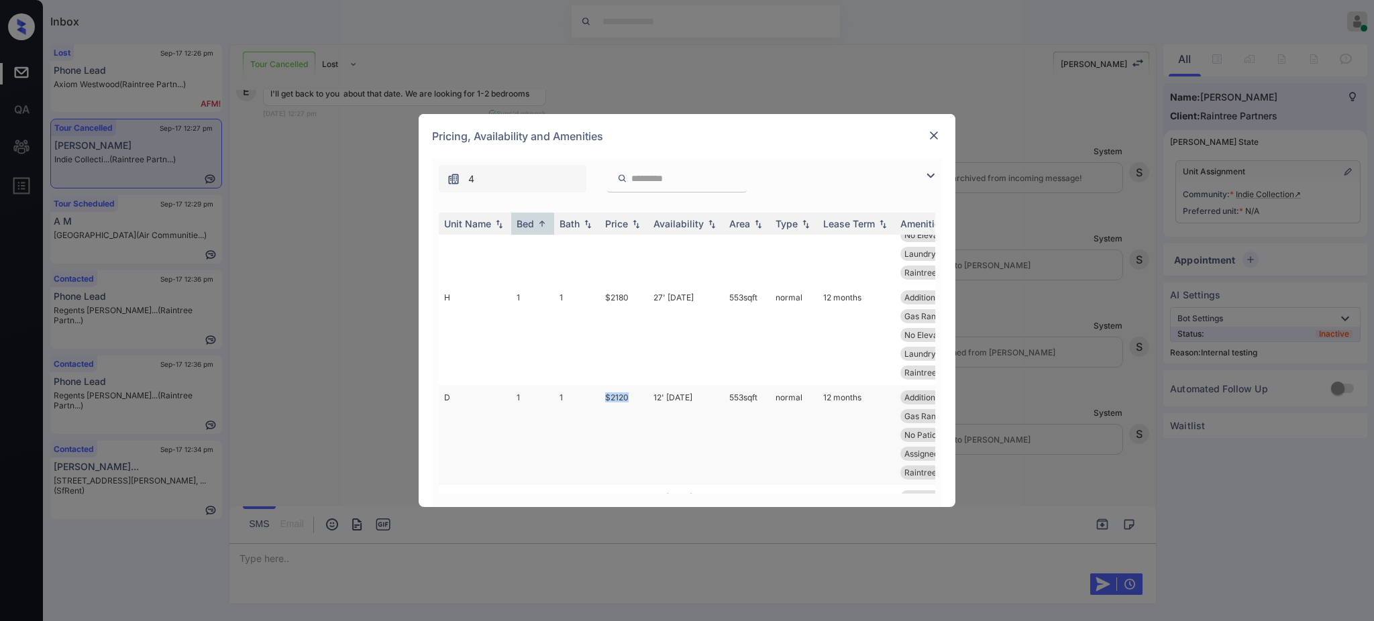
drag, startPoint x: 594, startPoint y: 377, endPoint x: 672, endPoint y: 380, distance: 77.2
click at [644, 385] on tr "D 1 1 $2120 12' Sep 25 553 sqft normal 12 months Additional Stor... First Floor…" at bounding box center [789, 435] width 701 height 100
copy tr "$2120"
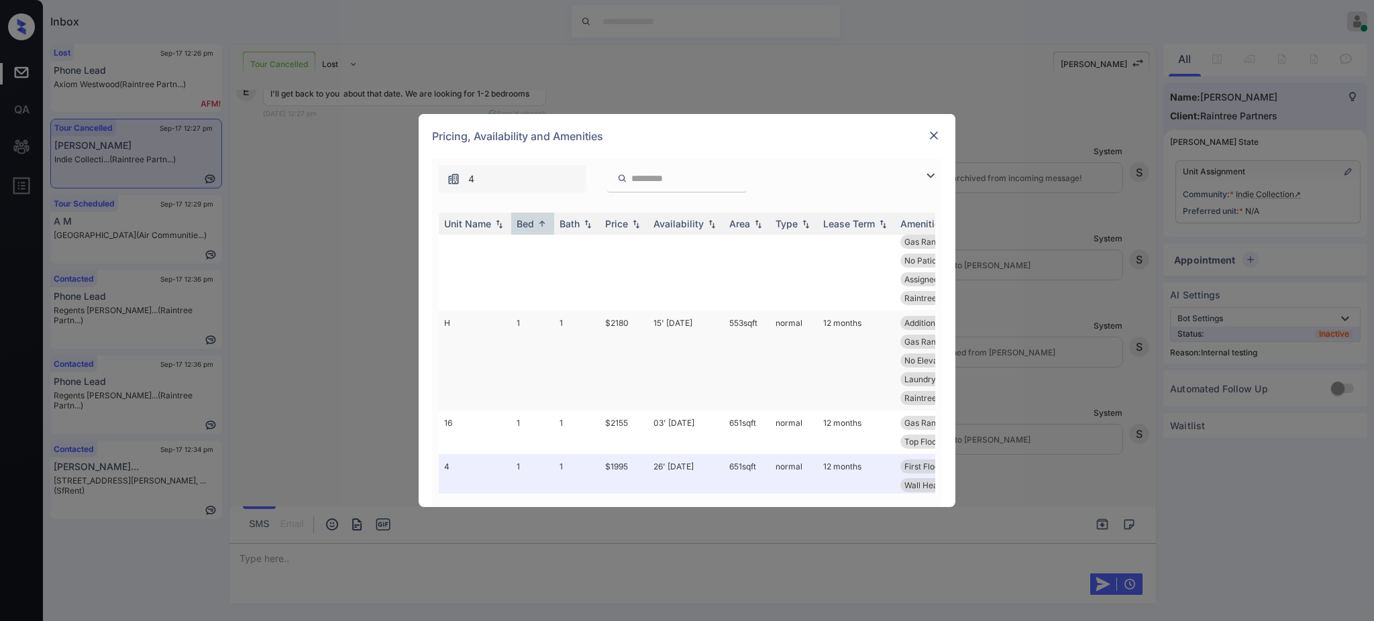
scroll to position [447, 0]
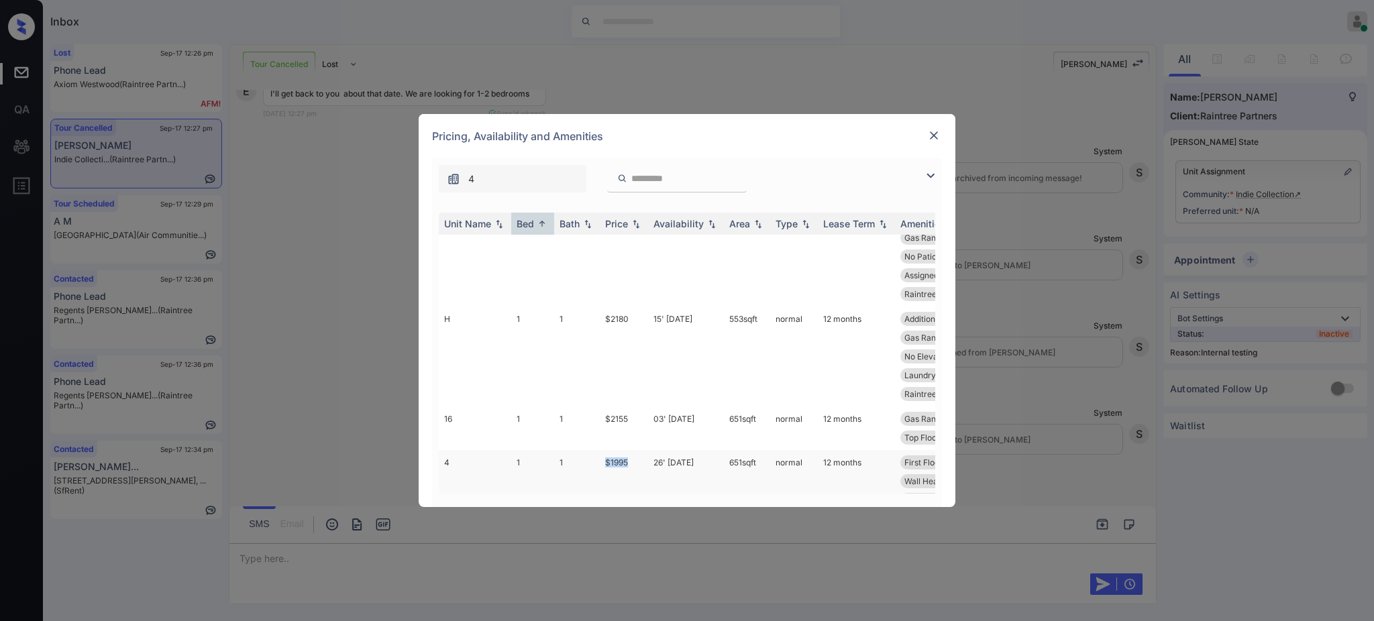
drag, startPoint x: 596, startPoint y: 424, endPoint x: 676, endPoint y: 428, distance: 80.6
click at [642, 450] on tr "4 1 1 $1995 26' Jun 25 651 sqft normal 12 months First Floor Gas Range Air Cond…" at bounding box center [789, 481] width 701 height 62
copy tr "$1995"
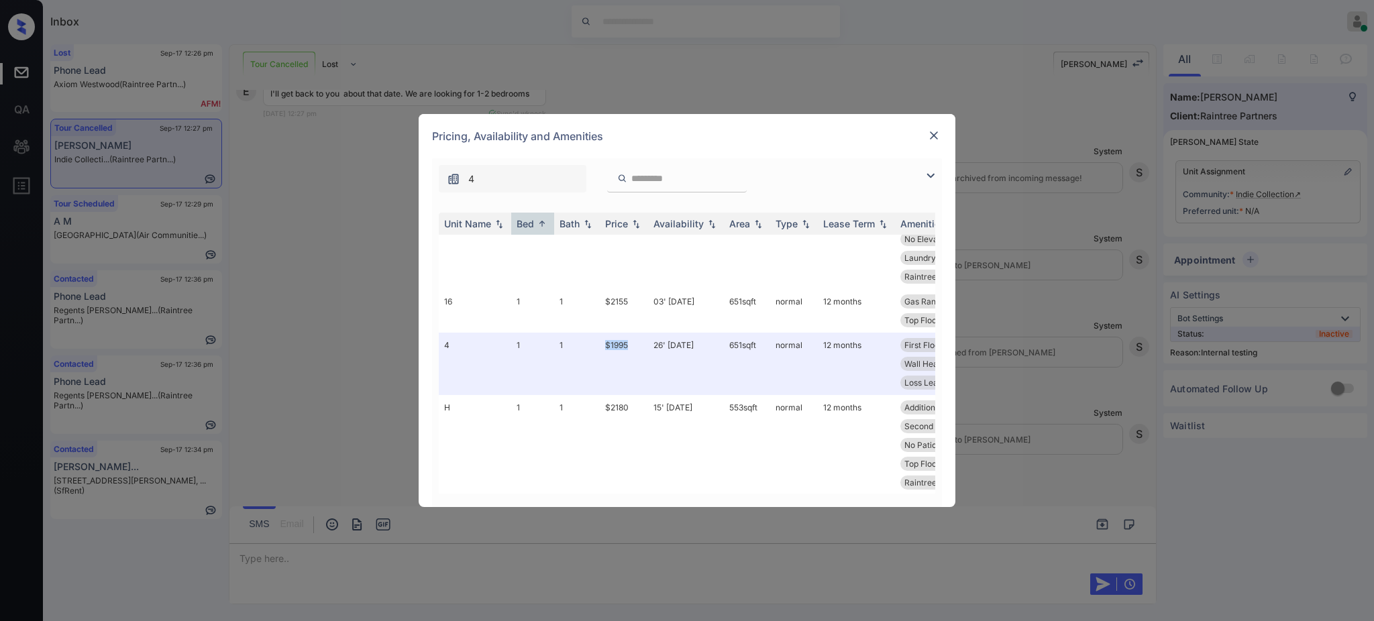
scroll to position [537, 0]
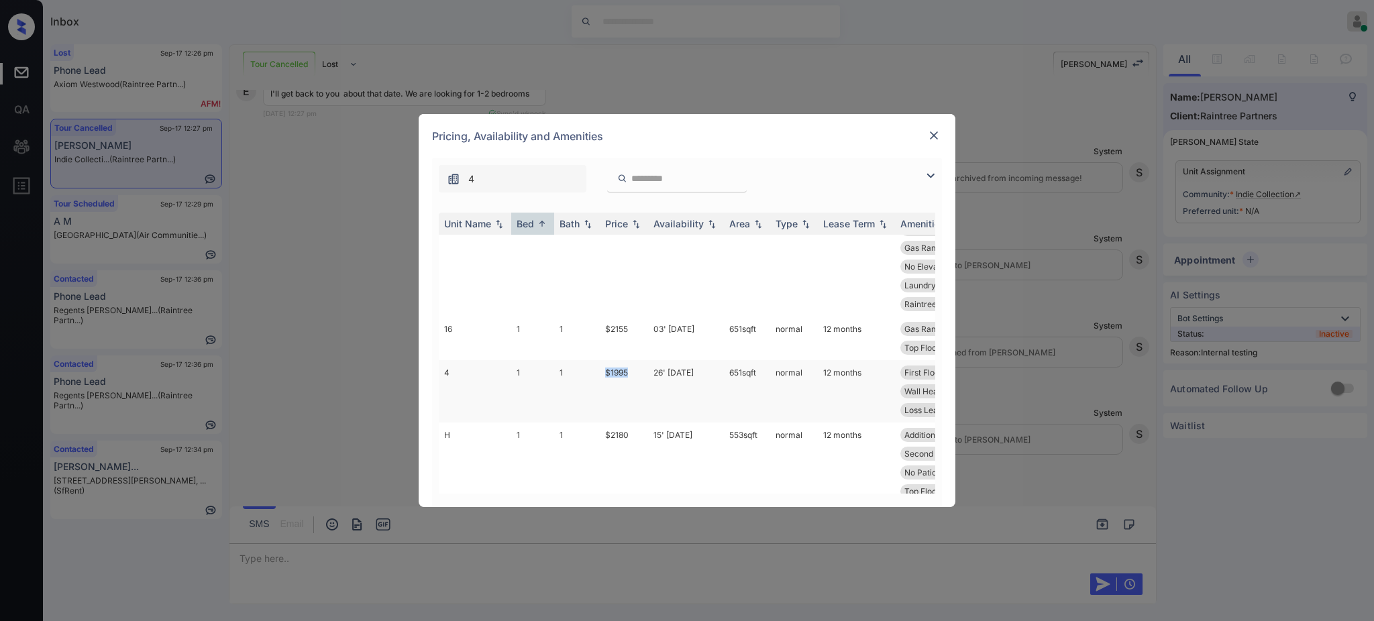
copy tr "$1995"
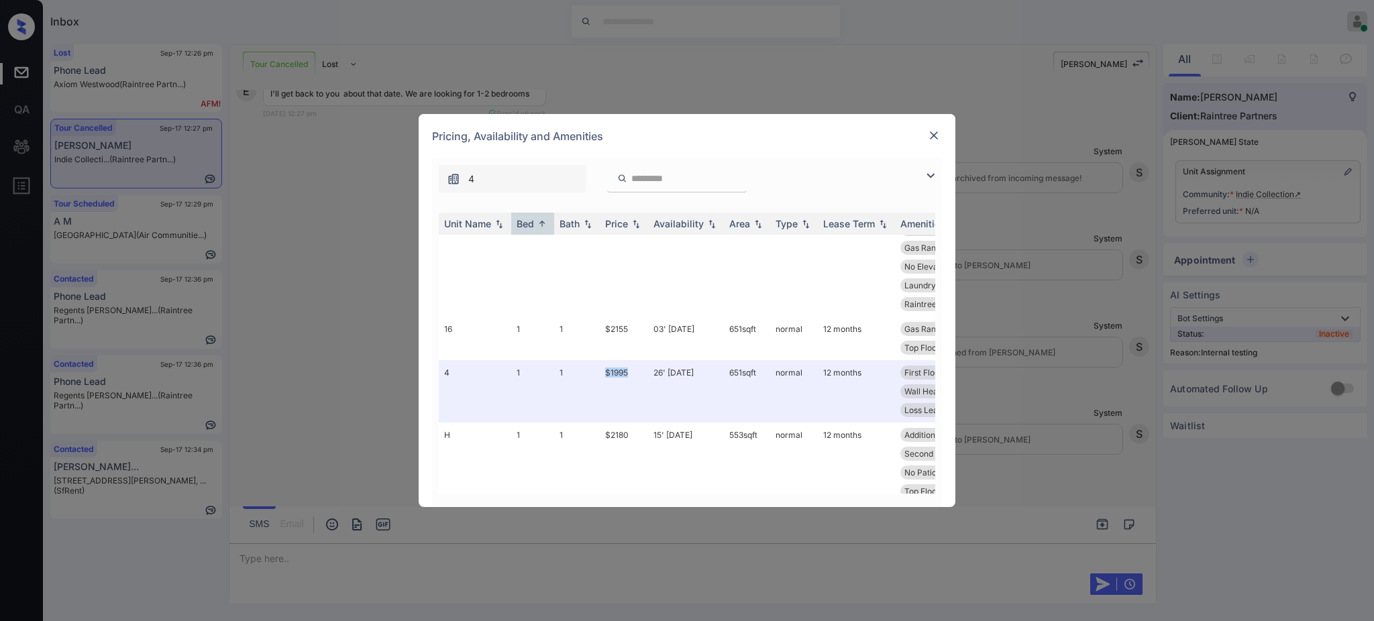
click at [934, 129] on img at bounding box center [933, 135] width 13 height 13
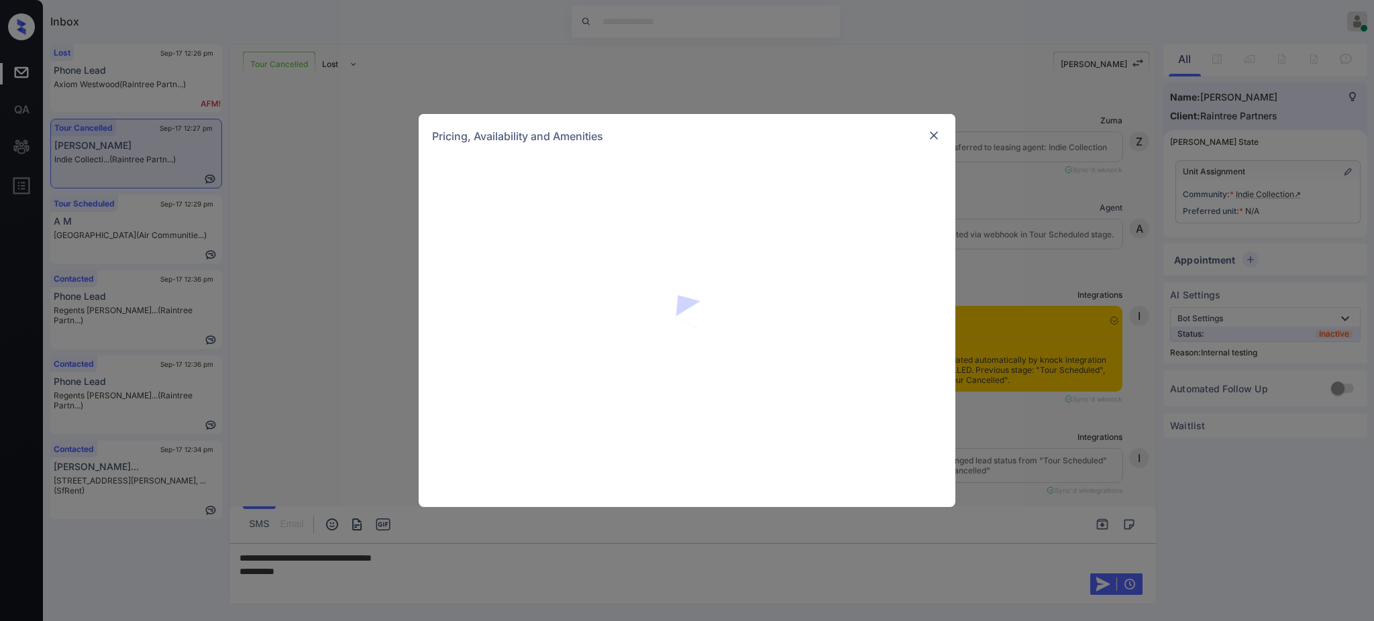
scroll to position [2369, 0]
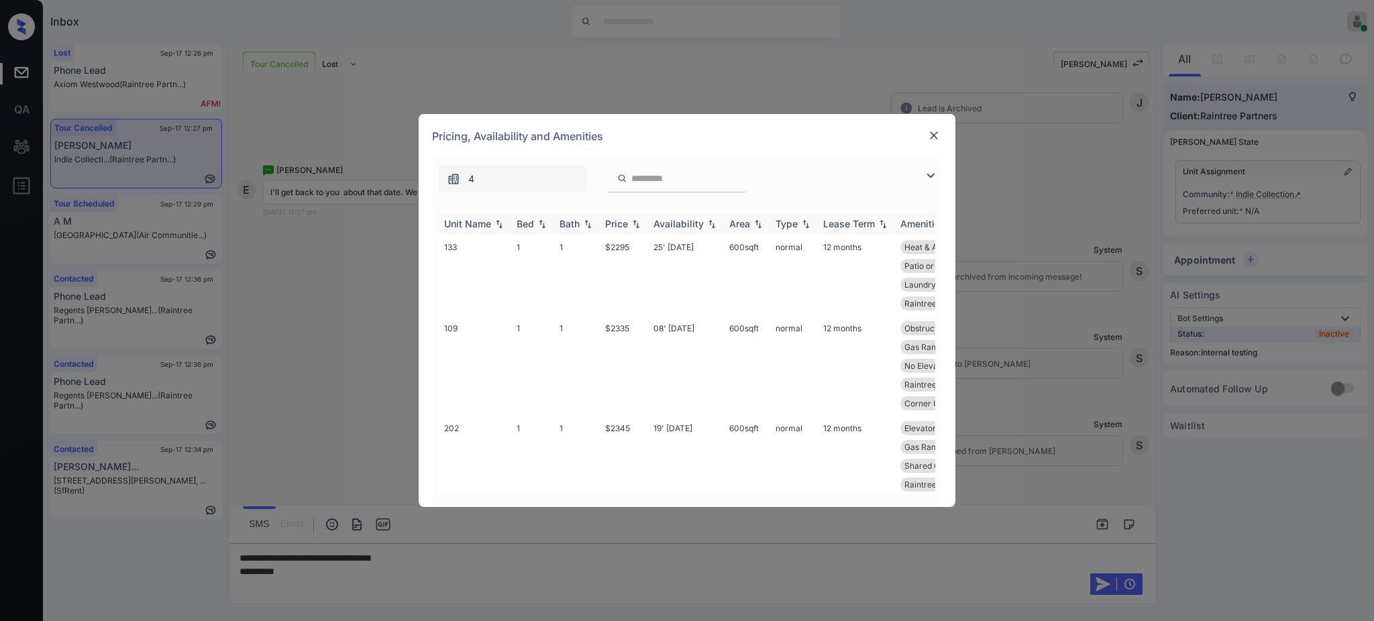
click at [533, 229] on div "Bed" at bounding box center [525, 223] width 17 height 11
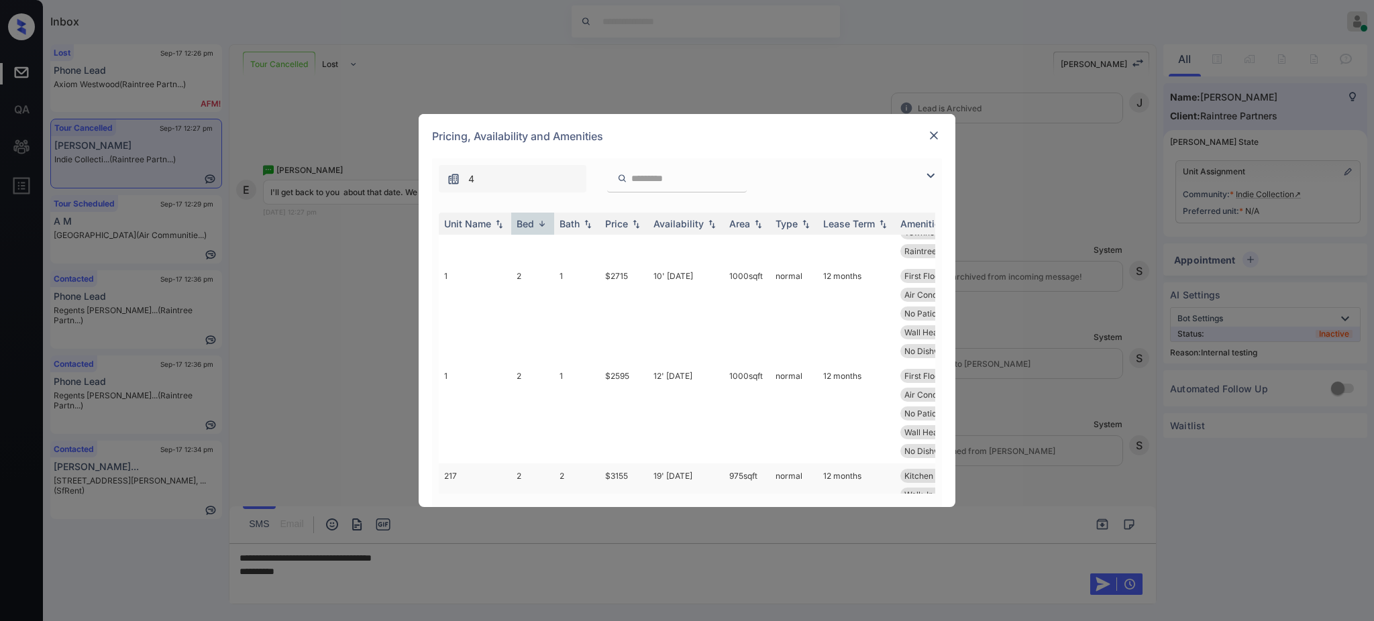
scroll to position [1163, 0]
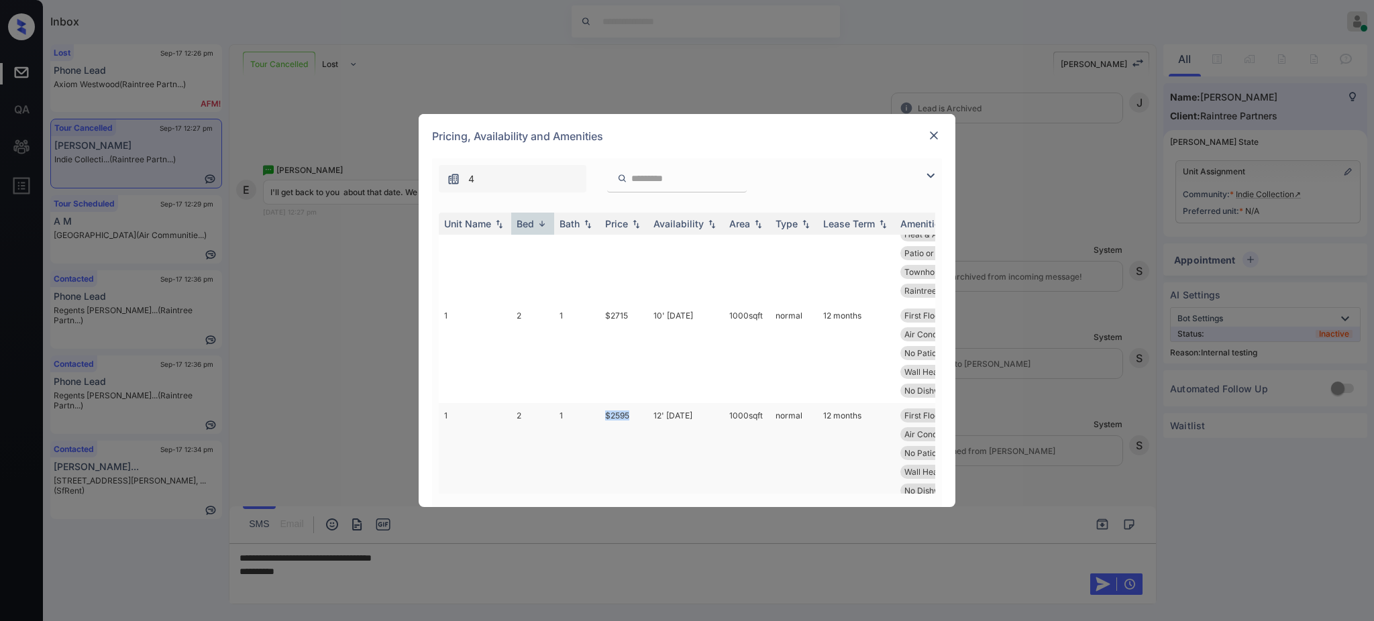
drag, startPoint x: 603, startPoint y: 304, endPoint x: 648, endPoint y: 311, distance: 45.5
click at [635, 403] on td "$2595" at bounding box center [624, 453] width 48 height 100
copy td "$2595"
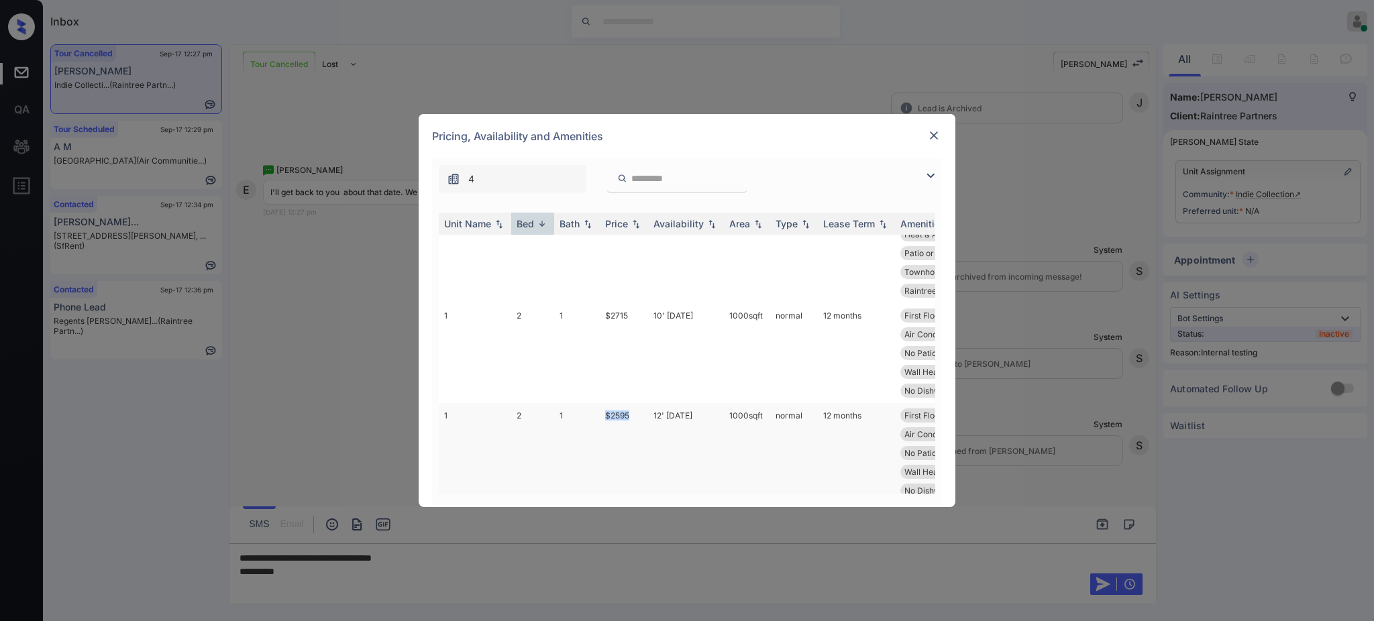
copy td "$2595"
click at [934, 133] on img at bounding box center [933, 135] width 13 height 13
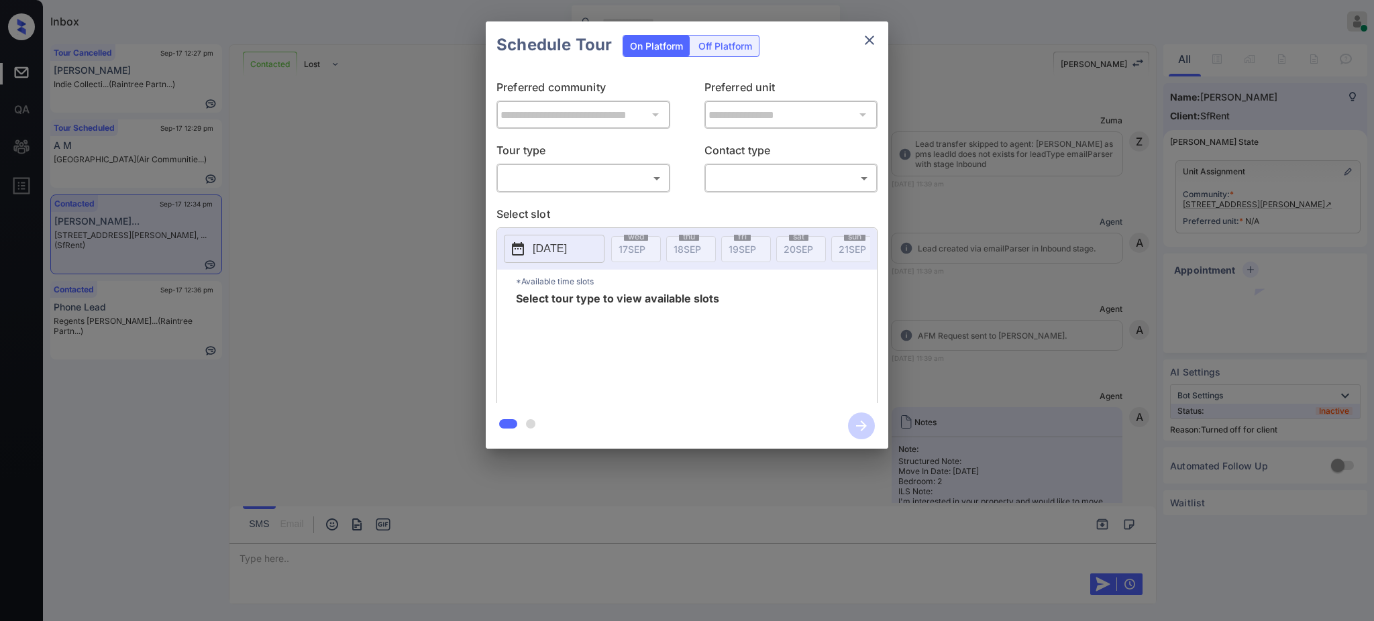
scroll to position [2572, 0]
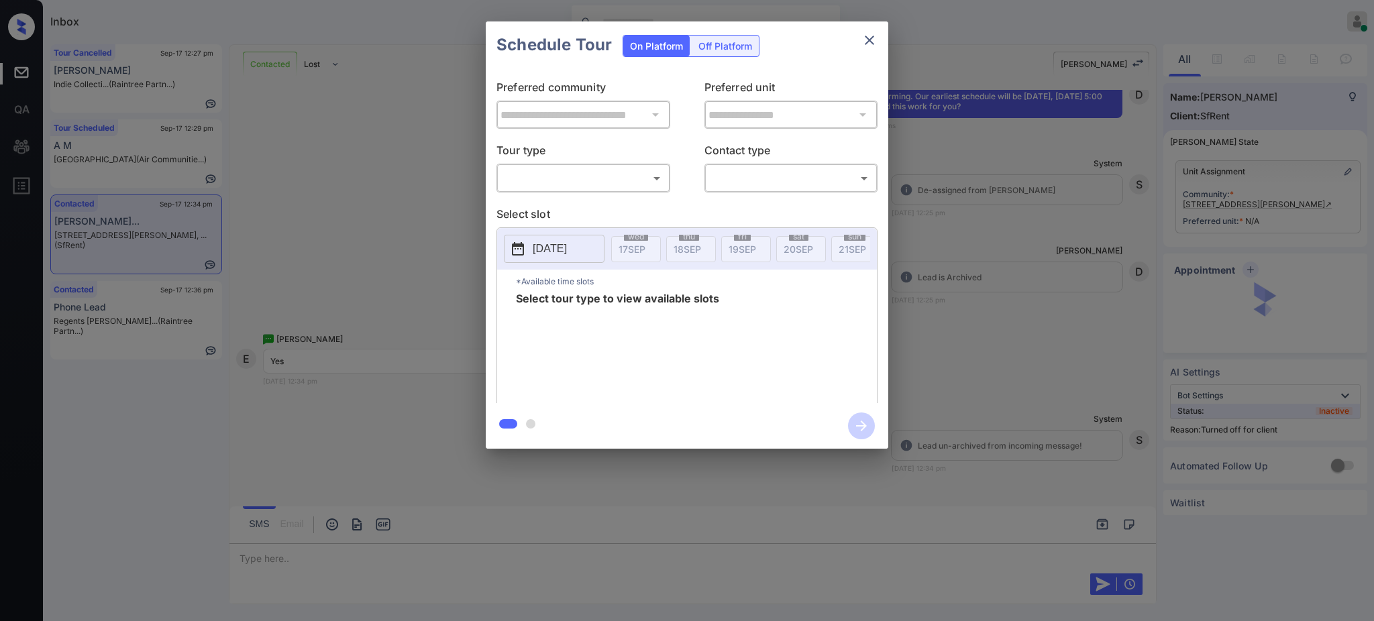
click at [722, 50] on div "Off Platform" at bounding box center [725, 46] width 67 height 21
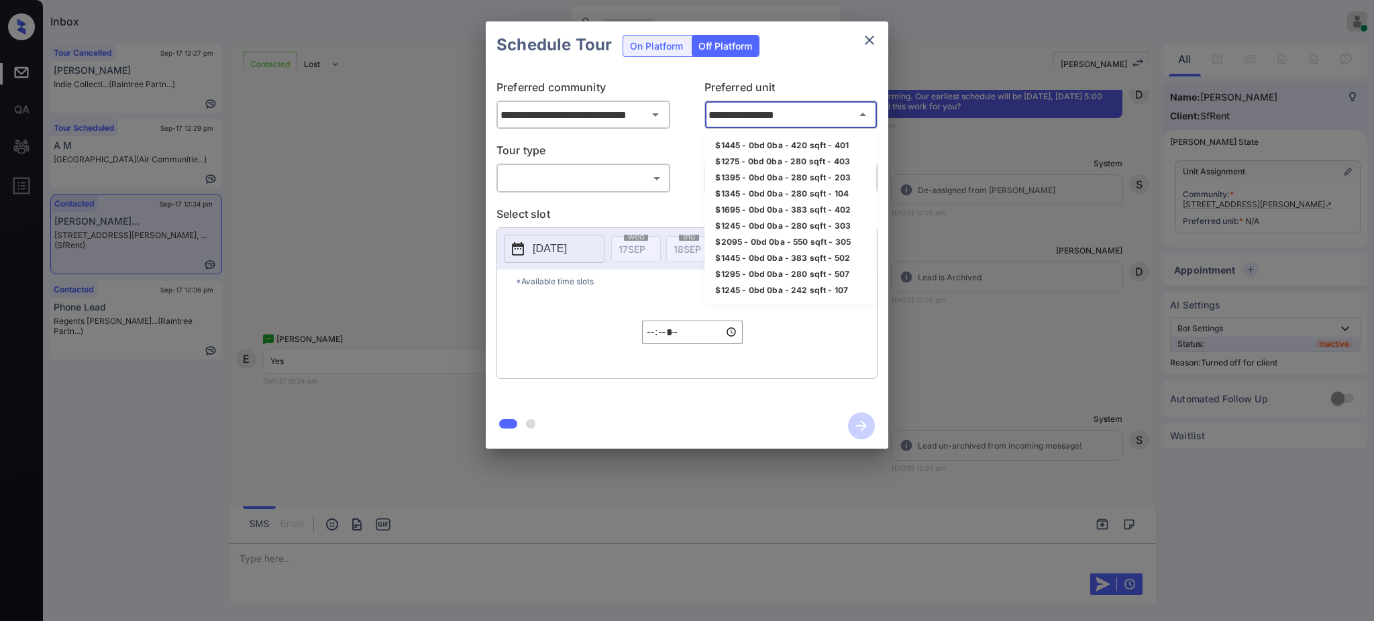
click at [731, 112] on input "**********" at bounding box center [791, 114] width 172 height 27
click at [1056, 297] on div "**********" at bounding box center [687, 235] width 1374 height 470
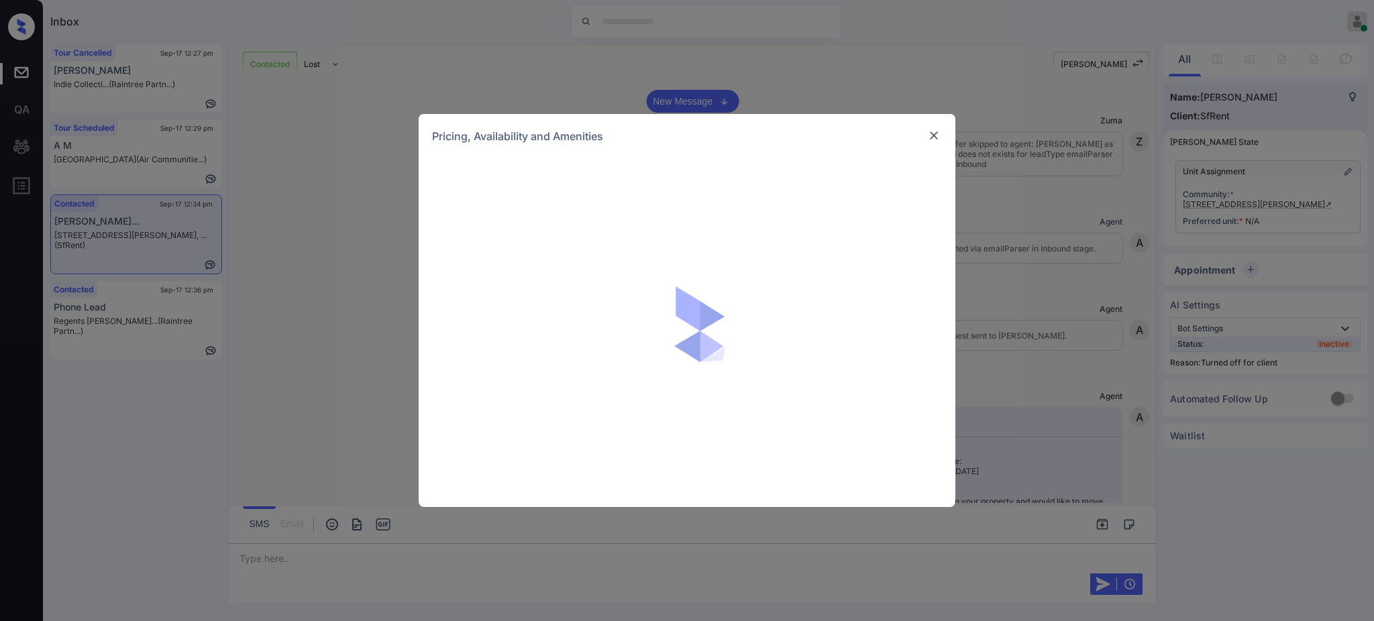
scroll to position [2572, 0]
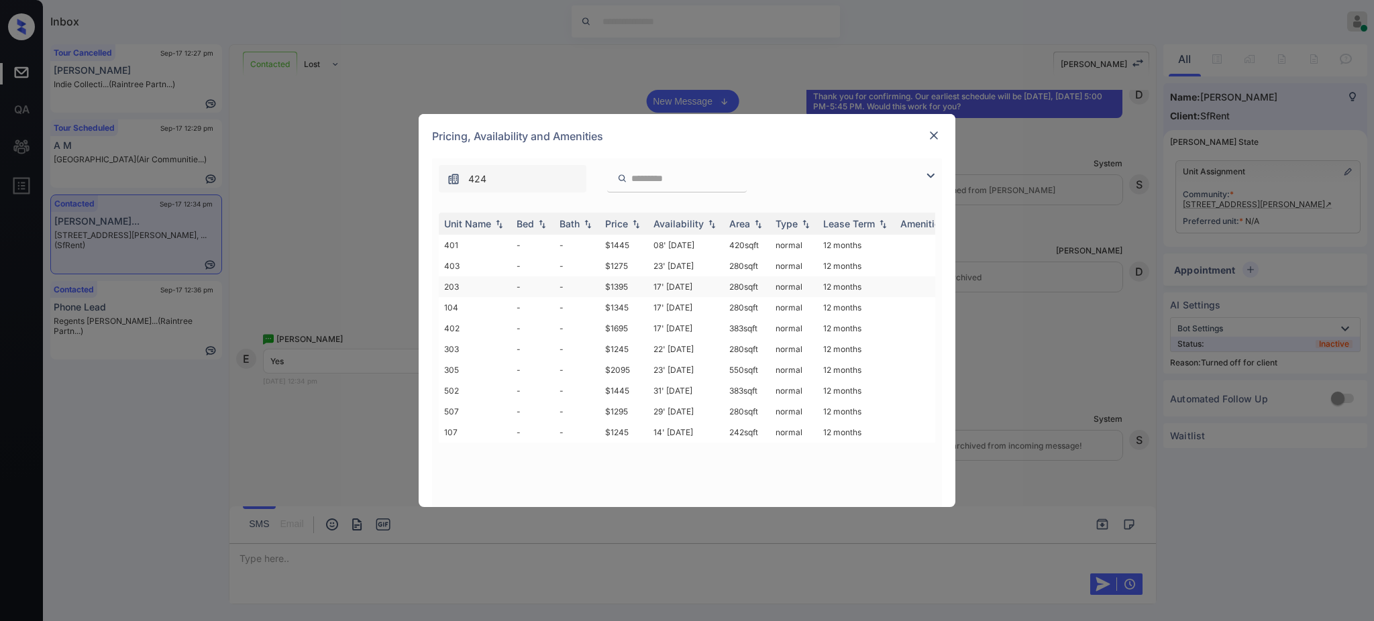
click at [665, 291] on td "17' [DATE]" at bounding box center [686, 286] width 76 height 21
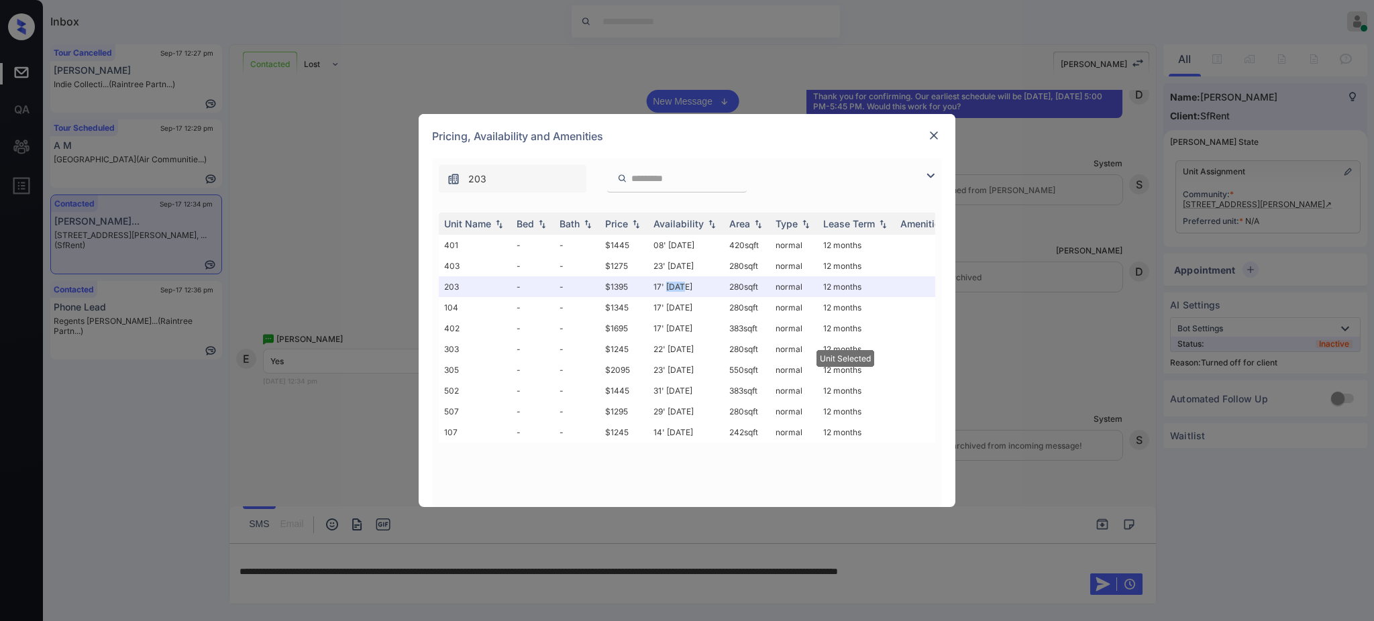
click at [930, 132] on img at bounding box center [933, 135] width 13 height 13
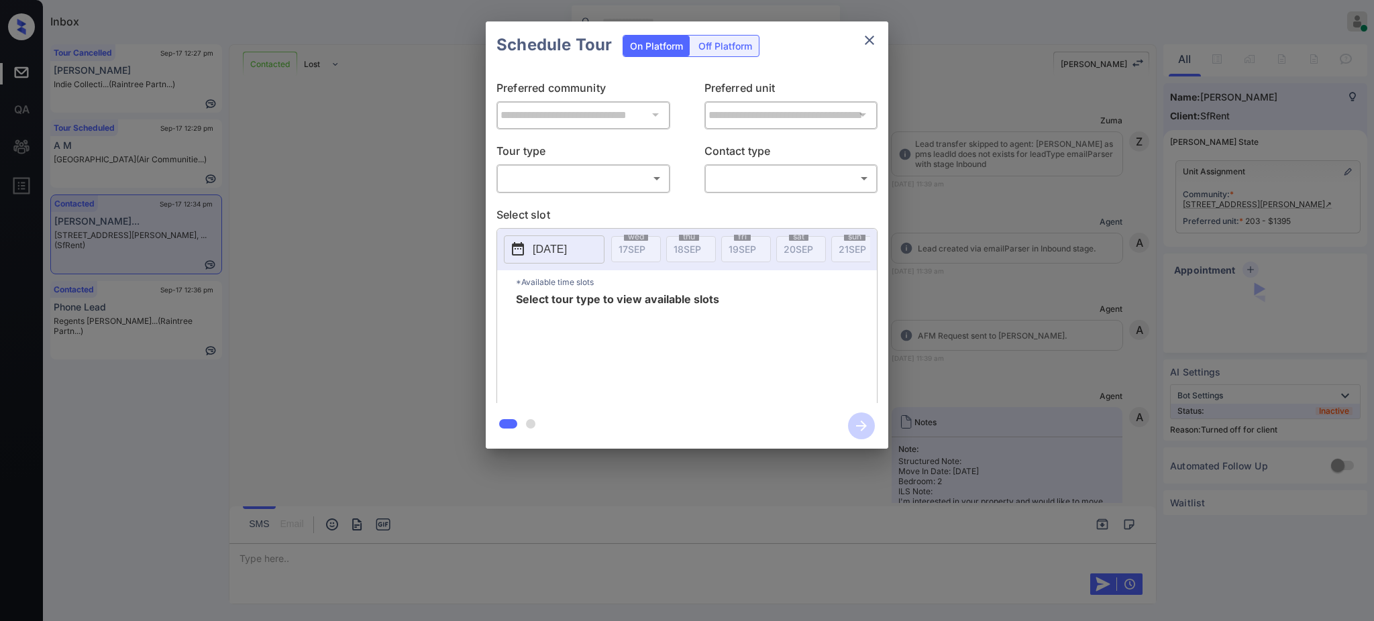
scroll to position [2572, 0]
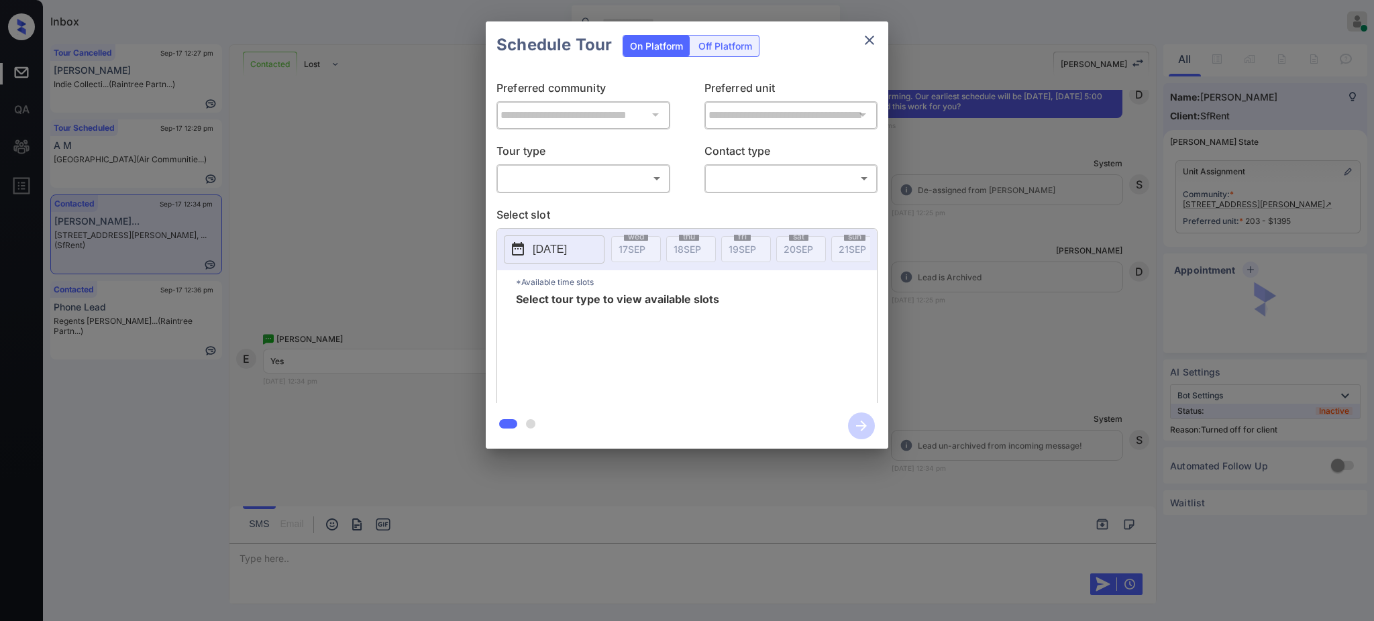
click at [737, 50] on div "Off Platform" at bounding box center [725, 46] width 67 height 21
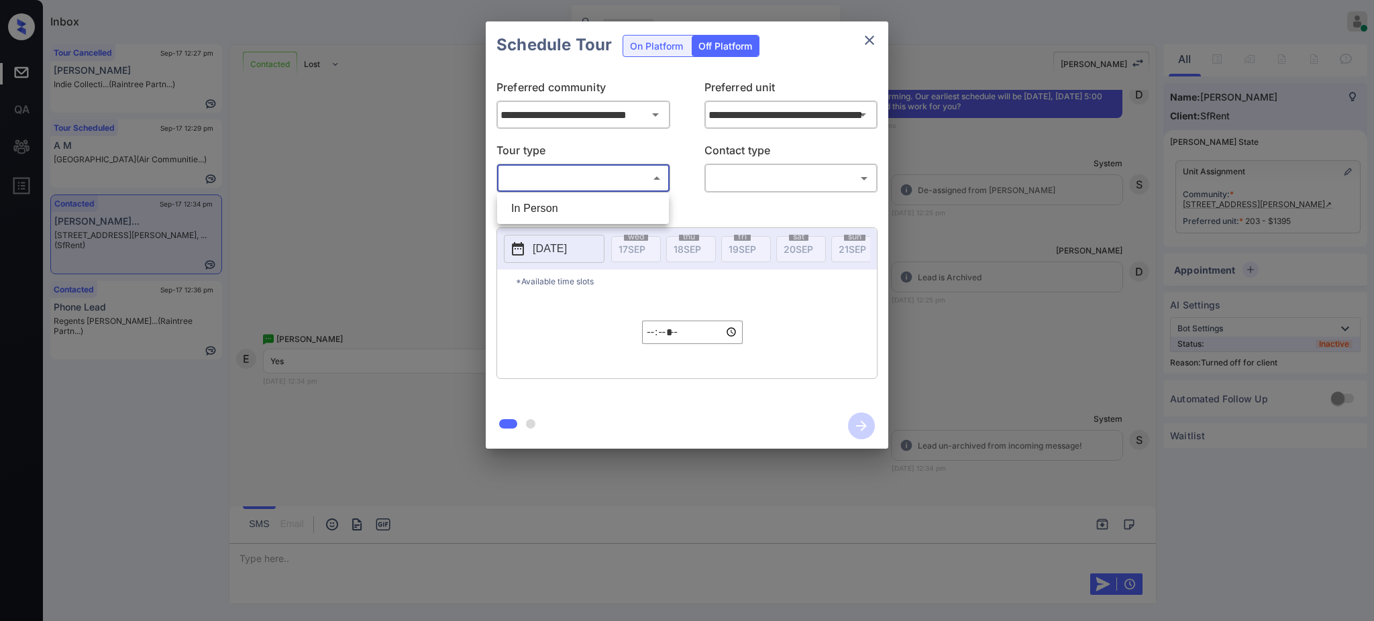
click at [596, 175] on body "Inbox Ajay Kumar Online Set yourself offline Set yourself on break Profile Swit…" at bounding box center [687, 310] width 1374 height 621
click at [576, 207] on li "In Person" at bounding box center [582, 209] width 165 height 24
type input "********"
click at [737, 177] on body "Inbox Ajay Kumar Online Set yourself offline Set yourself on break Profile Swit…" at bounding box center [687, 310] width 1374 height 621
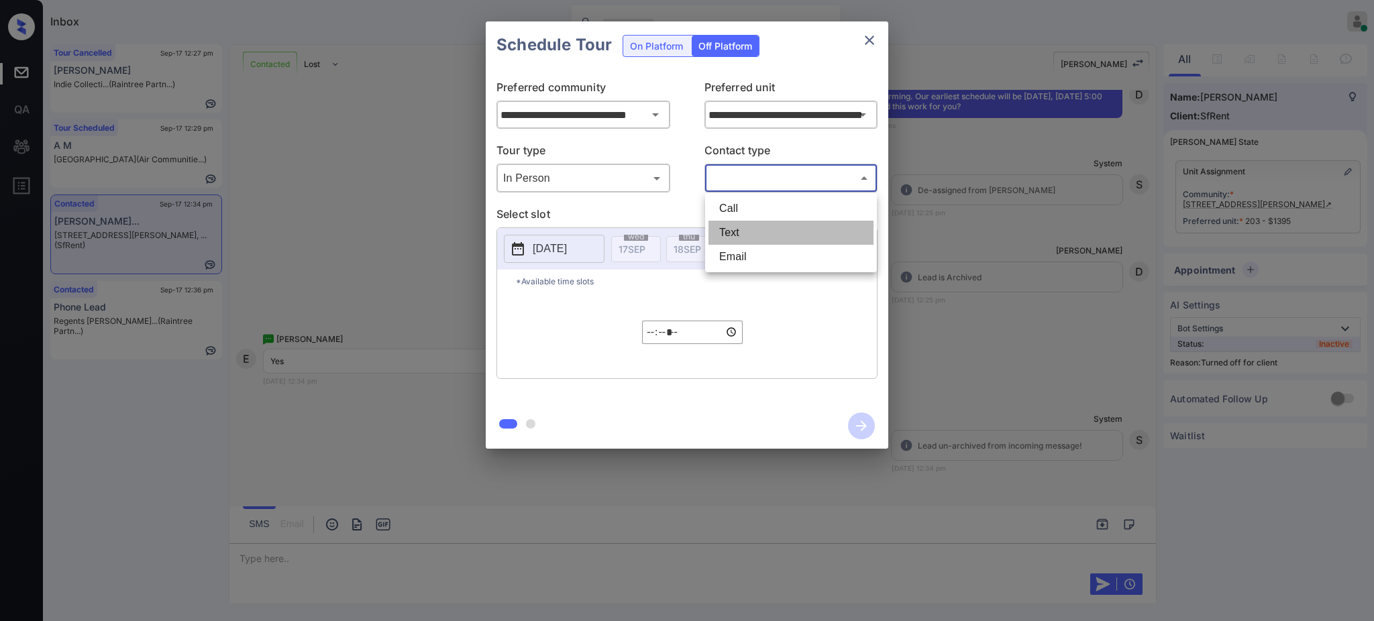
click at [731, 234] on li "Text" at bounding box center [790, 233] width 165 height 24
type input "****"
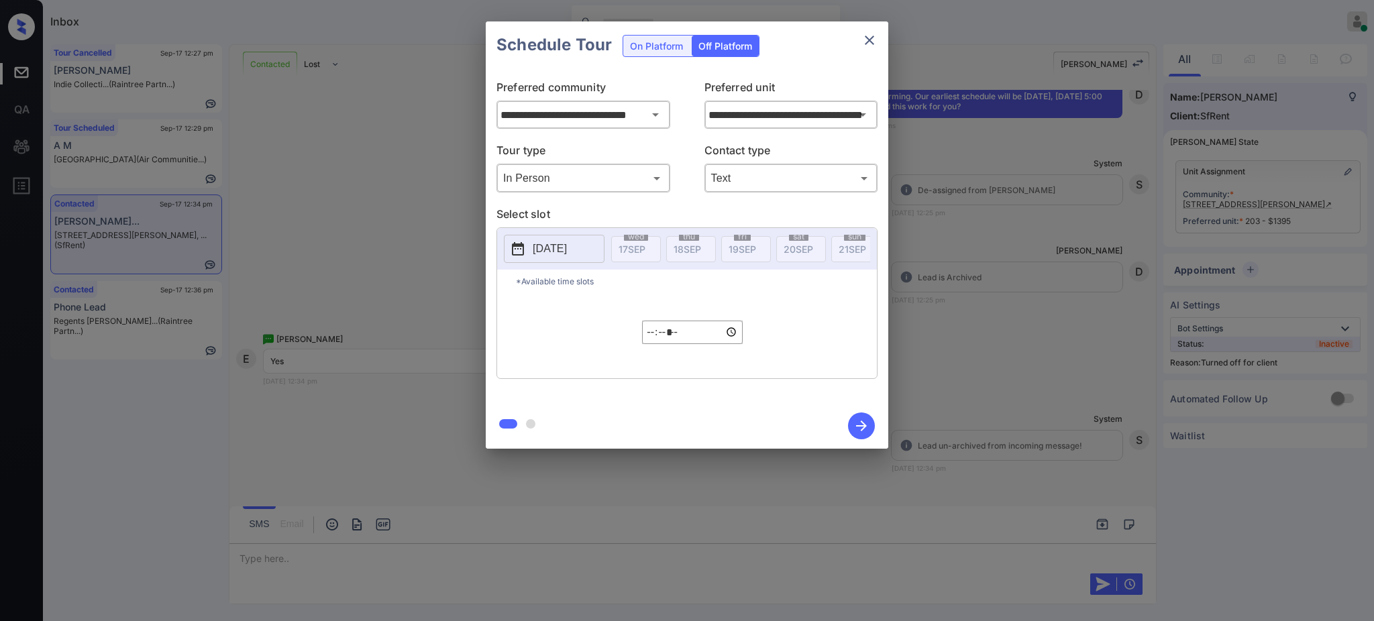
click at [567, 244] on p "2025-09-23" at bounding box center [550, 249] width 34 height 16
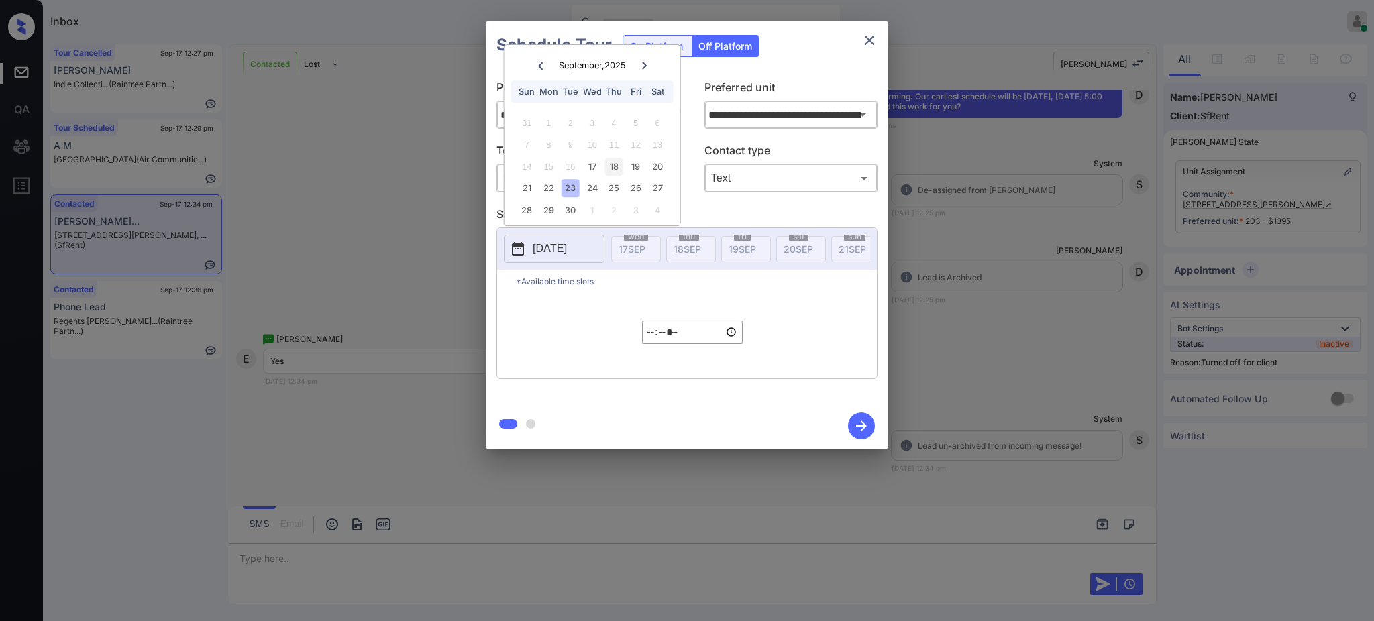
click at [614, 165] on div "18" at bounding box center [614, 167] width 18 height 18
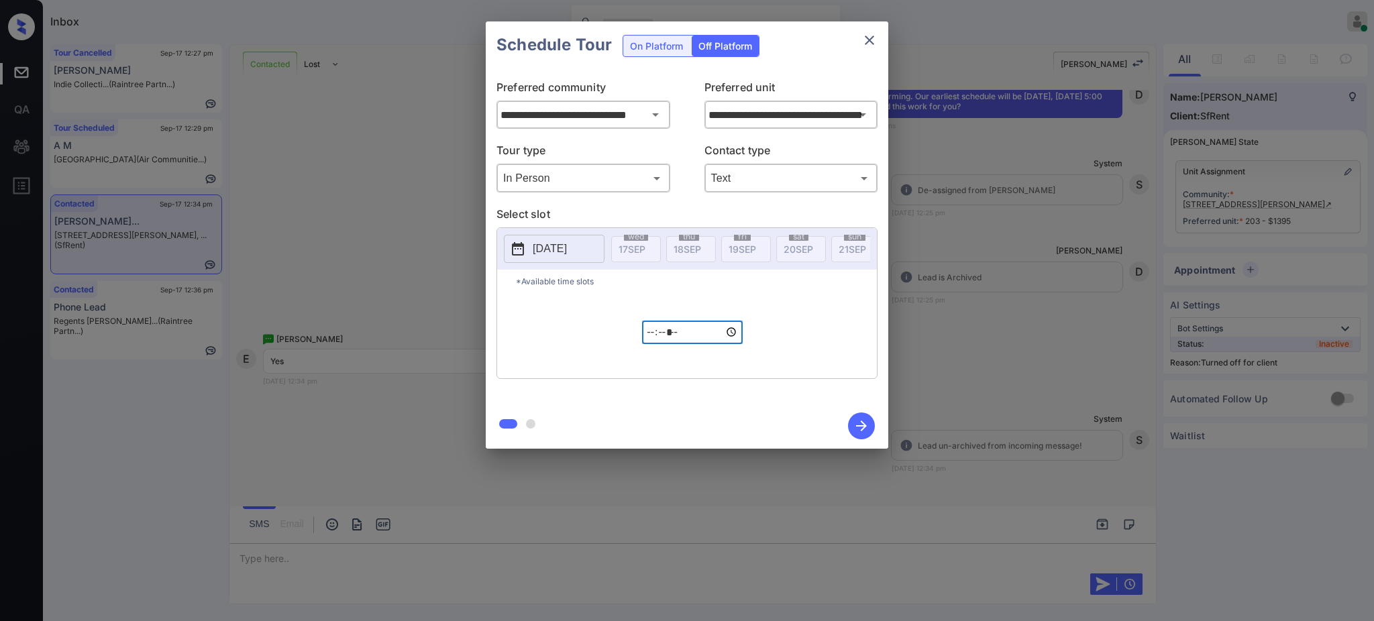
click at [655, 341] on input "*****" at bounding box center [692, 332] width 101 height 23
type input "*****"
click at [862, 422] on icon "button" at bounding box center [861, 426] width 11 height 11
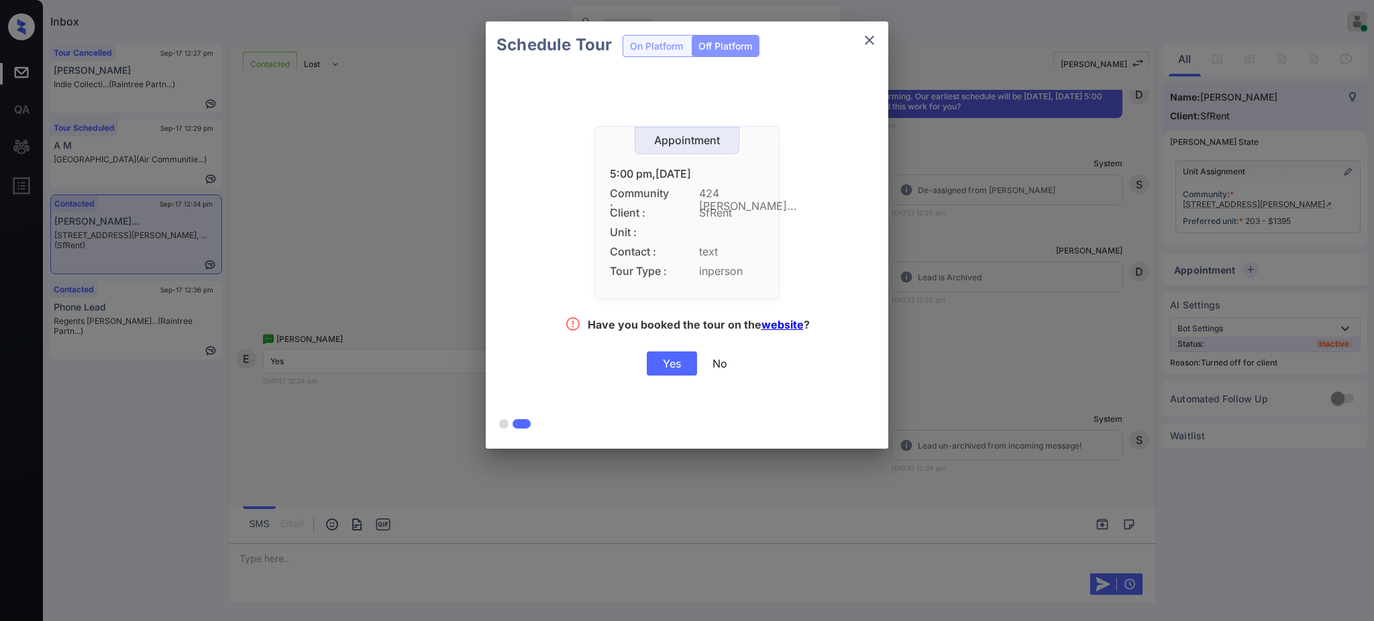
click at [679, 362] on div "Yes" at bounding box center [672, 364] width 50 height 24
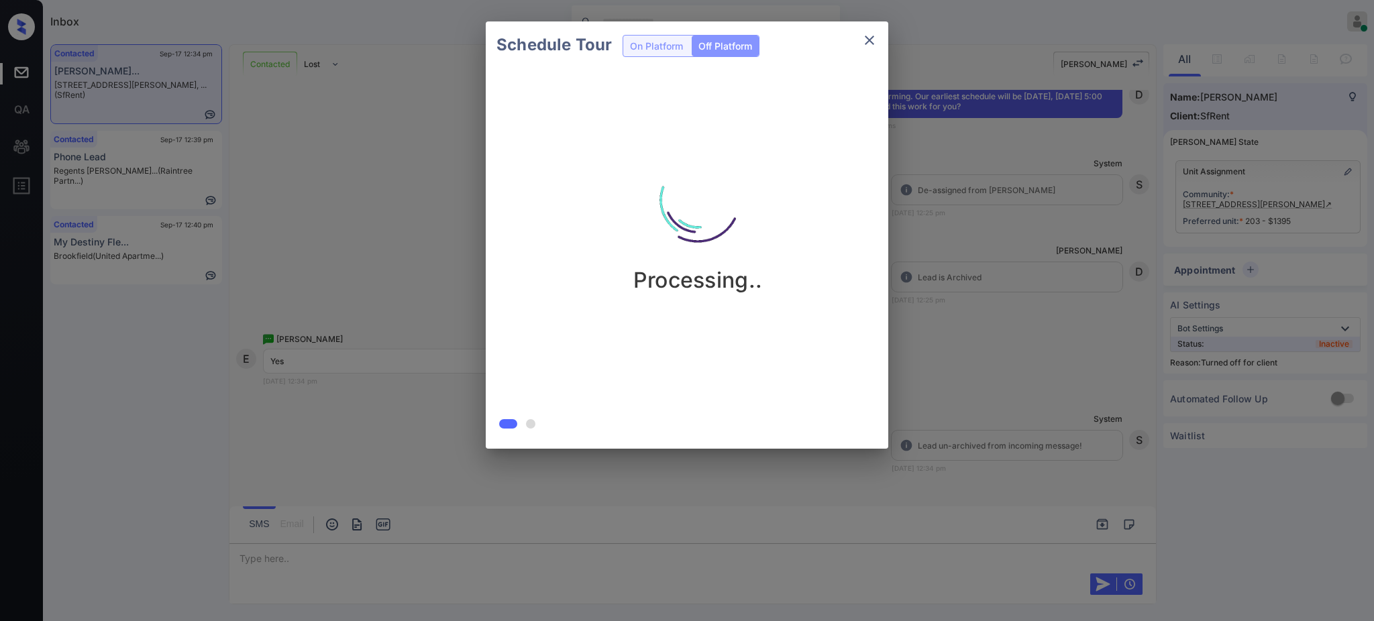
click at [966, 323] on div "Schedule Tour On Platform Off Platform Processing.." at bounding box center [687, 235] width 1374 height 470
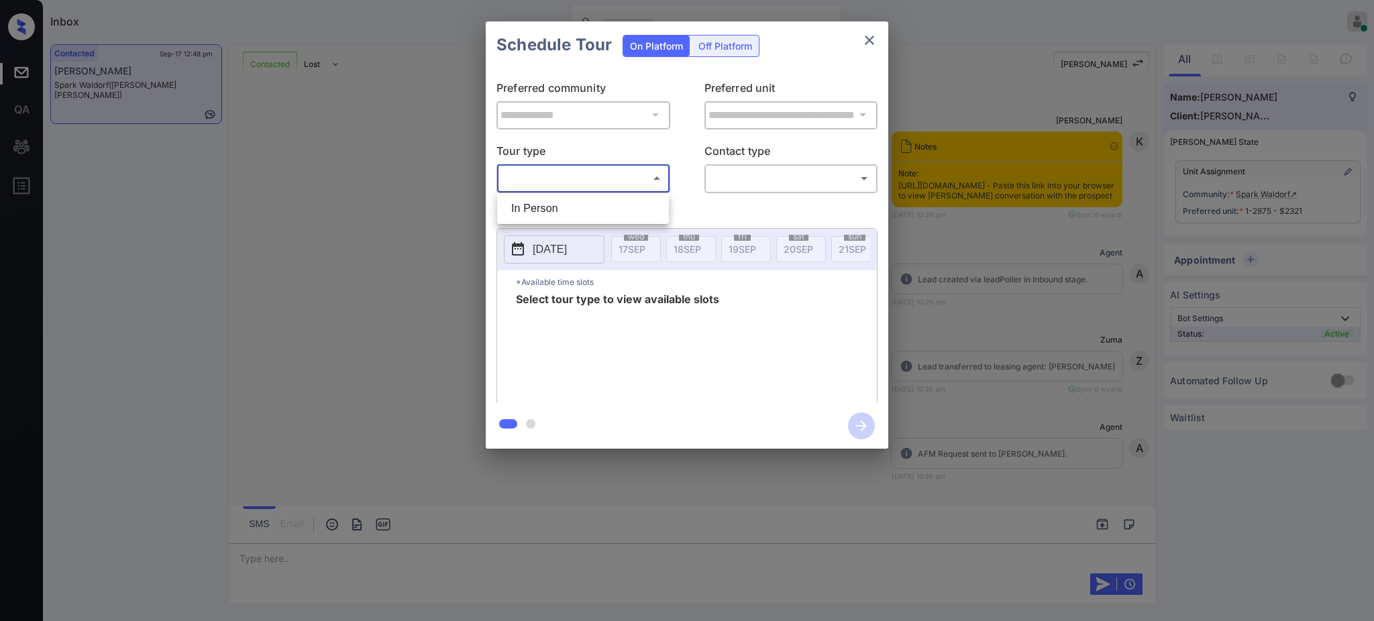
scroll to position [4815, 0]
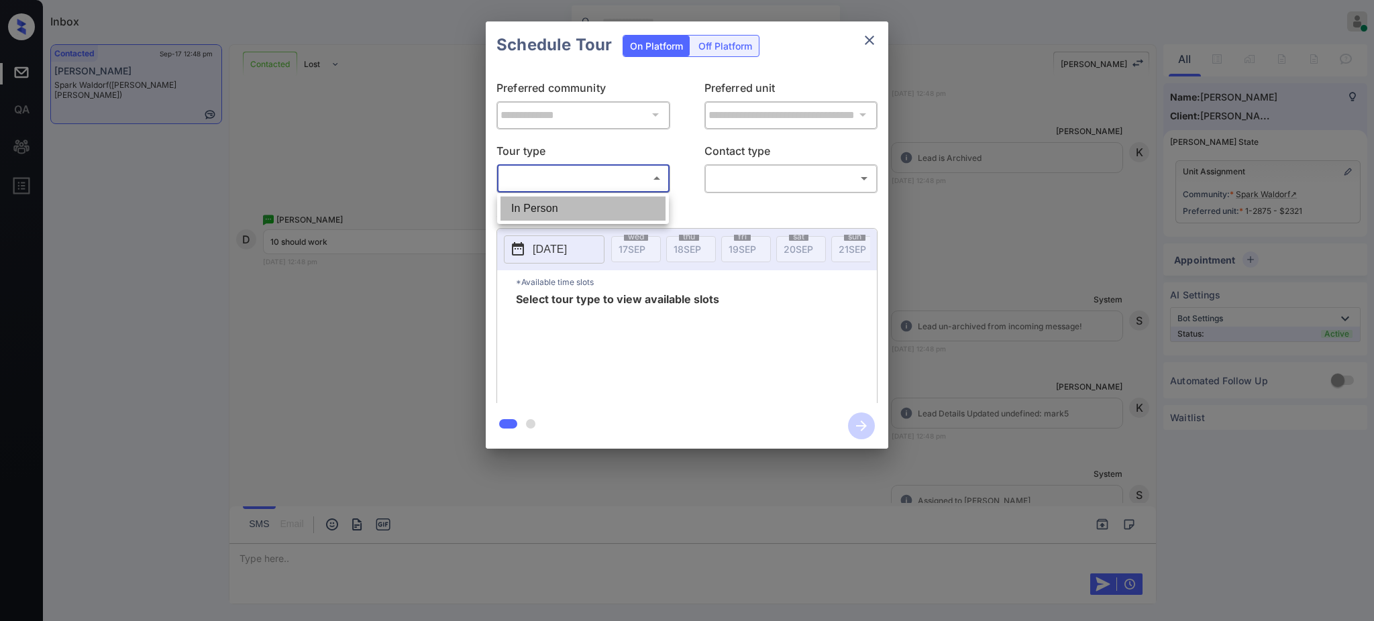
click at [559, 210] on li "In Person" at bounding box center [582, 209] width 165 height 24
type input "********"
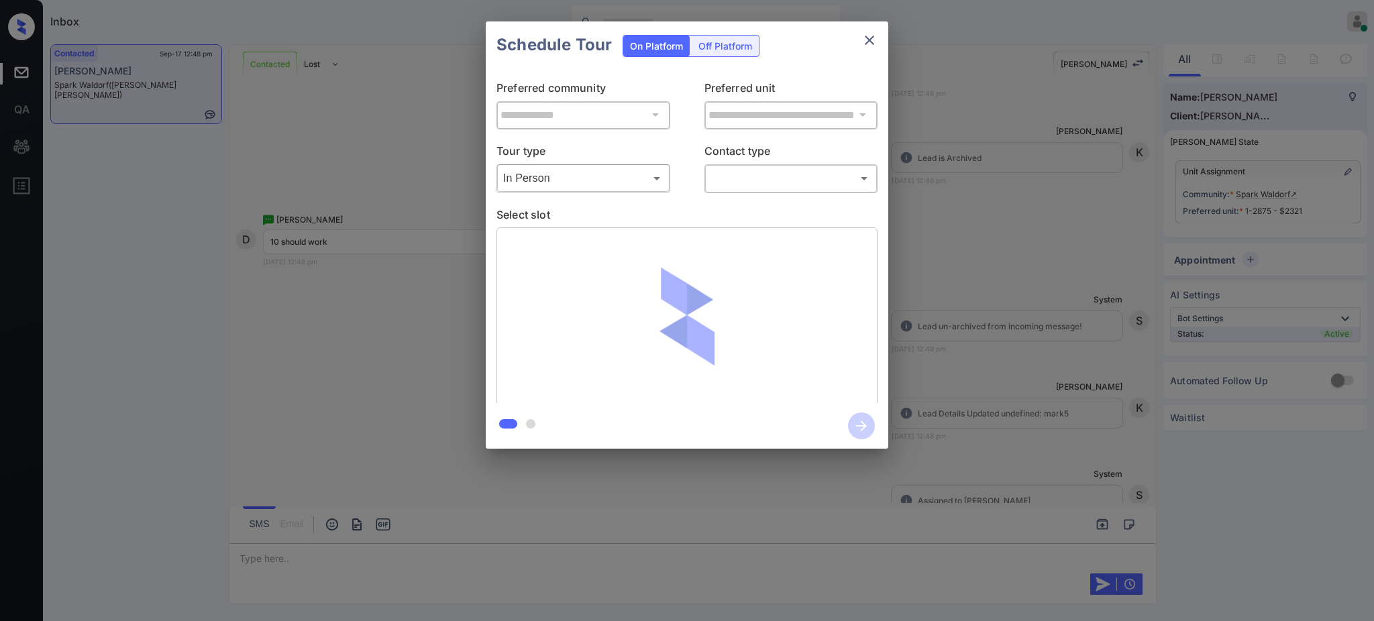
click at [746, 180] on body "Inbox [PERSON_NAME] Online Set yourself offline Set yourself on break Profile S…" at bounding box center [687, 310] width 1374 height 621
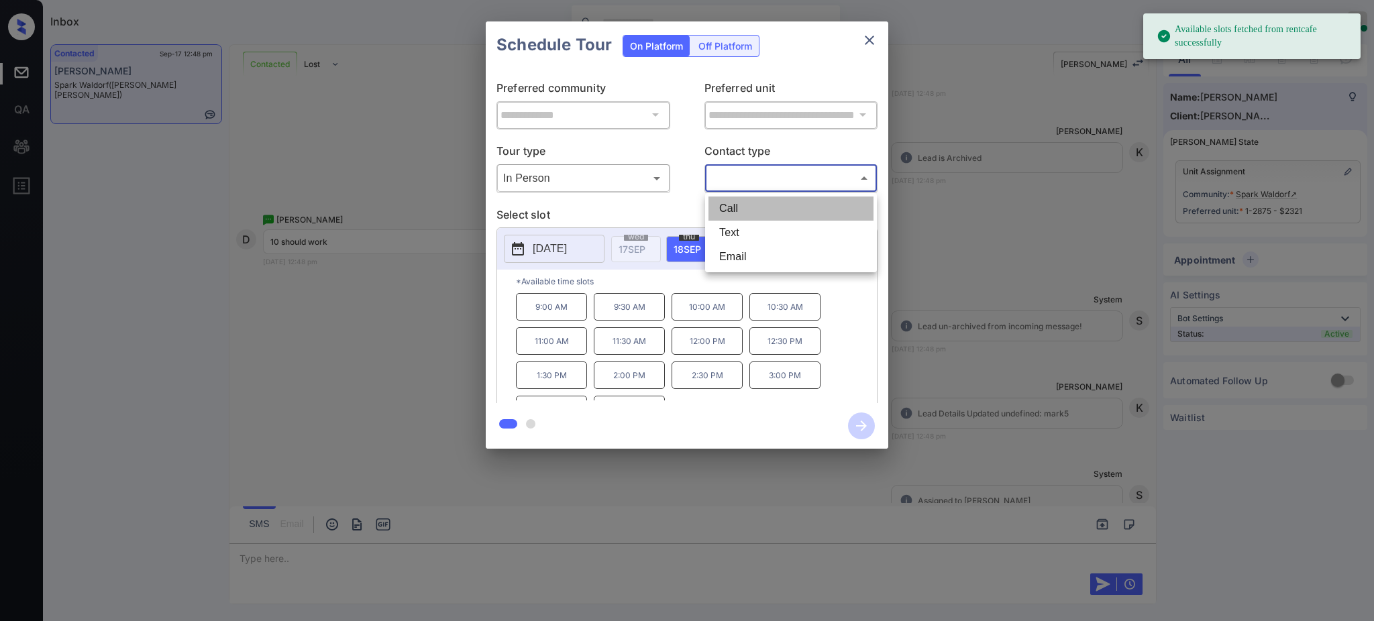
click at [743, 219] on li "Call" at bounding box center [790, 209] width 165 height 24
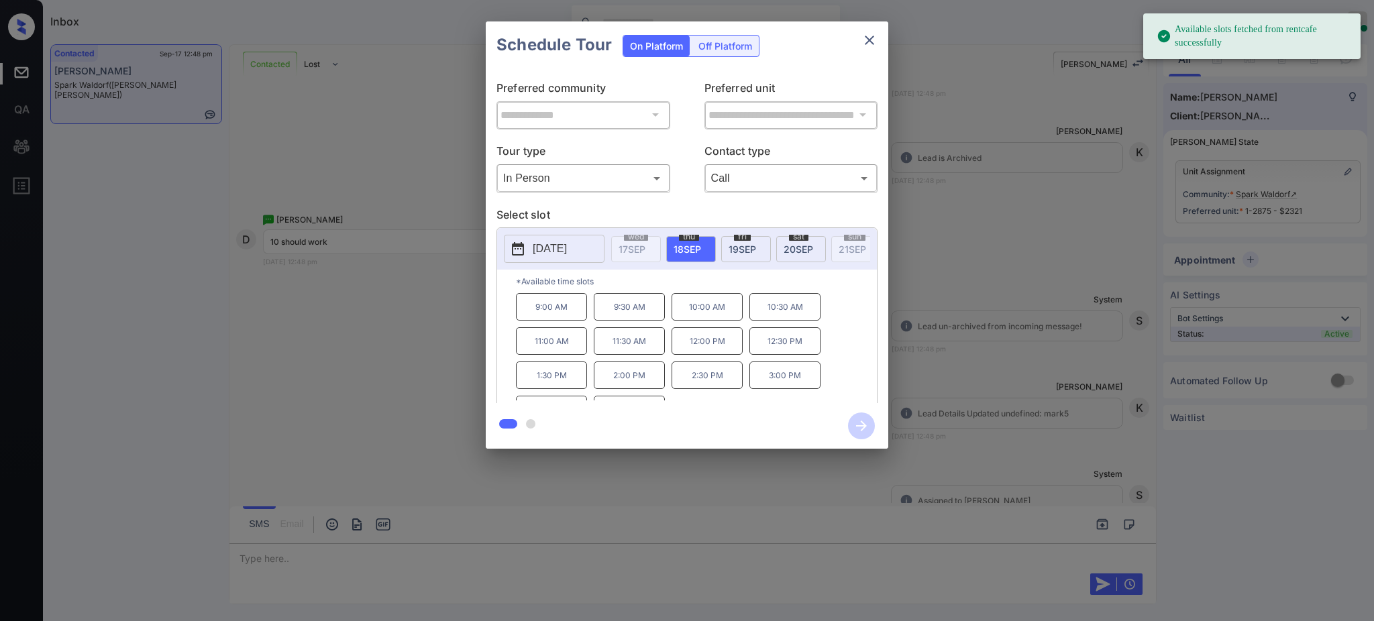
click at [733, 167] on body "Available slots fetched from rentcafe successfully Inbox Ajay Kumar Online Set …" at bounding box center [687, 310] width 1374 height 621
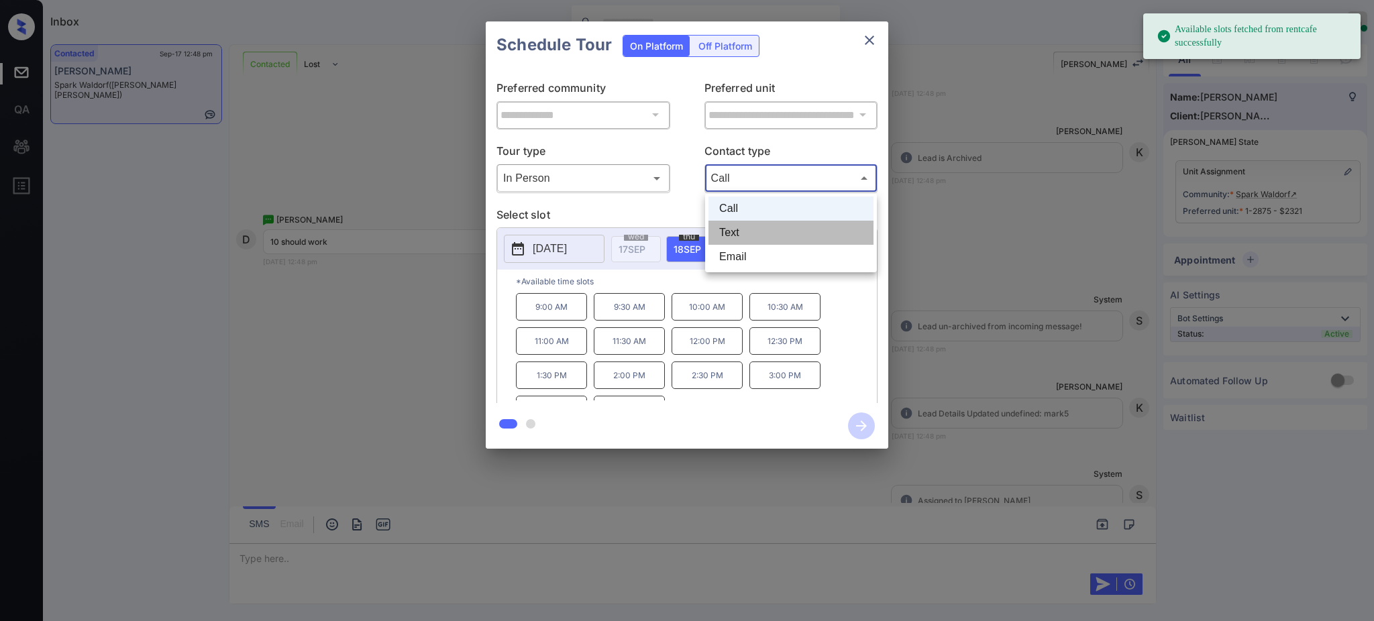
click at [729, 228] on li "Text" at bounding box center [790, 233] width 165 height 24
type input "****"
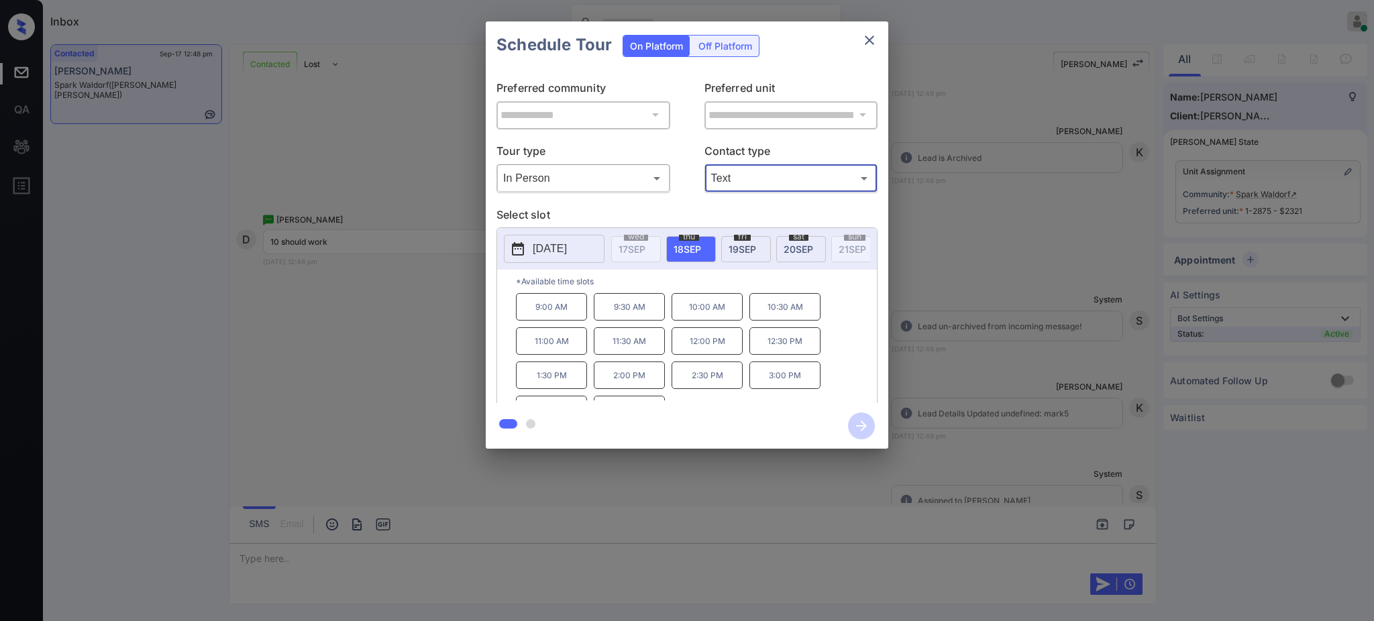
click at [686, 248] on span "18 SEP" at bounding box center [688, 249] width 28 height 11
click at [706, 319] on p "10:00 AM" at bounding box center [707, 307] width 71 height 28
click at [853, 415] on icon "button" at bounding box center [861, 426] width 27 height 27
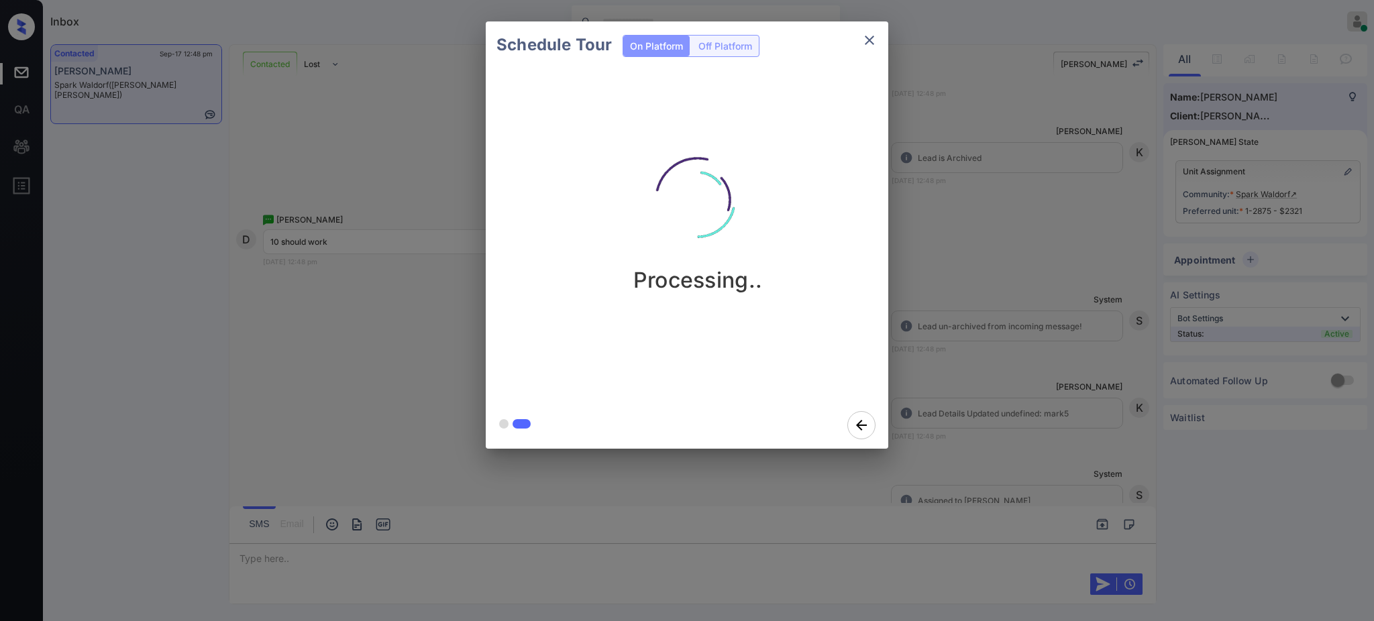
click at [1002, 398] on div "Schedule Tour On Platform Off Platform Processing.." at bounding box center [687, 235] width 1374 height 470
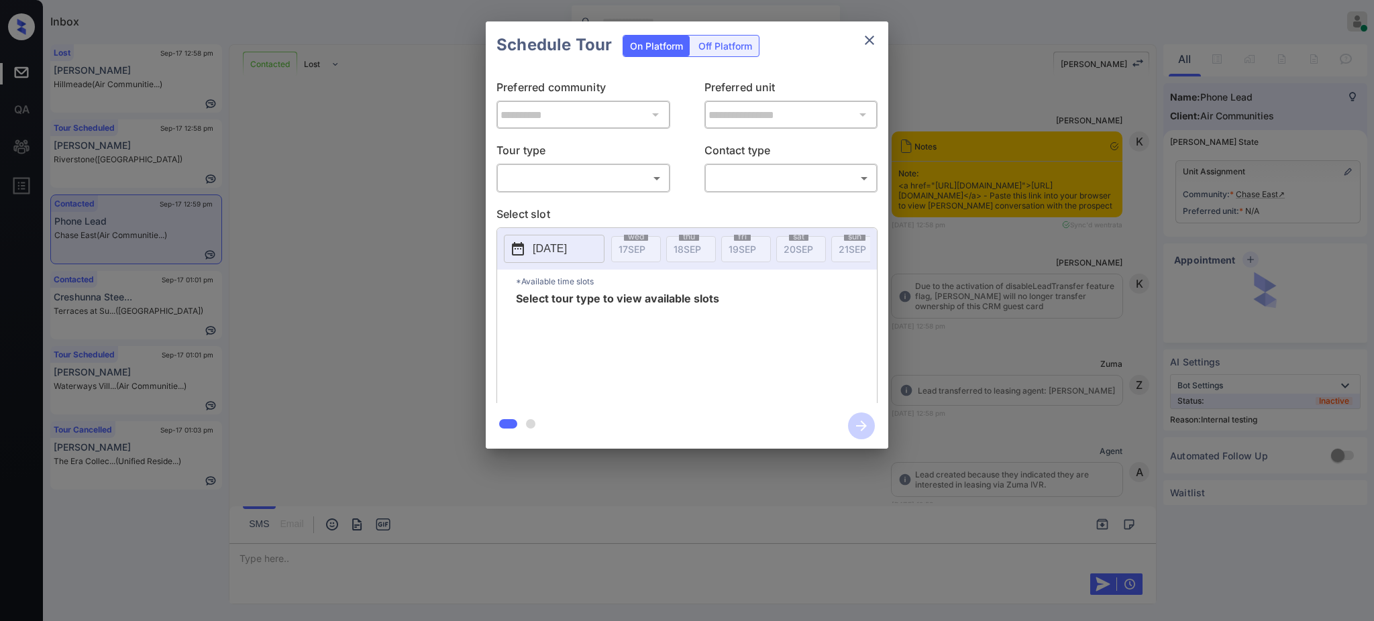
click at [666, 183] on body "Inbox [PERSON_NAME] Online Set yourself offline Set yourself on break Profile S…" at bounding box center [687, 310] width 1374 height 621
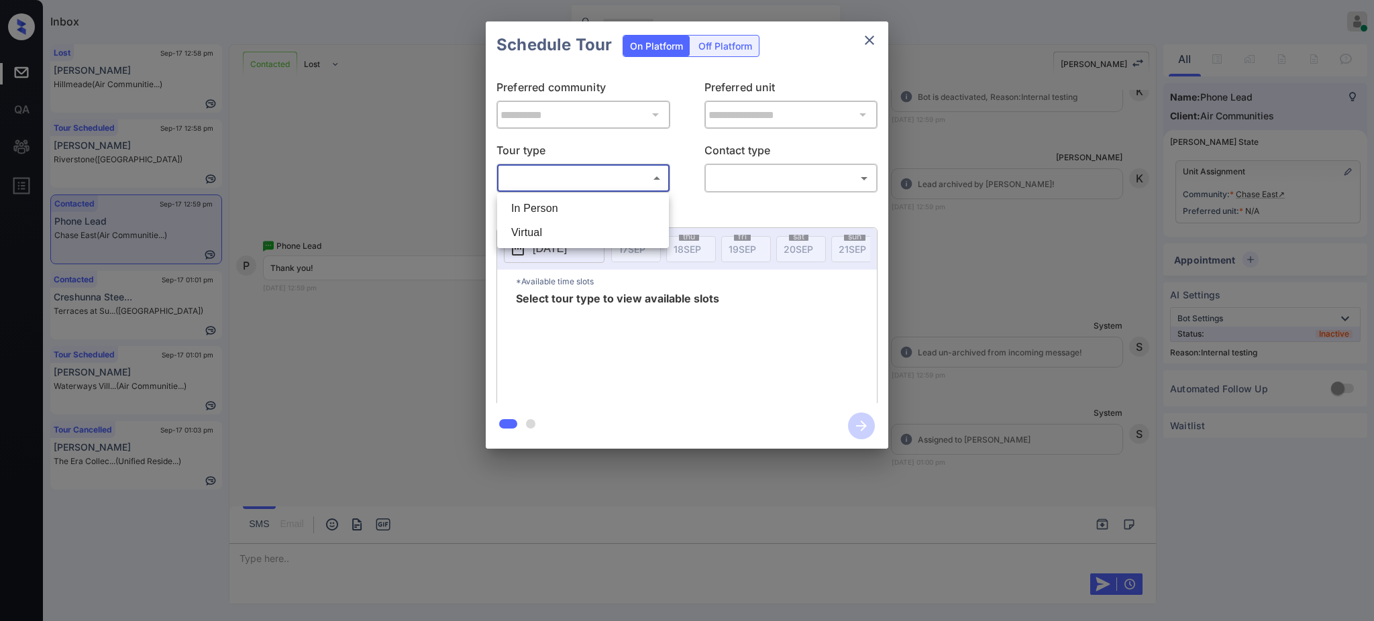
click at [865, 38] on div at bounding box center [687, 310] width 1374 height 621
drag, startPoint x: 865, startPoint y: 38, endPoint x: 816, endPoint y: 143, distance: 115.5
click at [864, 48] on div at bounding box center [687, 310] width 1374 height 621
click at [339, 550] on div at bounding box center [687, 310] width 1374 height 621
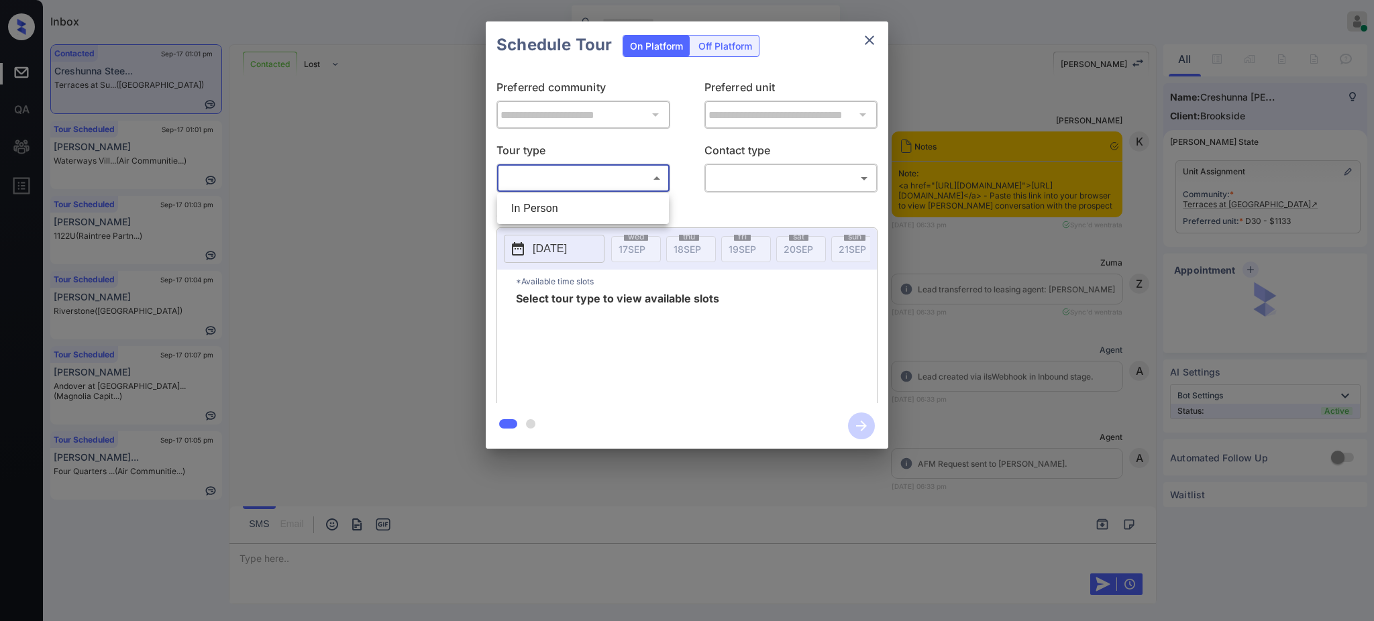
scroll to position [1837, 0]
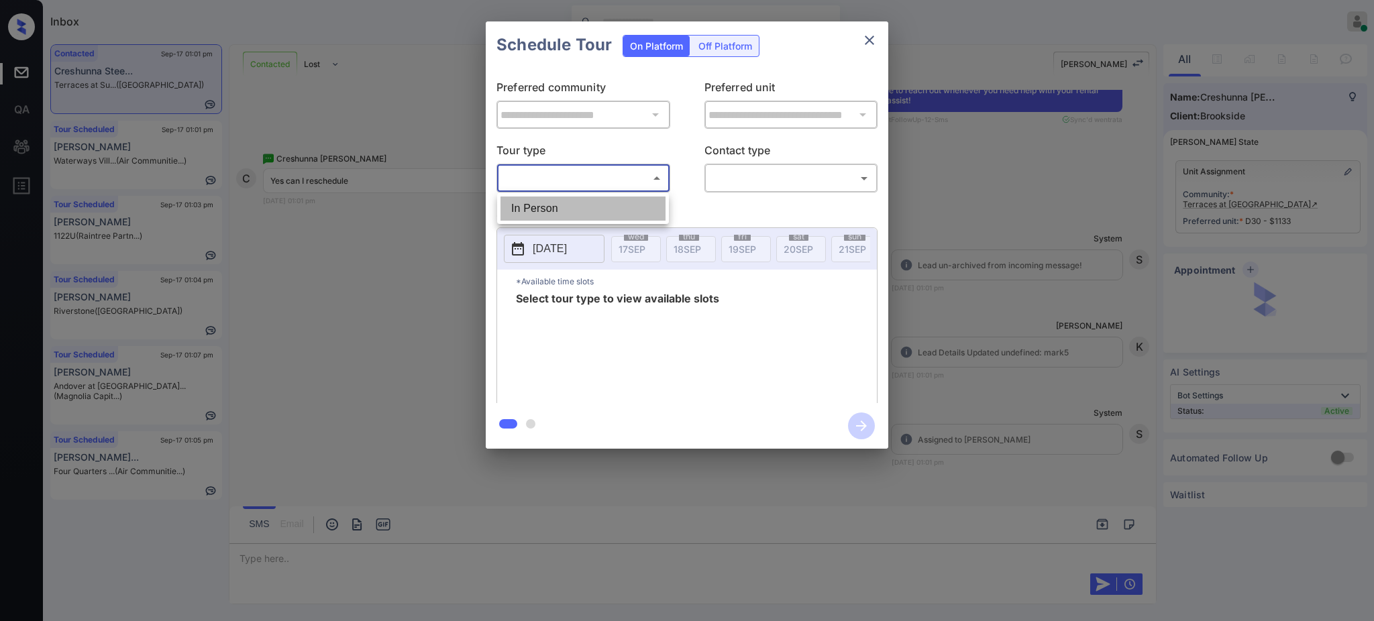
click at [585, 210] on li "In Person" at bounding box center [582, 209] width 165 height 24
type input "********"
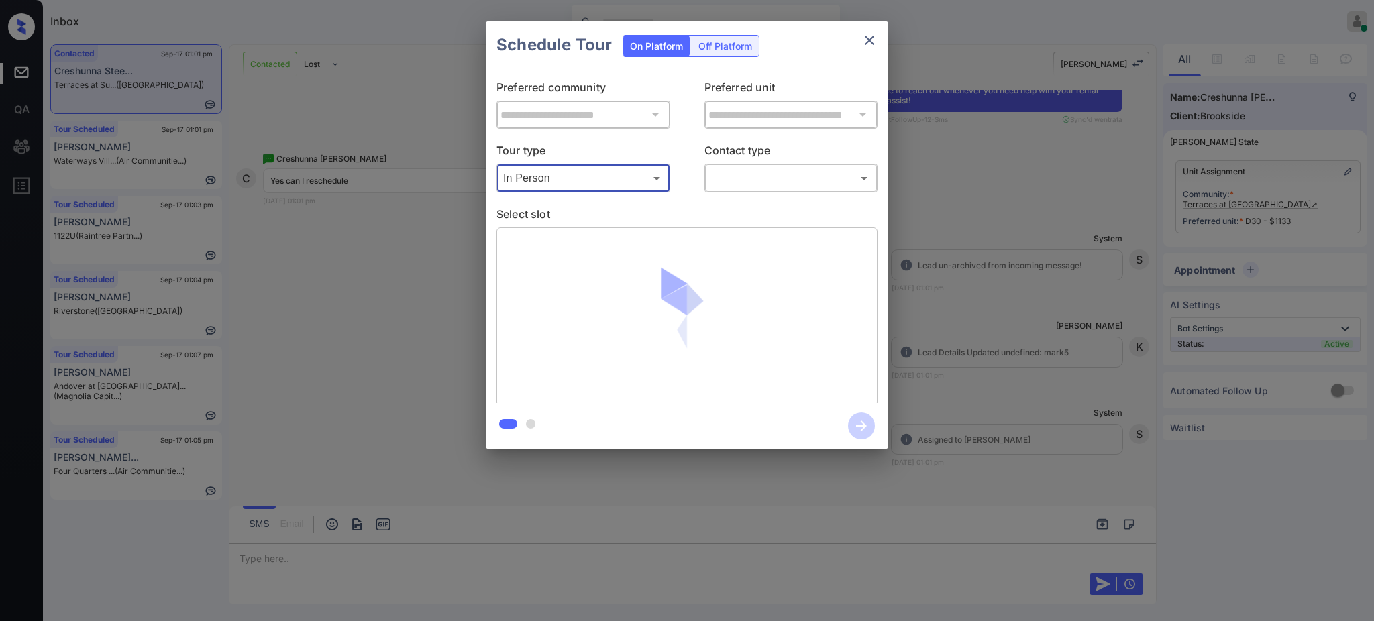
click at [757, 178] on body "Inbox Ajay Kumar Online Set yourself offline Set yourself on break Profile Swit…" at bounding box center [687, 310] width 1374 height 621
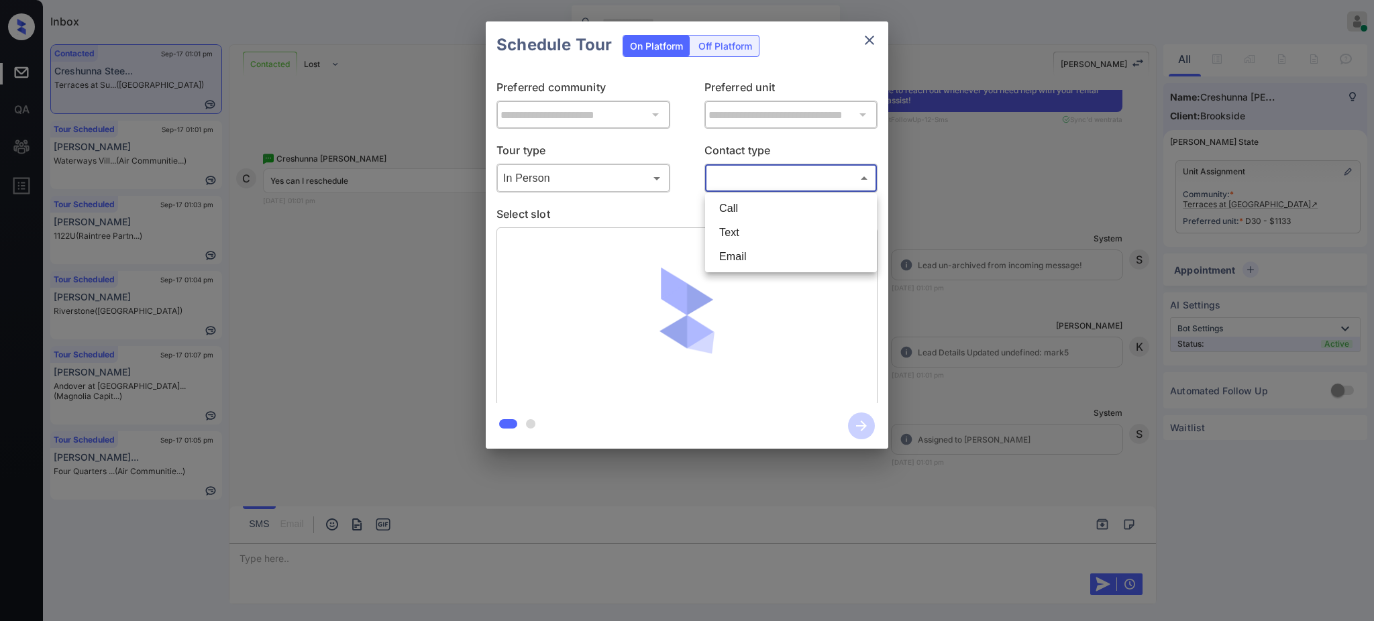
click at [743, 230] on li "Text" at bounding box center [790, 233] width 165 height 24
type input "****"
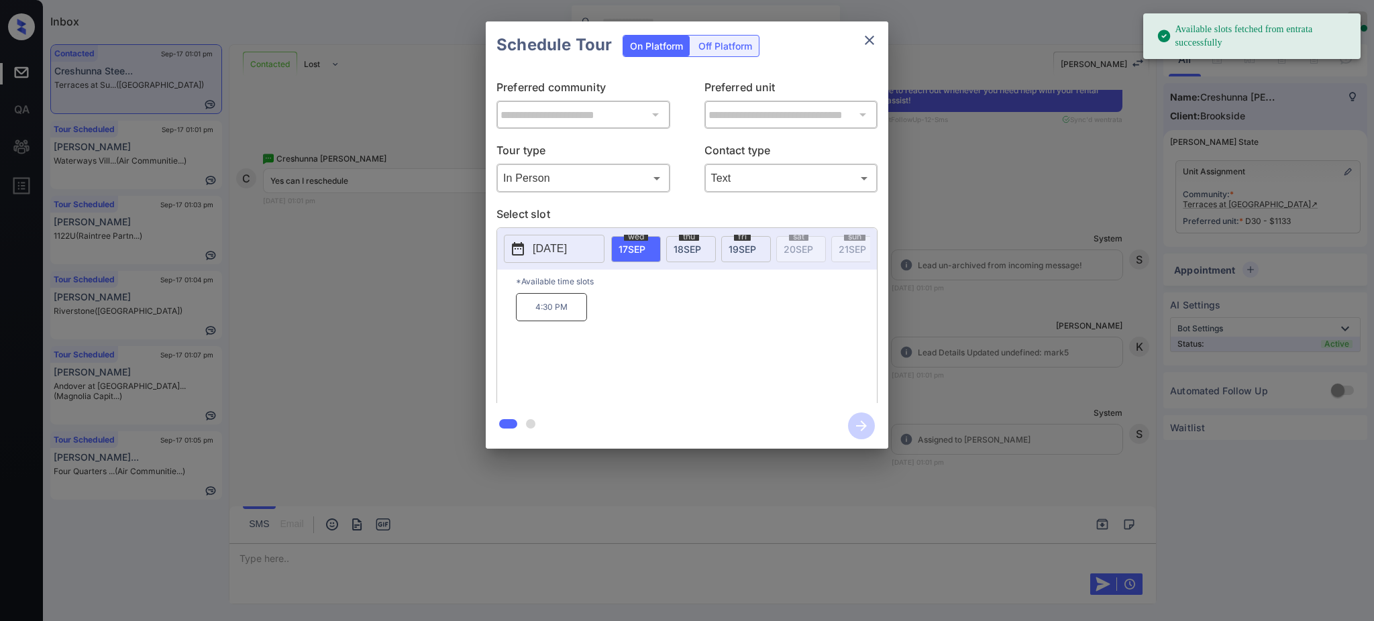
click at [567, 251] on p "[DATE]" at bounding box center [550, 249] width 34 height 16
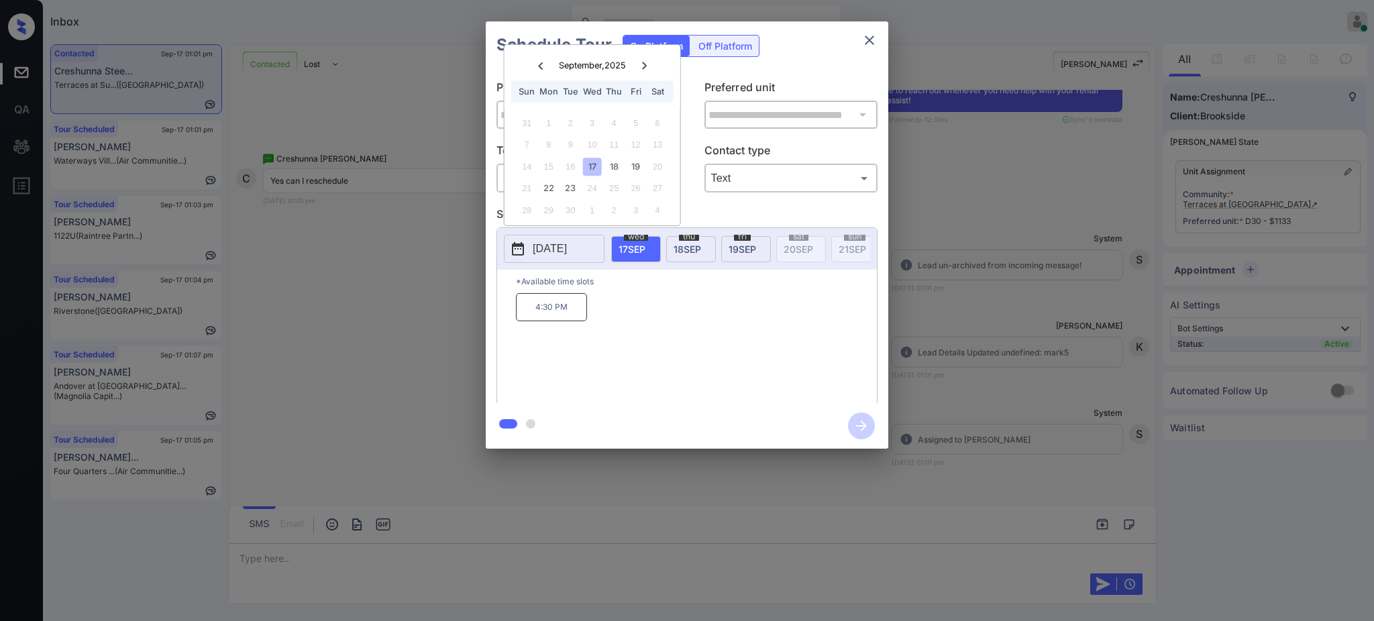
click at [270, 545] on div at bounding box center [687, 310] width 1374 height 621
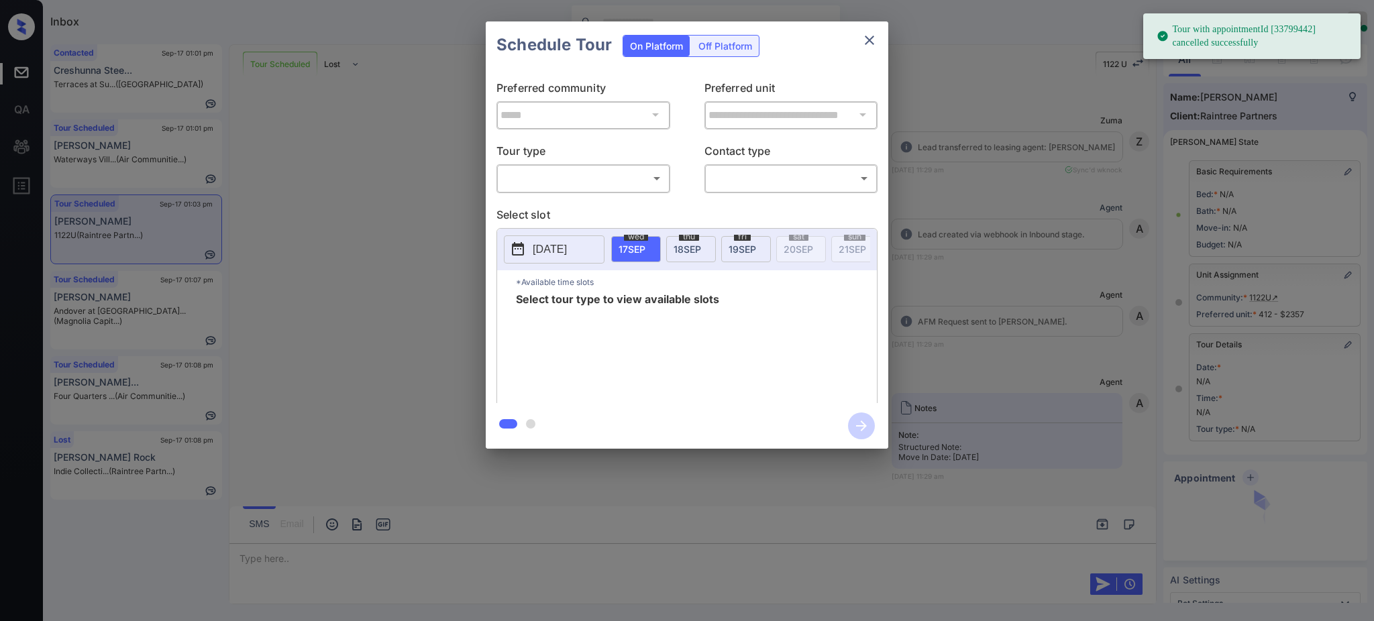
scroll to position [59, 0]
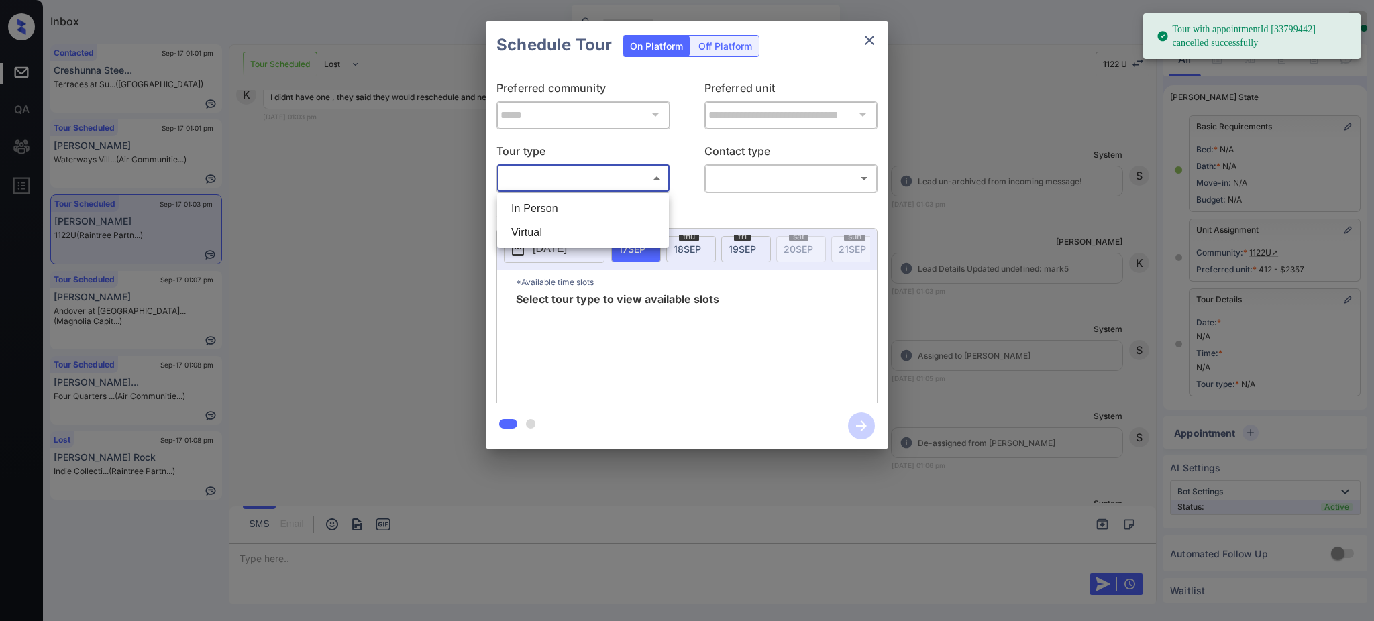
click at [574, 186] on body "Tour with appointmentId [33799442] cancelled successfully Inbox Ajay Kumar Onli…" at bounding box center [687, 310] width 1374 height 621
click at [555, 211] on li "In Person" at bounding box center [582, 209] width 165 height 24
type input "********"
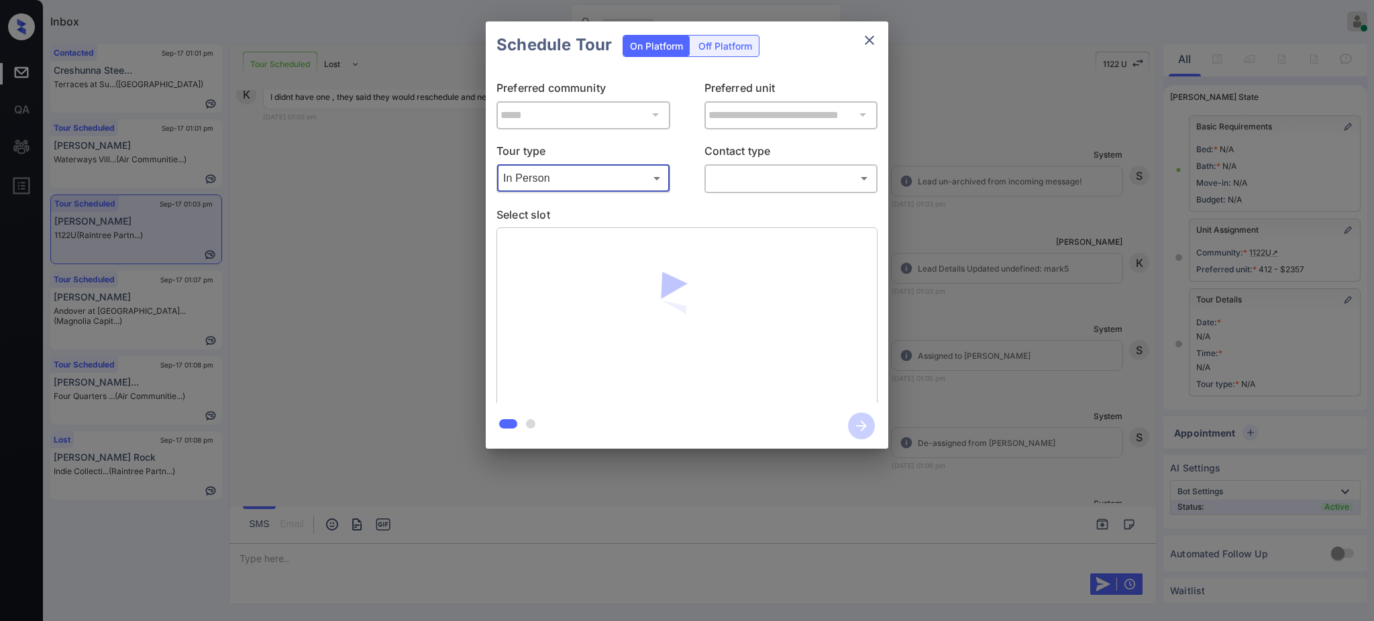
click at [714, 179] on body "Tour with appointmentId [33799442] cancelled successfully Inbox Ajay Kumar Onli…" at bounding box center [687, 310] width 1374 height 621
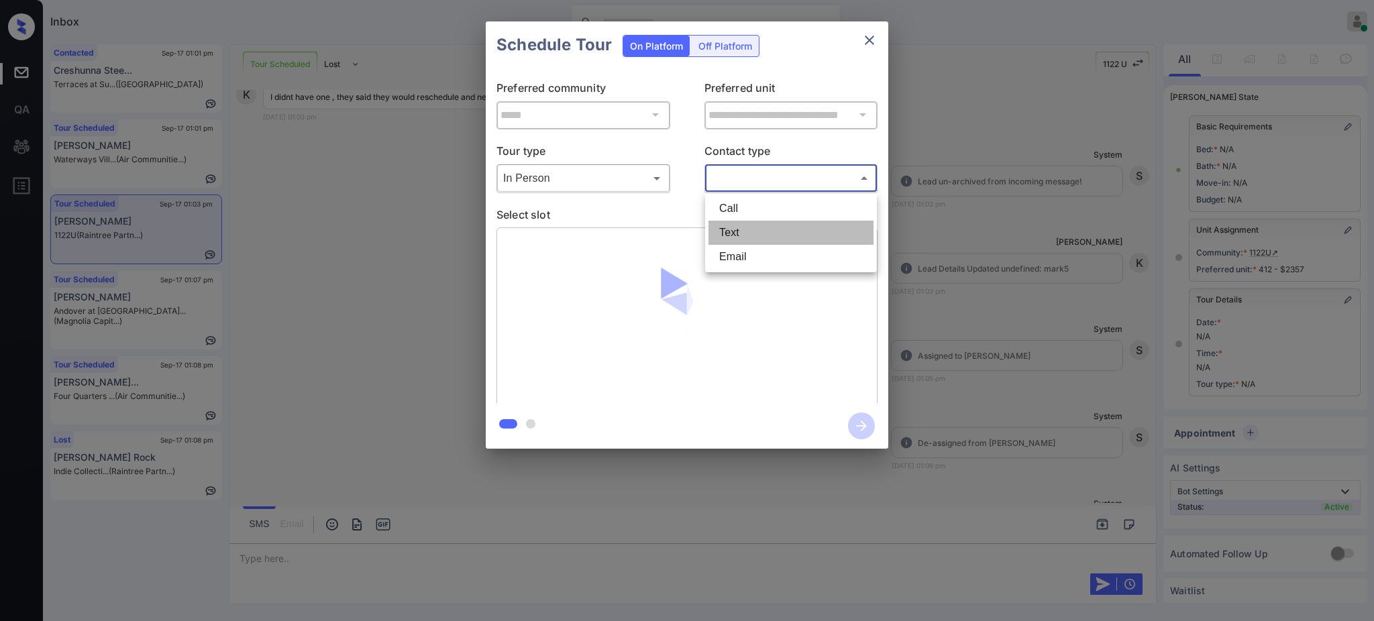
drag, startPoint x: 727, startPoint y: 232, endPoint x: 722, endPoint y: 225, distance: 7.8
click at [727, 232] on li "Text" at bounding box center [790, 233] width 165 height 24
type input "****"
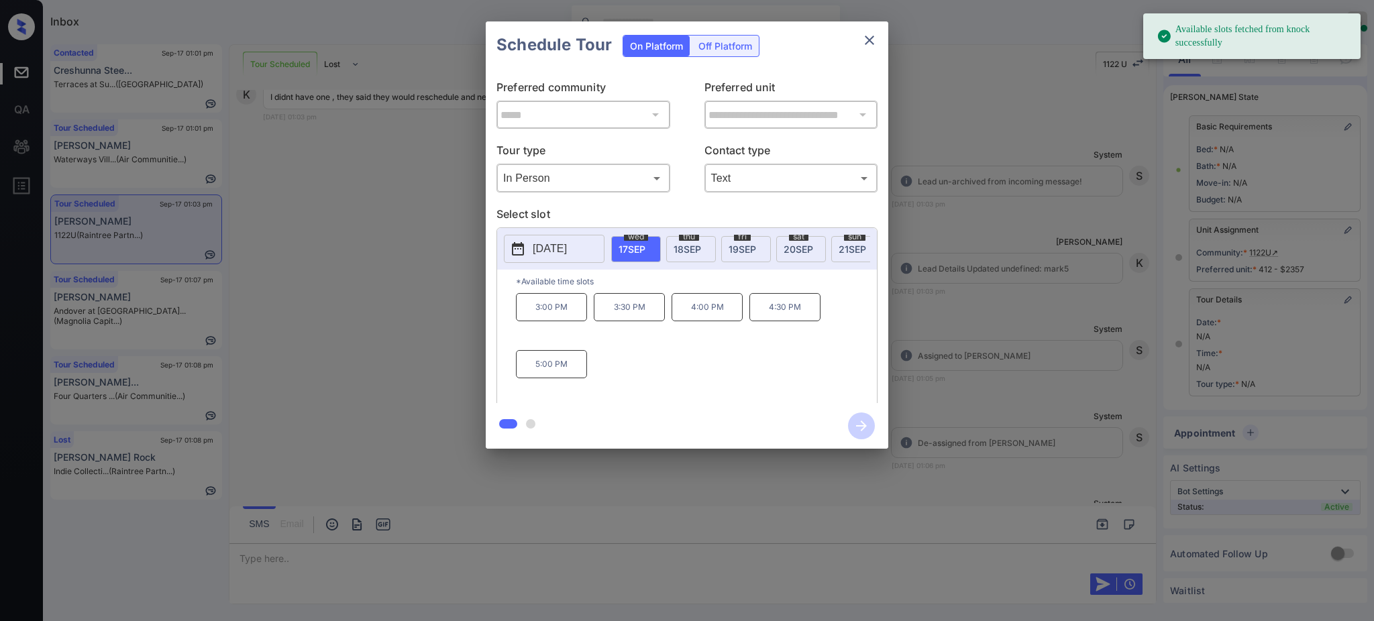
click at [543, 240] on button "2025-09-17" at bounding box center [554, 249] width 101 height 28
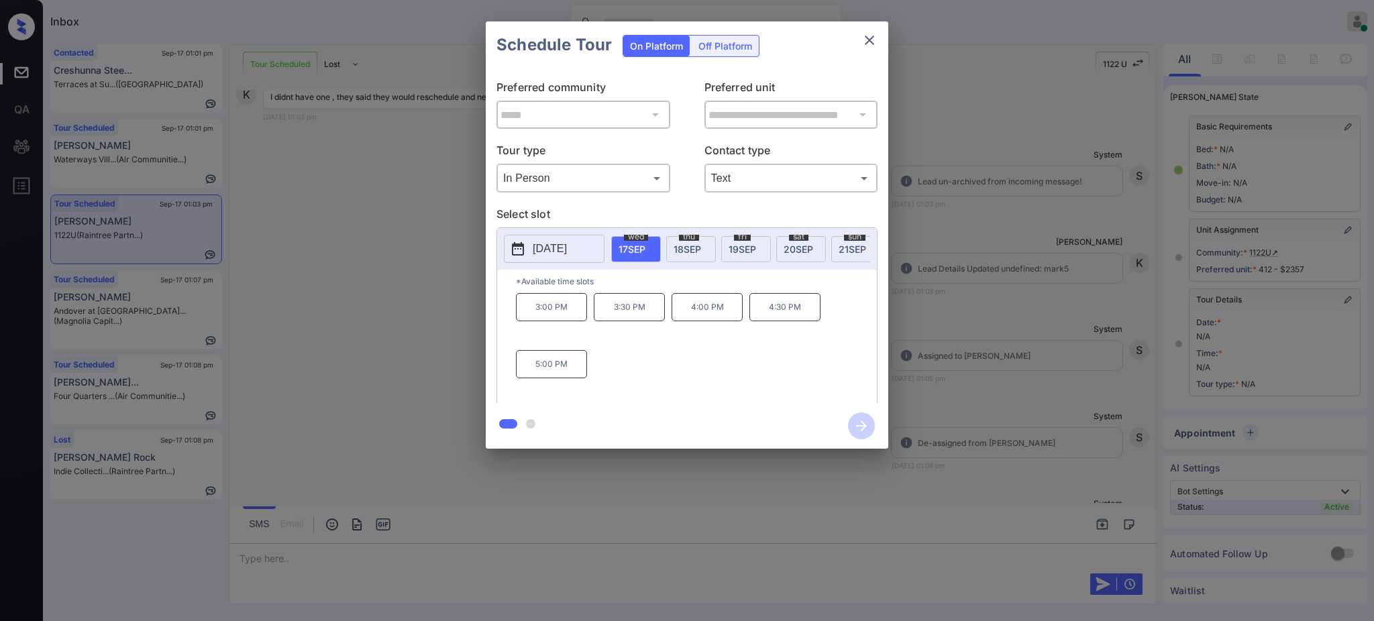
click at [981, 329] on div "**********" at bounding box center [687, 235] width 1374 height 470
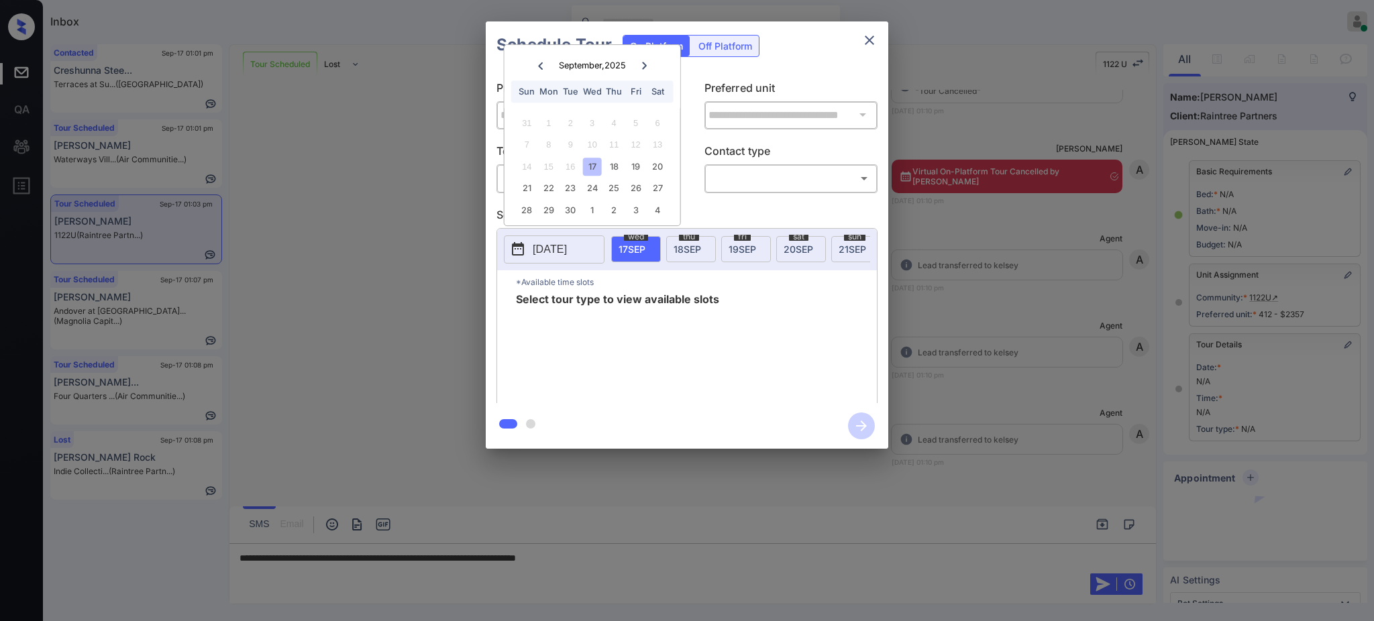
scroll to position [59, 0]
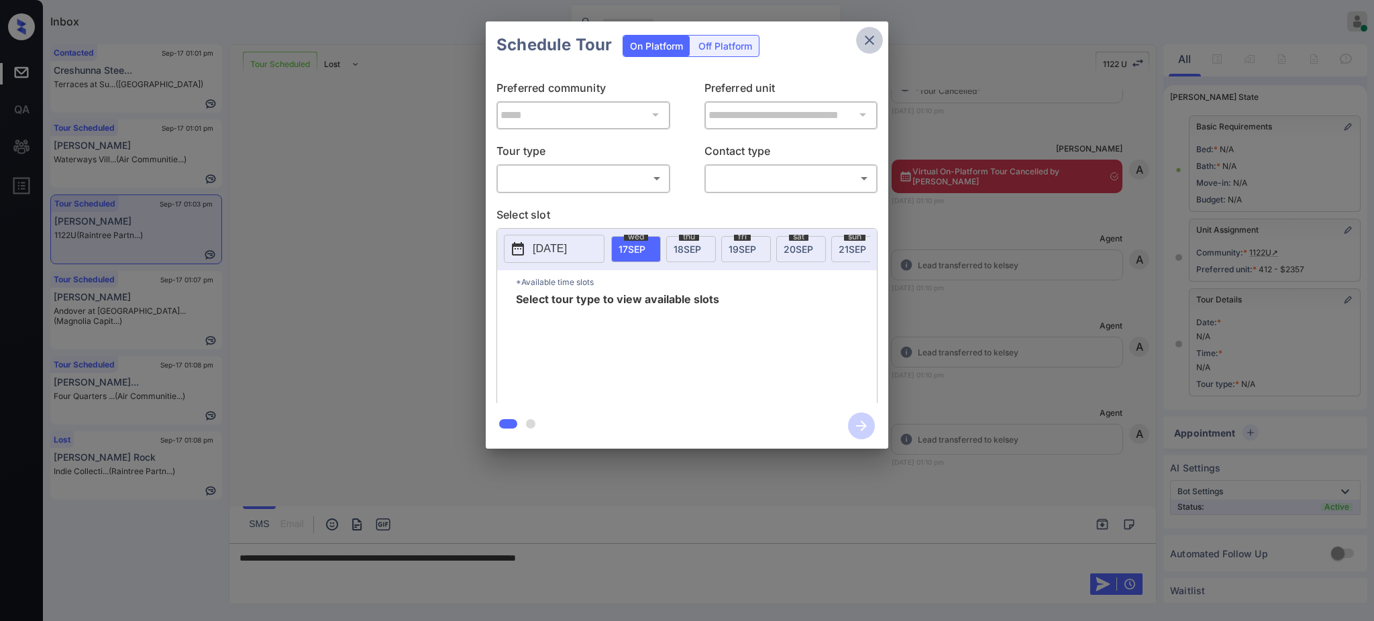
click at [871, 33] on icon "close" at bounding box center [869, 40] width 16 height 16
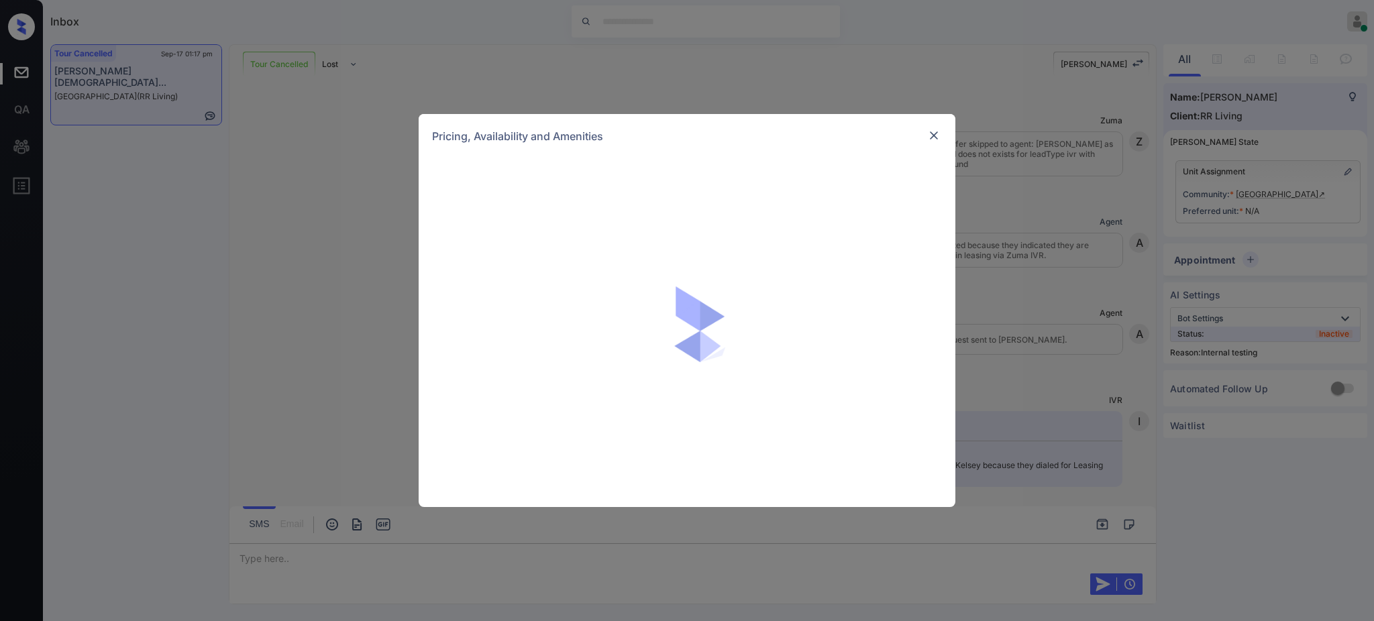
scroll to position [13093, 0]
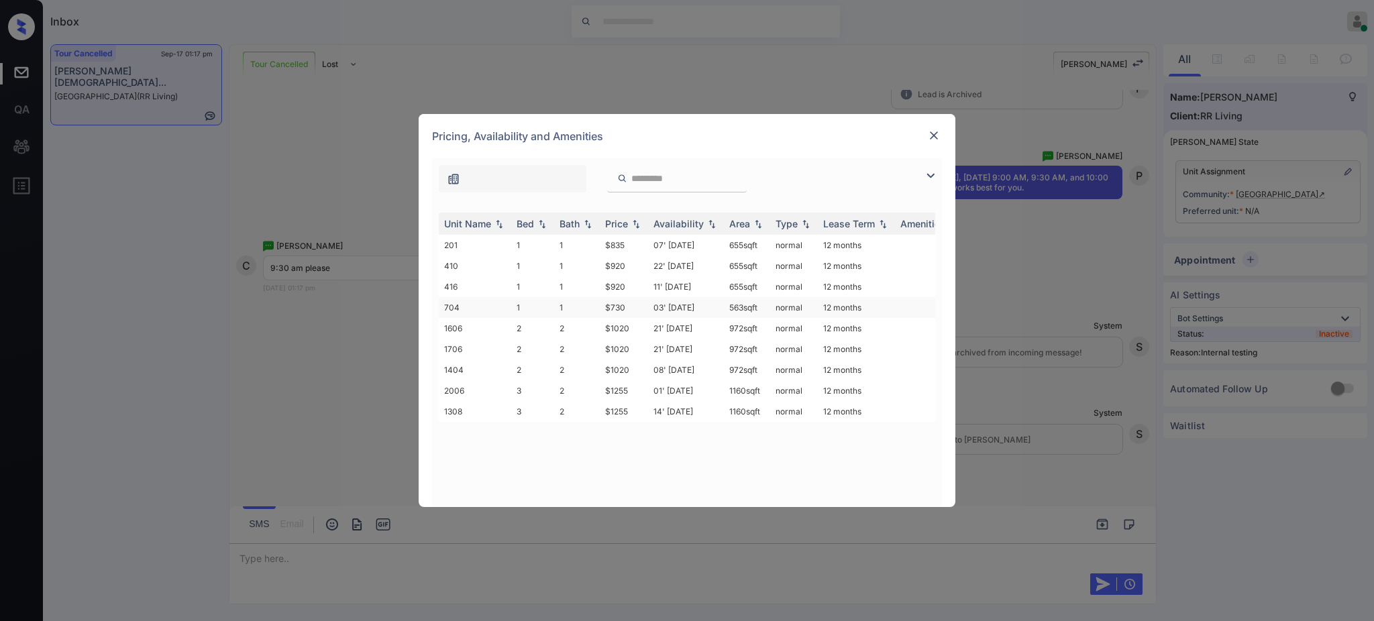
click at [581, 318] on td "1" at bounding box center [577, 307] width 46 height 21
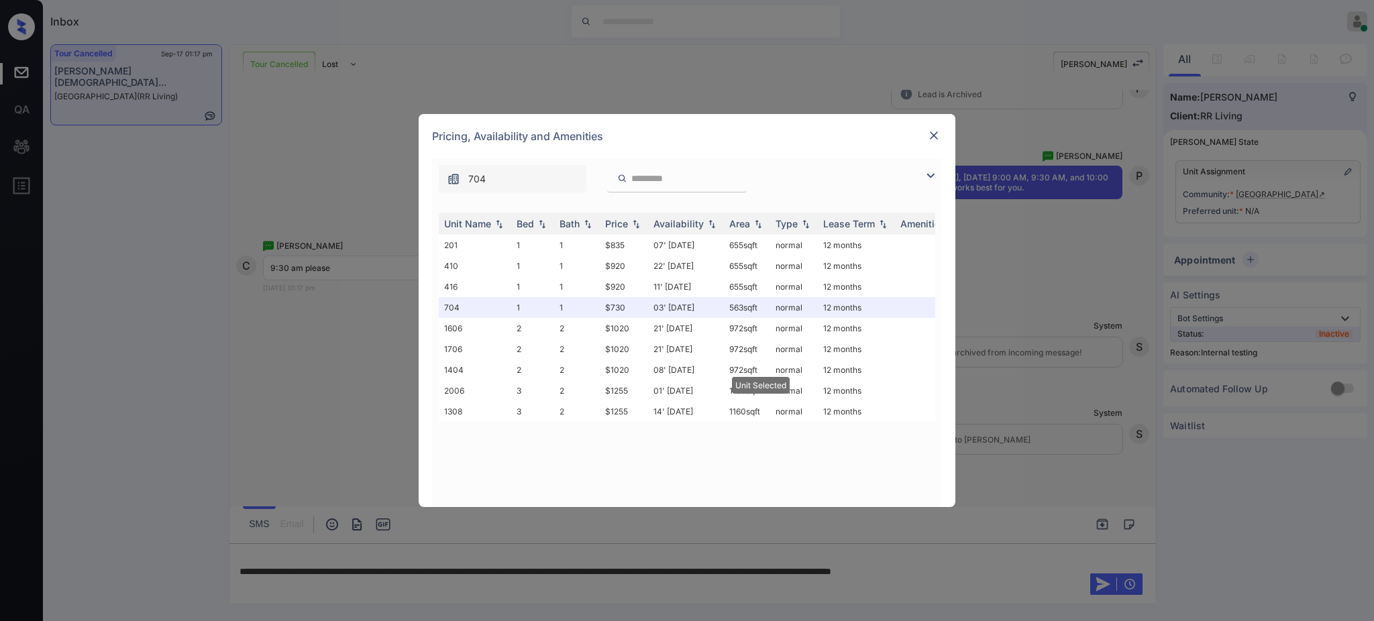
click at [934, 131] on img at bounding box center [933, 135] width 13 height 13
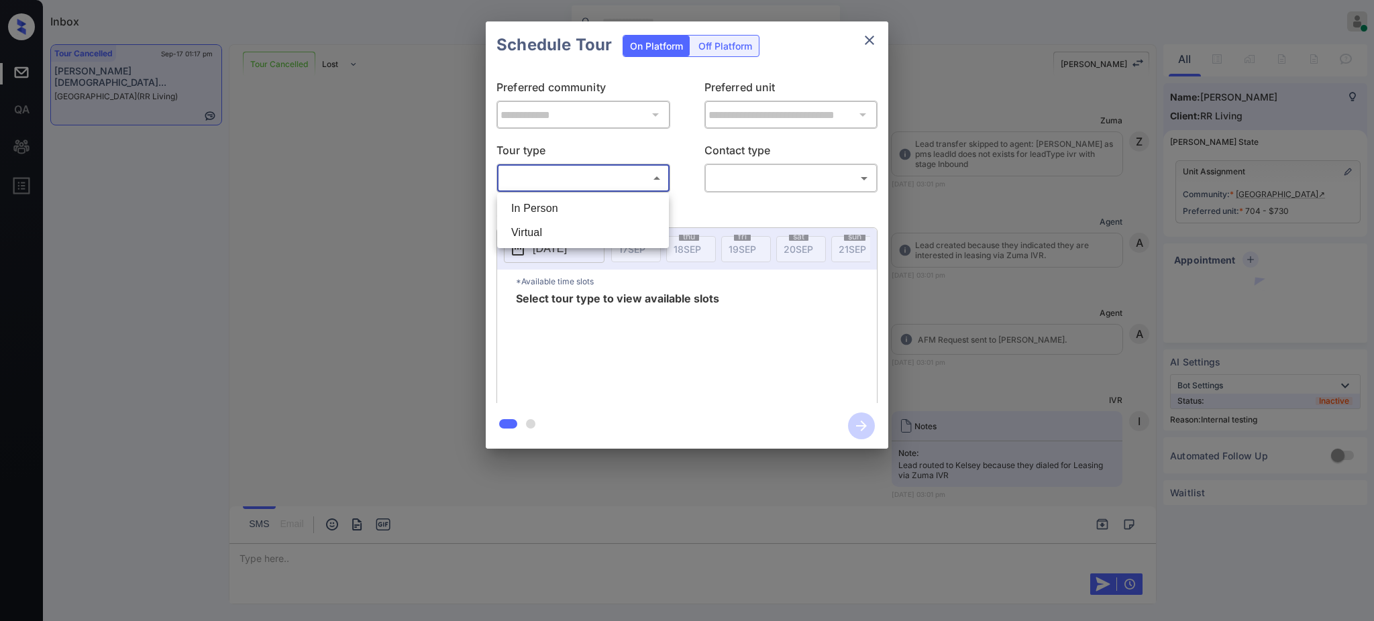
scroll to position [13003, 0]
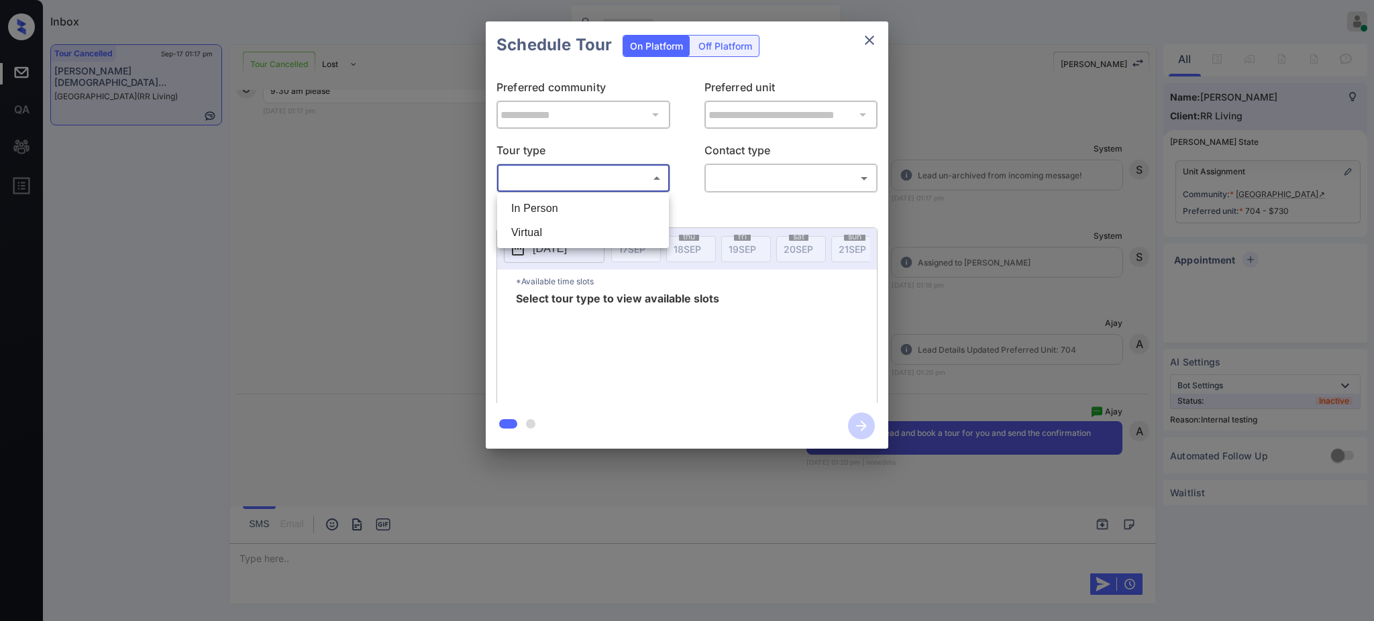
click at [587, 200] on li "In Person" at bounding box center [582, 209] width 165 height 24
type input "********"
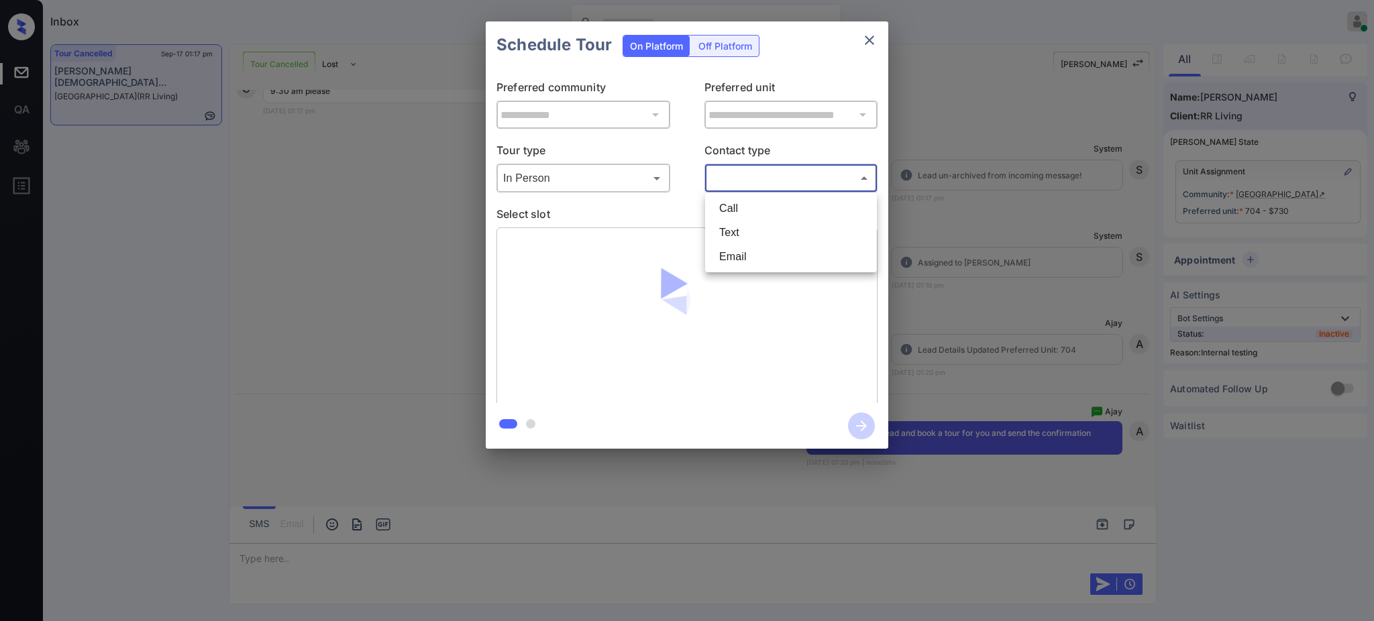
click at [746, 172] on body "Inbox [PERSON_NAME] Online Set yourself offline Set yourself on break Profile S…" at bounding box center [687, 310] width 1374 height 621
click at [731, 234] on li "Text" at bounding box center [790, 233] width 165 height 24
type input "****"
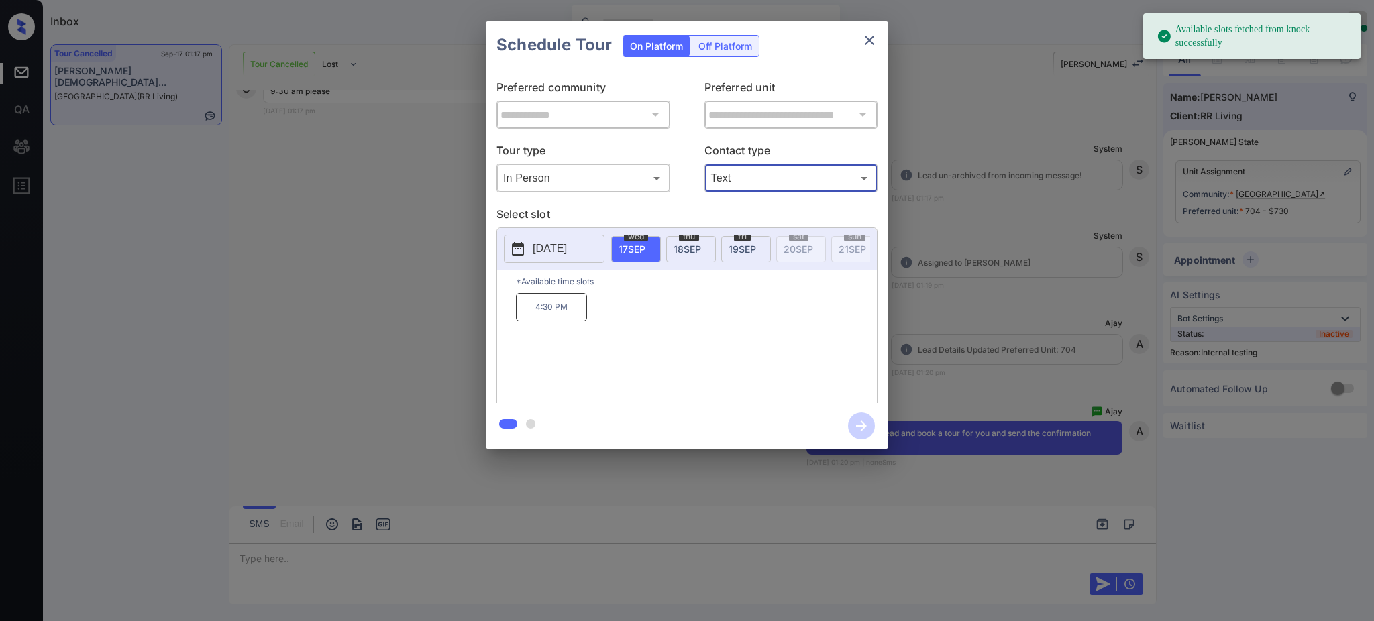
click at [688, 244] on span "[DATE]" at bounding box center [688, 249] width 28 height 11
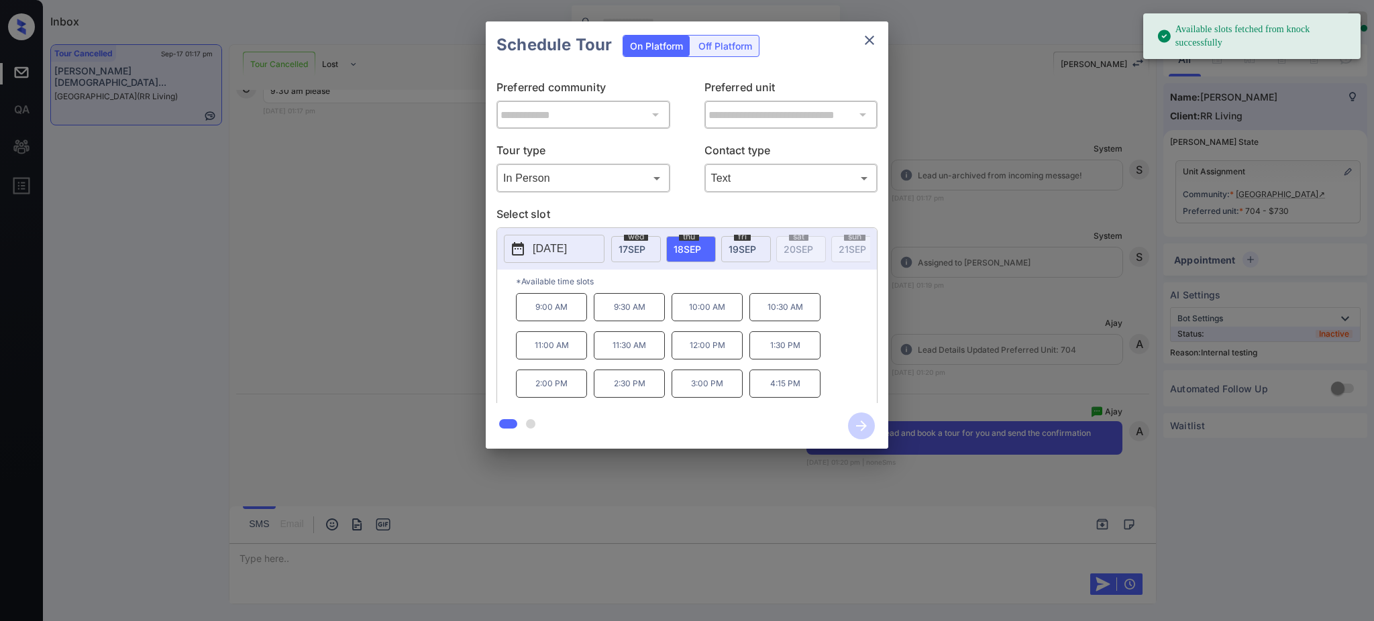
click at [618, 321] on p "9:30 AM" at bounding box center [629, 307] width 71 height 28
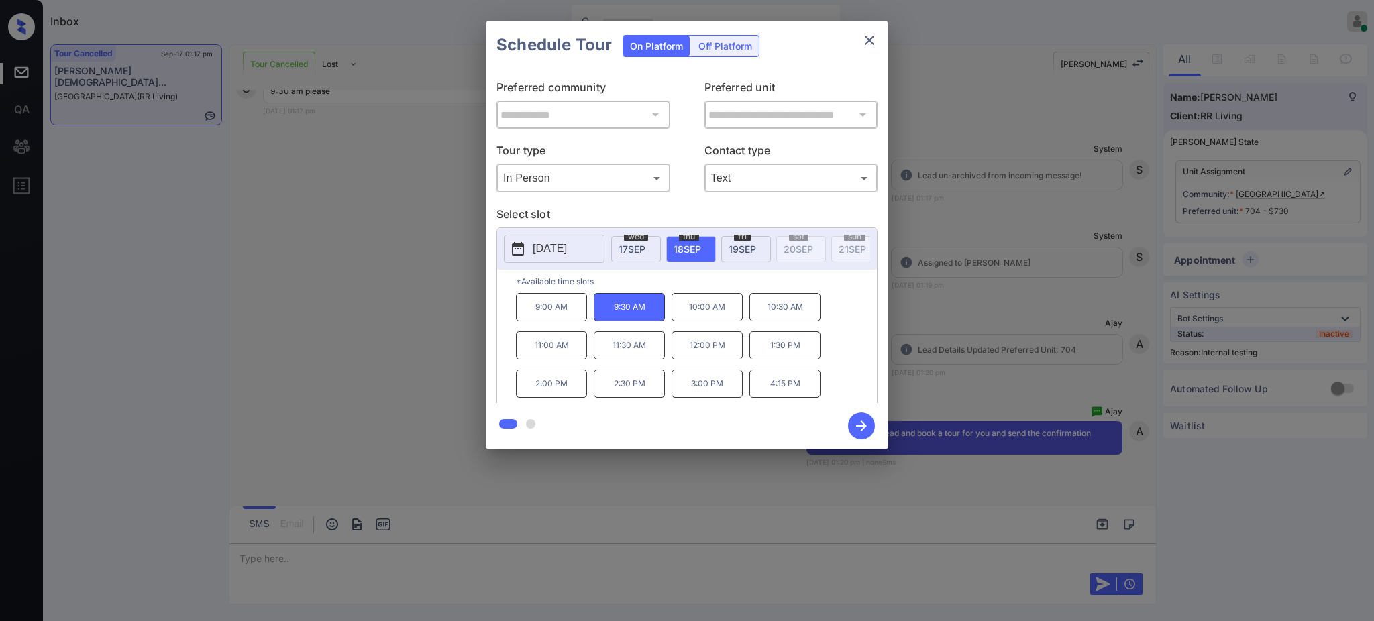
click at [853, 425] on icon "button" at bounding box center [861, 426] width 27 height 27
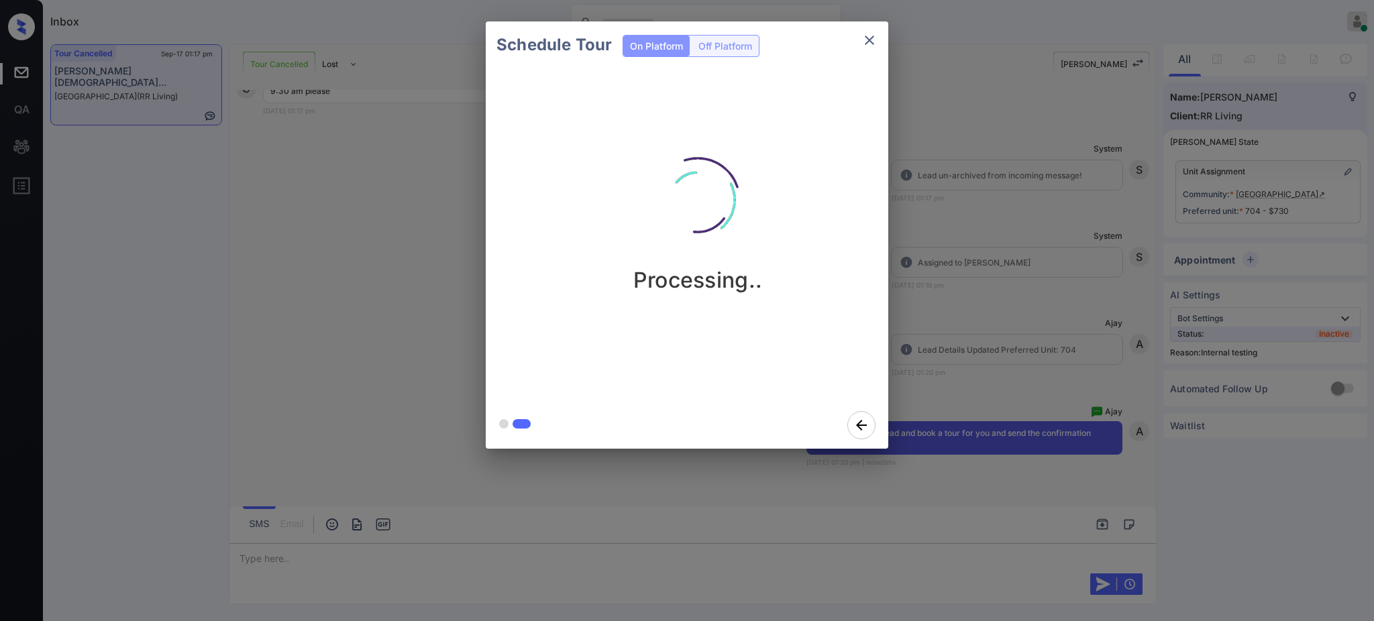
click at [990, 386] on div "Schedule Tour On Platform Off Platform Processing.." at bounding box center [687, 235] width 1374 height 470
